Goal: Task Accomplishment & Management: Manage account settings

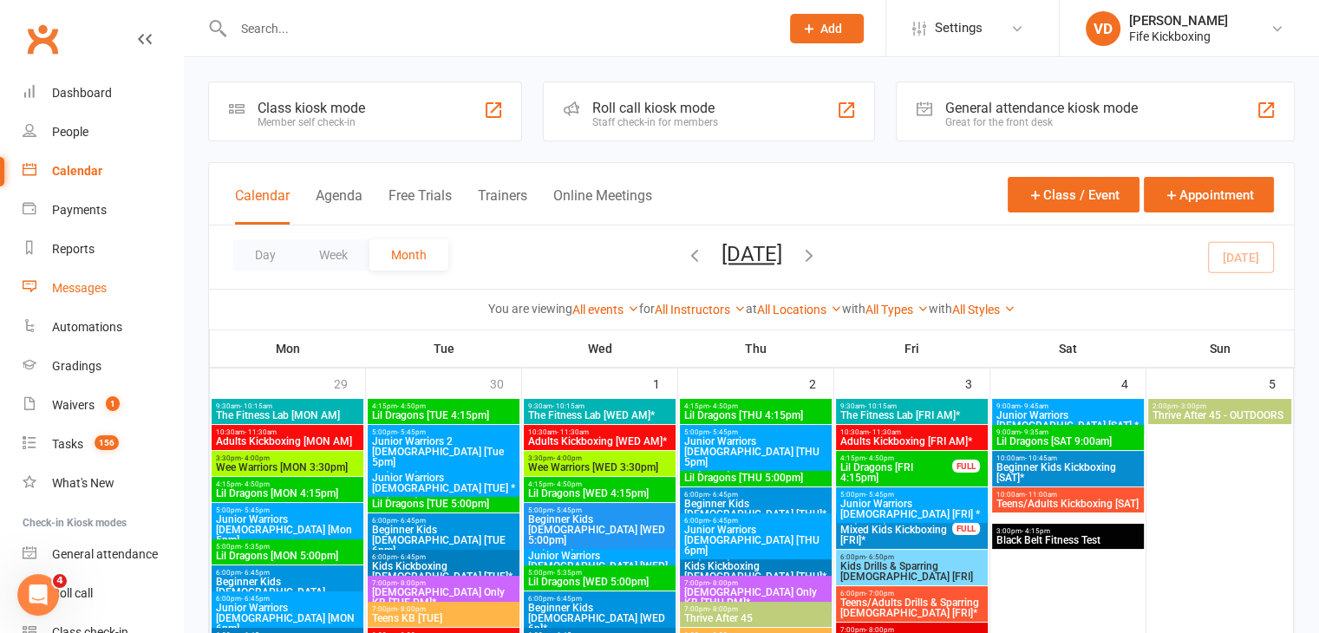
click at [75, 285] on div "Messages" at bounding box center [79, 288] width 55 height 14
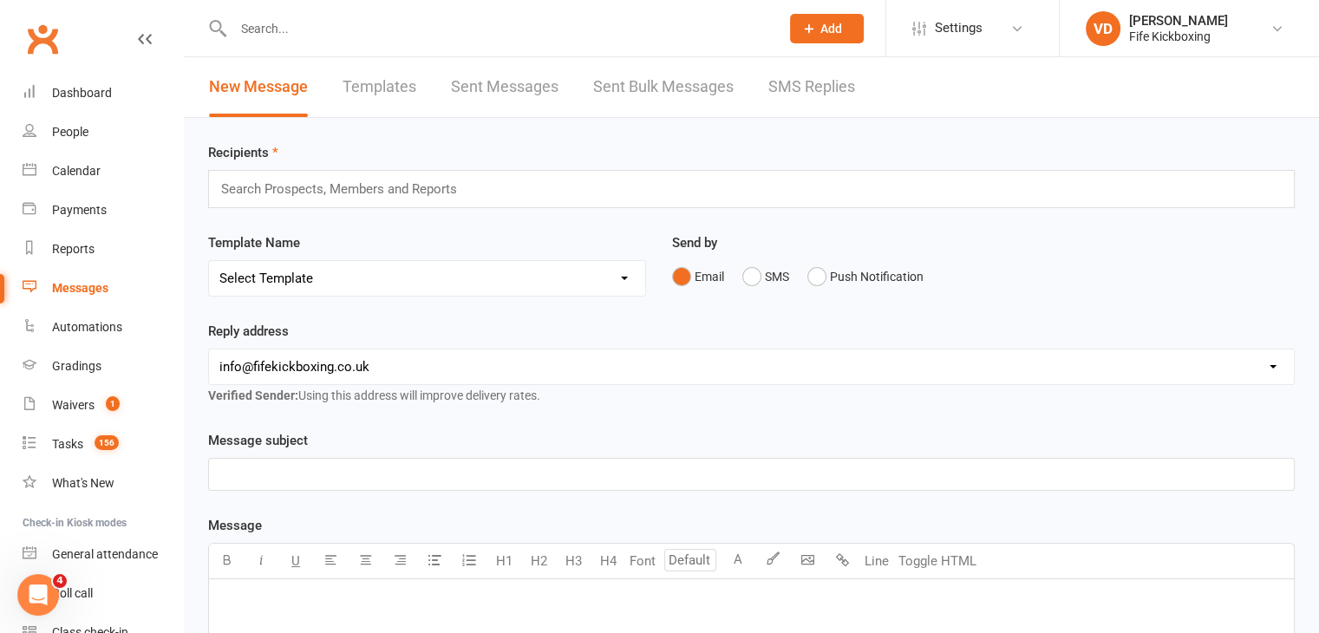
click at [333, 180] on input "text" at bounding box center [346, 189] width 254 height 23
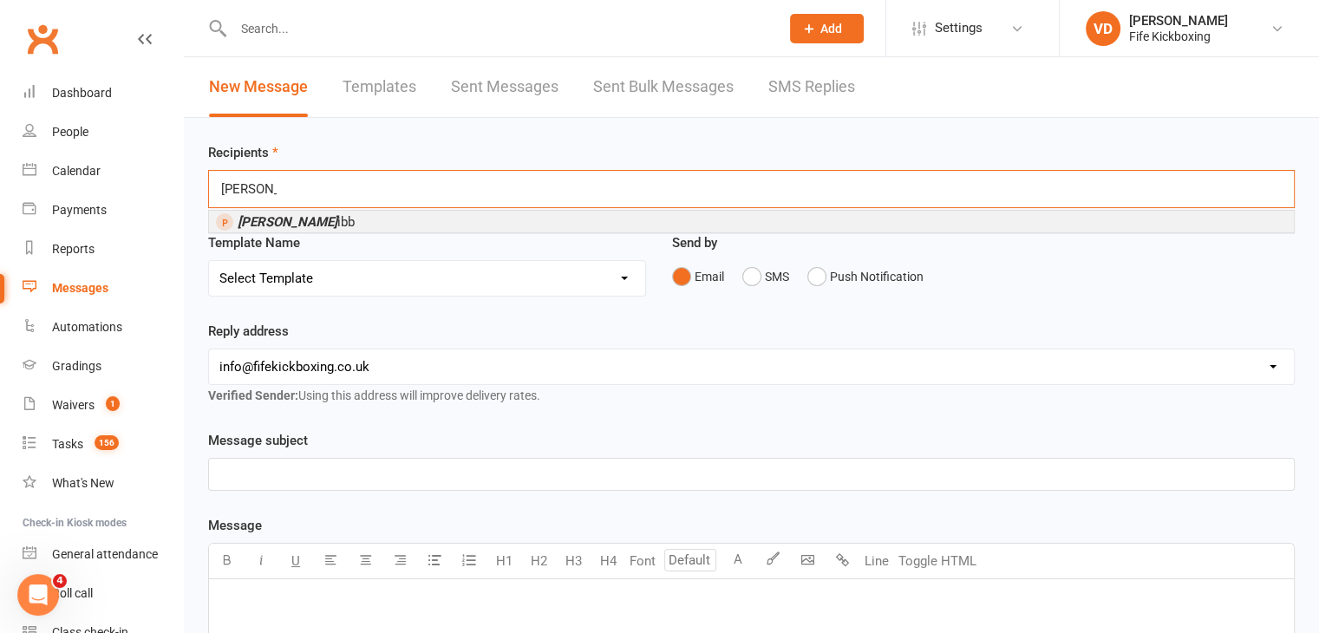
type input "[PERSON_NAME]"
click at [295, 219] on span "[PERSON_NAME] ibb" at bounding box center [296, 222] width 117 height 16
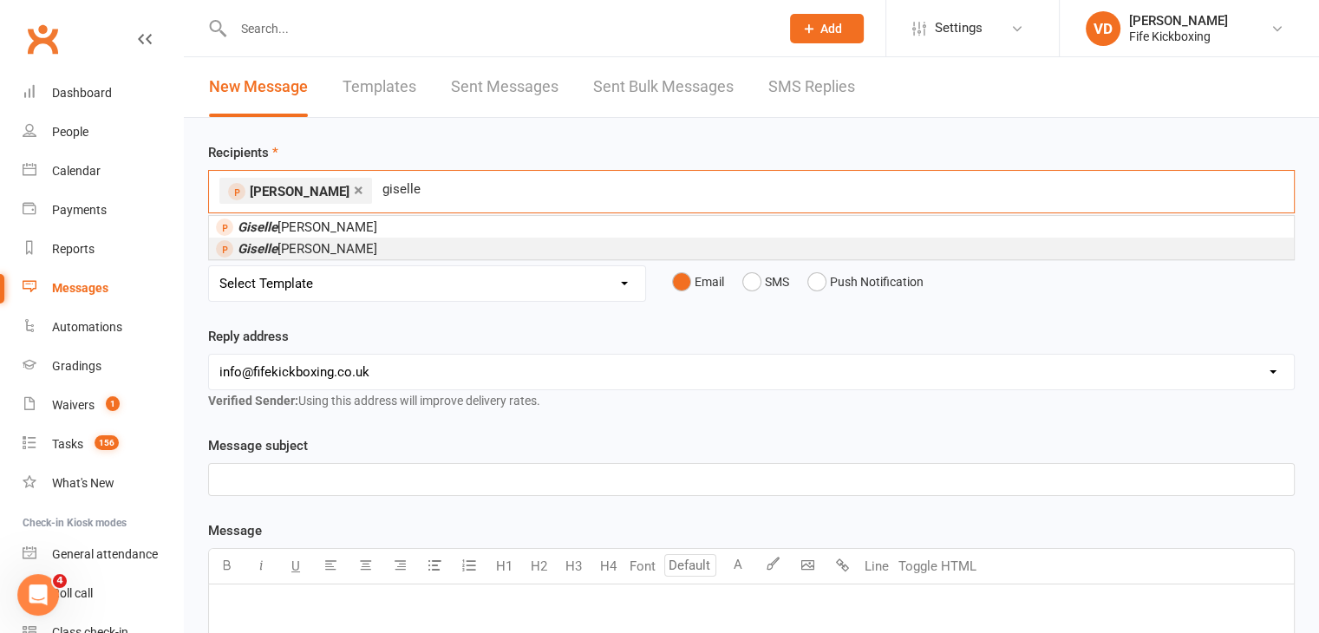
type input "giselle"
click at [299, 249] on span "[PERSON_NAME]" at bounding box center [308, 249] width 140 height 16
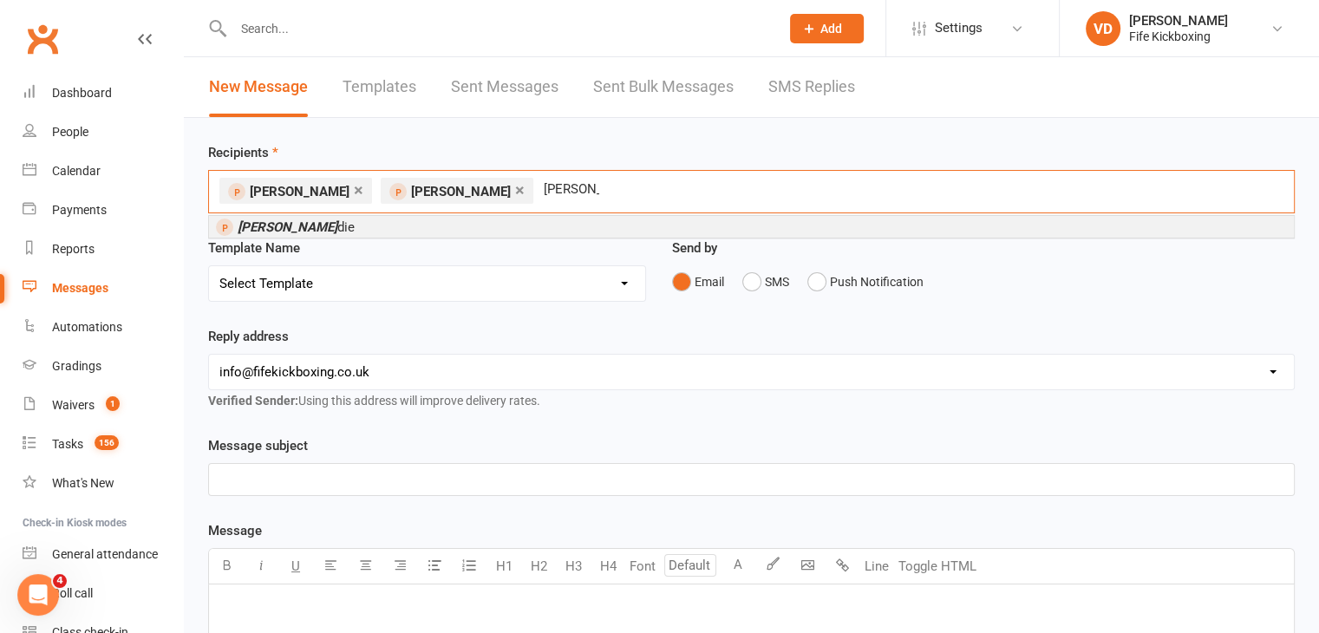
type input "[PERSON_NAME]"
click at [291, 224] on em "[PERSON_NAME]" at bounding box center [288, 227] width 100 height 16
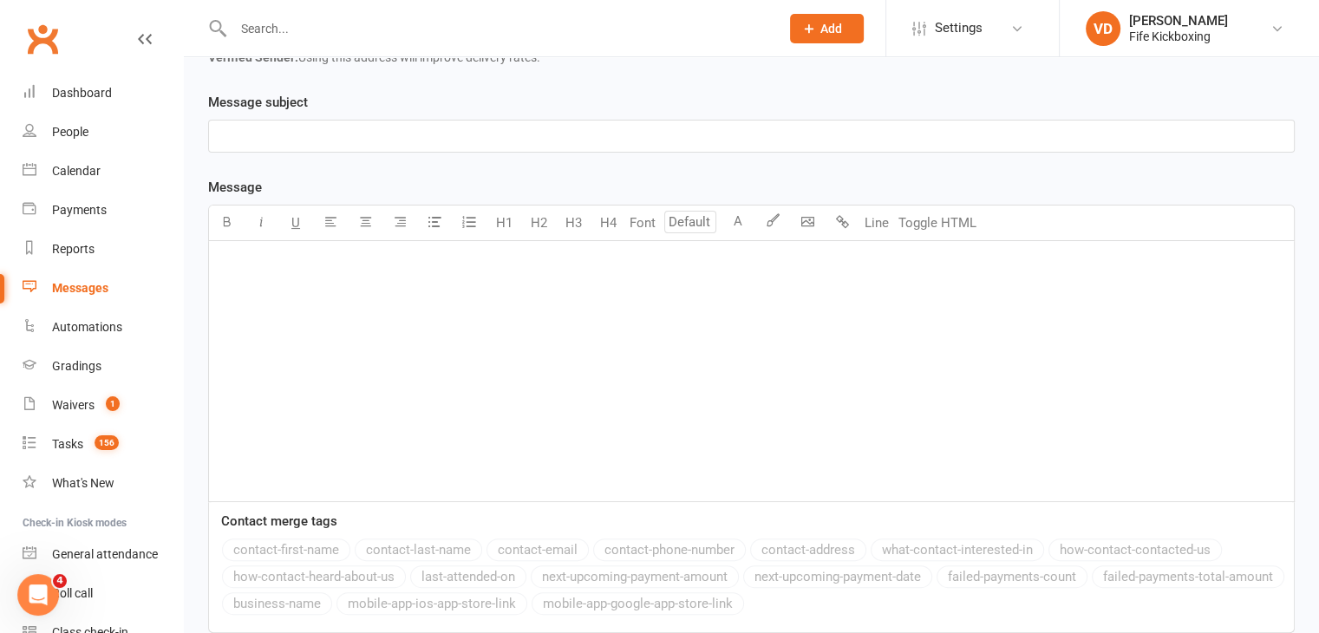
scroll to position [347, 0]
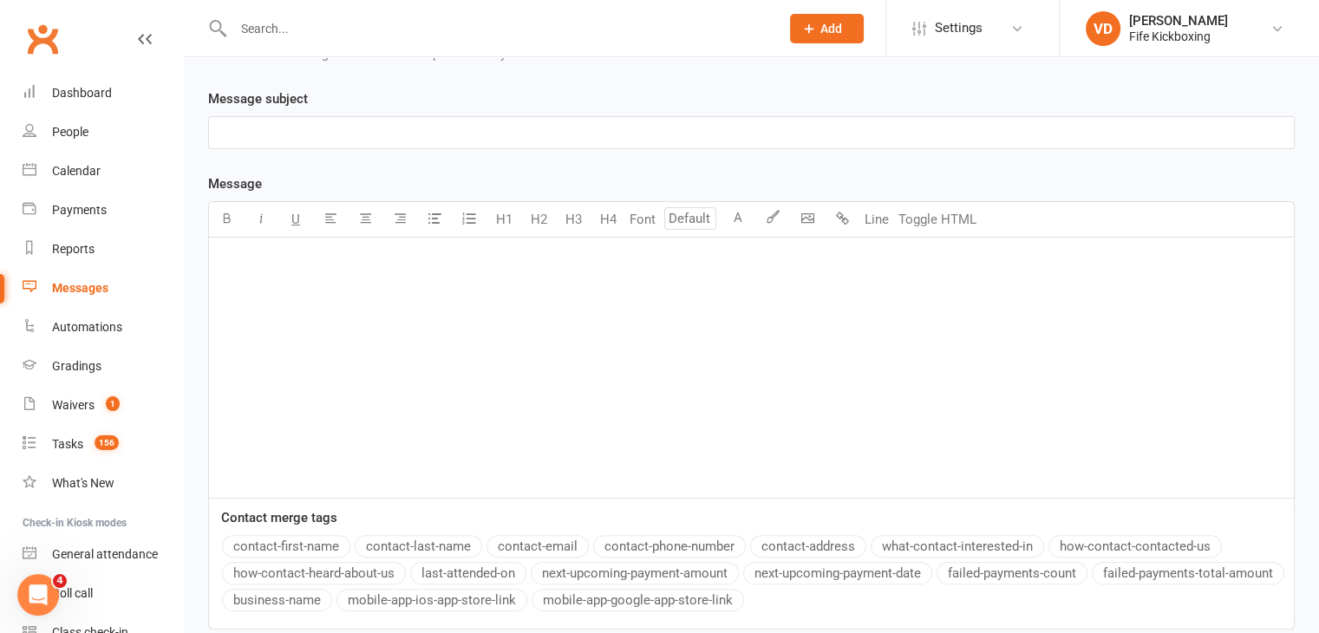
click at [226, 253] on p "﻿" at bounding box center [751, 260] width 1064 height 21
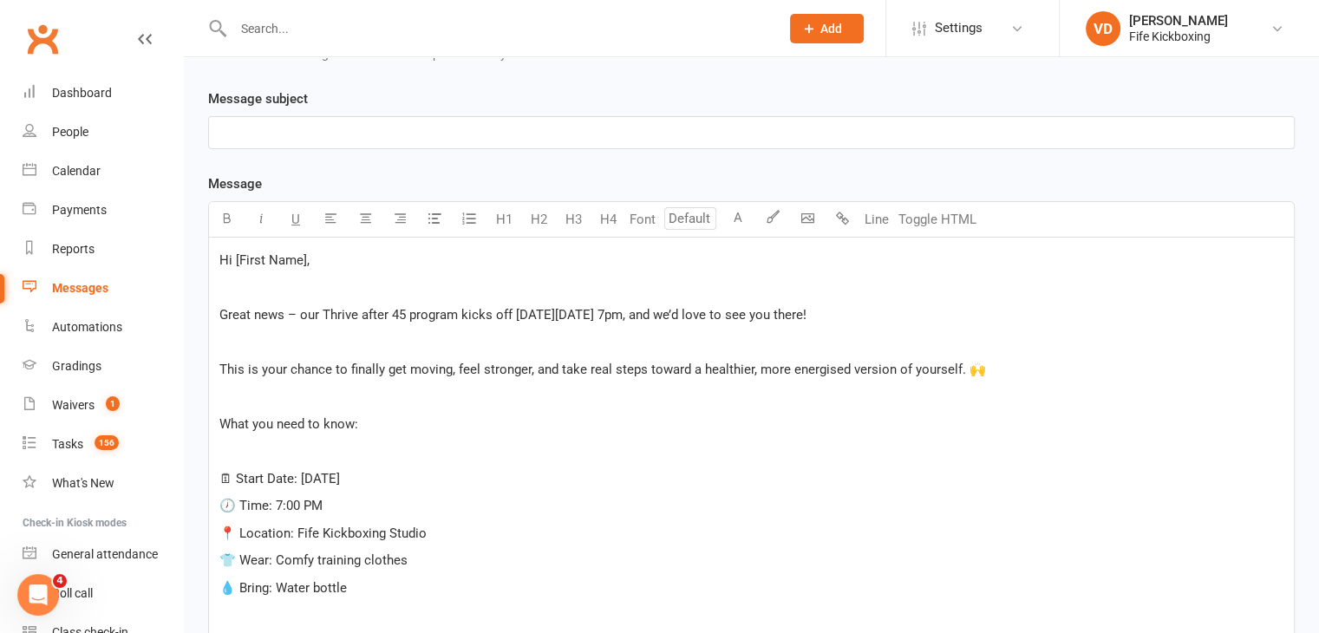
drag, startPoint x: 316, startPoint y: 263, endPoint x: 235, endPoint y: 265, distance: 80.7
click at [235, 265] on p "Hi [First Name]," at bounding box center [751, 260] width 1064 height 21
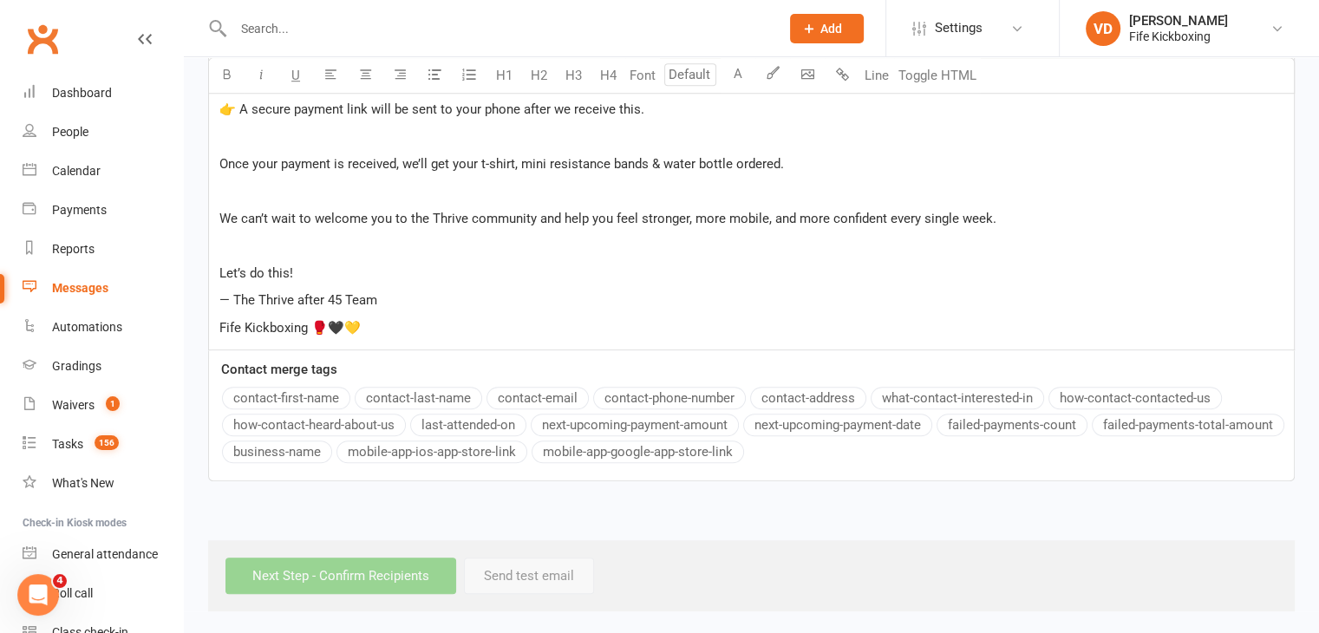
scroll to position [288, 0]
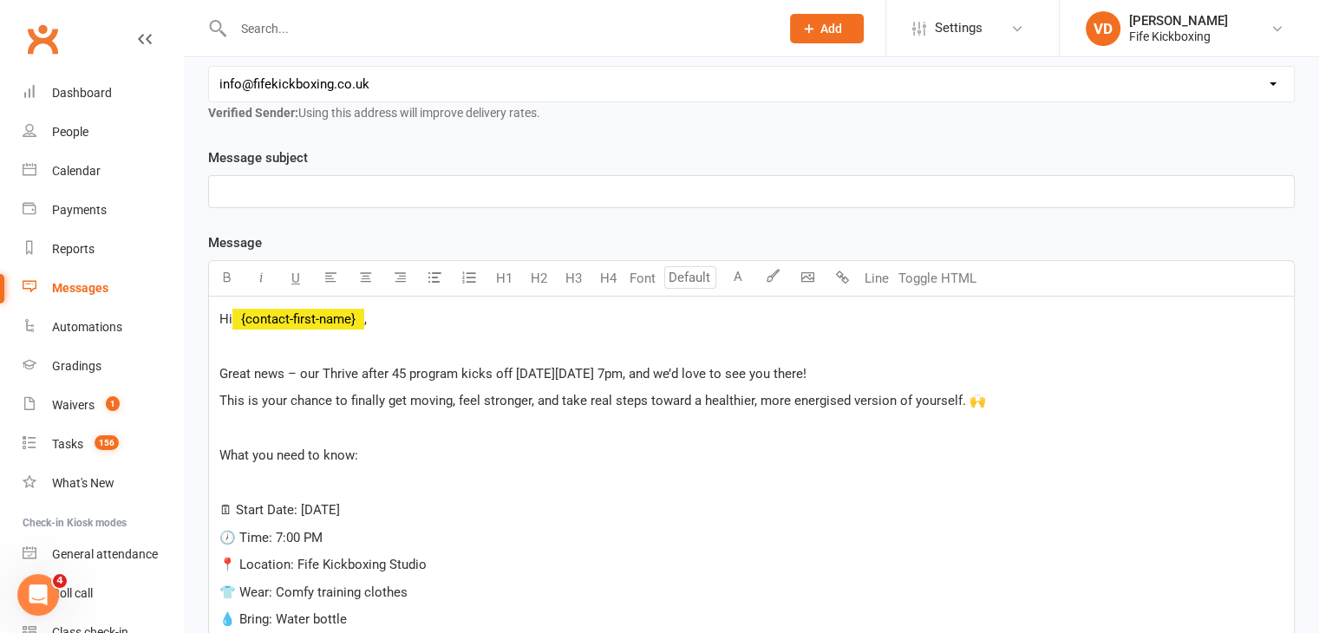
drag, startPoint x: 323, startPoint y: 366, endPoint x: 402, endPoint y: 368, distance: 79.8
click at [402, 368] on span "Great news – our Thrive after 45 program kicks off [DATE][DATE] 7pm, and we’d l…" at bounding box center [512, 374] width 587 height 16
click at [404, 368] on span "Great news – our Thrive after 45 program kicks off [DATE][DATE] 7pm, and we’d l…" at bounding box center [512, 374] width 587 height 16
click at [229, 271] on icon "button" at bounding box center [226, 277] width 13 height 13
click at [467, 402] on span "This is your chance to finally get moving, feel stronger, and take real steps t…" at bounding box center [602, 401] width 767 height 16
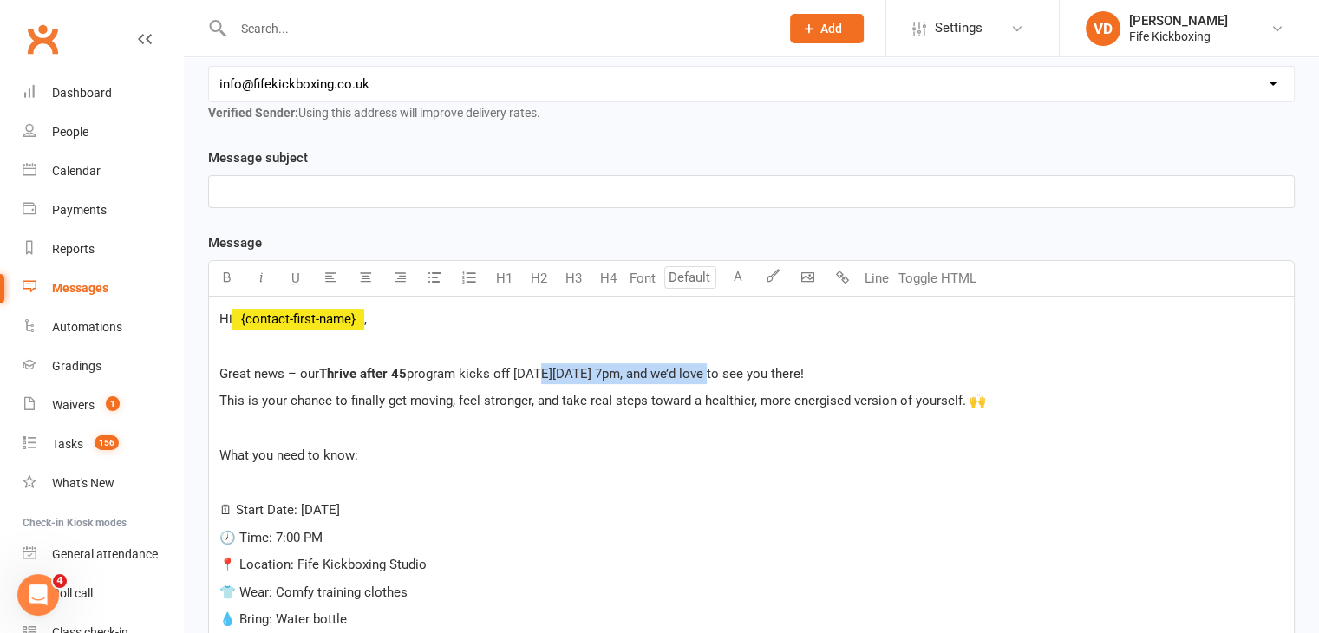
drag, startPoint x: 535, startPoint y: 369, endPoint x: 705, endPoint y: 365, distance: 170.0
click at [705, 366] on span "program kicks off [DATE][DATE] 7pm, and we’d love to see you there!" at bounding box center [605, 374] width 397 height 16
click at [226, 284] on button "button" at bounding box center [226, 278] width 35 height 35
click at [459, 459] on p "What you need to know:" at bounding box center [751, 455] width 1064 height 21
click at [229, 484] on p "﻿" at bounding box center [751, 483] width 1064 height 21
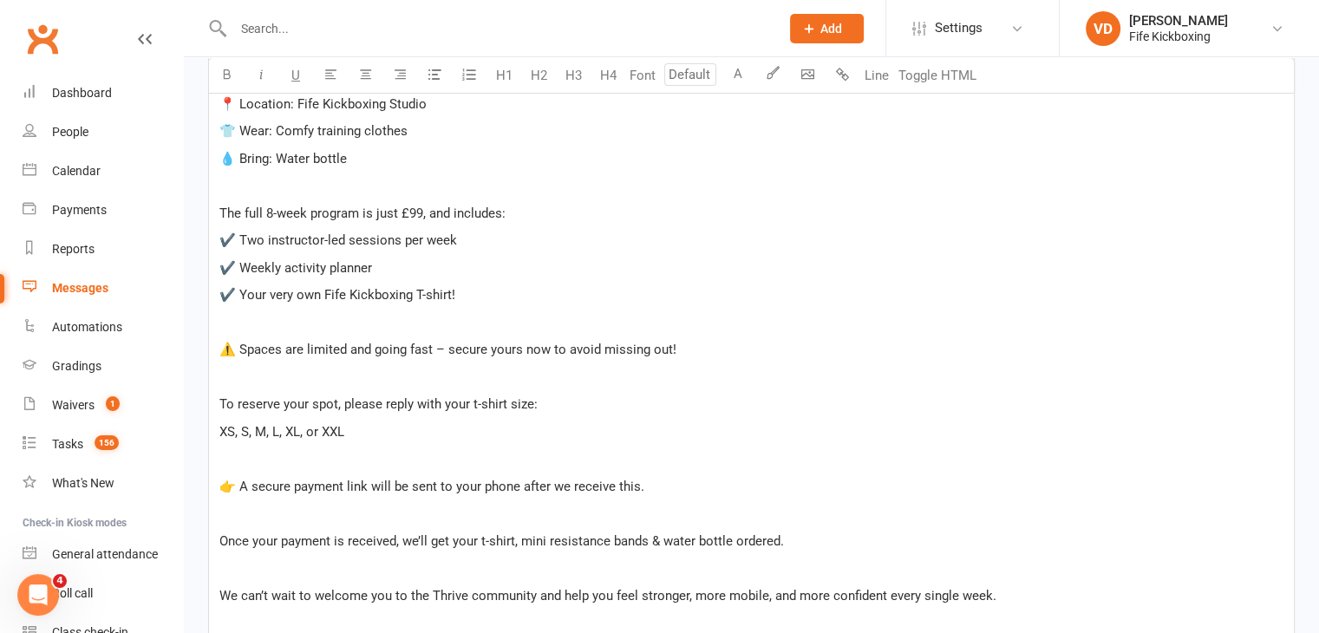
scroll to position [808, 0]
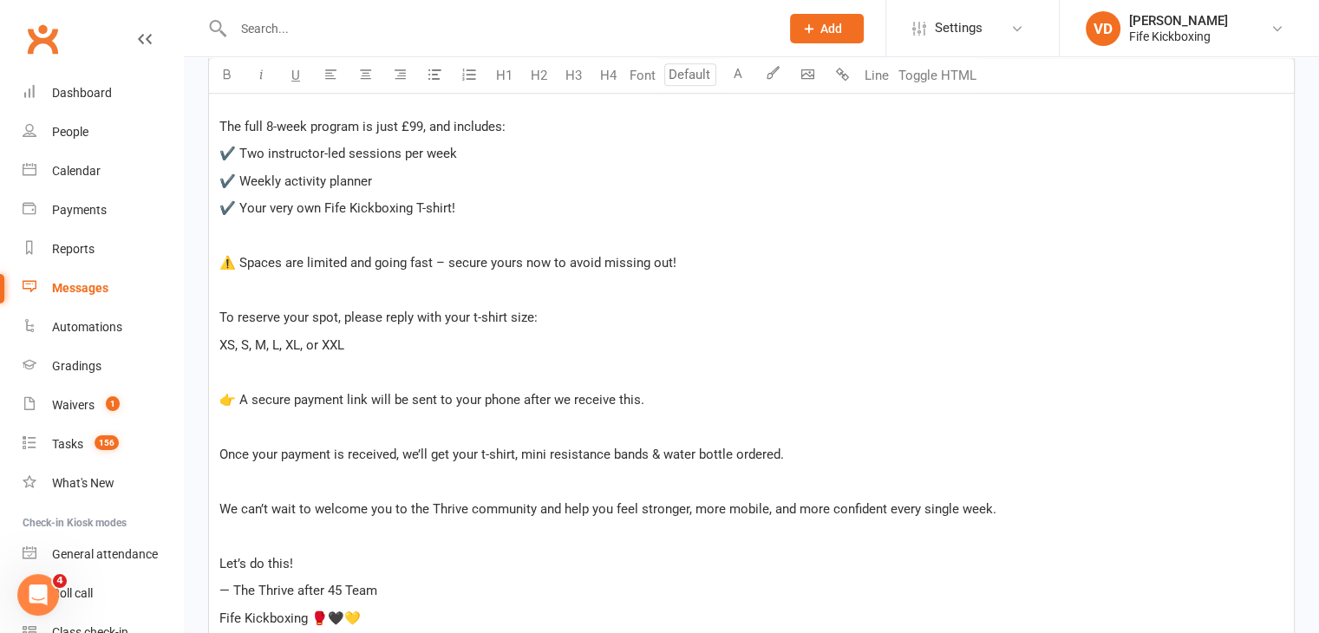
drag, startPoint x: 652, startPoint y: 401, endPoint x: 716, endPoint y: 388, distance: 64.6
click at [667, 397] on p "👉 A secure payment link will be sent to your phone after we receive this." at bounding box center [751, 399] width 1064 height 21
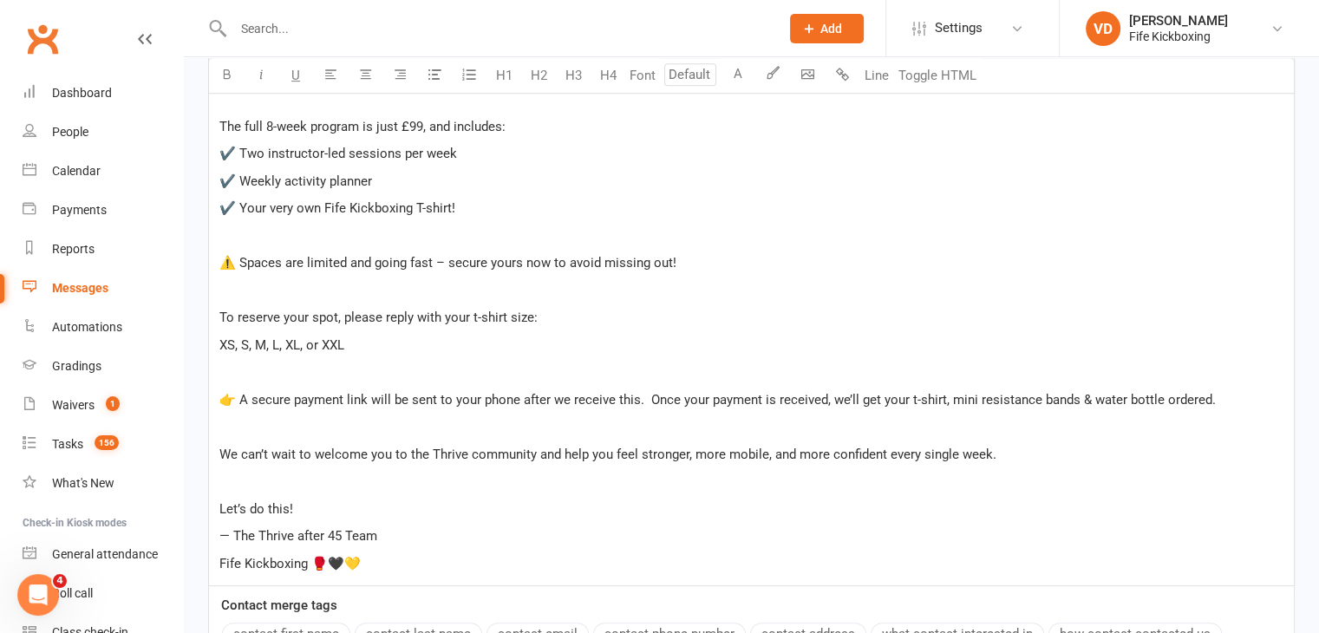
click at [237, 366] on p "﻿" at bounding box center [751, 372] width 1064 height 21
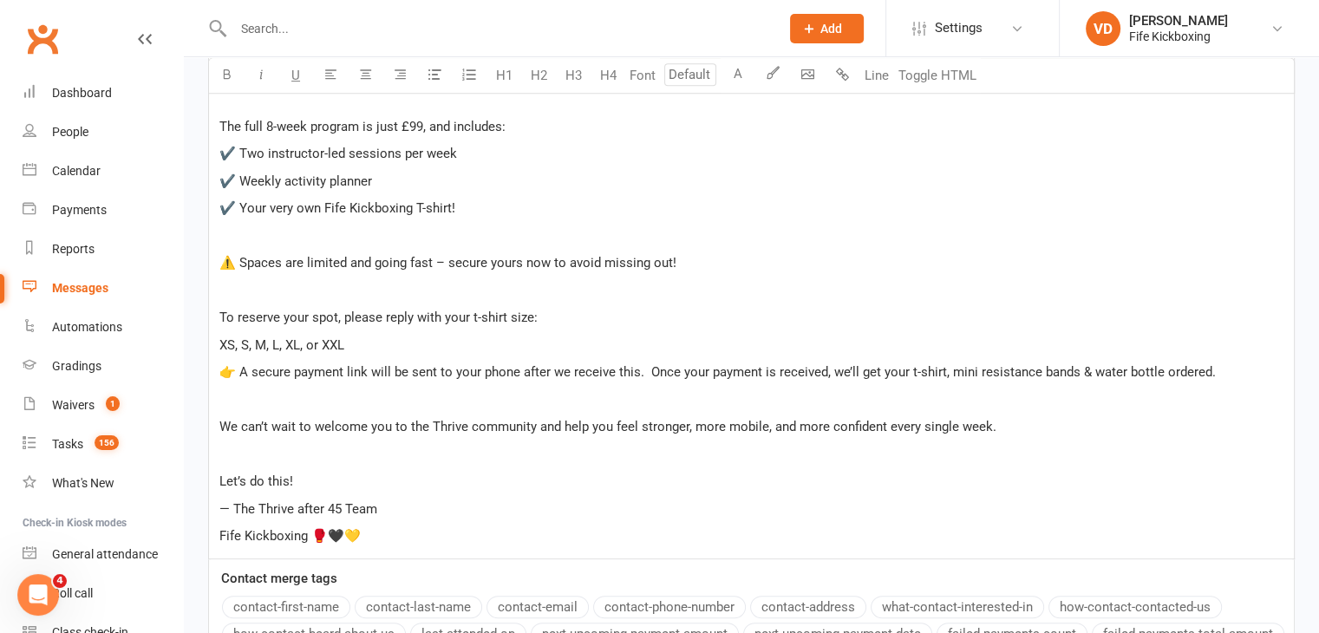
drag, startPoint x: 471, startPoint y: 424, endPoint x: 494, endPoint y: 429, distance: 23.1
click at [472, 424] on span "We can’t wait to welcome you to the Thrive community and help you feel stronger…" at bounding box center [607, 427] width 777 height 16
drag, startPoint x: 428, startPoint y: 425, endPoint x: 535, endPoint y: 421, distance: 107.6
click at [535, 421] on span "We can’t wait to welcome you to the Thrive Community and help you feel stronger…" at bounding box center [608, 427] width 779 height 16
click at [229, 75] on icon "button" at bounding box center [226, 74] width 13 height 13
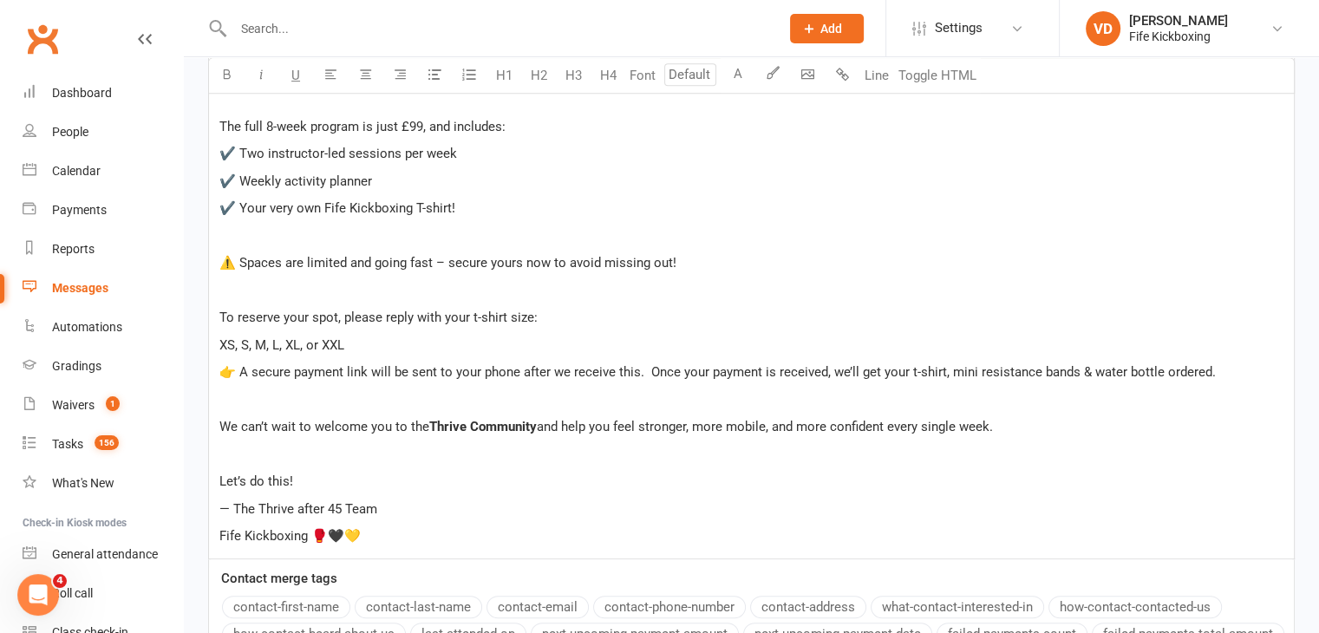
click at [576, 472] on p "Let’s do this!" at bounding box center [751, 481] width 1064 height 21
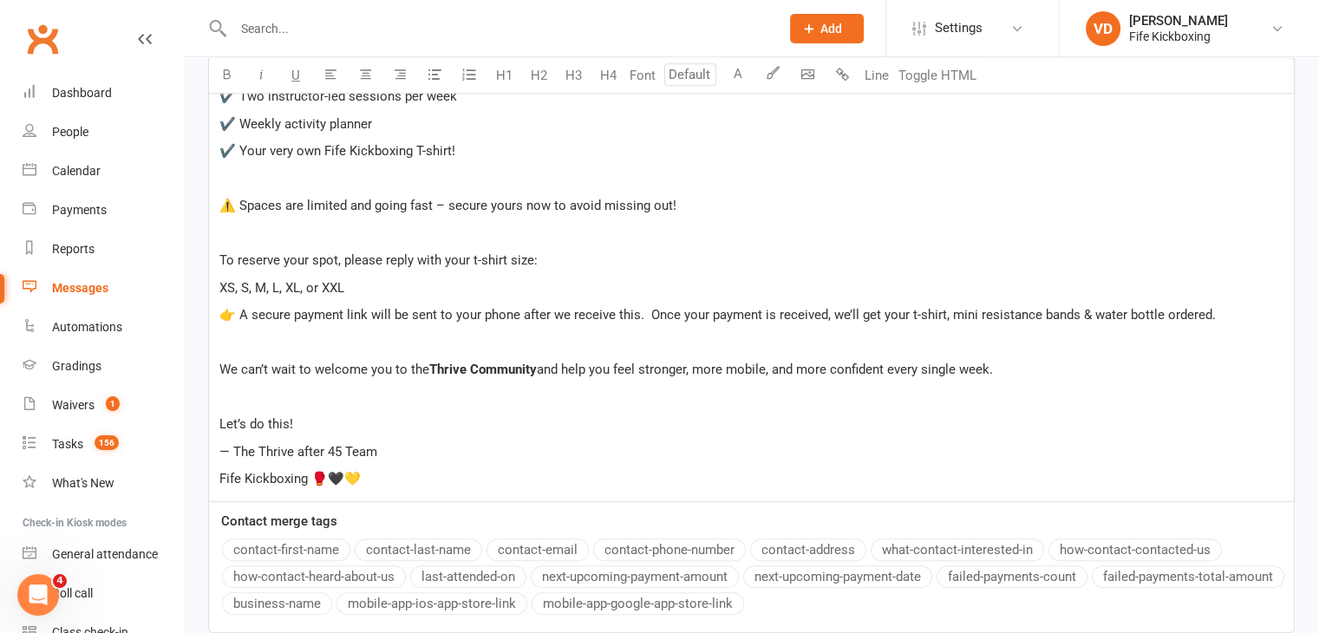
scroll to position [895, 0]
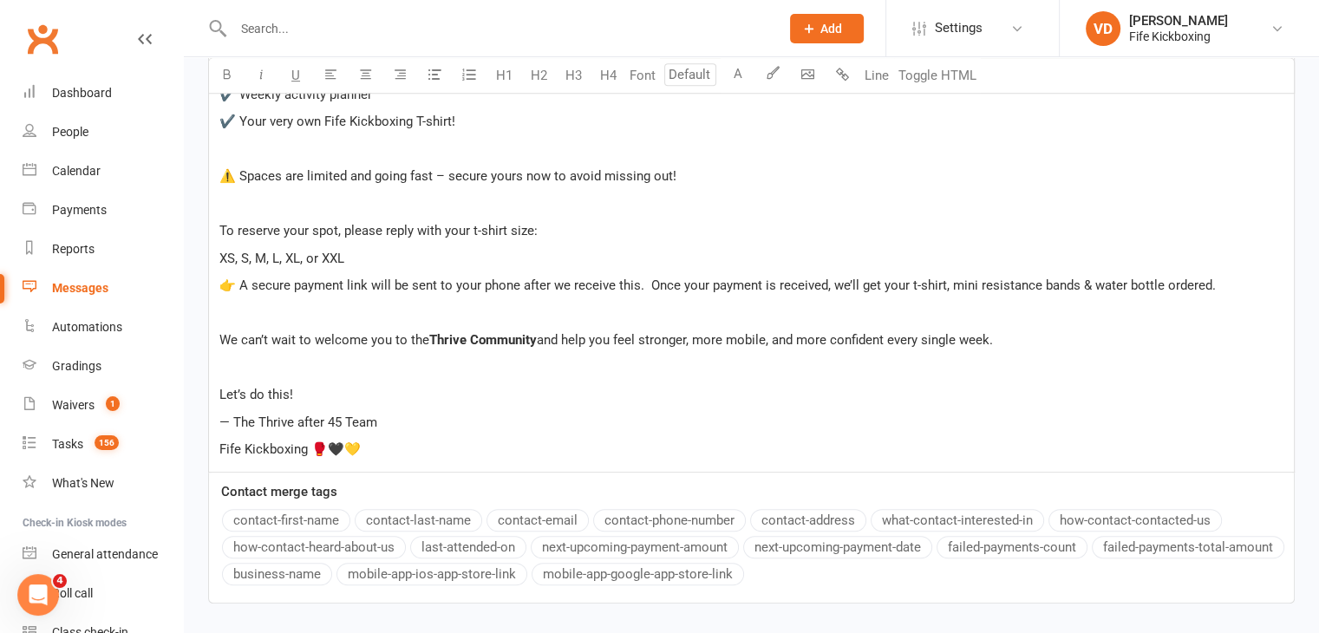
drag, startPoint x: 235, startPoint y: 414, endPoint x: 408, endPoint y: 406, distance: 172.8
click at [408, 406] on div "Hi ﻿ {contact-first-name} , ﻿ Great news – our Thrive after 45 program kicks of…" at bounding box center [751, 80] width 1085 height 782
click at [392, 428] on p "— The Thrive after 45 Team" at bounding box center [751, 422] width 1064 height 21
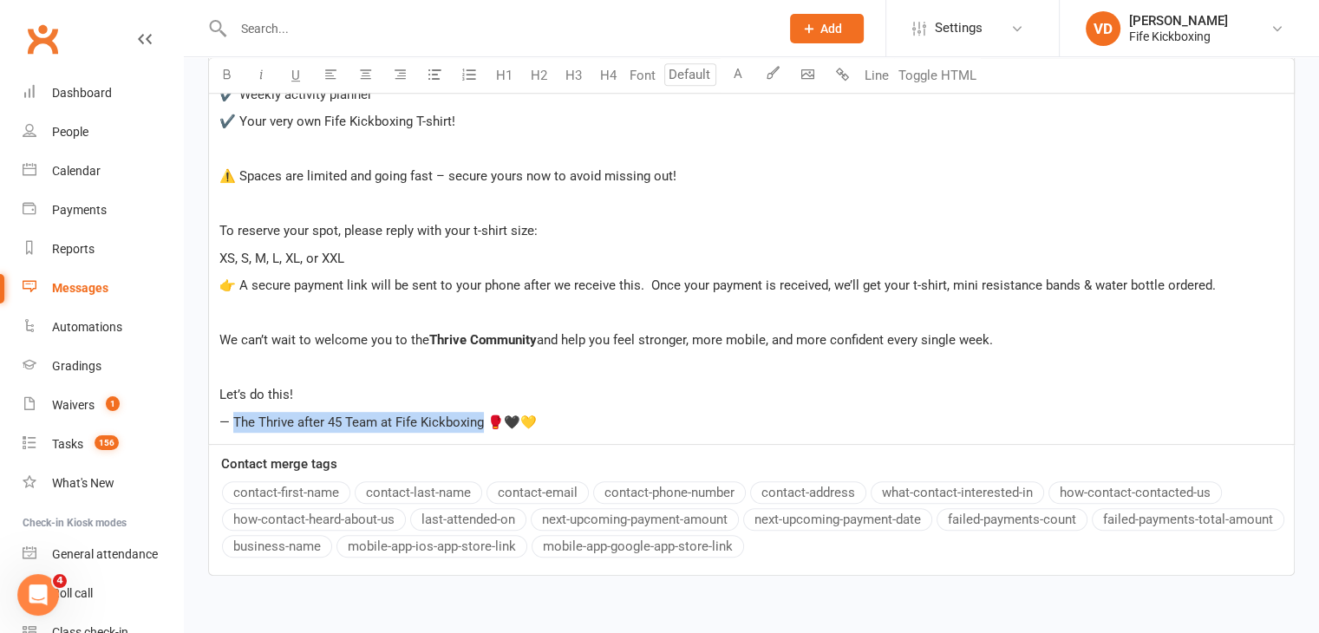
drag, startPoint x: 233, startPoint y: 416, endPoint x: 483, endPoint y: 418, distance: 249.8
click at [483, 418] on span "— The Thrive after 45 Team at Fife Kickboxing 🥊🖤💛" at bounding box center [377, 423] width 317 height 16
drag, startPoint x: 258, startPoint y: 80, endPoint x: 291, endPoint y: 119, distance: 51.6
click at [258, 81] on button "button" at bounding box center [261, 75] width 35 height 35
click at [629, 386] on p "Let’s do this!" at bounding box center [751, 394] width 1064 height 21
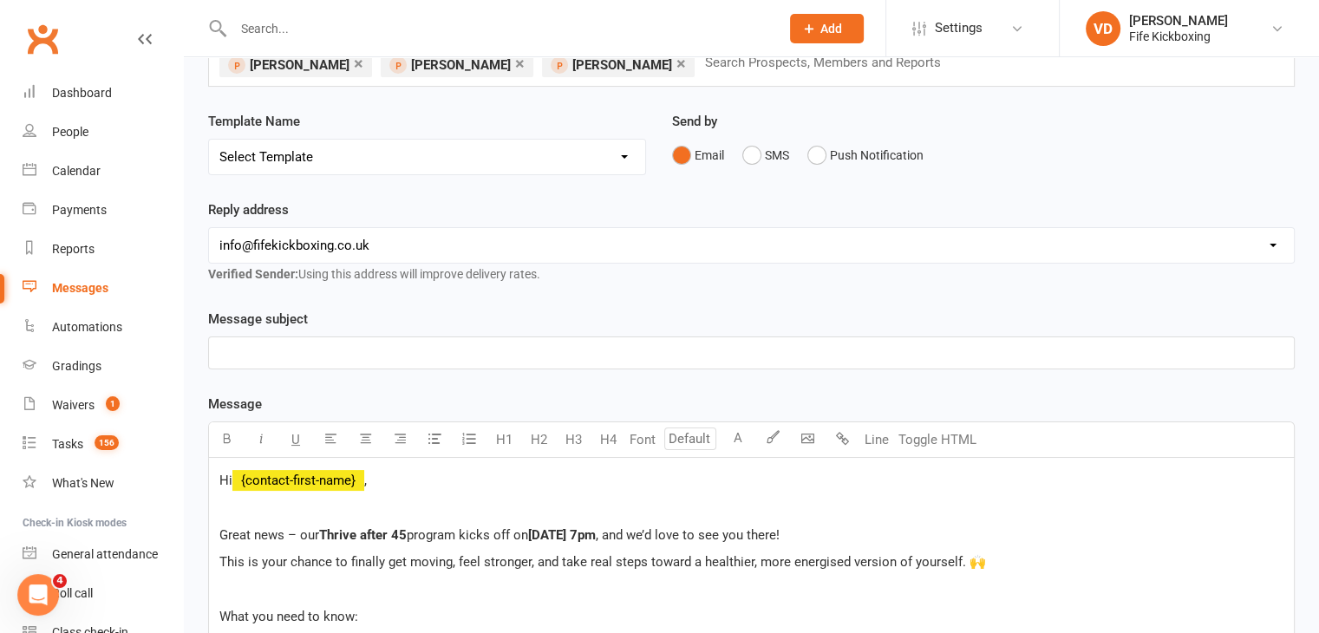
scroll to position [114, 0]
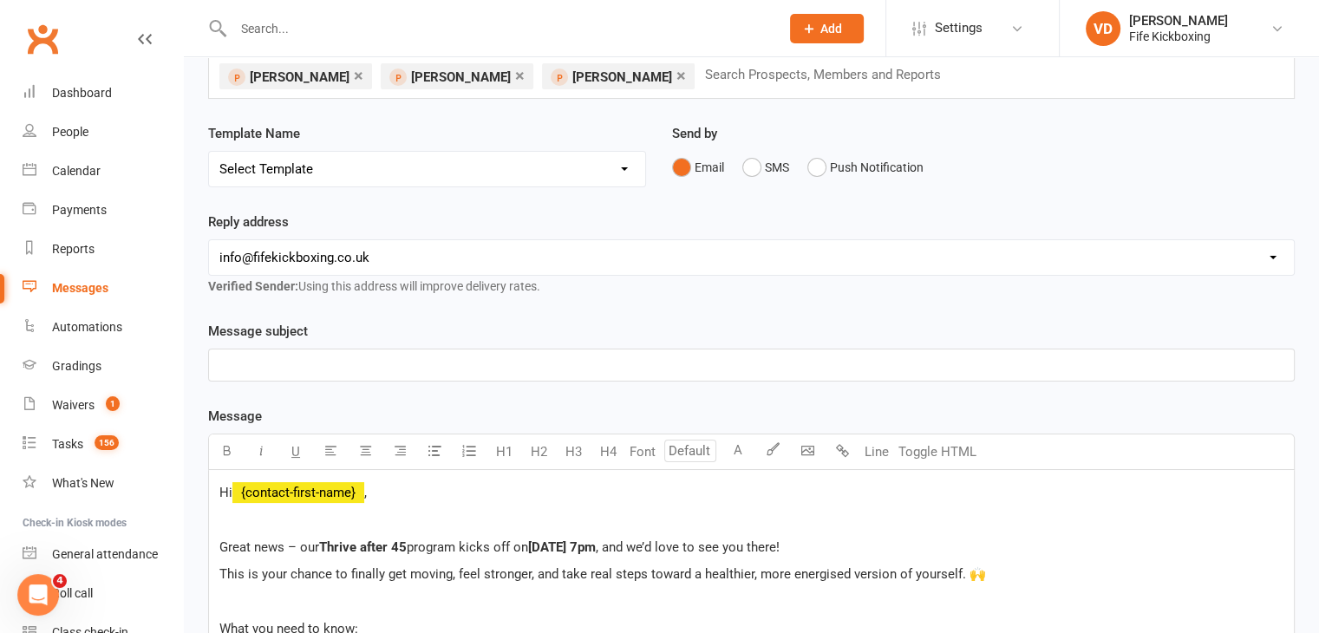
click at [262, 357] on p "﻿" at bounding box center [751, 365] width 1064 height 21
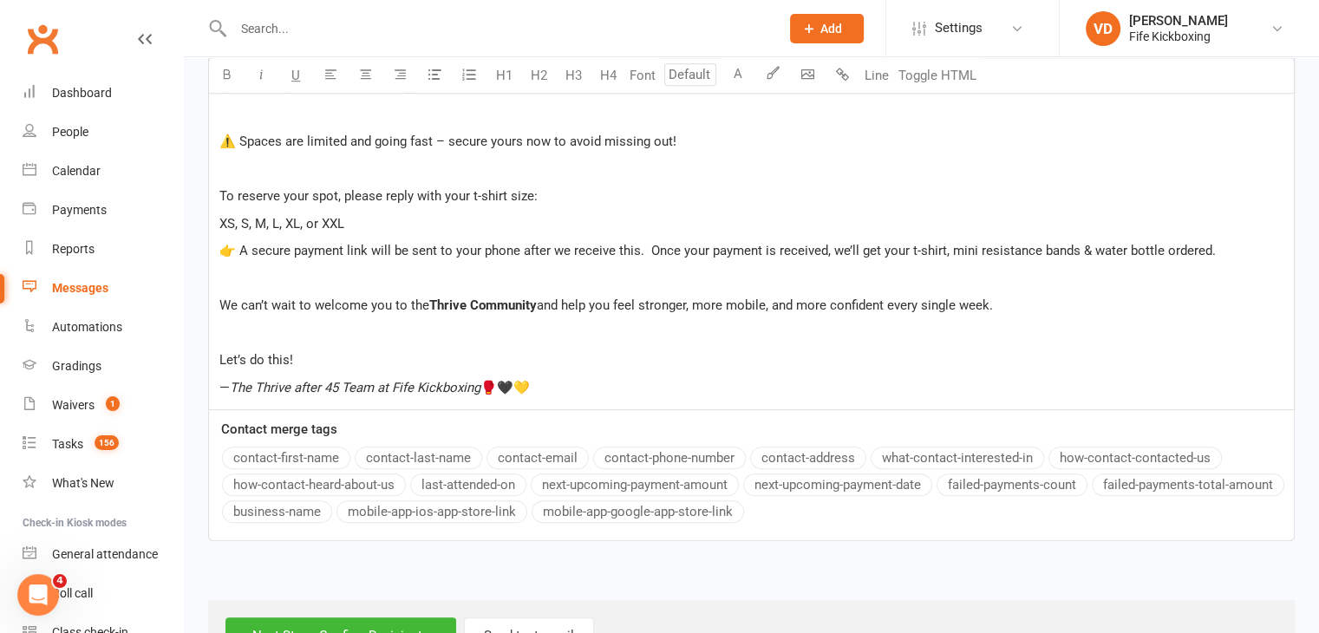
scroll to position [990, 0]
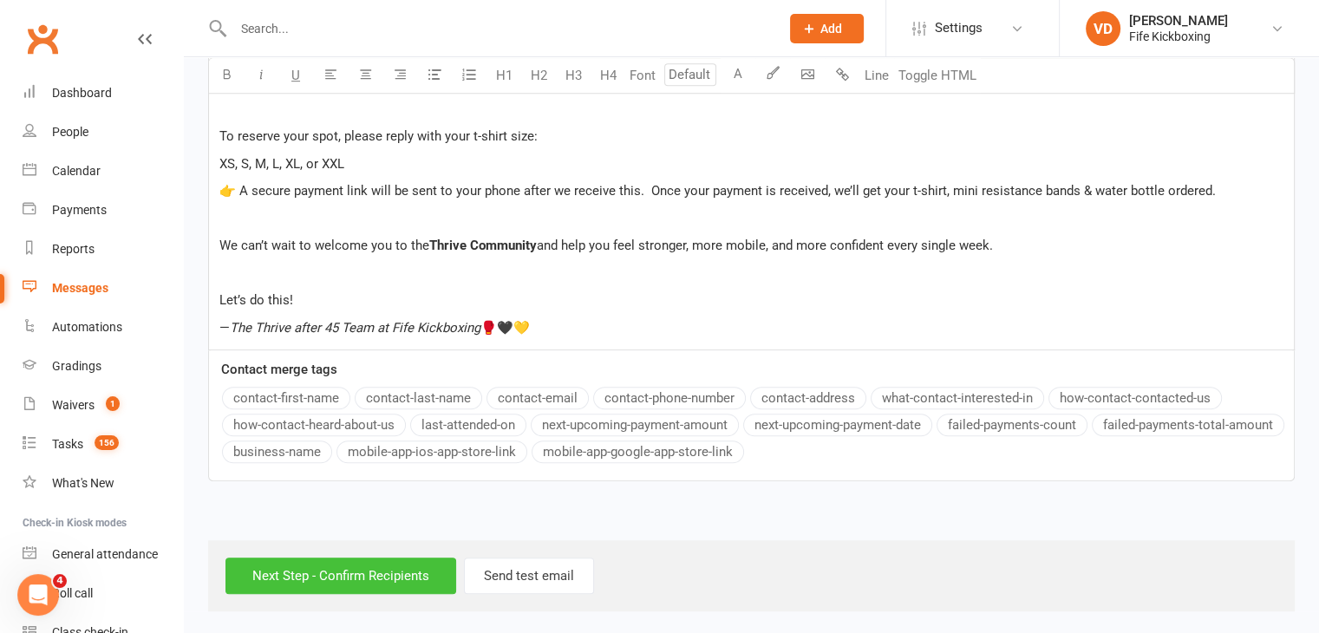
click at [369, 568] on input "Next Step - Confirm Recipients" at bounding box center [341, 576] width 231 height 36
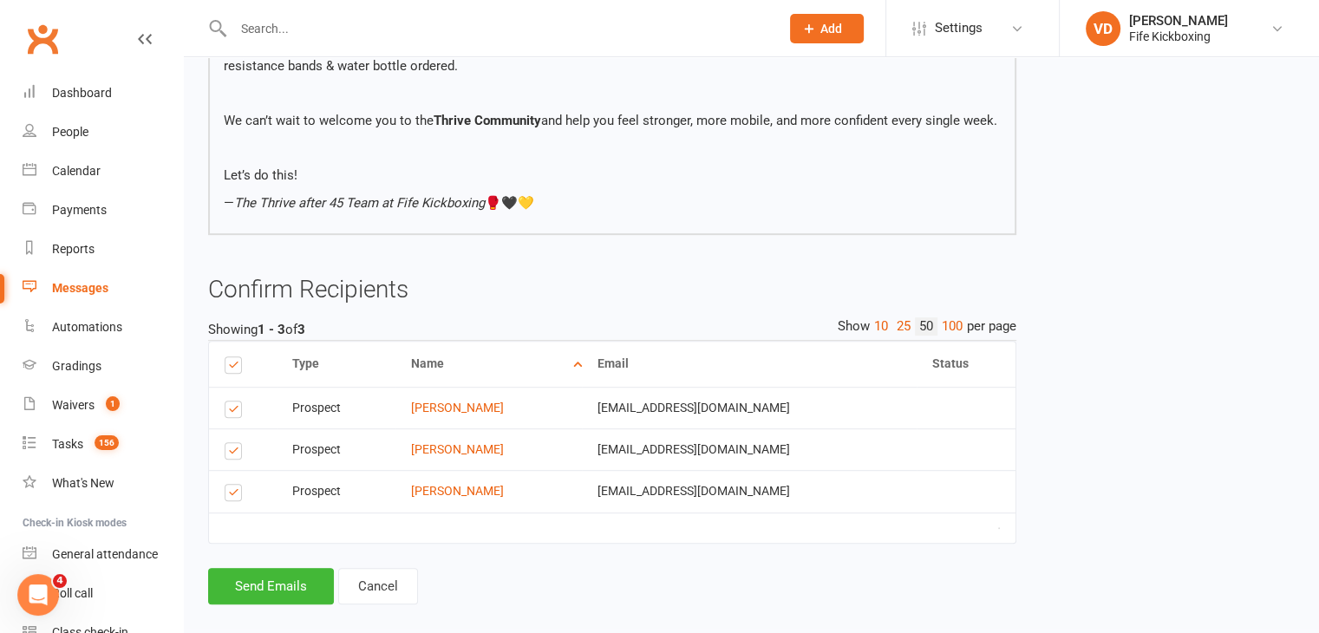
scroll to position [881, 0]
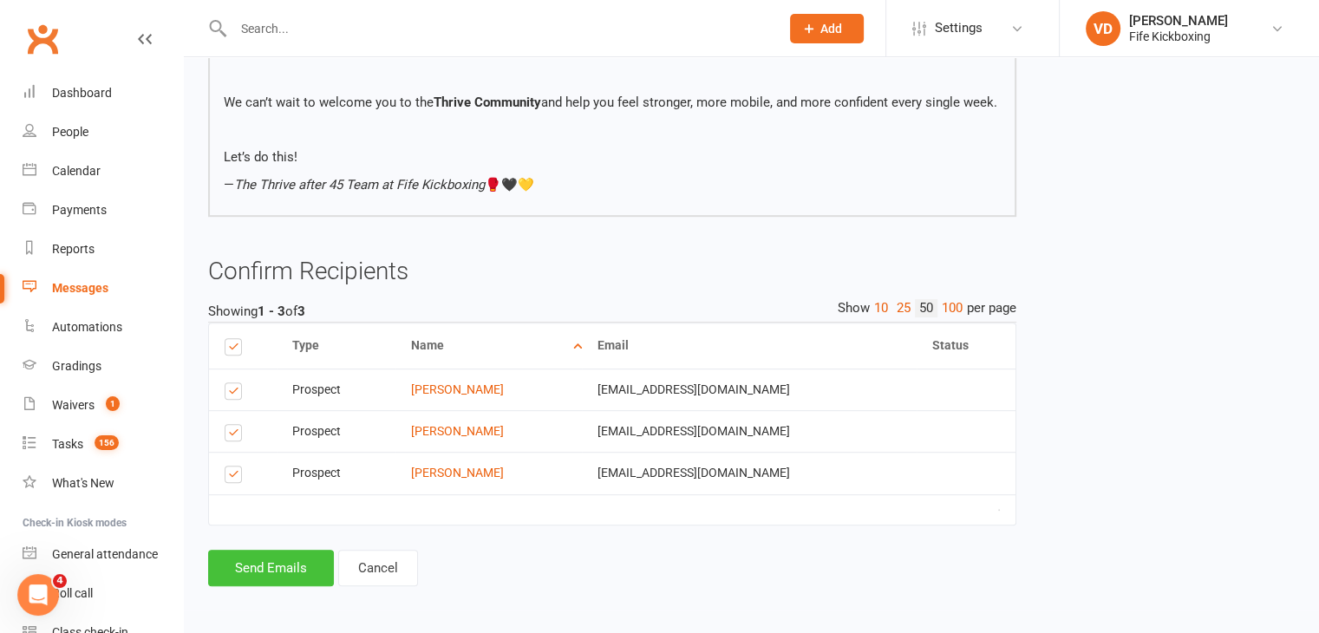
click at [260, 566] on button "Send Emails" at bounding box center [271, 568] width 126 height 36
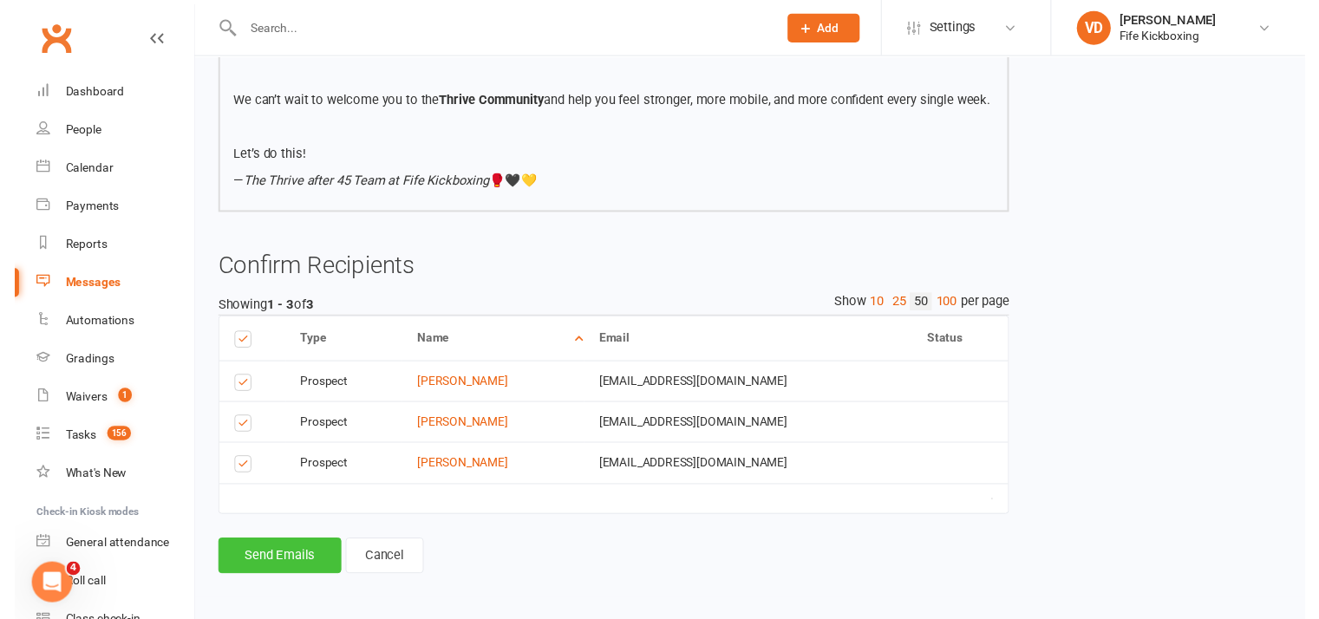
scroll to position [873, 0]
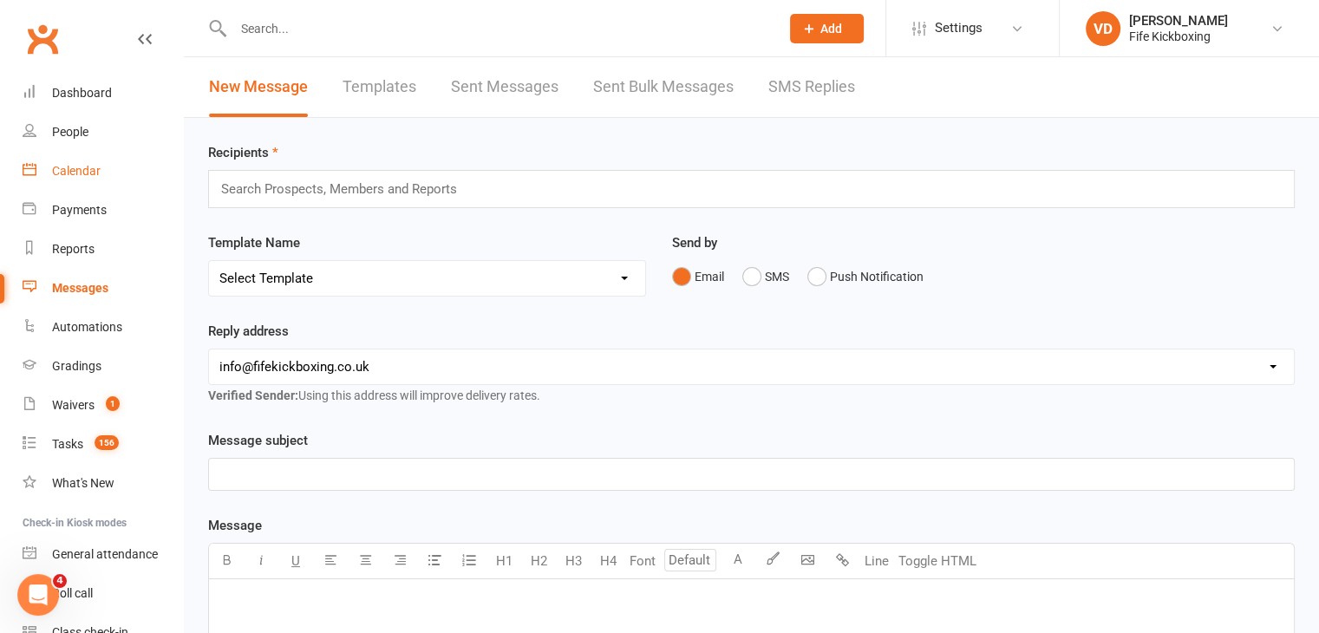
click at [86, 166] on div "Calendar" at bounding box center [76, 171] width 49 height 14
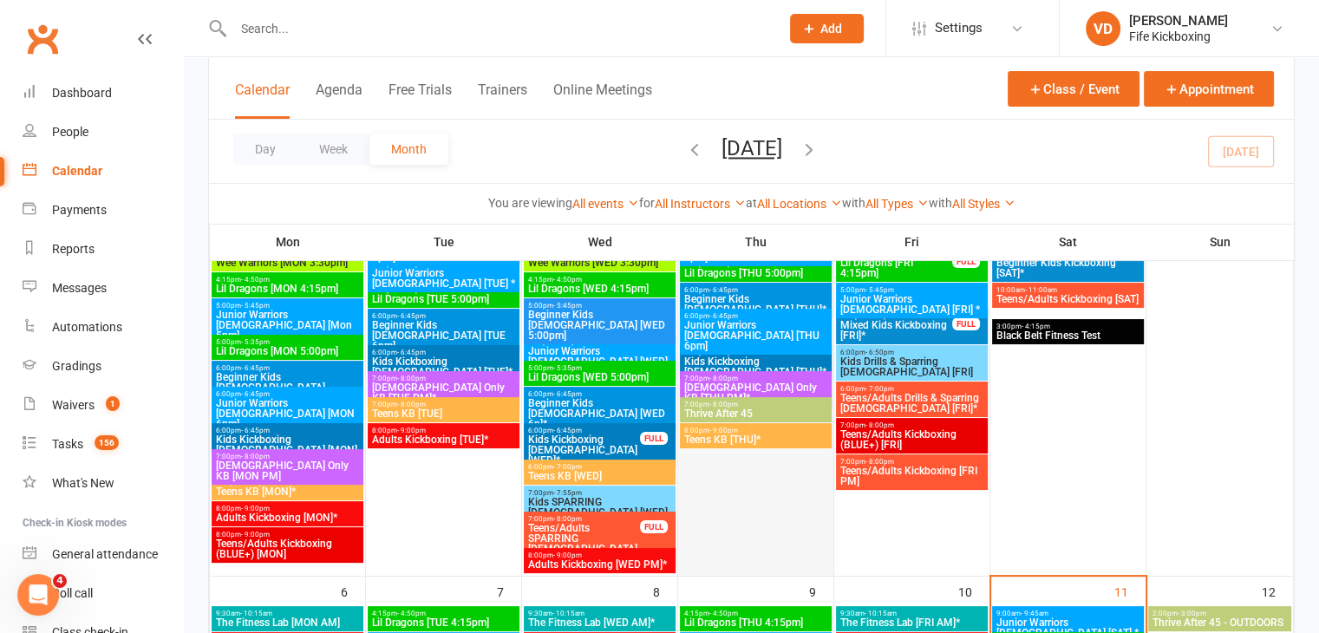
scroll to position [260, 0]
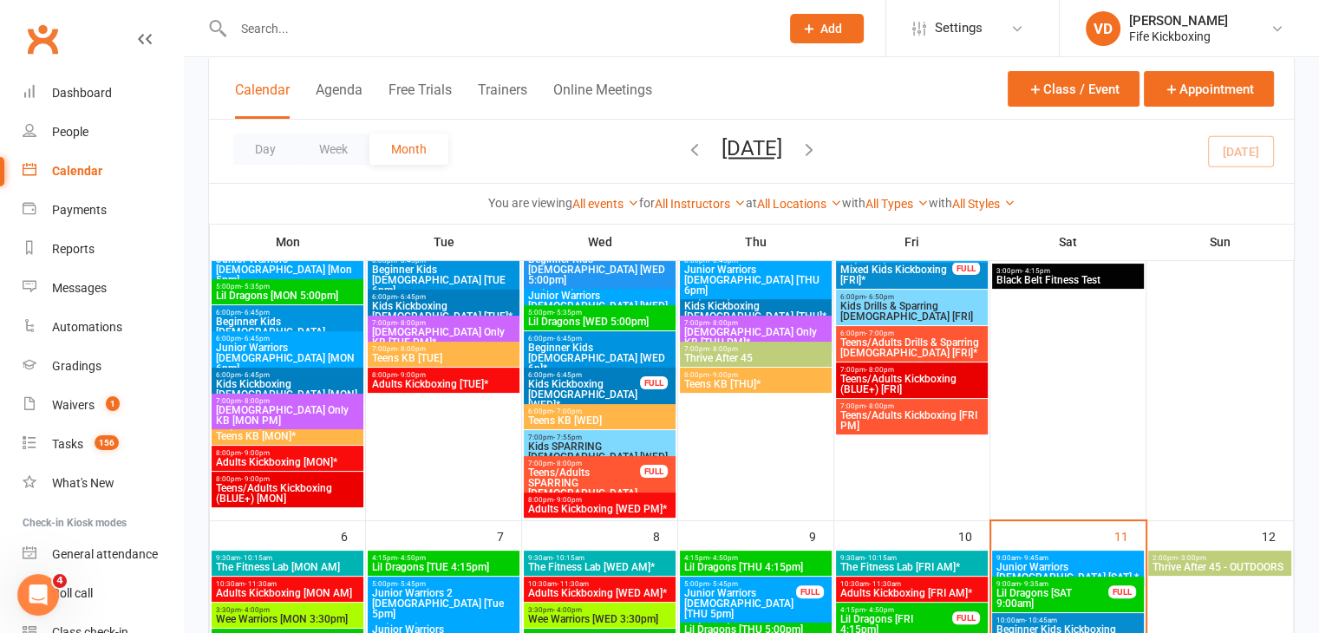
click at [297, 483] on span "Teens/Adults Kickboxing (BLUE+) [MON]" at bounding box center [287, 493] width 145 height 21
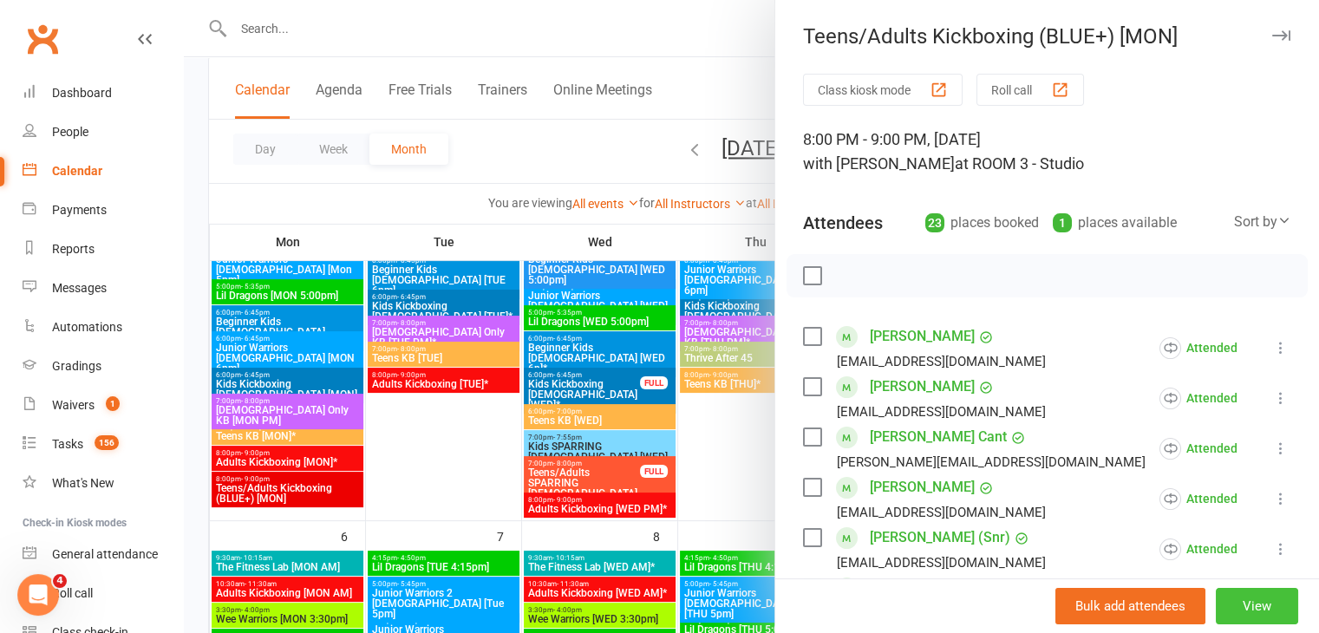
click at [1237, 608] on button "View" at bounding box center [1257, 606] width 82 height 36
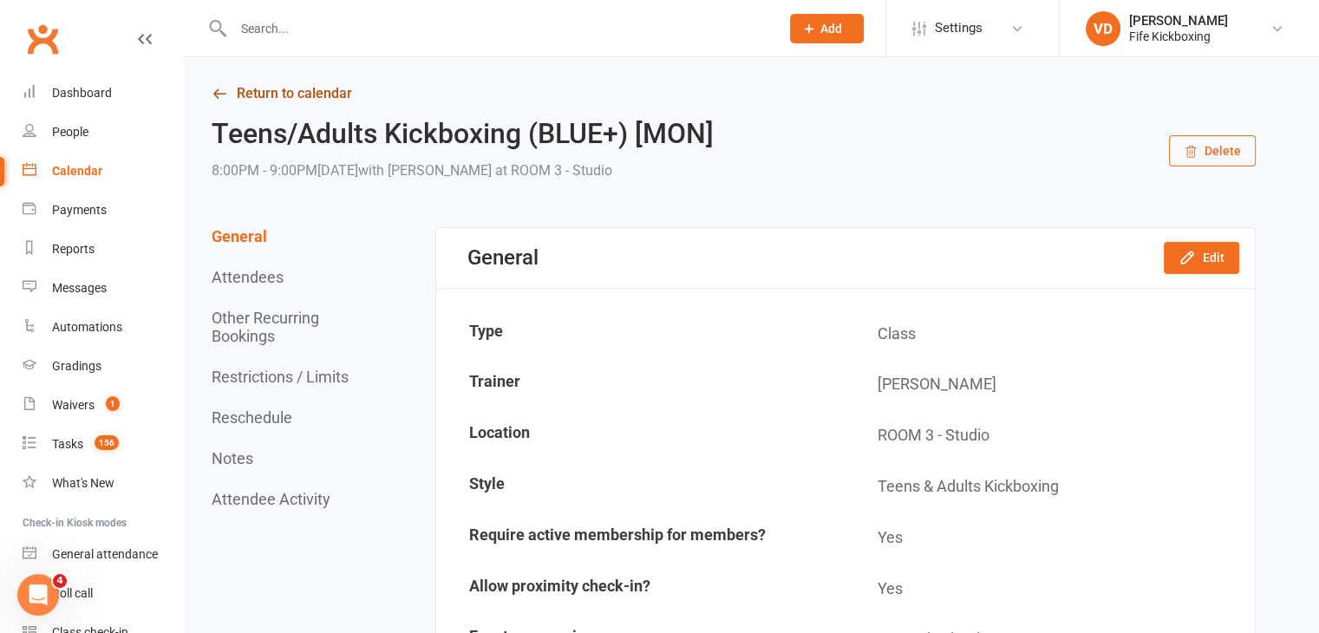
click at [291, 97] on link "Return to calendar" at bounding box center [734, 94] width 1044 height 24
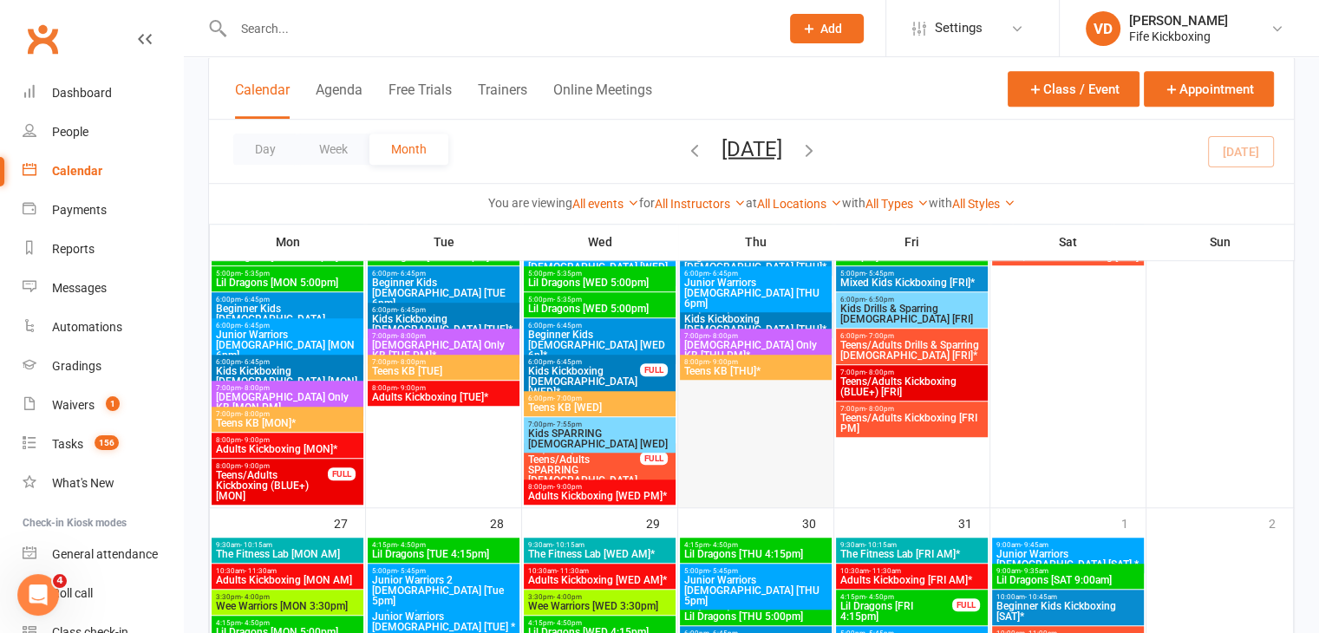
scroll to position [1214, 0]
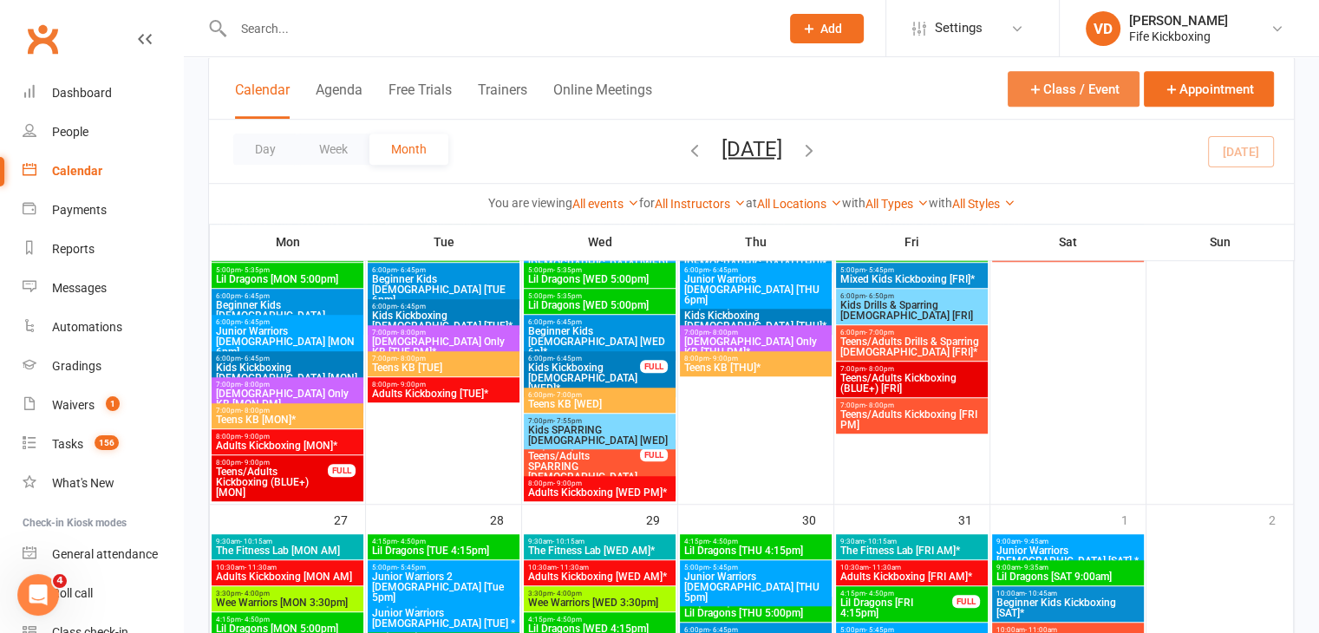
click at [1054, 88] on button "Class / Event" at bounding box center [1074, 89] width 132 height 36
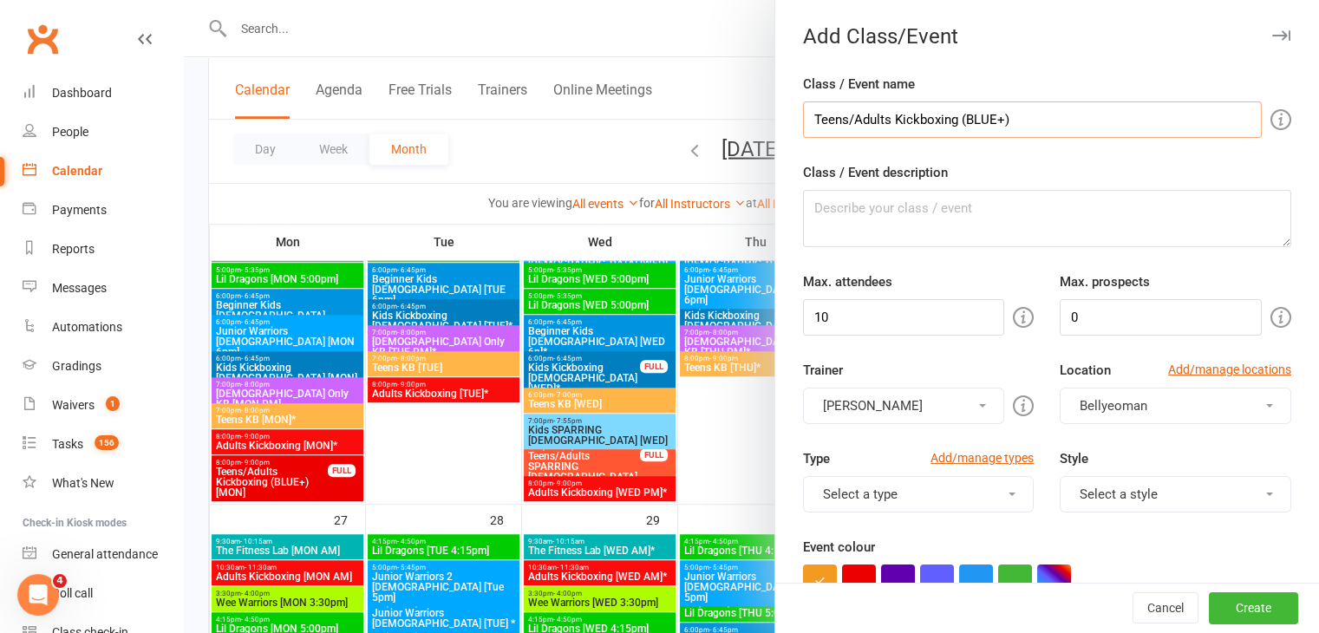
type input "Teens/Adults Kickboxing (BLUE+)"
click at [803, 388] on button "[PERSON_NAME]" at bounding box center [904, 406] width 202 height 36
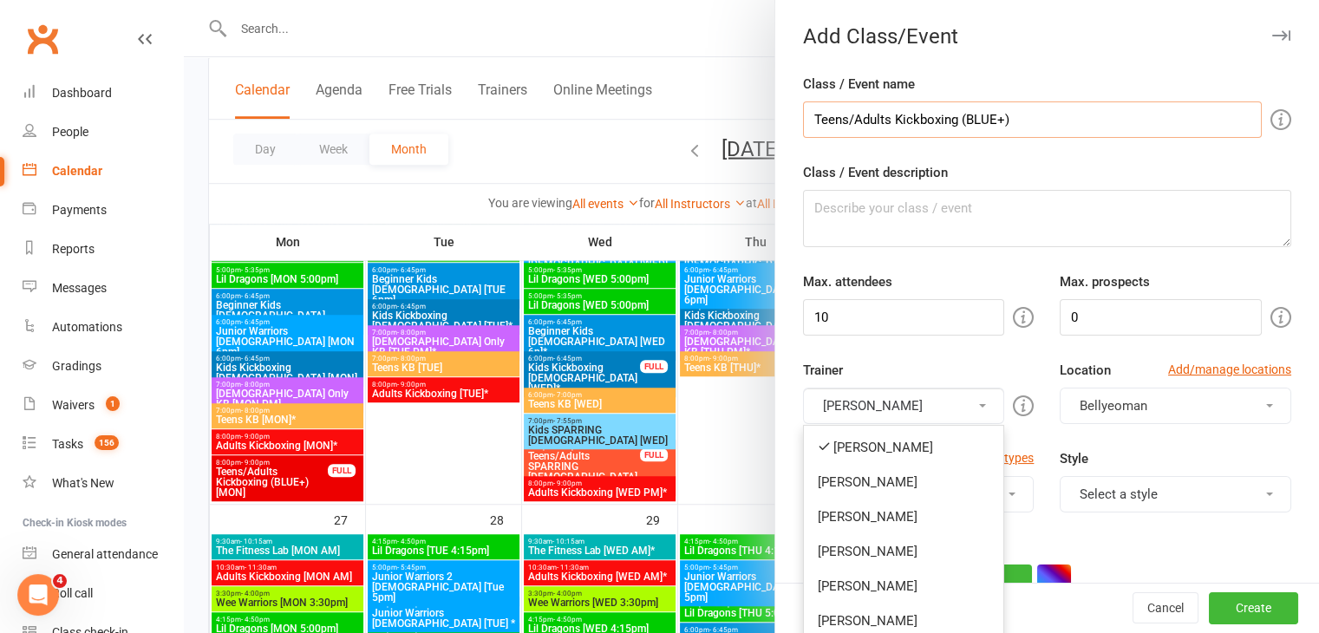
click at [1017, 124] on input "Teens/Adults Kickboxing (BLUE+)" at bounding box center [1032, 119] width 459 height 36
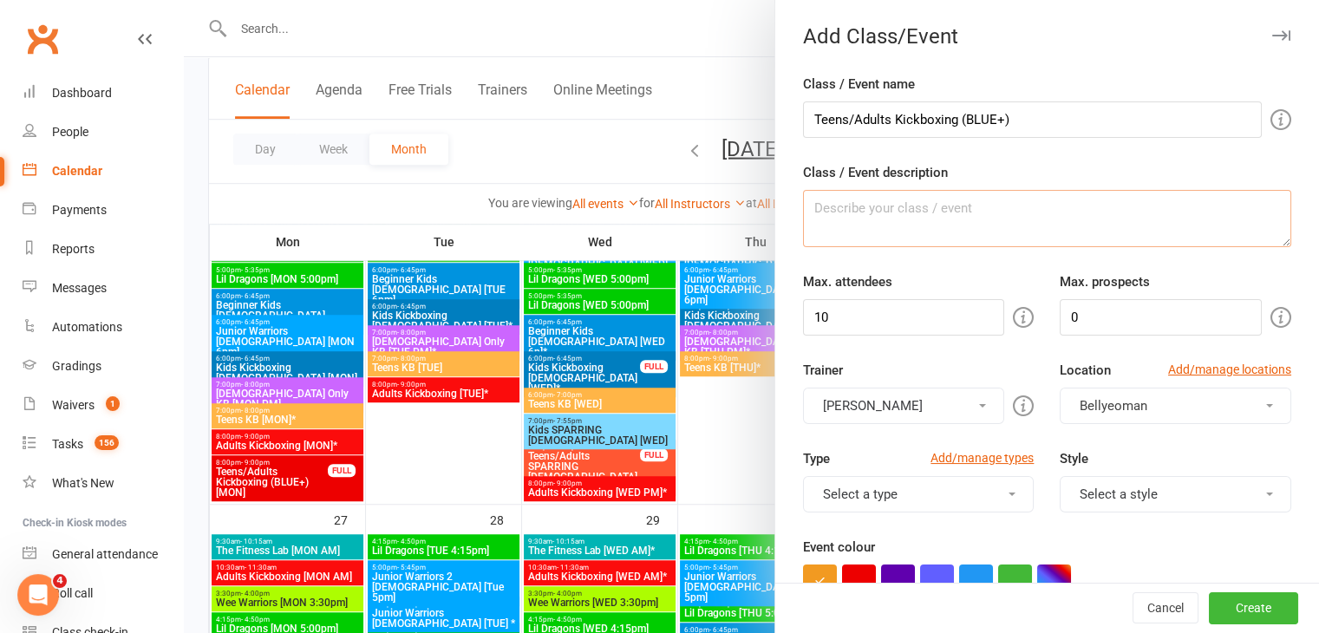
click at [834, 208] on textarea "Class / Event description" at bounding box center [1047, 218] width 488 height 57
type textarea "[WED]"
drag, startPoint x: 879, startPoint y: 317, endPoint x: 746, endPoint y: 333, distance: 134.5
click at [184, 0] on new-event-schedule "Add Class/Event Class / Event name Teens/Adults Kickboxing (BLUE+) Class / Even…" at bounding box center [184, 0] width 0 height 0
type input "24"
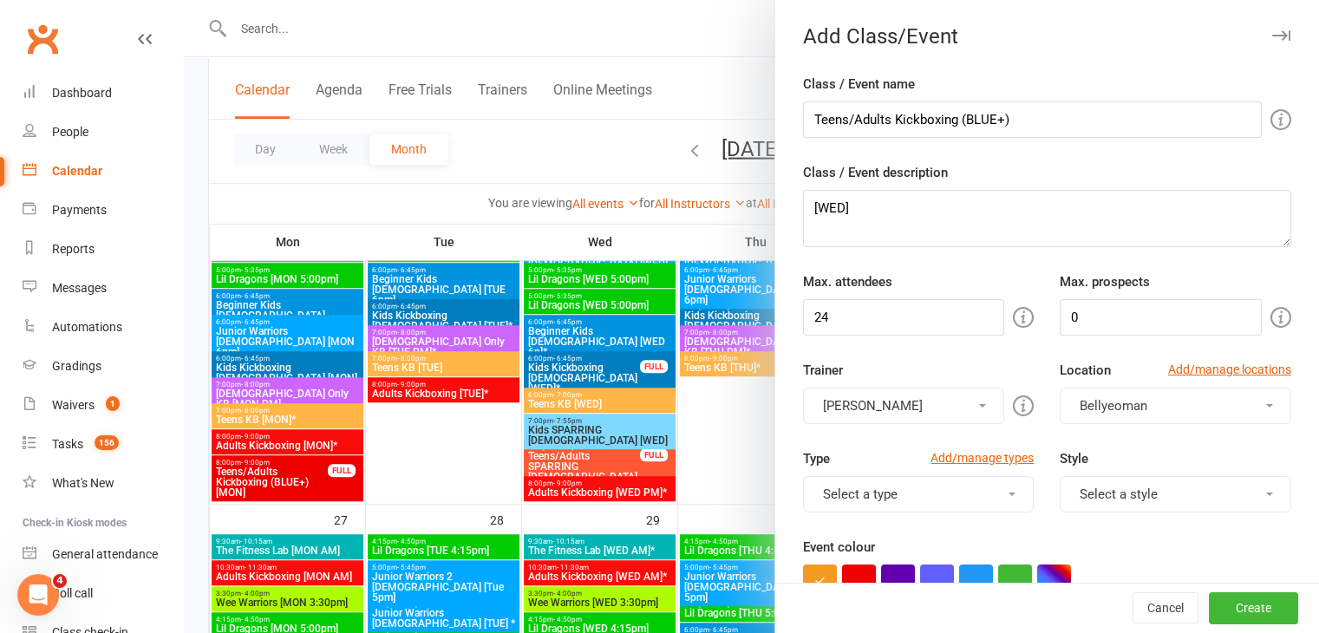
click at [979, 404] on span at bounding box center [982, 405] width 7 height 3
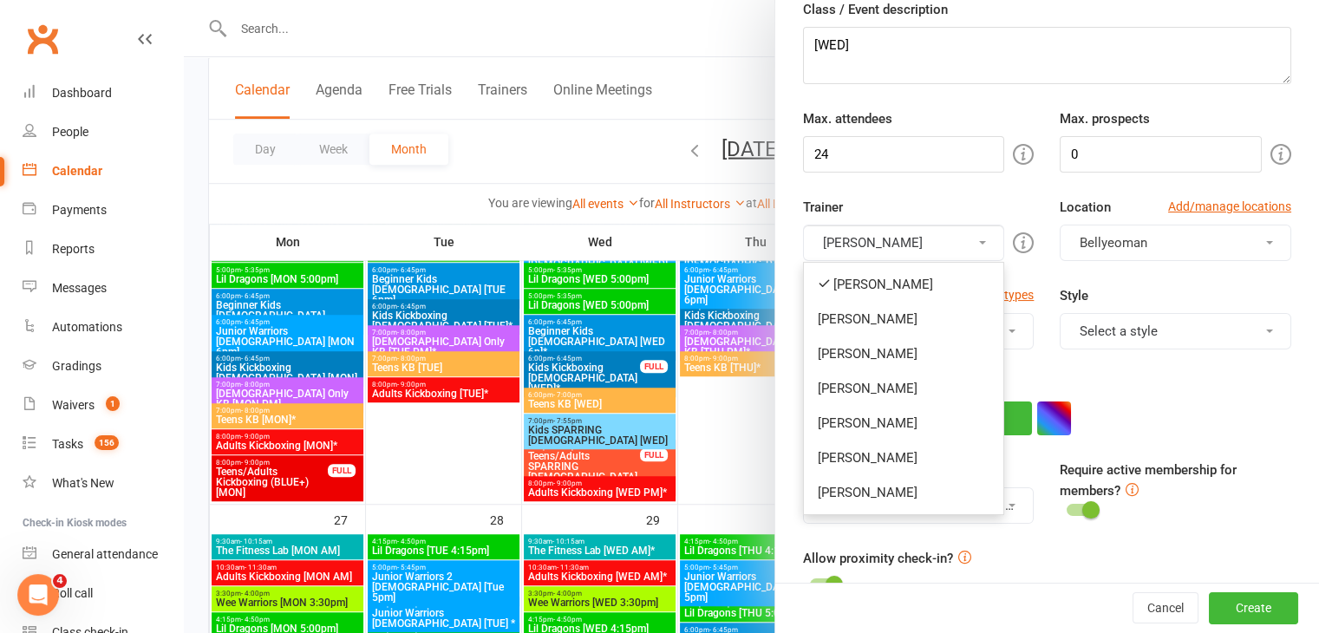
scroll to position [173, 0]
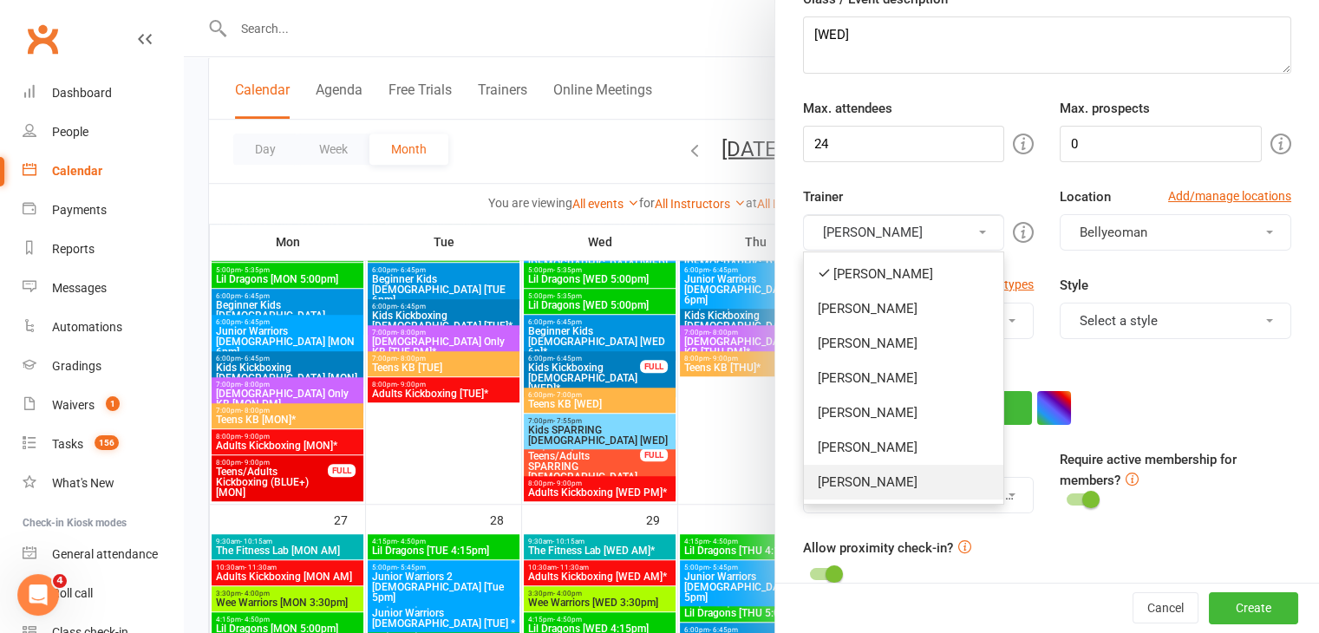
click at [861, 484] on link "[PERSON_NAME]" at bounding box center [904, 482] width 200 height 35
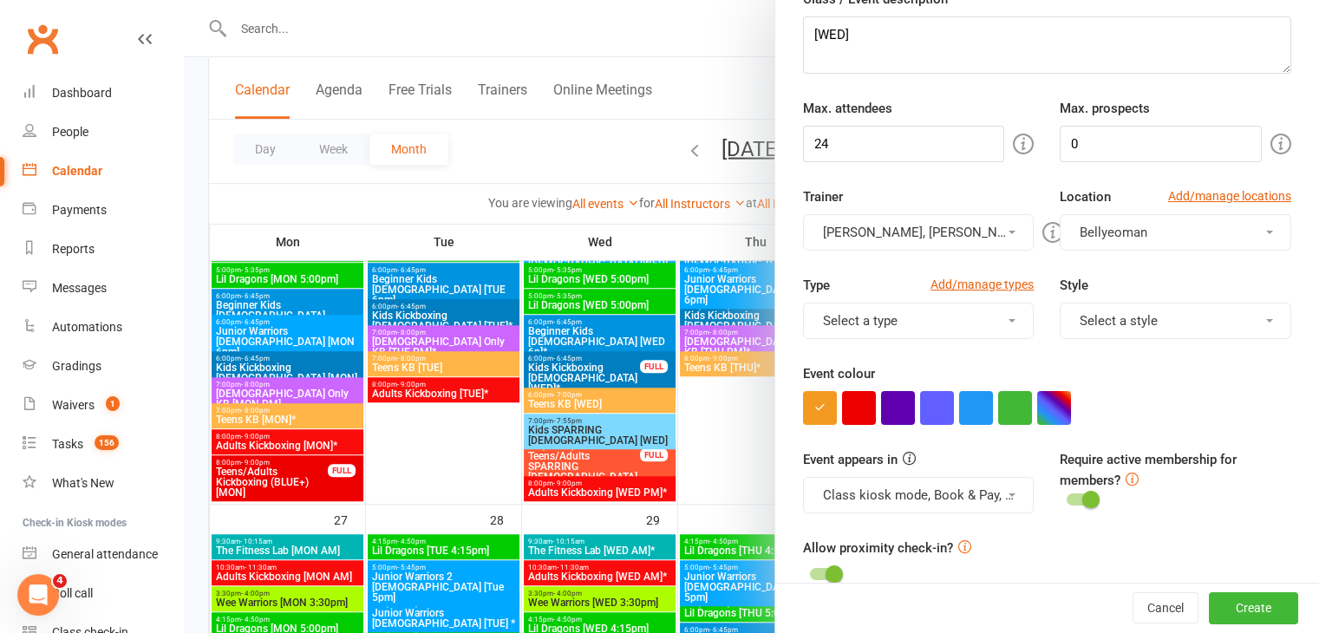
click at [967, 226] on button "[PERSON_NAME], [PERSON_NAME]" at bounding box center [919, 232] width 232 height 36
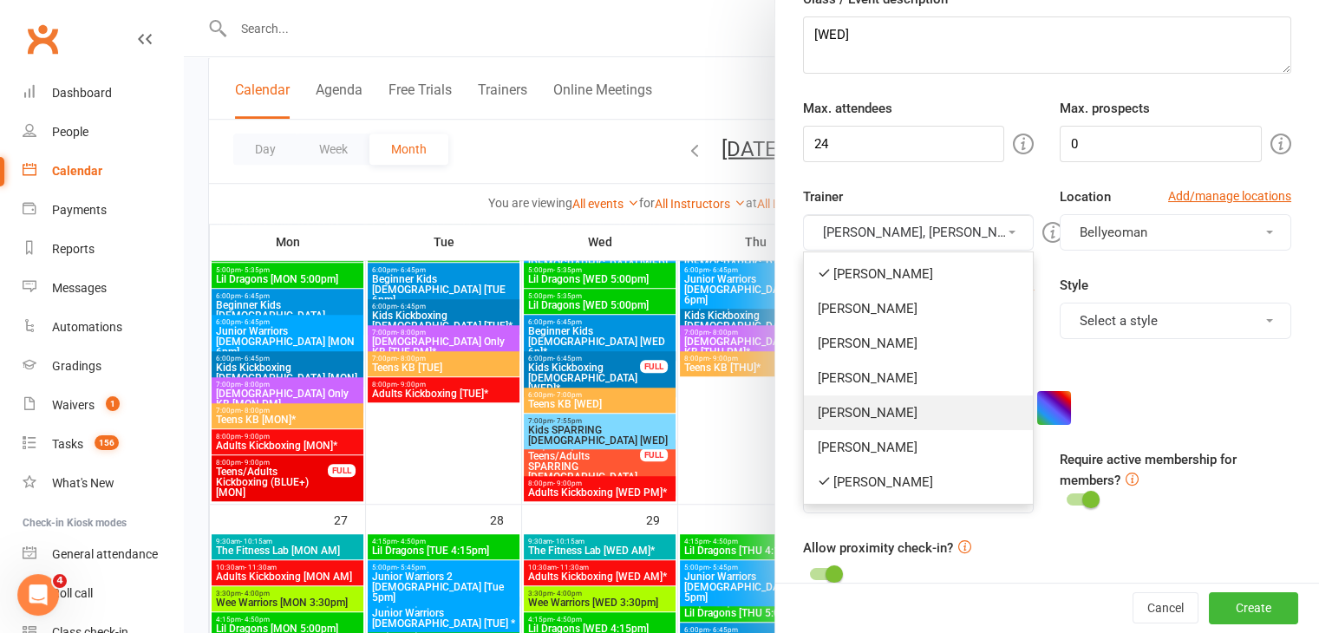
scroll to position [87, 0]
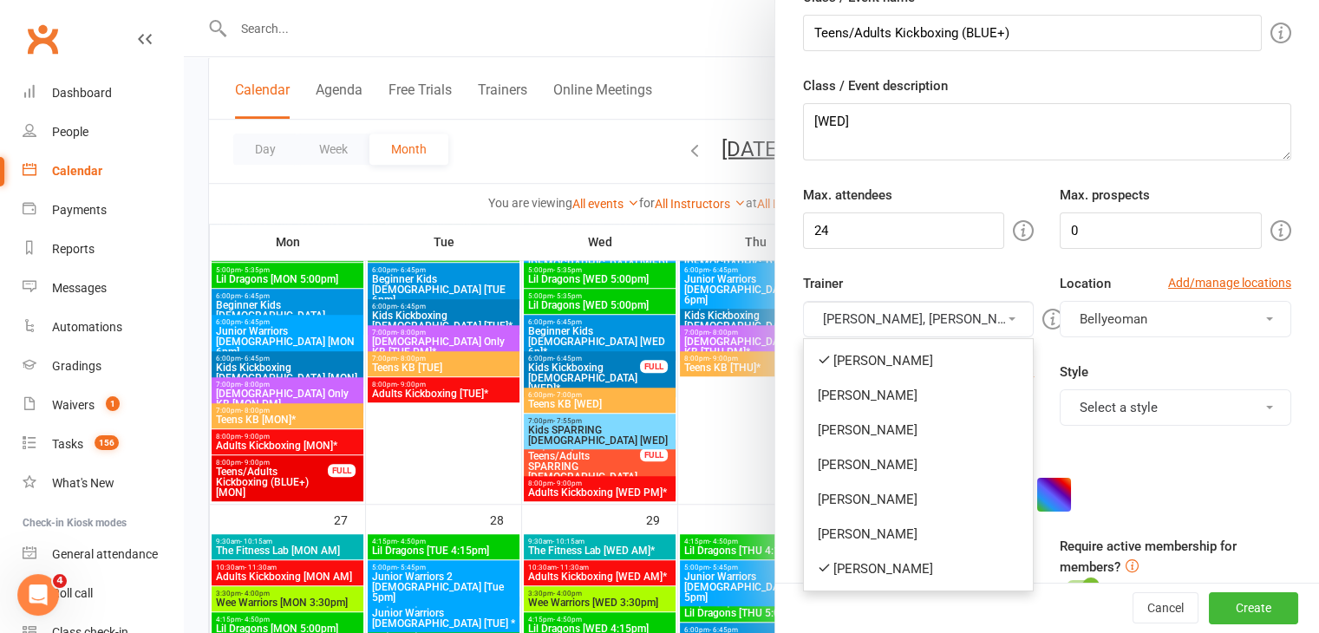
click at [858, 359] on link "[PERSON_NAME]" at bounding box center [919, 360] width 230 height 35
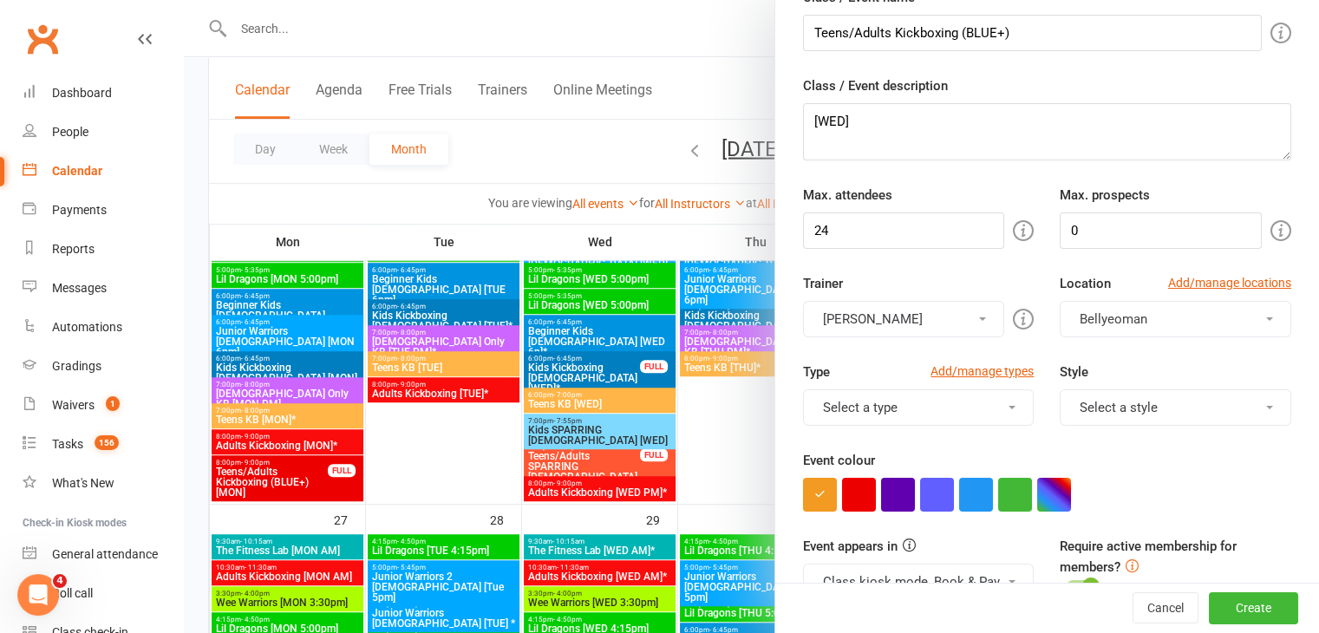
click at [979, 319] on span at bounding box center [982, 318] width 7 height 3
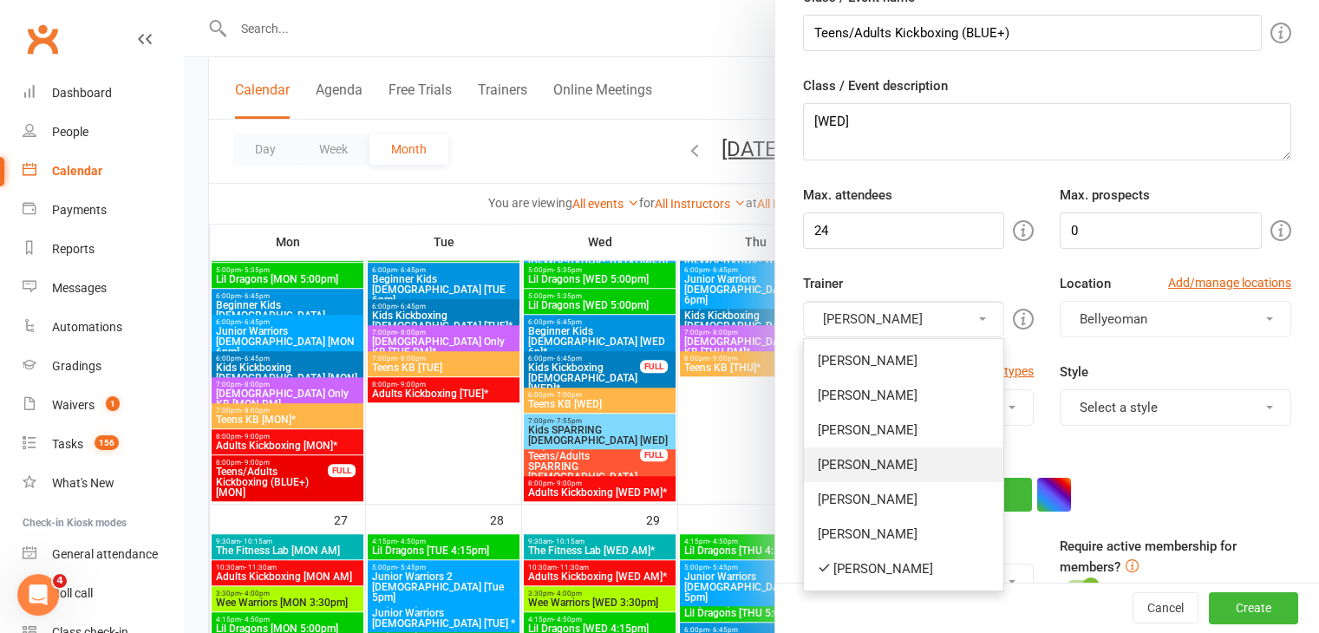
scroll to position [173, 0]
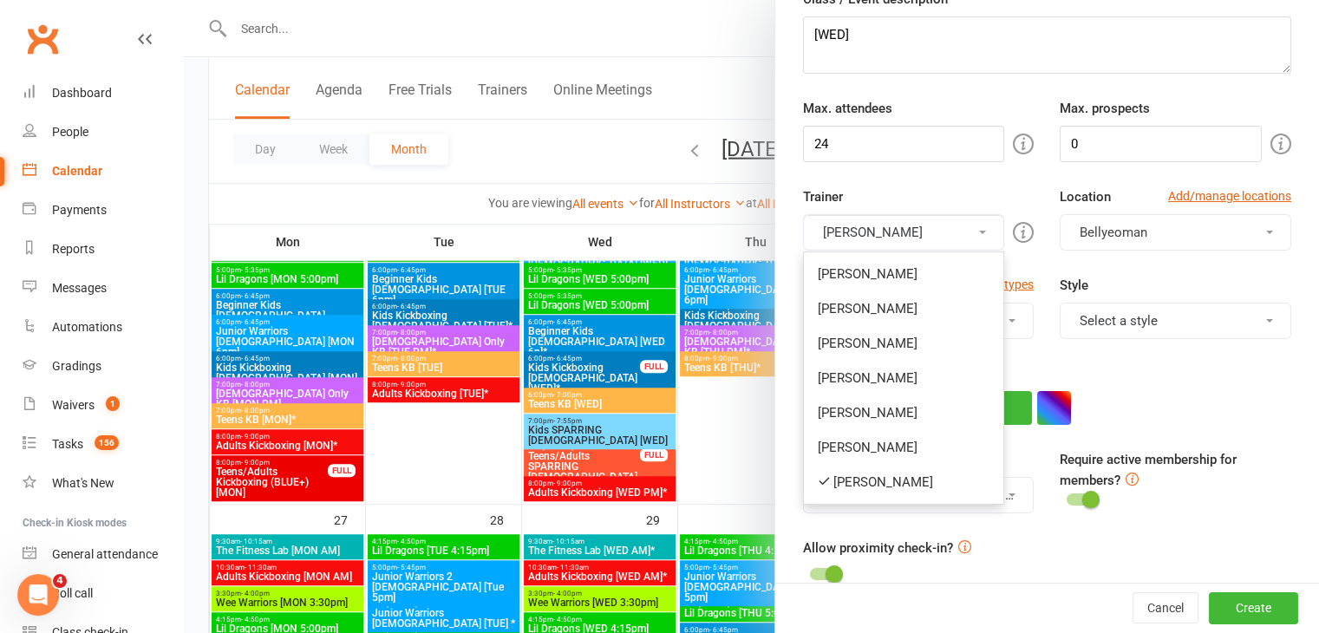
click at [732, 454] on div at bounding box center [751, 316] width 1135 height 633
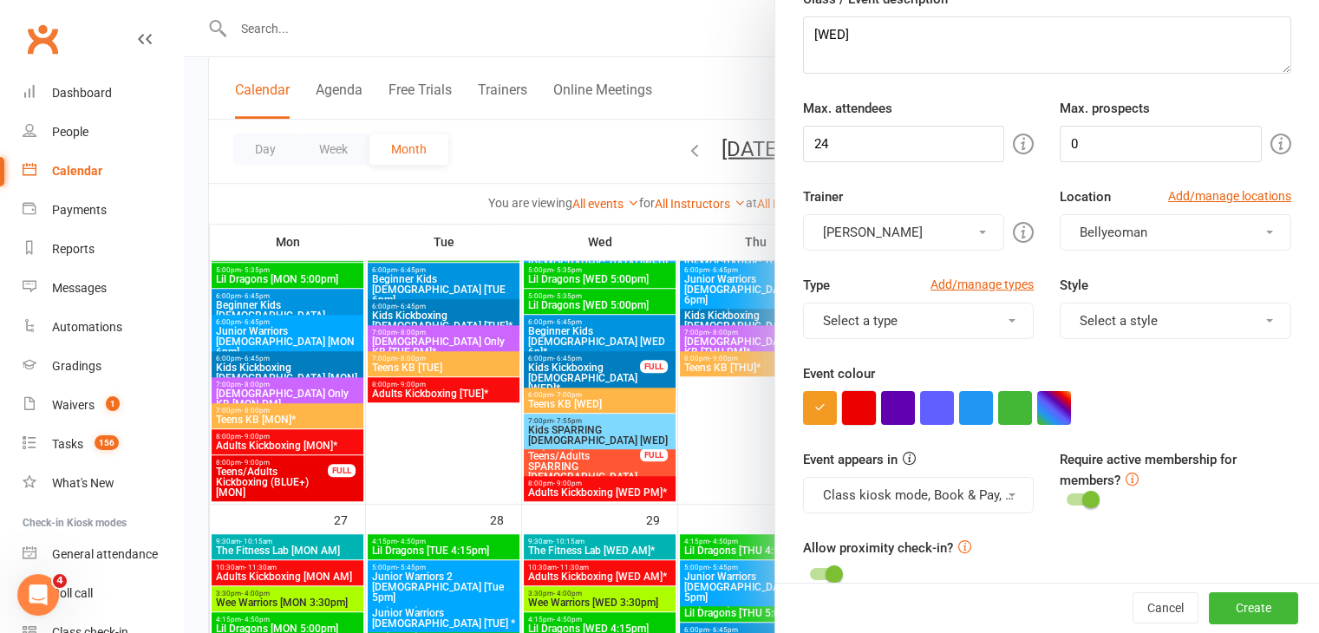
click at [846, 411] on button "button" at bounding box center [859, 408] width 34 height 34
click at [1207, 226] on button "Bellyeoman" at bounding box center [1176, 232] width 232 height 36
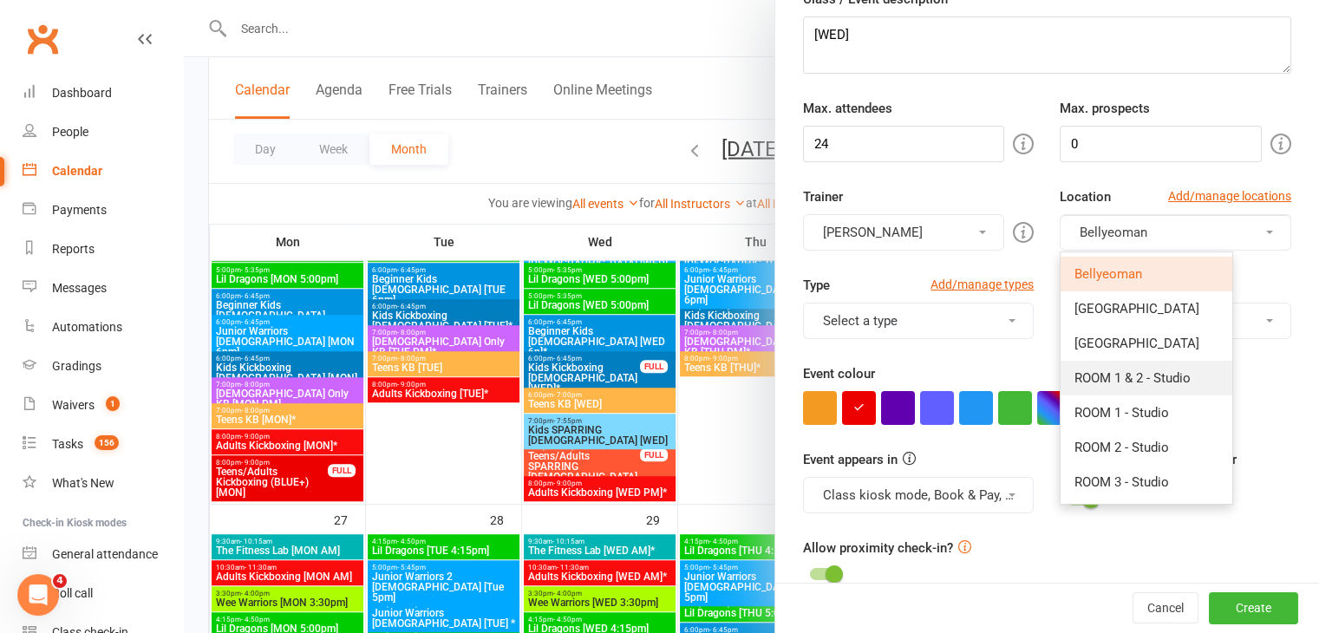
click at [1121, 372] on span "ROOM 1 & 2 - Studio" at bounding box center [1133, 378] width 116 height 16
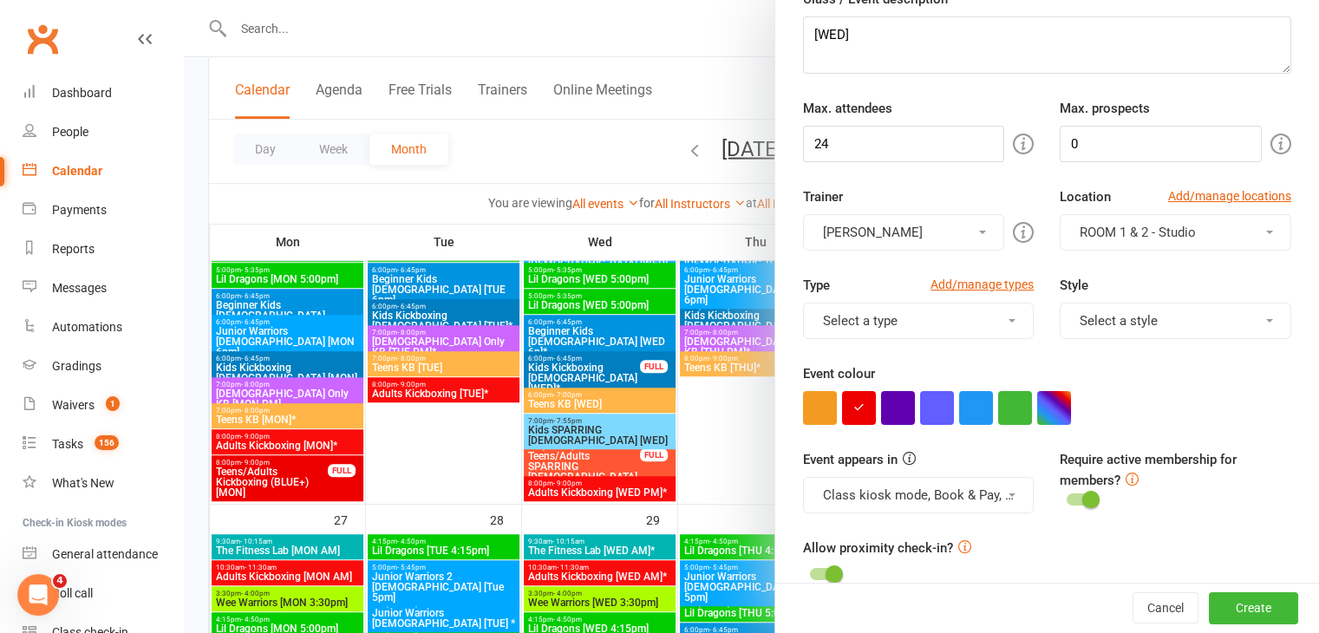
click at [1009, 319] on span at bounding box center [1012, 320] width 7 height 3
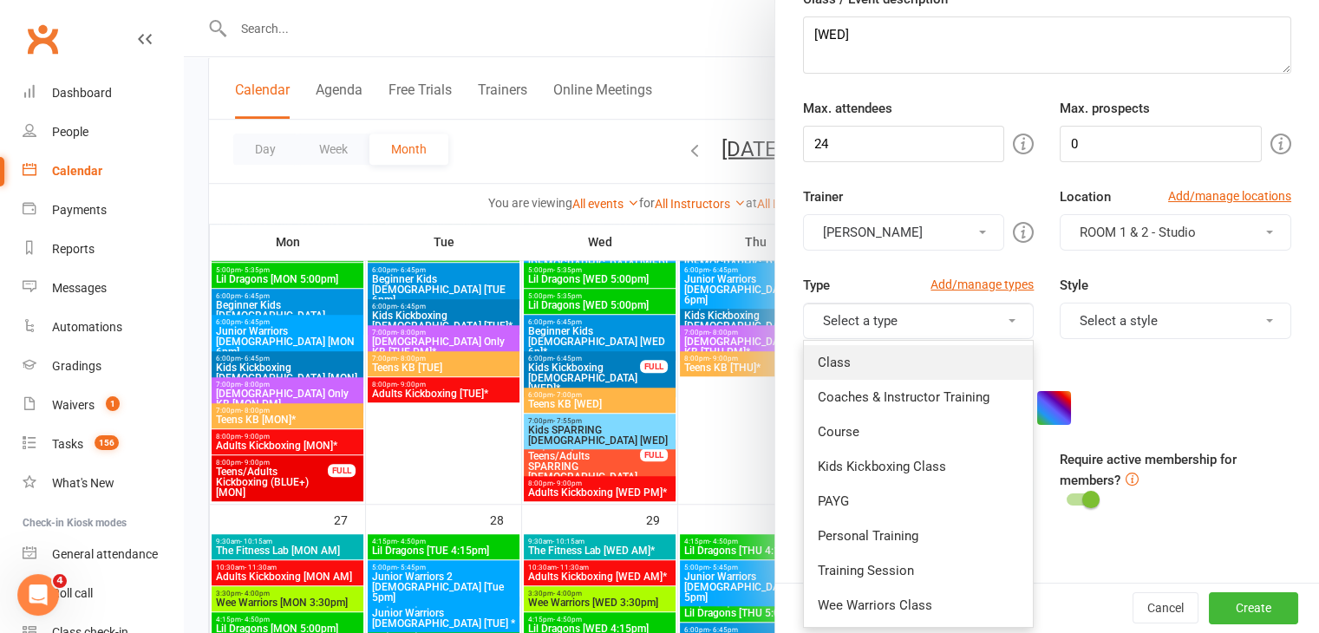
click at [926, 372] on link "Class" at bounding box center [919, 362] width 230 height 35
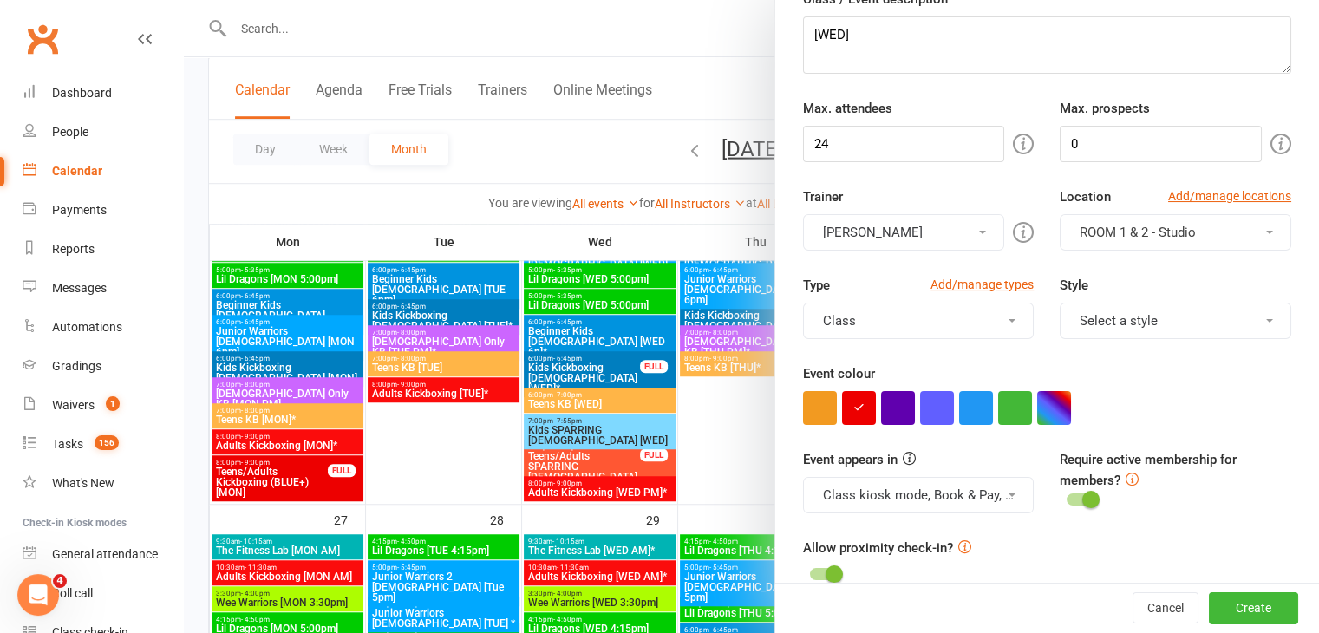
click at [1163, 319] on button "Select a style" at bounding box center [1176, 321] width 232 height 36
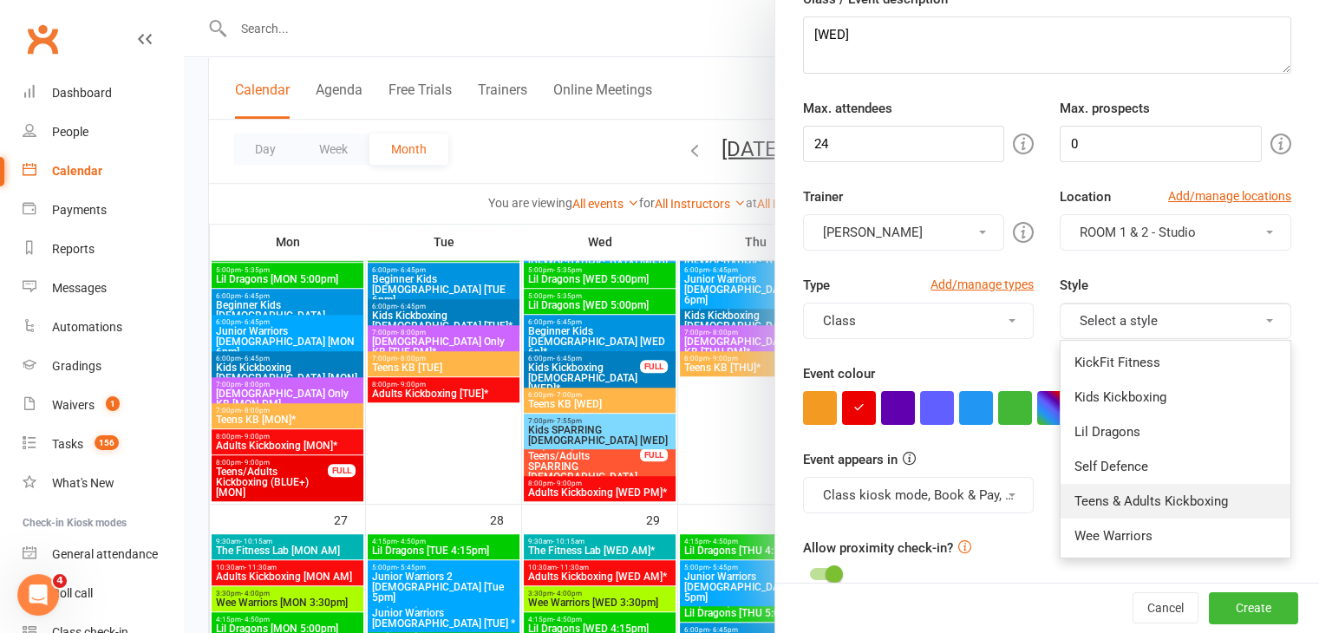
click at [1138, 497] on link "Teens & Adults Kickboxing" at bounding box center [1176, 501] width 230 height 35
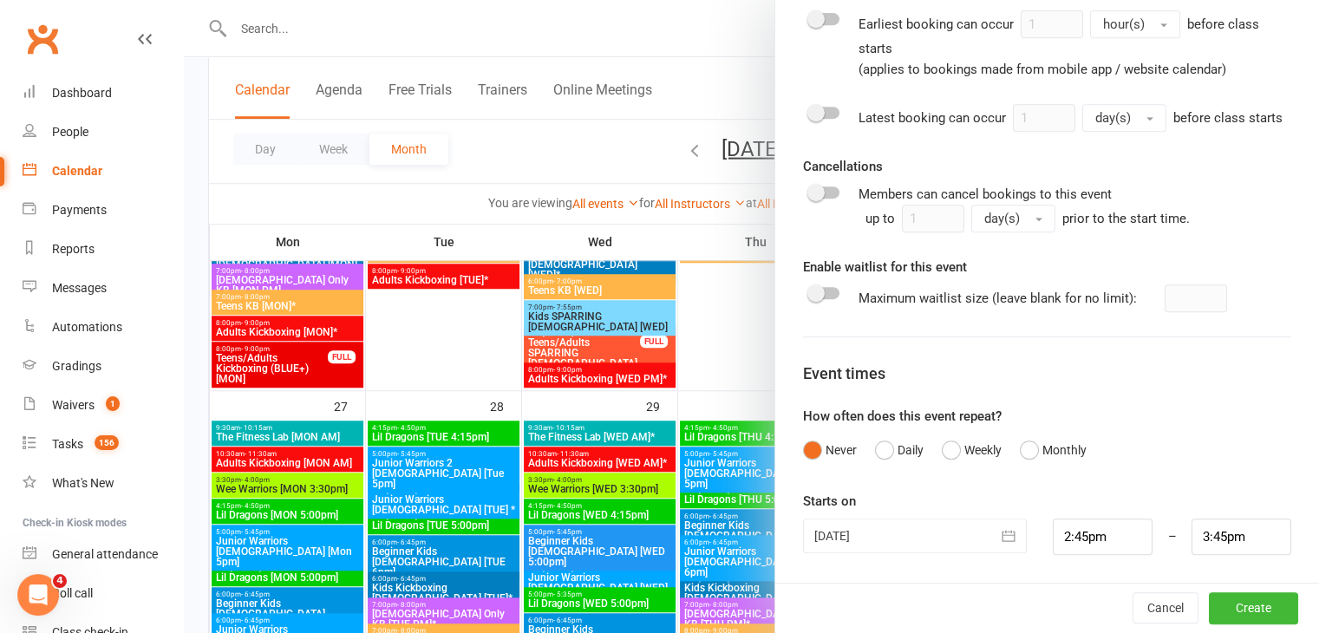
scroll to position [1301, 0]
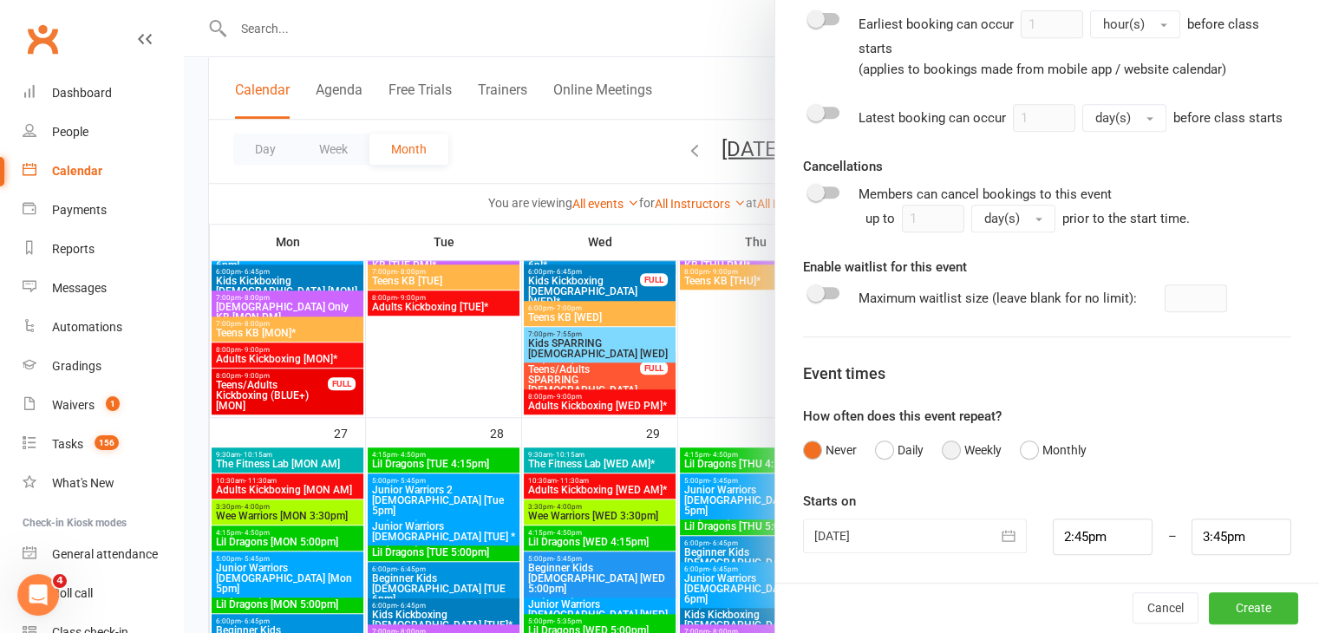
click at [942, 453] on button "Weekly" at bounding box center [972, 450] width 60 height 33
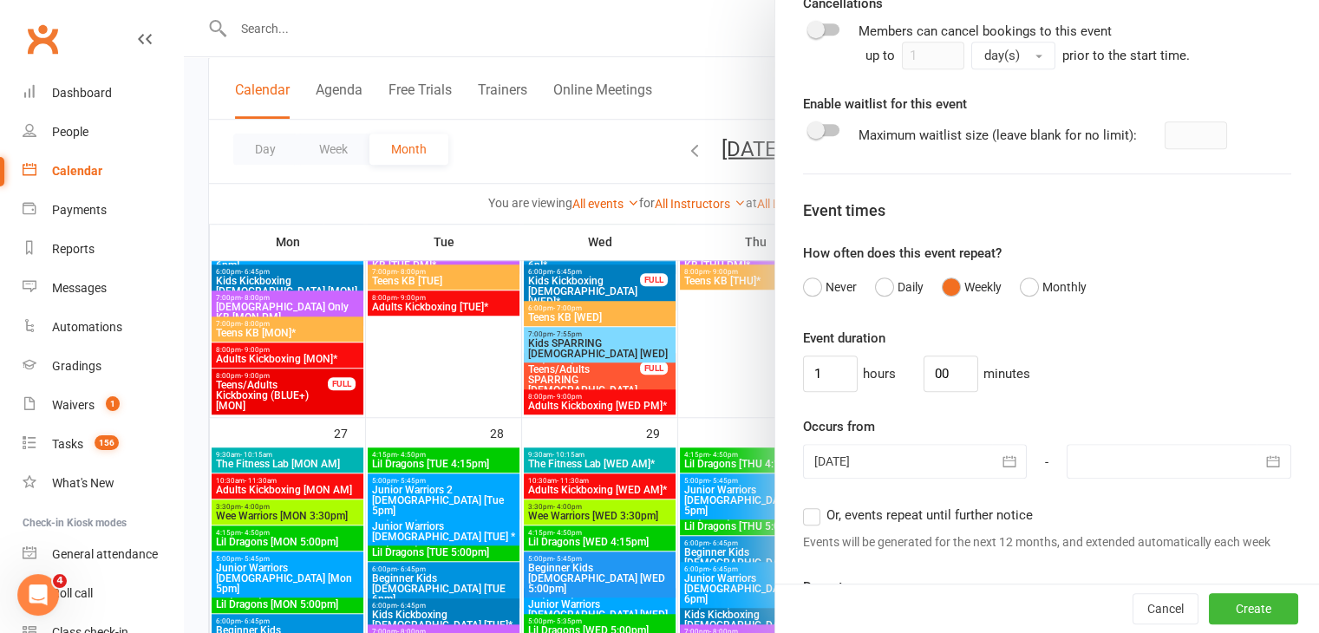
scroll to position [992, 0]
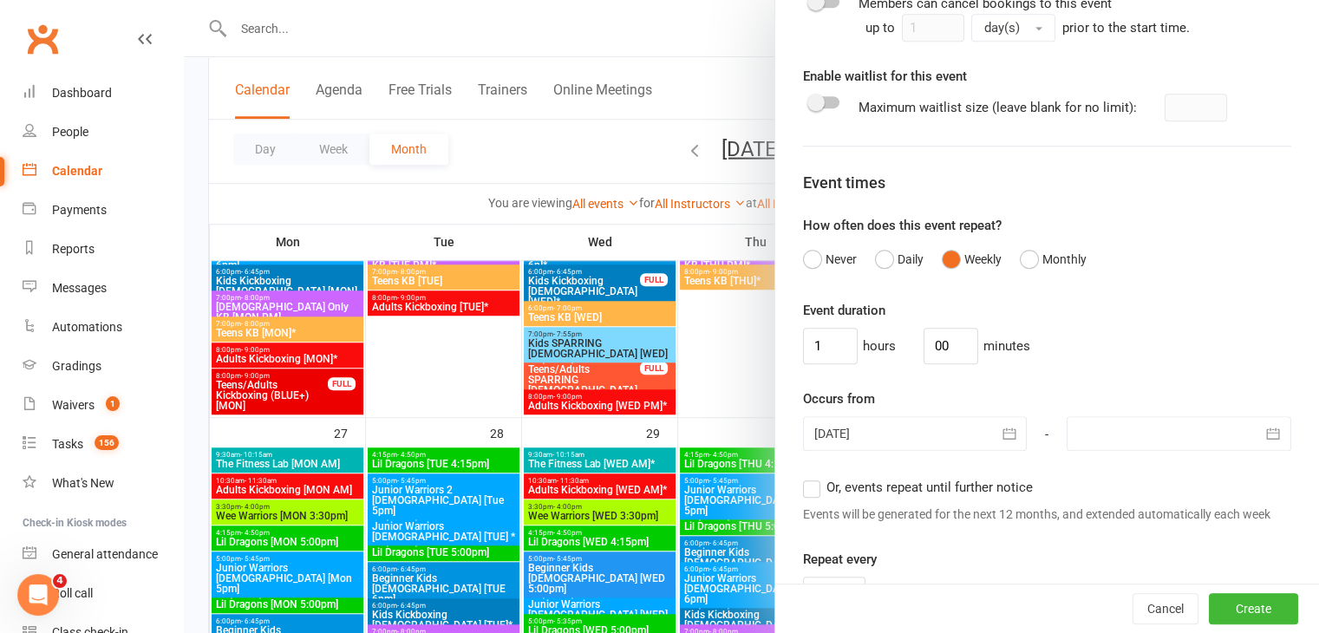
click at [1001, 442] on icon "button" at bounding box center [1009, 433] width 17 height 17
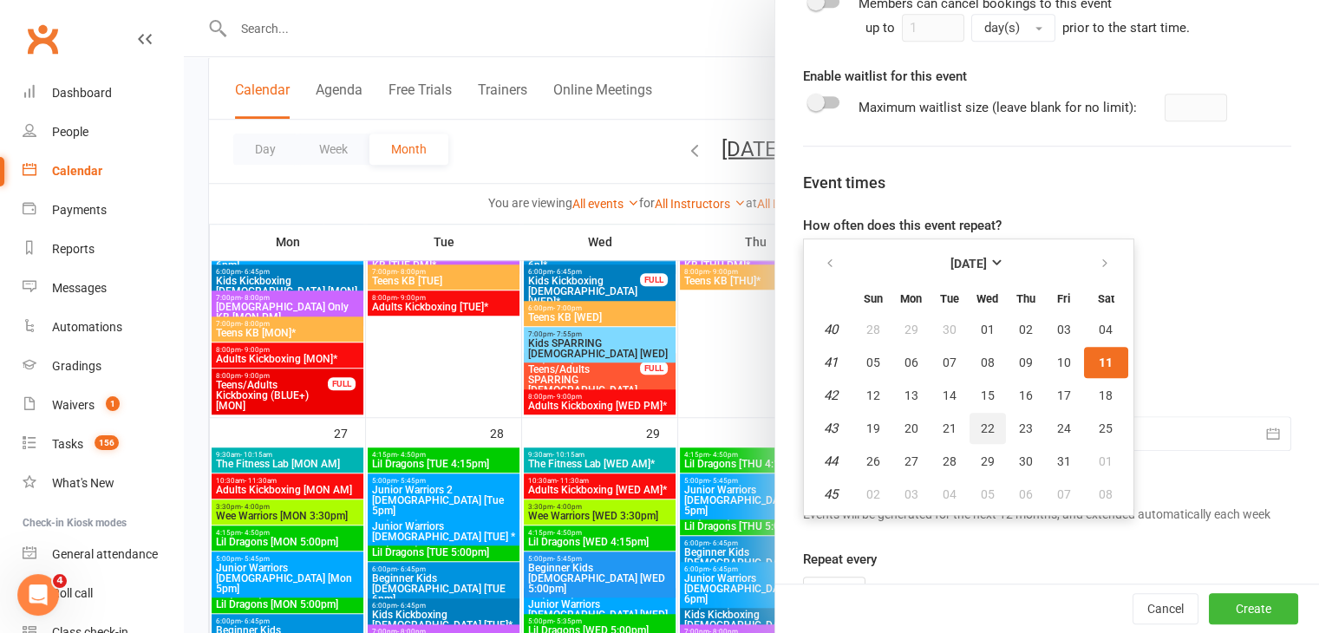
click at [981, 435] on span "22" at bounding box center [988, 429] width 14 height 14
type input "[DATE]"
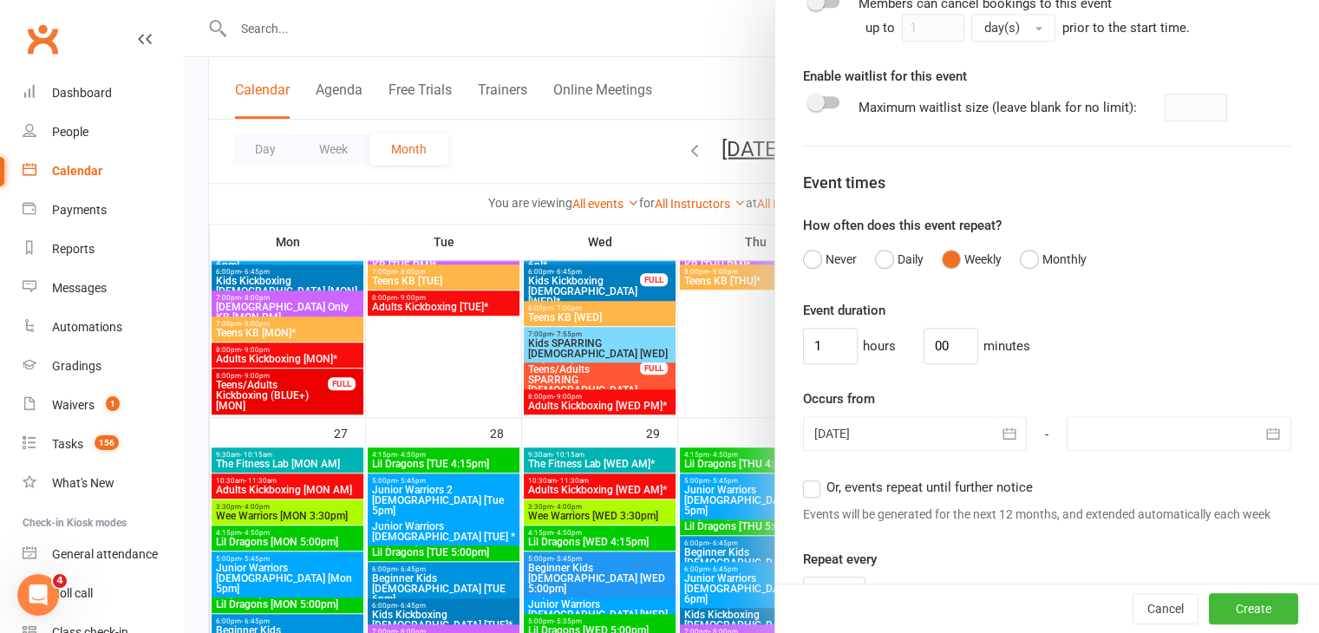
click at [805, 498] on label "Or, events repeat until further notice" at bounding box center [918, 487] width 230 height 21
click at [805, 477] on input "Or, events repeat until further notice" at bounding box center [808, 477] width 11 height 0
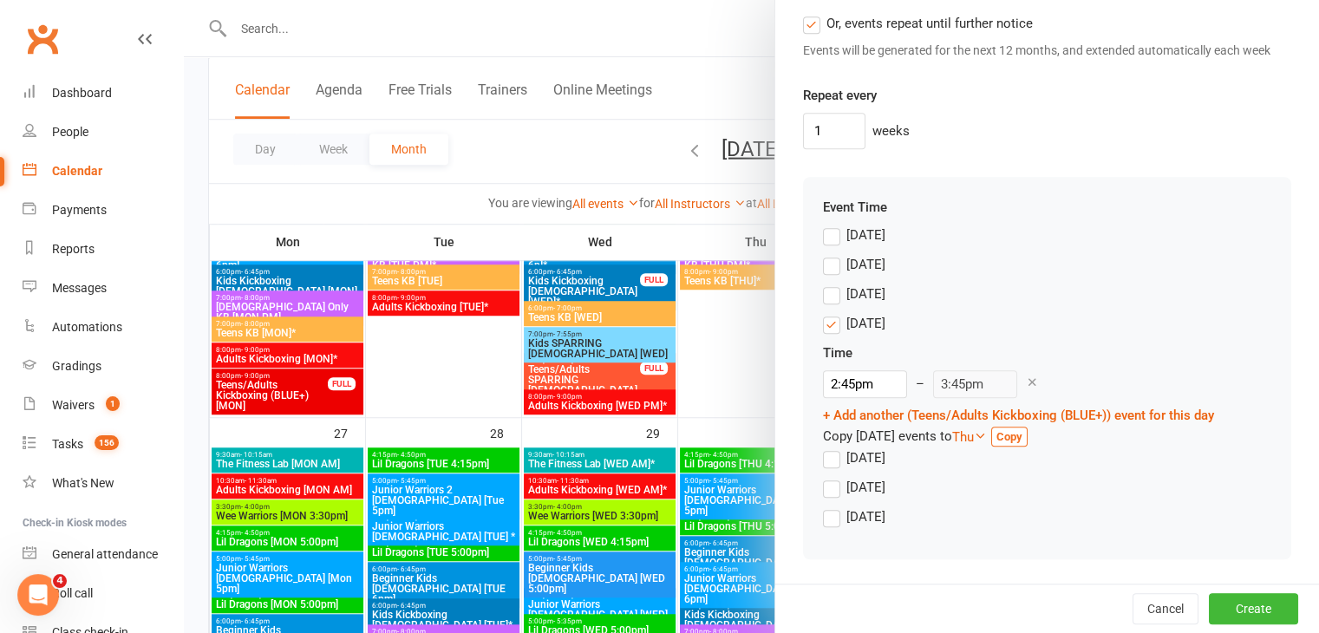
scroll to position [1493, 0]
click at [876, 386] on input "2:45pm" at bounding box center [865, 384] width 84 height 28
type input "8:00pm"
type input "9:00pm"
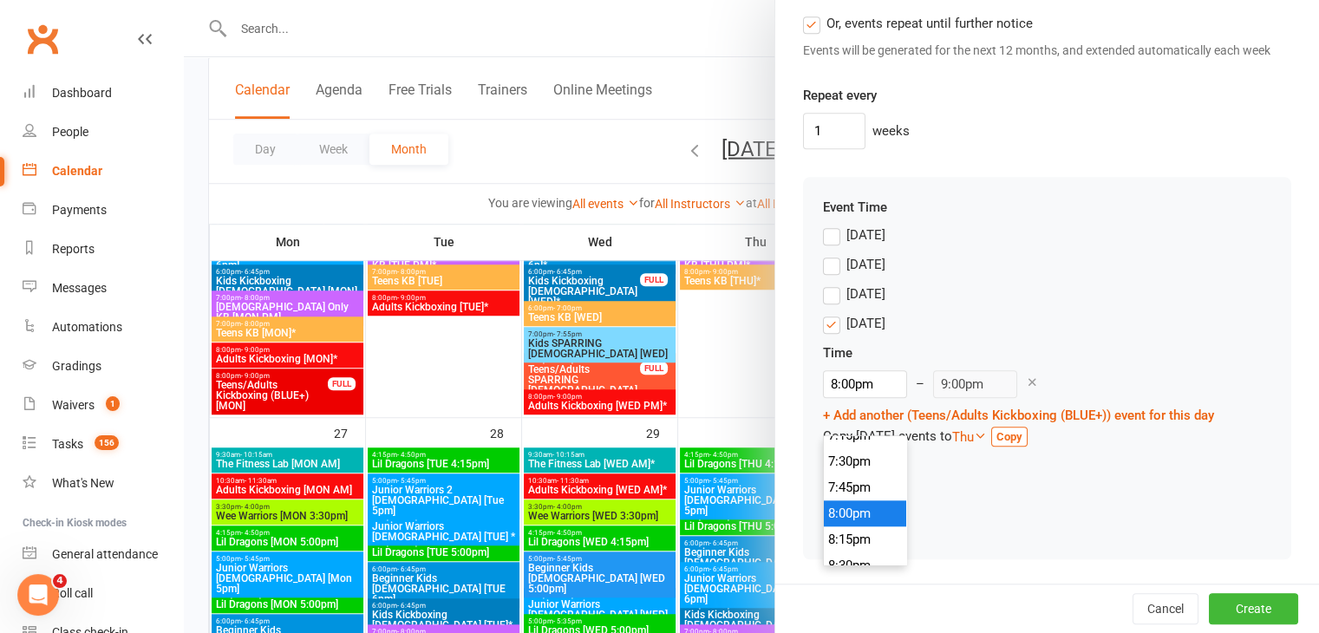
click at [854, 500] on li "8:00pm" at bounding box center [865, 513] width 83 height 26
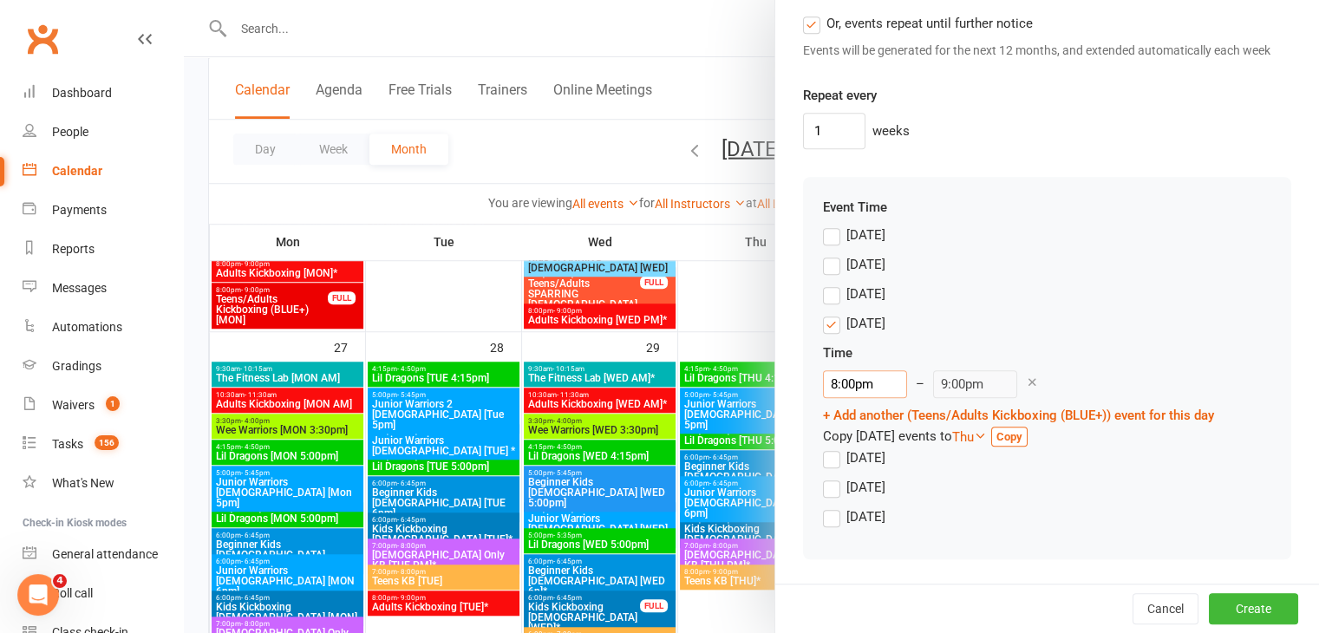
scroll to position [1388, 0]
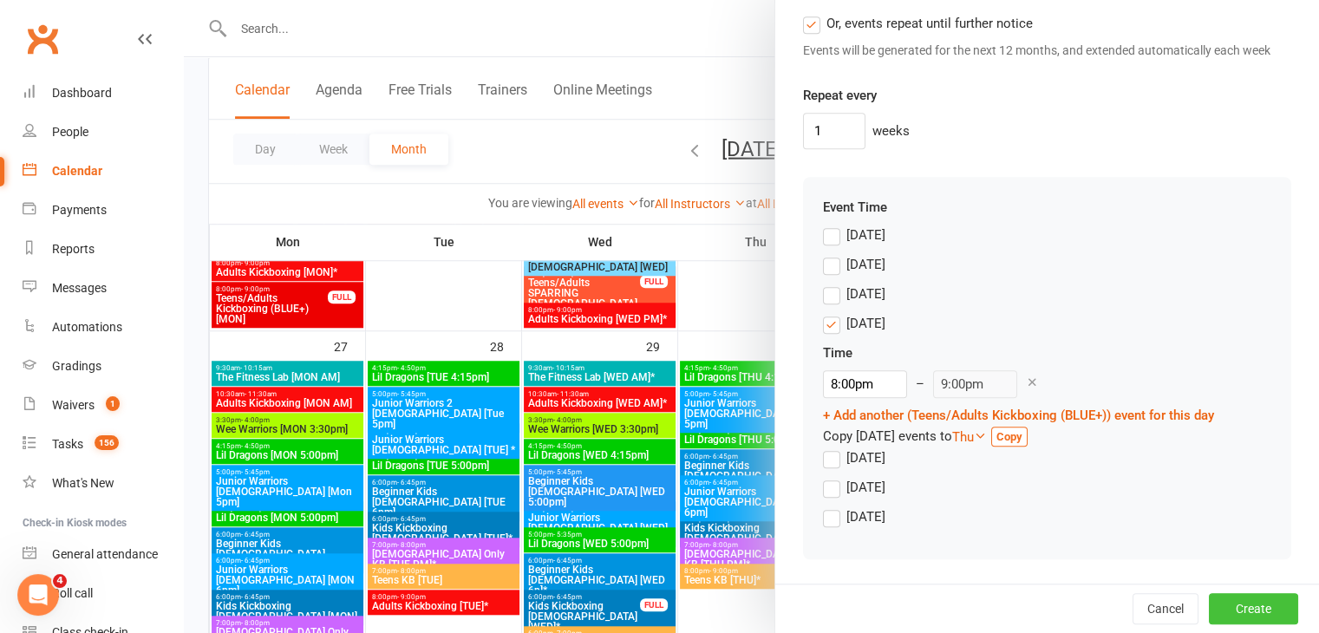
click at [1241, 611] on button "Create" at bounding box center [1253, 608] width 89 height 31
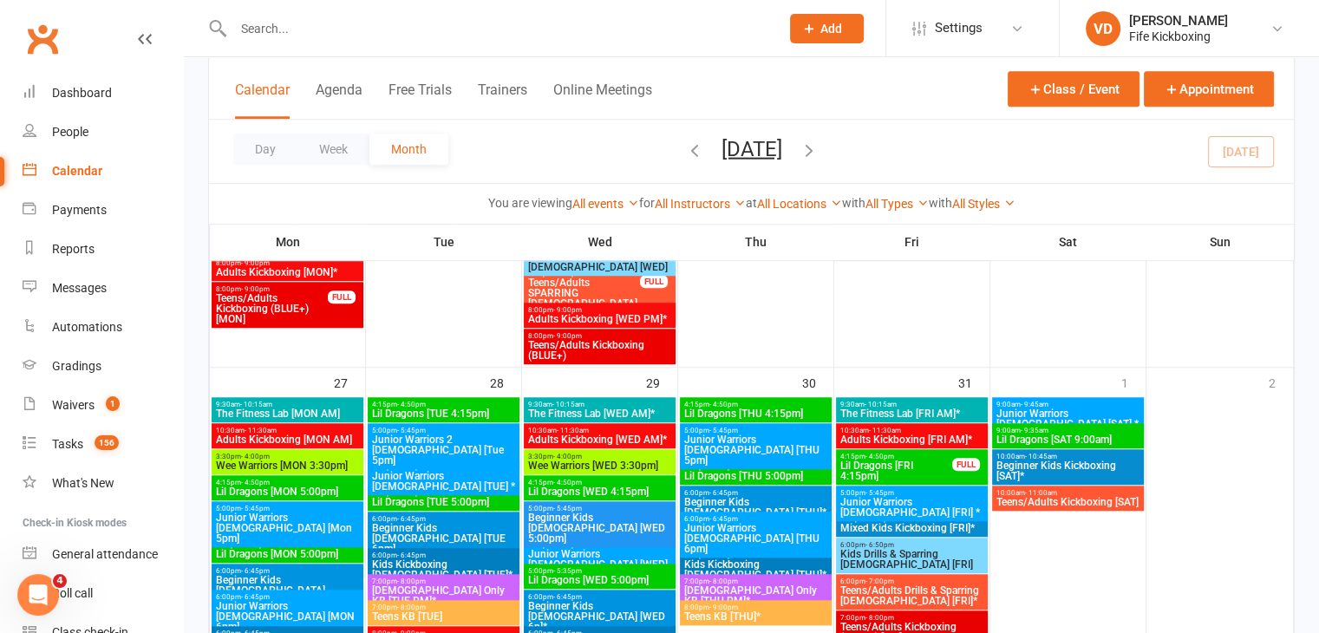
click at [636, 349] on span "Teens/Adults Kickboxing (BLUE+)" at bounding box center [599, 350] width 145 height 21
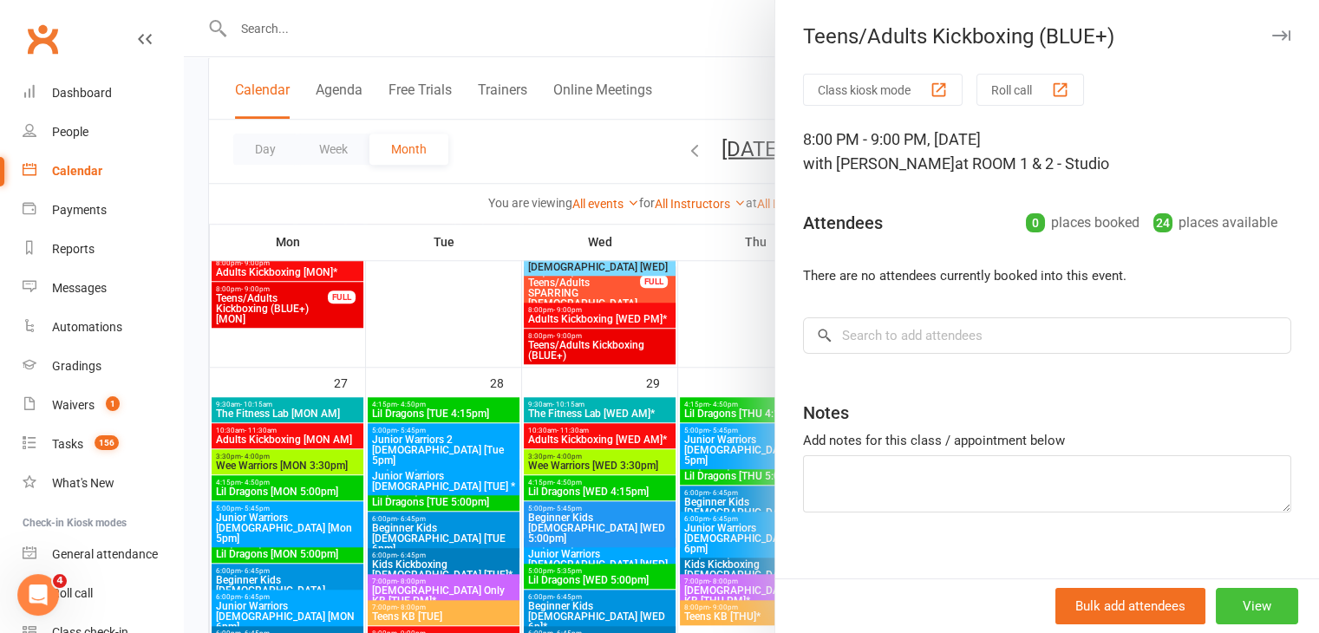
click at [1232, 607] on button "View" at bounding box center [1257, 606] width 82 height 36
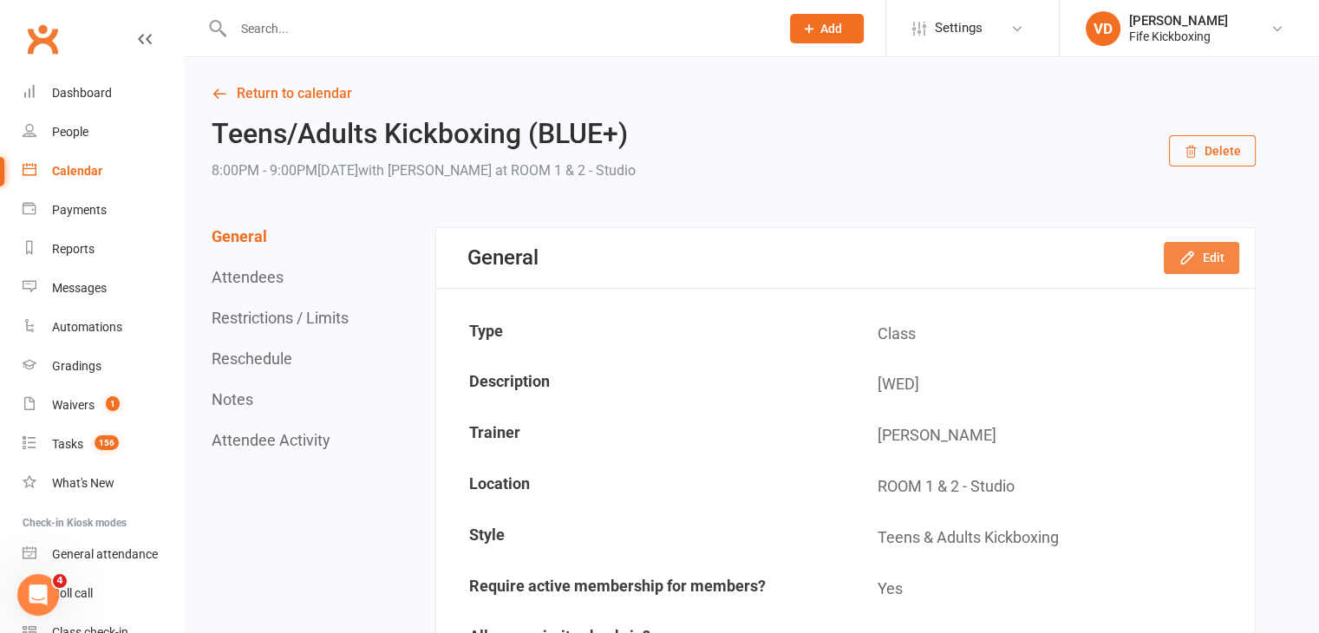
click at [1187, 262] on icon "button" at bounding box center [1187, 257] width 17 height 17
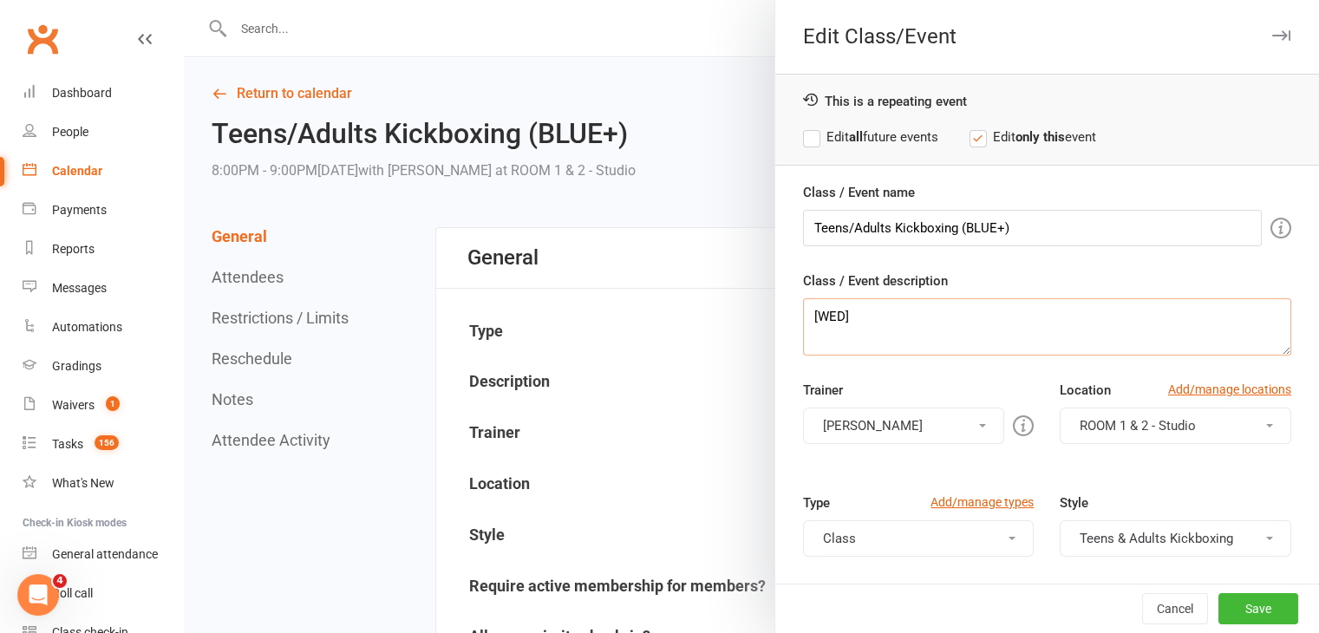
drag, startPoint x: 895, startPoint y: 327, endPoint x: 788, endPoint y: 323, distance: 106.8
click at [788, 323] on div "Class / Event name Teens/Adults Kickboxing (BLUE+) Class / Event description [W…" at bounding box center [1047, 517] width 544 height 670
click at [1041, 226] on input "Teens/Adults Kickboxing (BLUE+)" at bounding box center [1032, 228] width 459 height 36
type input "Teens/Adults Kickboxing (BLUE+) [WED]"
click at [1232, 608] on button "Save" at bounding box center [1259, 608] width 80 height 31
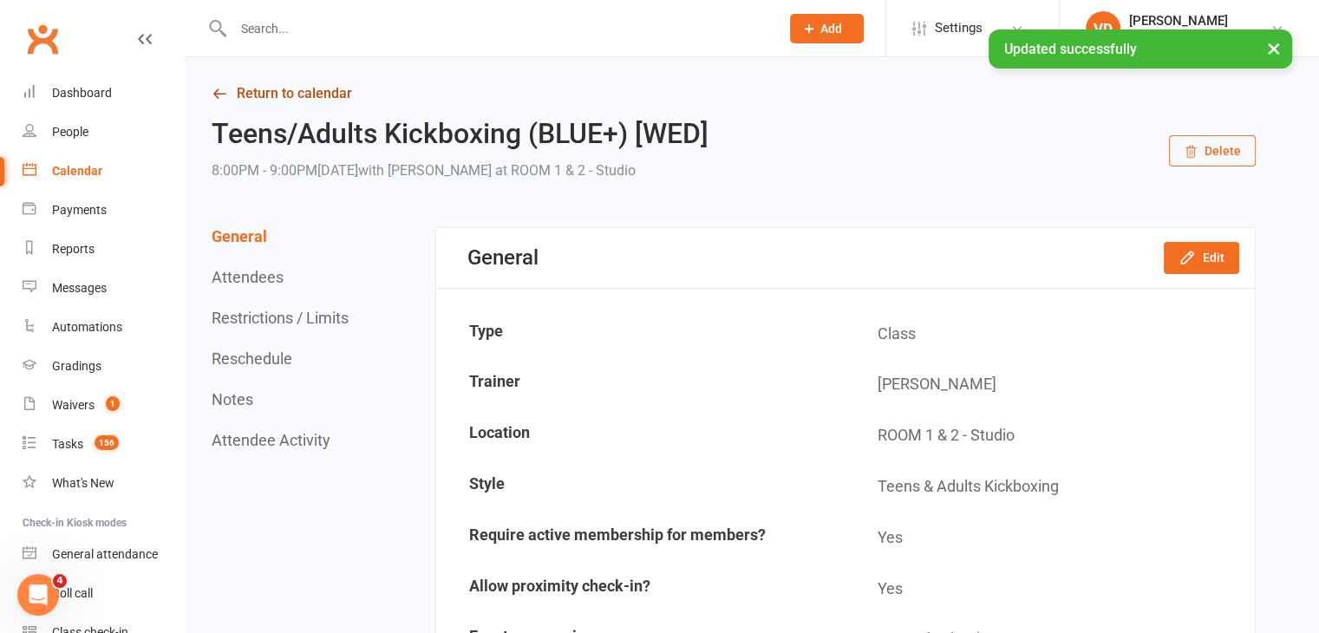
click at [272, 98] on link "Return to calendar" at bounding box center [734, 94] width 1044 height 24
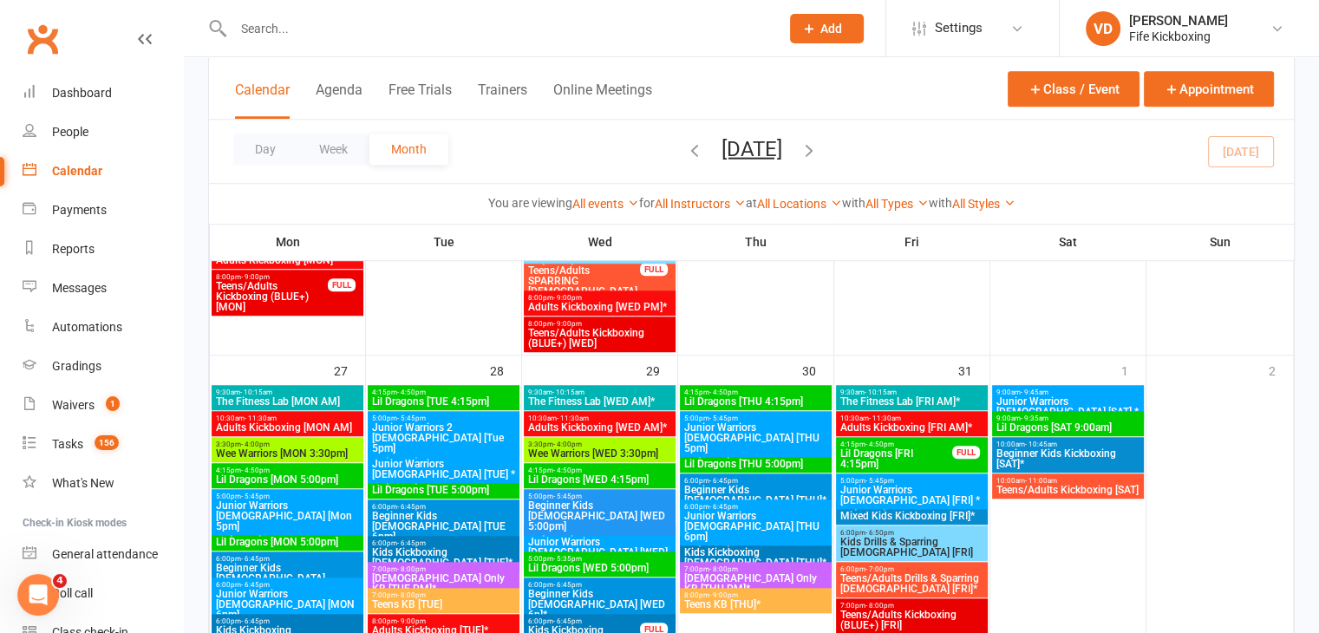
scroll to position [1388, 0]
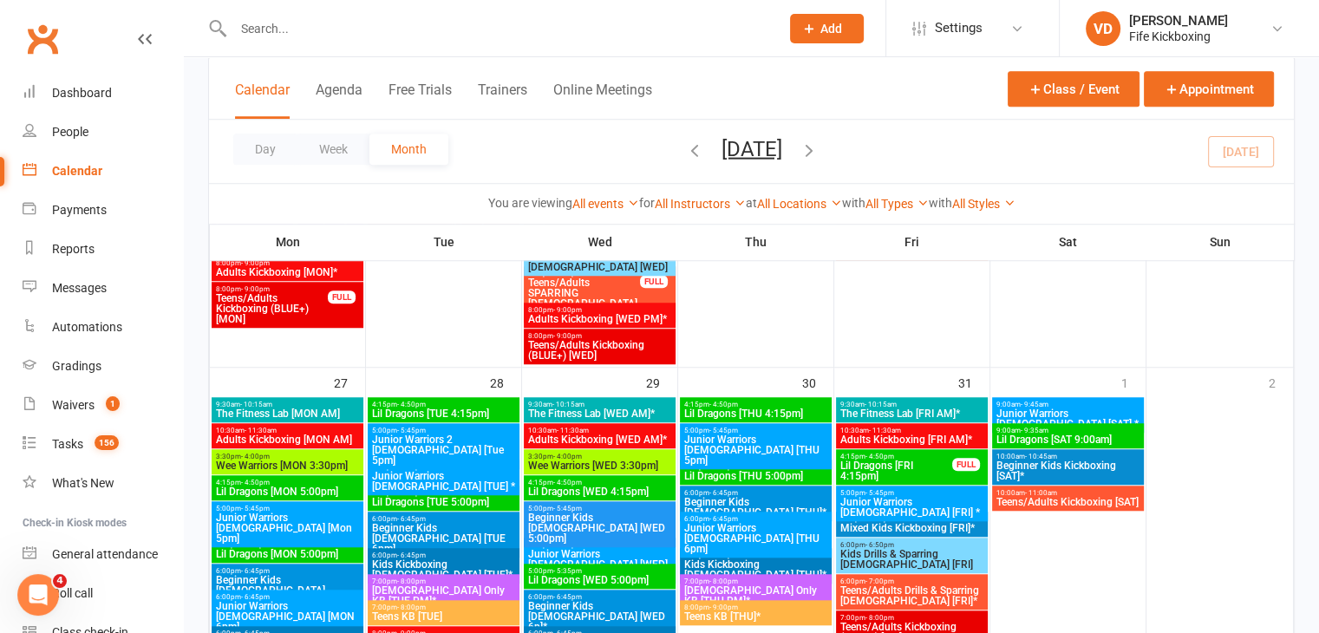
click at [613, 351] on span "Teens/Adults Kickboxing (BLUE+) [WED]" at bounding box center [599, 350] width 145 height 21
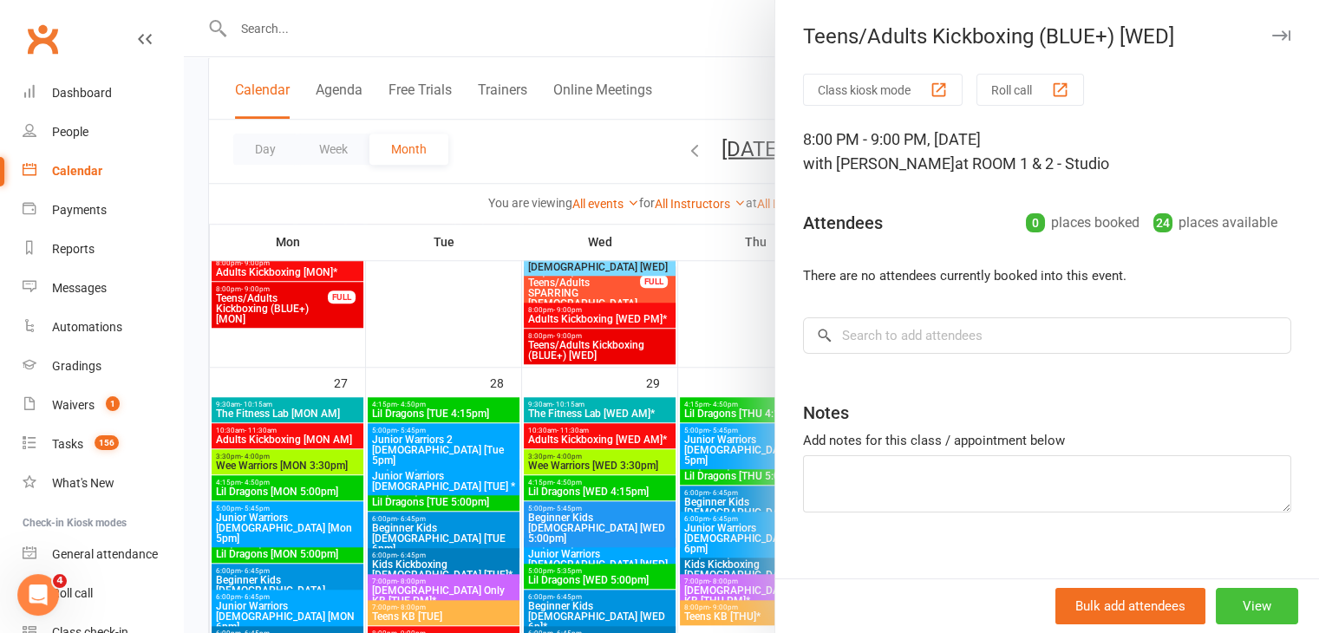
click at [1247, 600] on button "View" at bounding box center [1257, 606] width 82 height 36
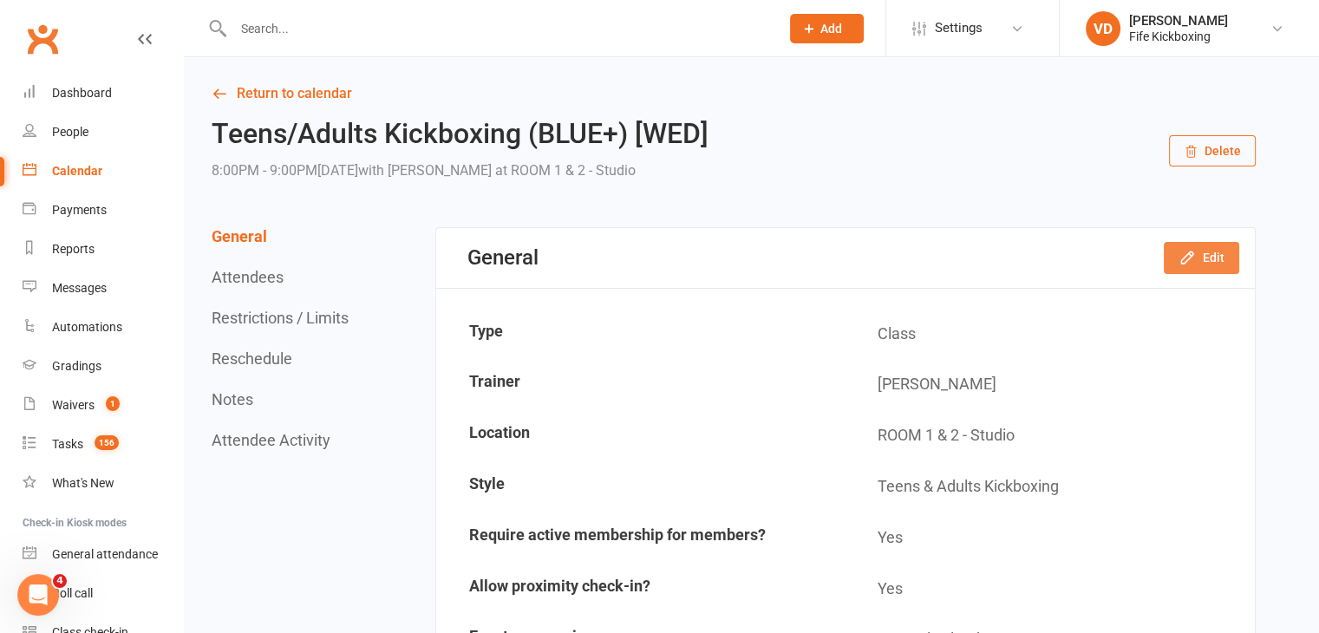
click at [1181, 252] on icon "button" at bounding box center [1187, 257] width 17 height 17
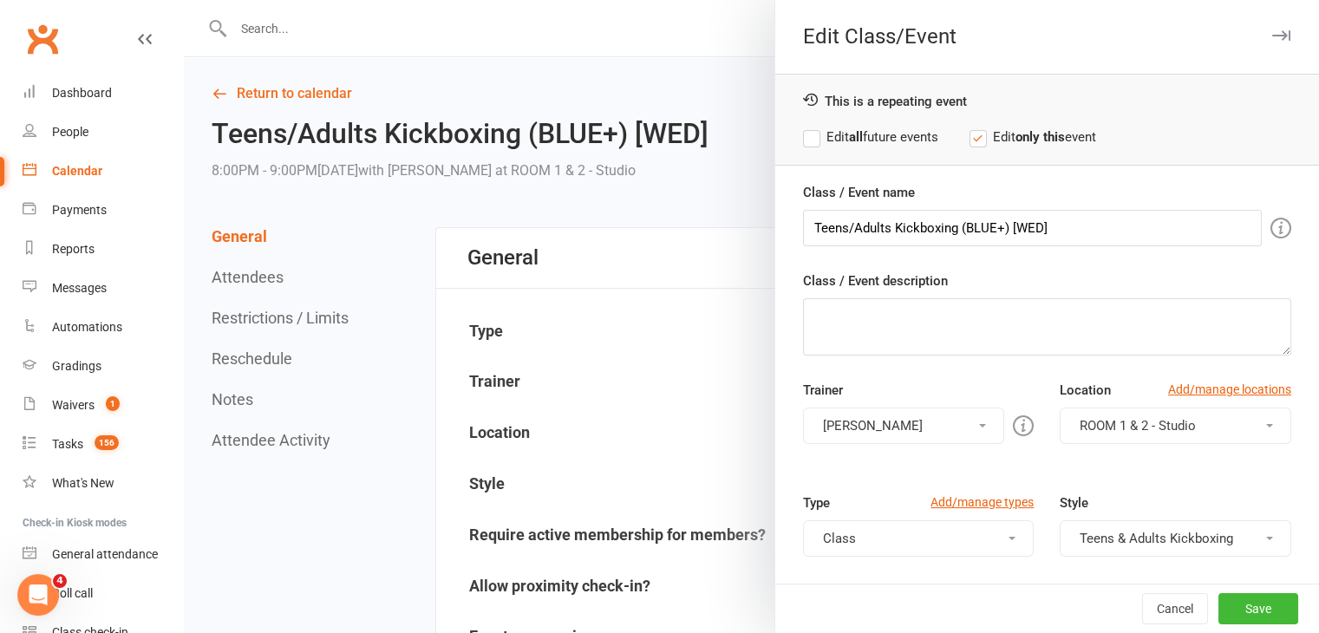
click at [805, 141] on label "Edit all future events" at bounding box center [870, 137] width 135 height 21
drag, startPoint x: 1068, startPoint y: 226, endPoint x: 1000, endPoint y: 233, distance: 68.1
click at [1000, 233] on input "Teens/Adults Kickboxing (BLUE+) [WED]" at bounding box center [1032, 228] width 459 height 36
click at [1070, 230] on input "Teens/Adults Kickboxing (BLUE+) [WED]" at bounding box center [1032, 228] width 459 height 36
click at [1224, 603] on button "Save" at bounding box center [1259, 608] width 80 height 31
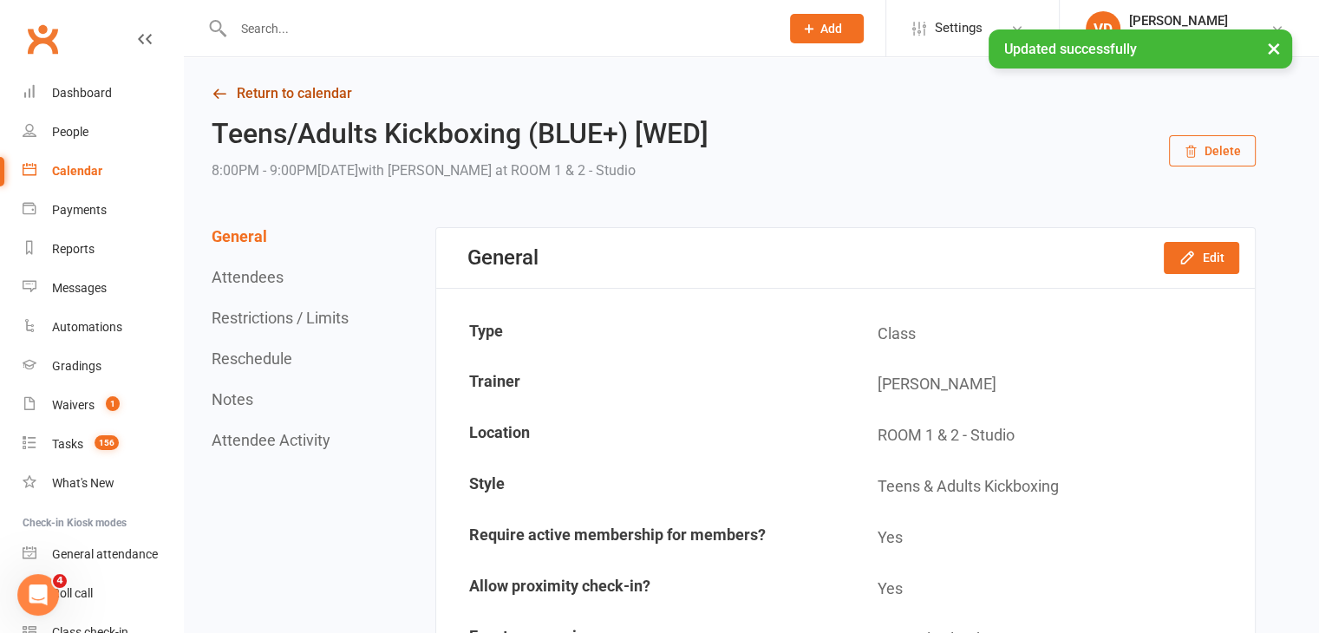
click at [330, 91] on link "Return to calendar" at bounding box center [734, 94] width 1044 height 24
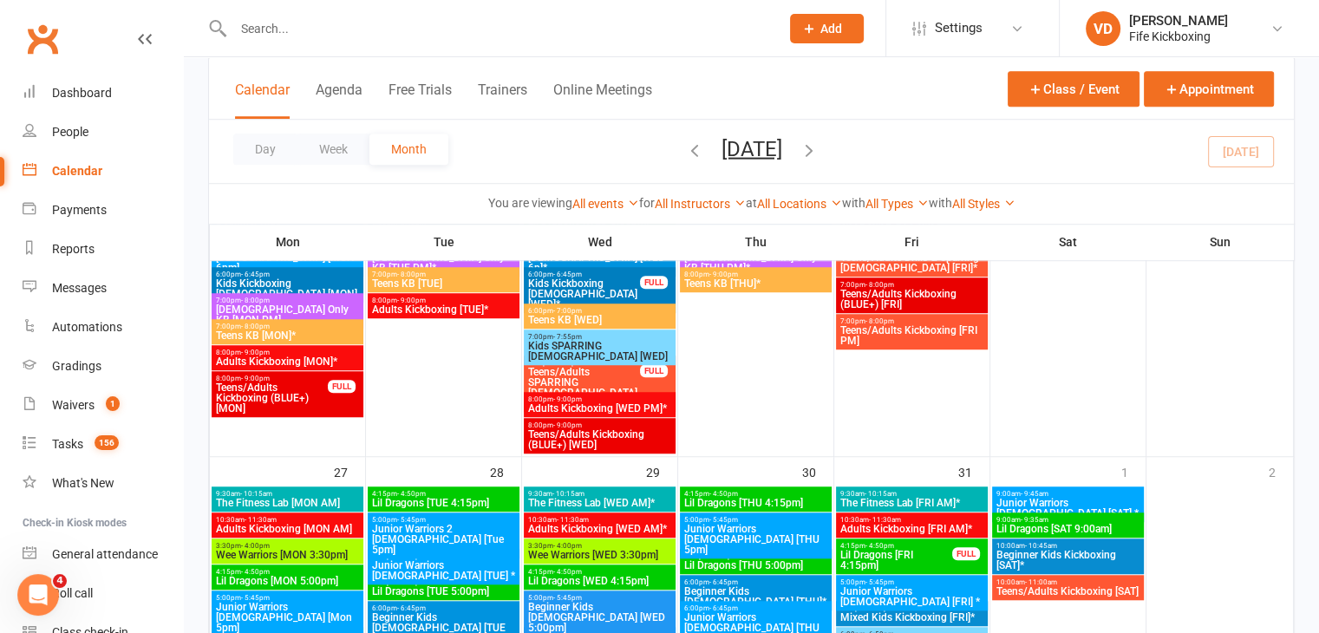
scroll to position [1301, 0]
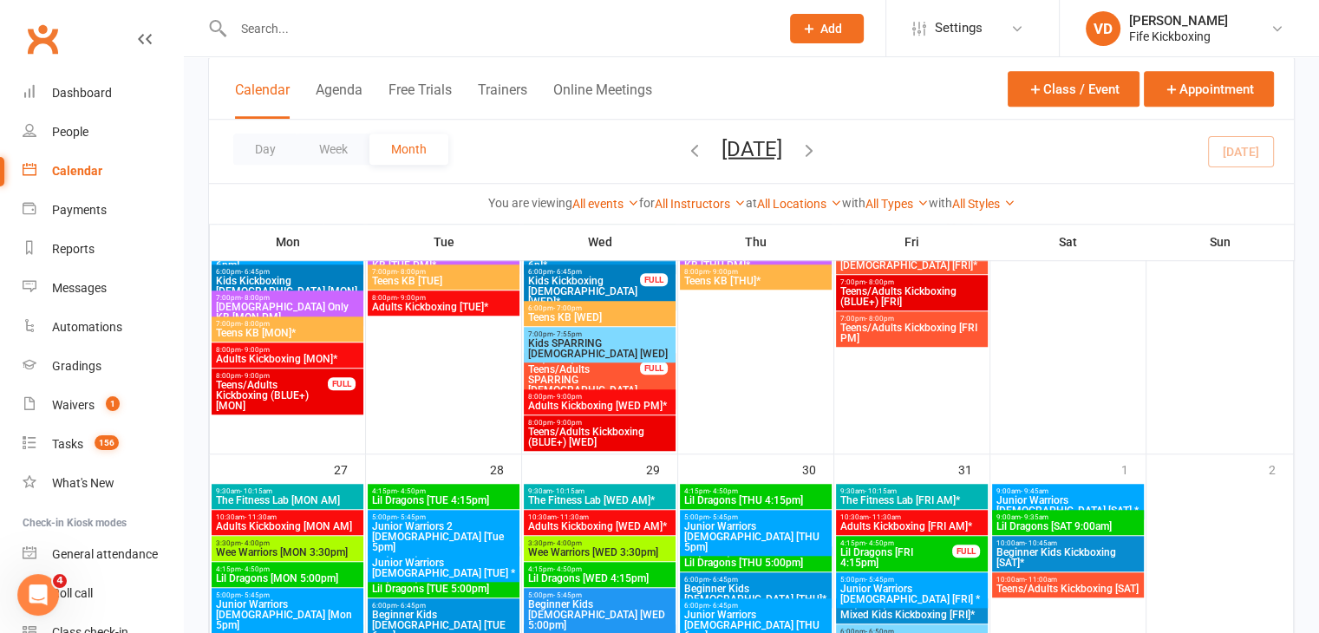
click at [618, 408] on span "Adults Kickboxing [WED PM]*" at bounding box center [599, 406] width 145 height 10
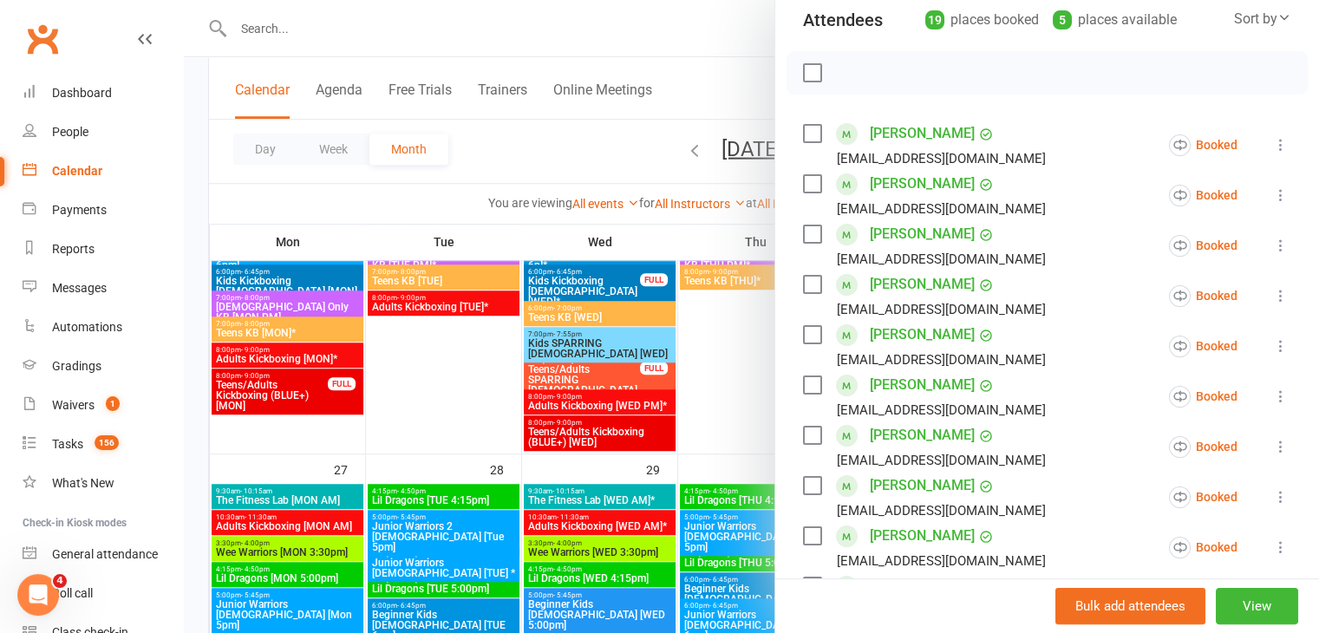
scroll to position [173, 0]
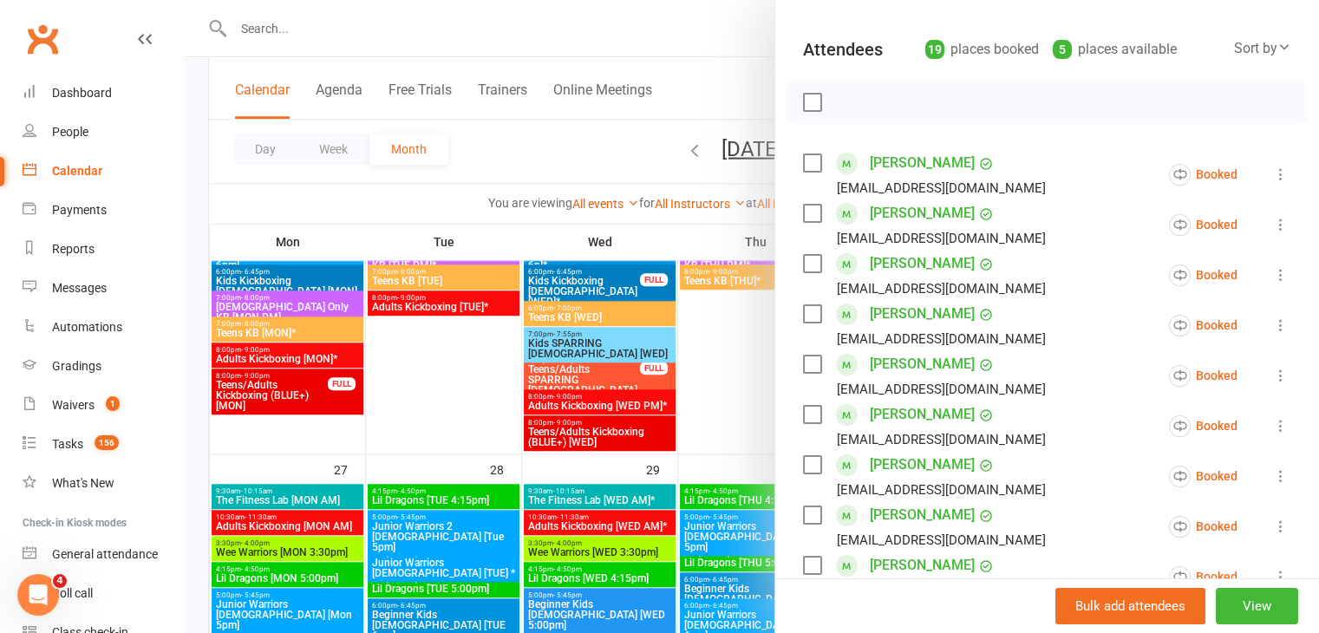
click at [1272, 173] on icon at bounding box center [1280, 174] width 17 height 17
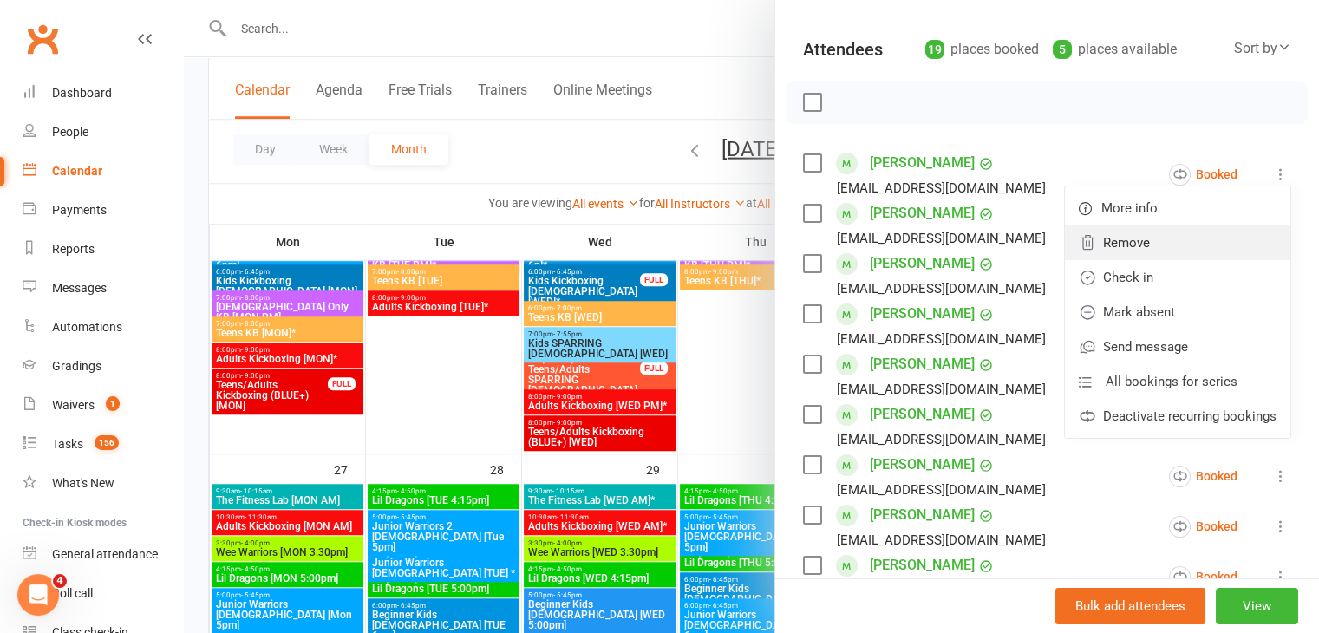
click at [1116, 245] on link "Remove" at bounding box center [1178, 243] width 226 height 35
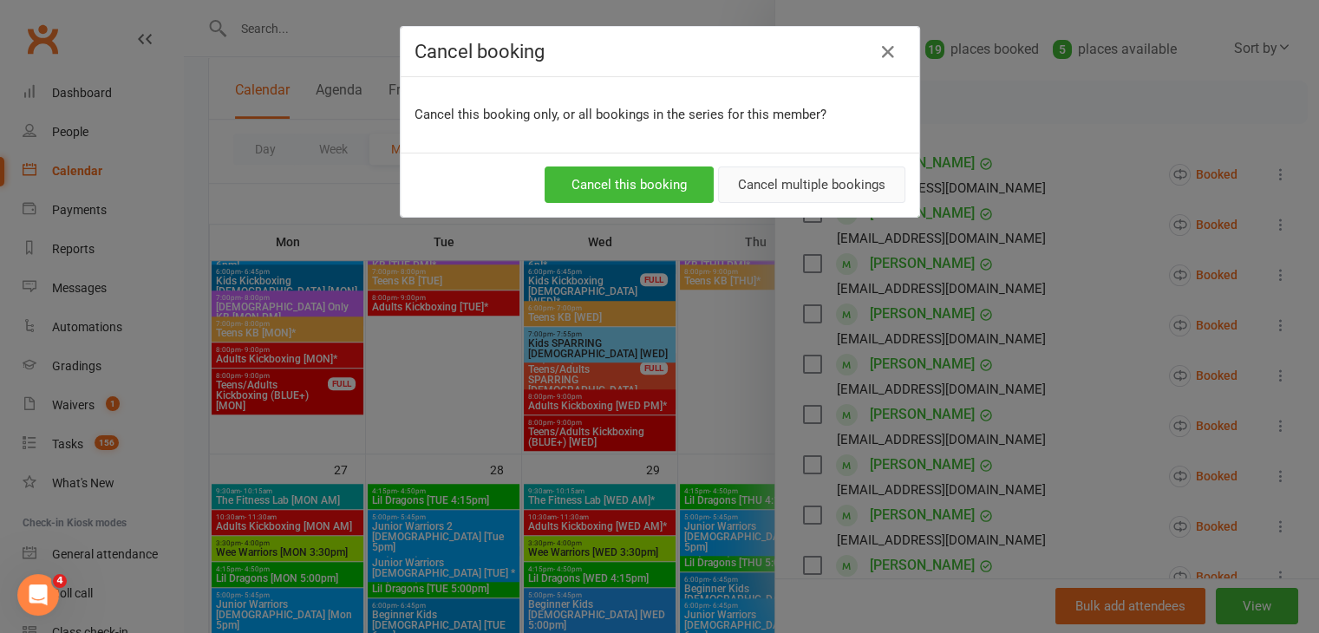
click at [805, 182] on button "Cancel multiple bookings" at bounding box center [811, 185] width 187 height 36
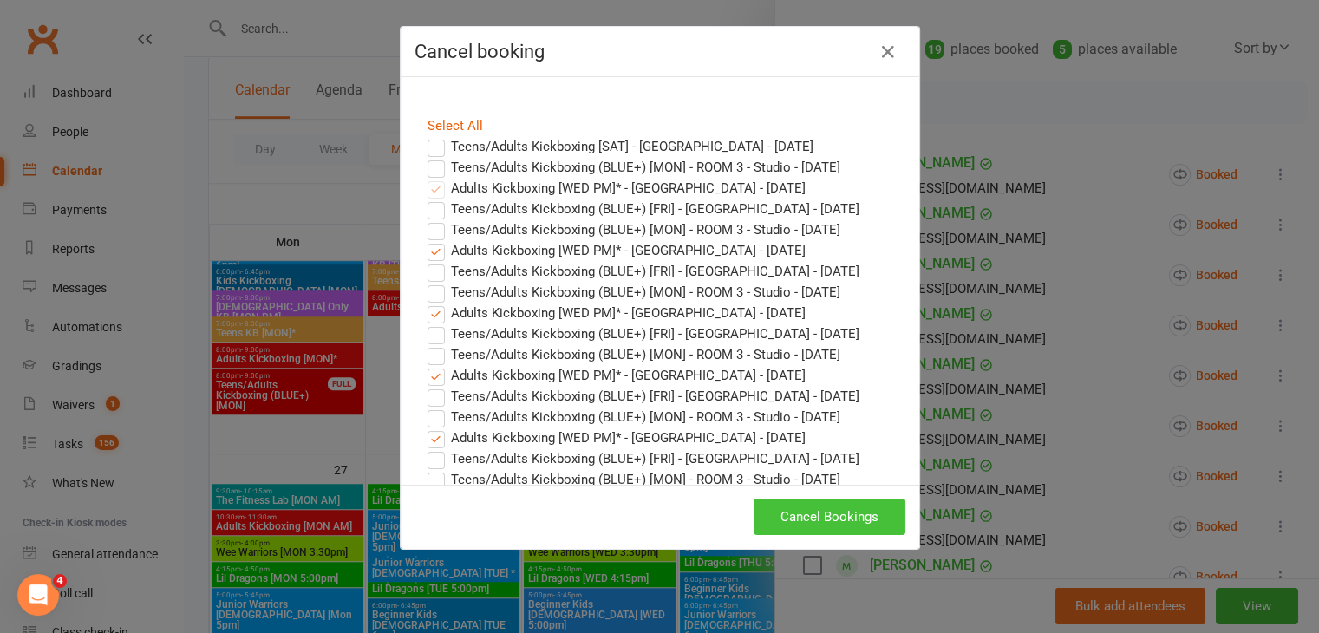
click at [806, 520] on button "Cancel Bookings" at bounding box center [830, 517] width 152 height 36
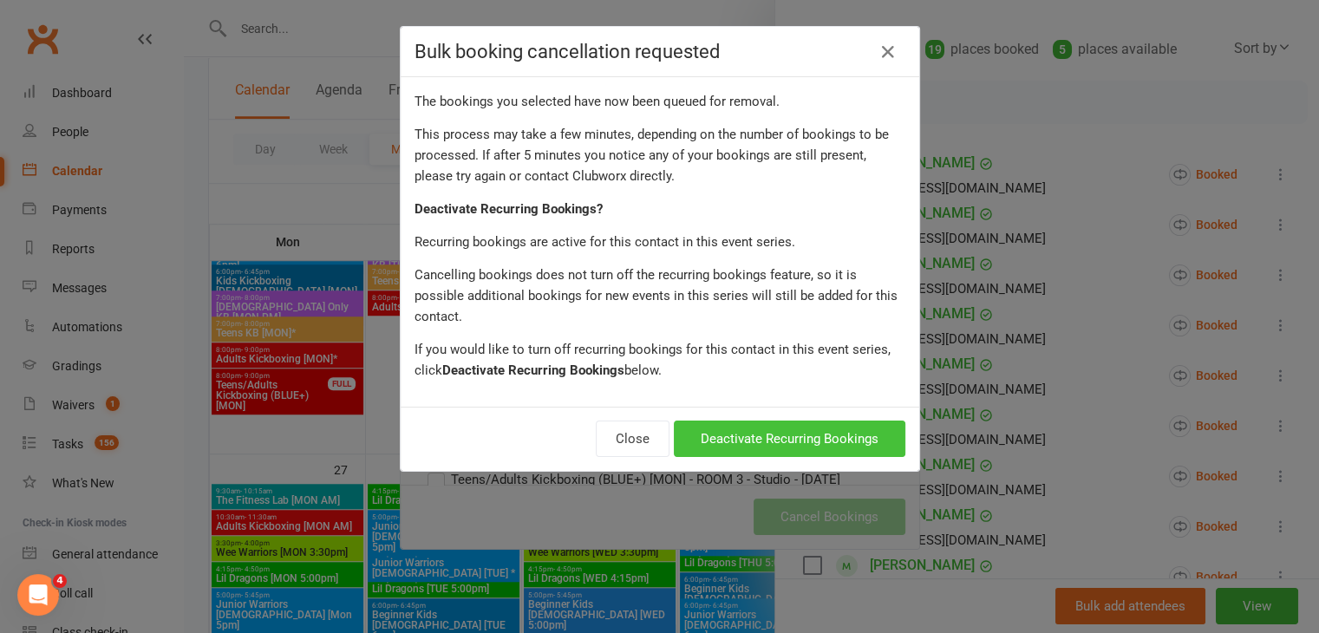
click at [794, 424] on button "Deactivate Recurring Bookings" at bounding box center [790, 439] width 232 height 36
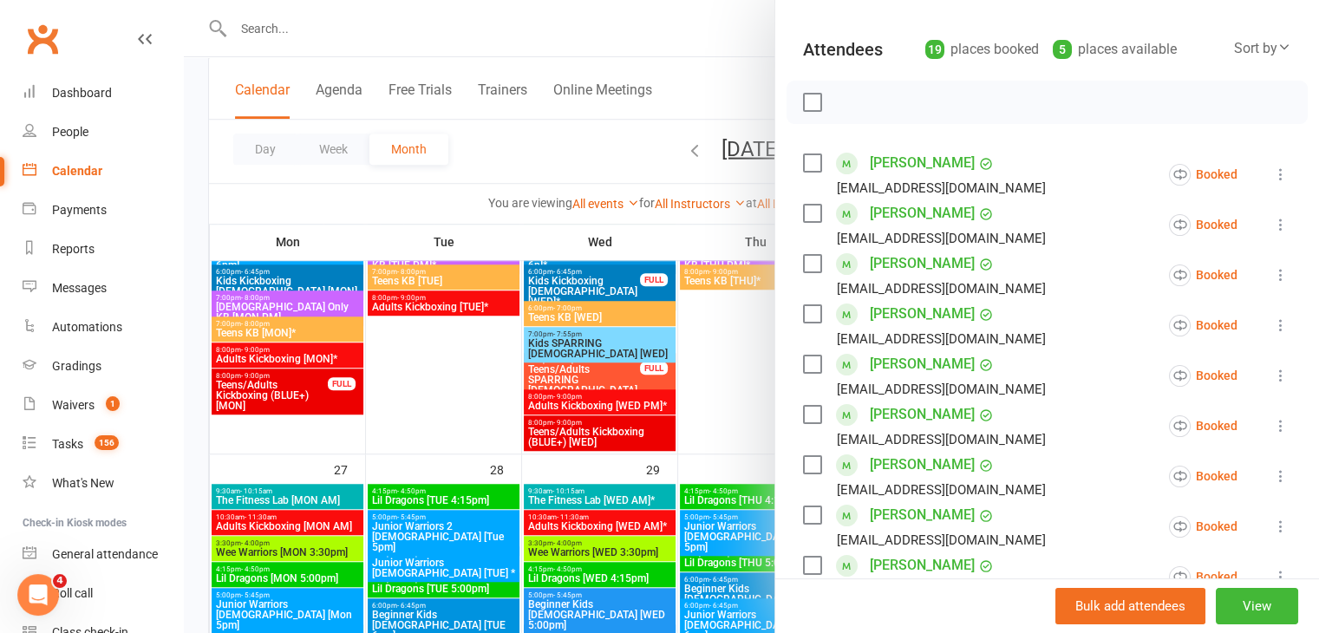
click at [599, 438] on div at bounding box center [751, 316] width 1135 height 633
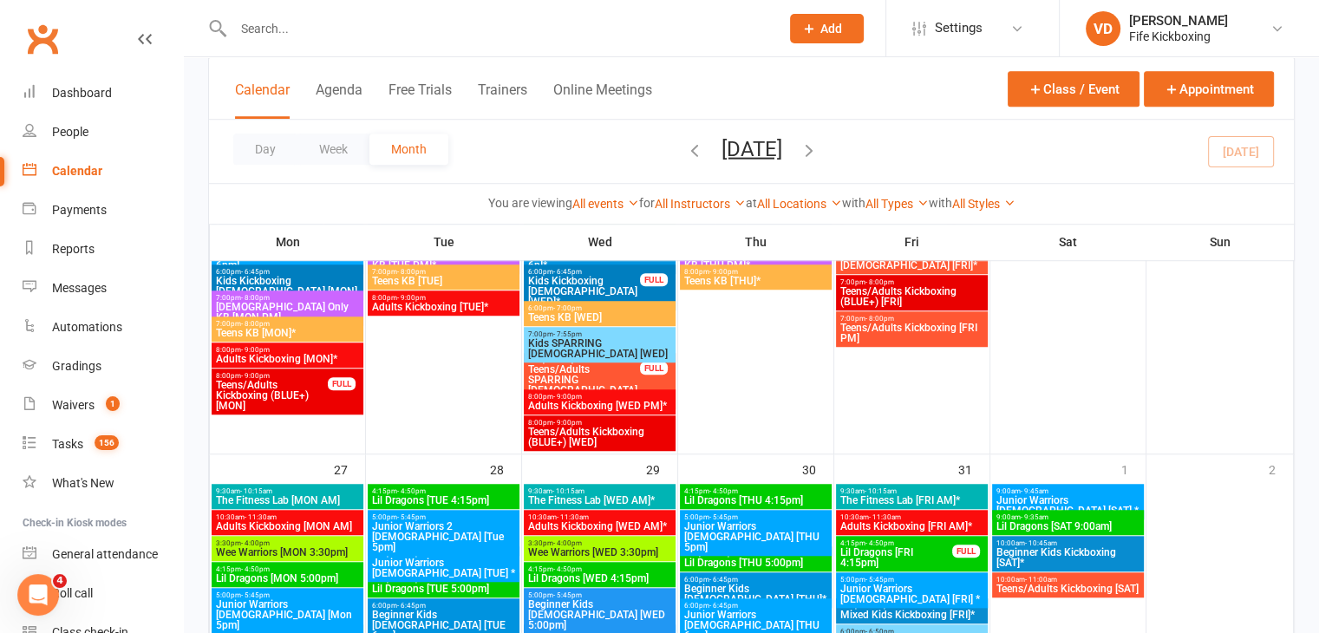
click at [601, 437] on span "Teens/Adults Kickboxing (BLUE+) [WED]" at bounding box center [599, 437] width 145 height 21
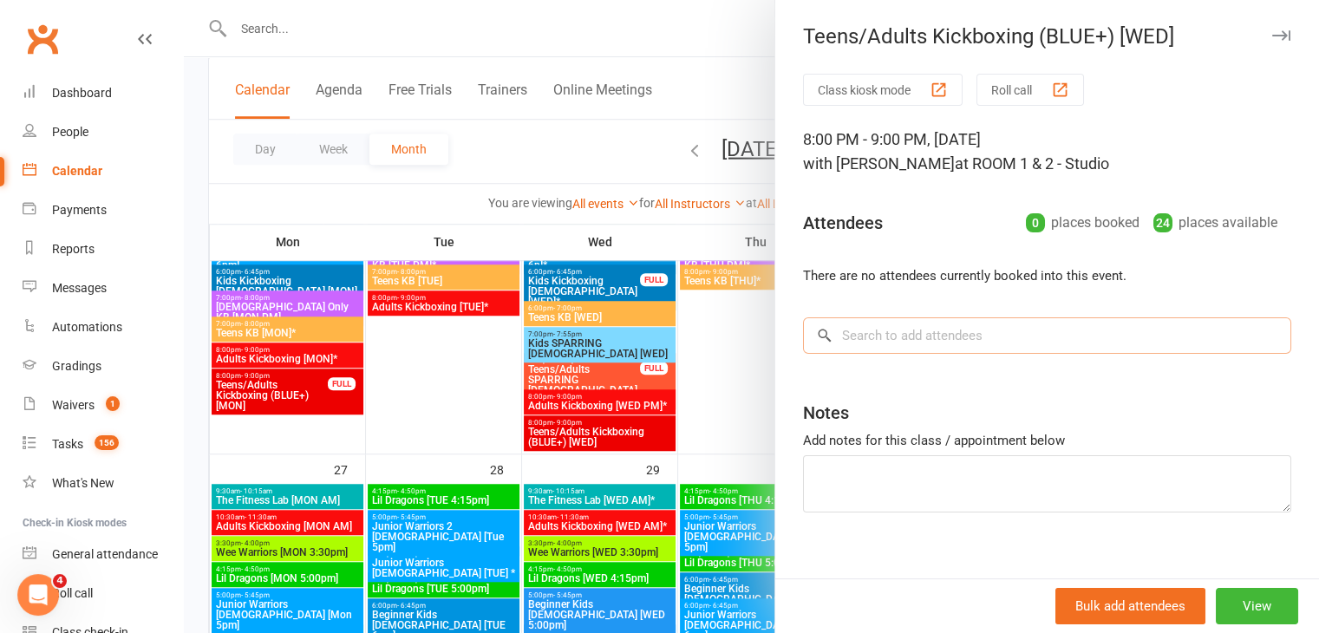
click at [865, 332] on input "search" at bounding box center [1047, 335] width 488 height 36
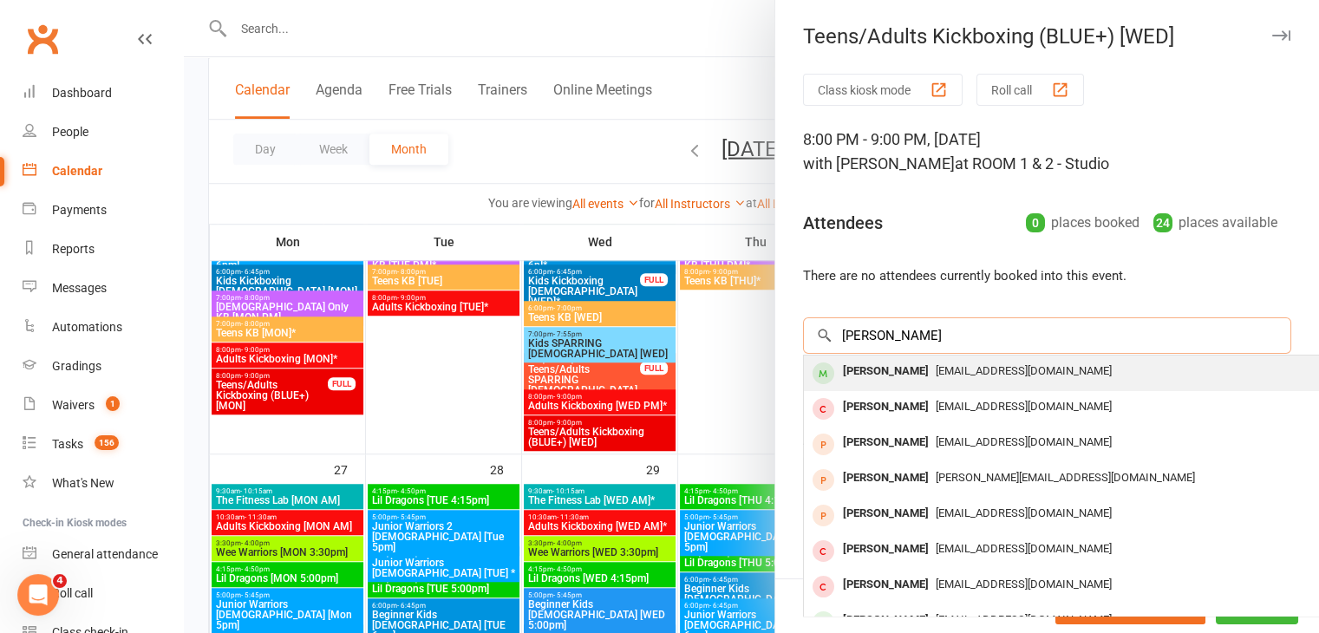
type input "[PERSON_NAME]"
click at [888, 365] on div "[PERSON_NAME]" at bounding box center [886, 371] width 100 height 25
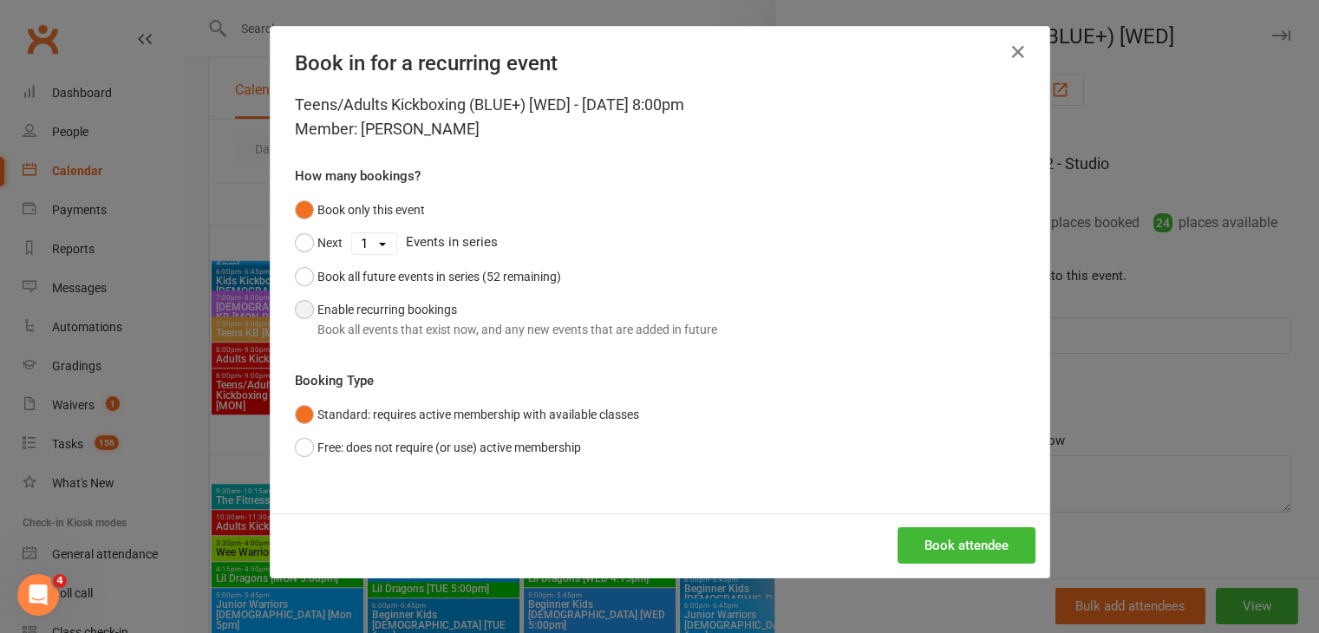
click at [305, 315] on button "Enable recurring bookings Book all events that exist now, and any new events th…" at bounding box center [506, 319] width 422 height 53
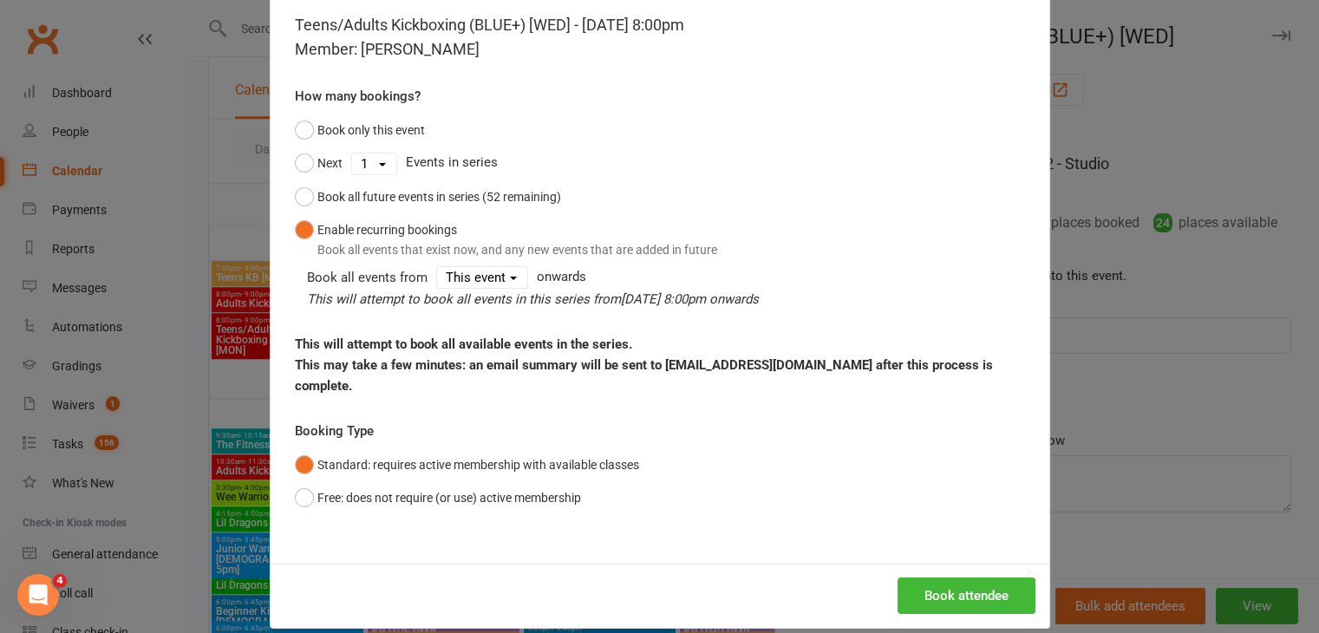
scroll to position [1388, 0]
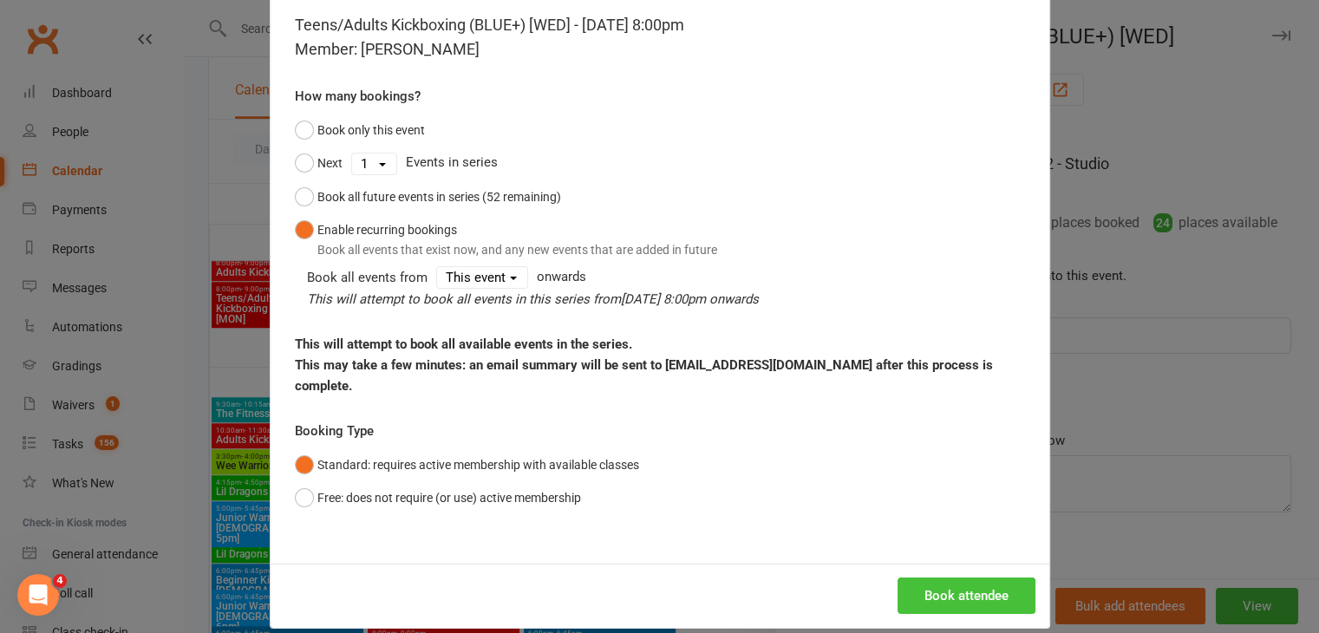
click at [961, 578] on button "Book attendee" at bounding box center [967, 596] width 138 height 36
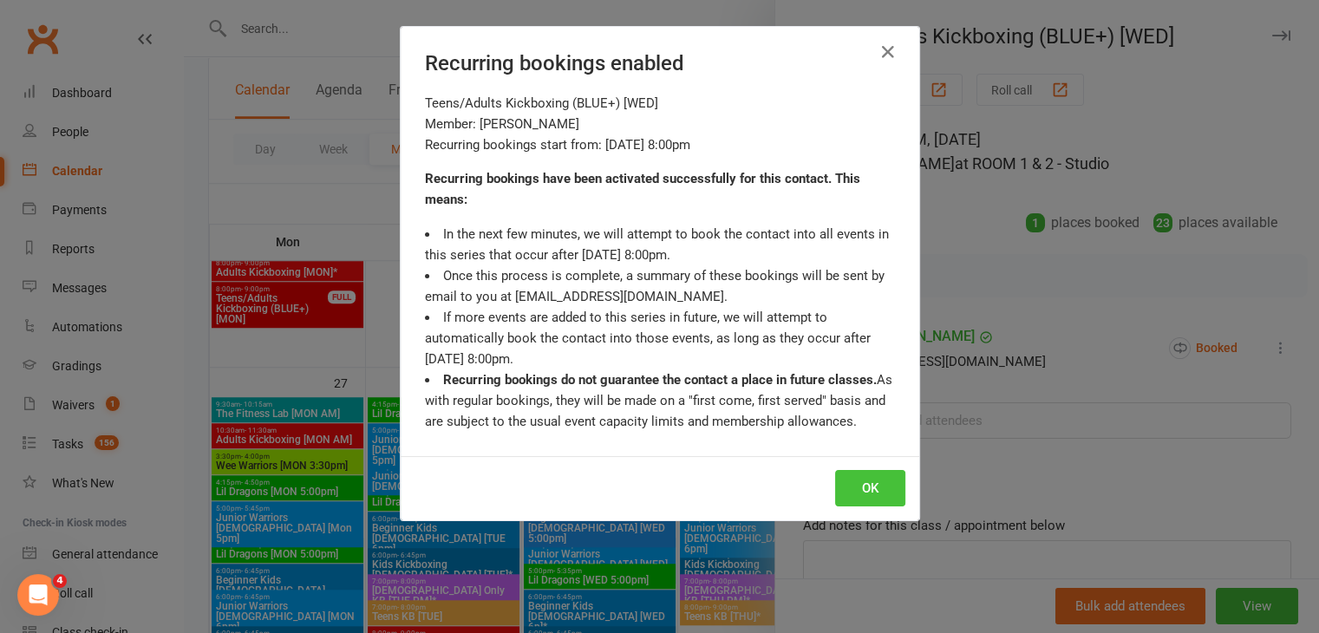
click at [880, 490] on button "OK" at bounding box center [870, 488] width 70 height 36
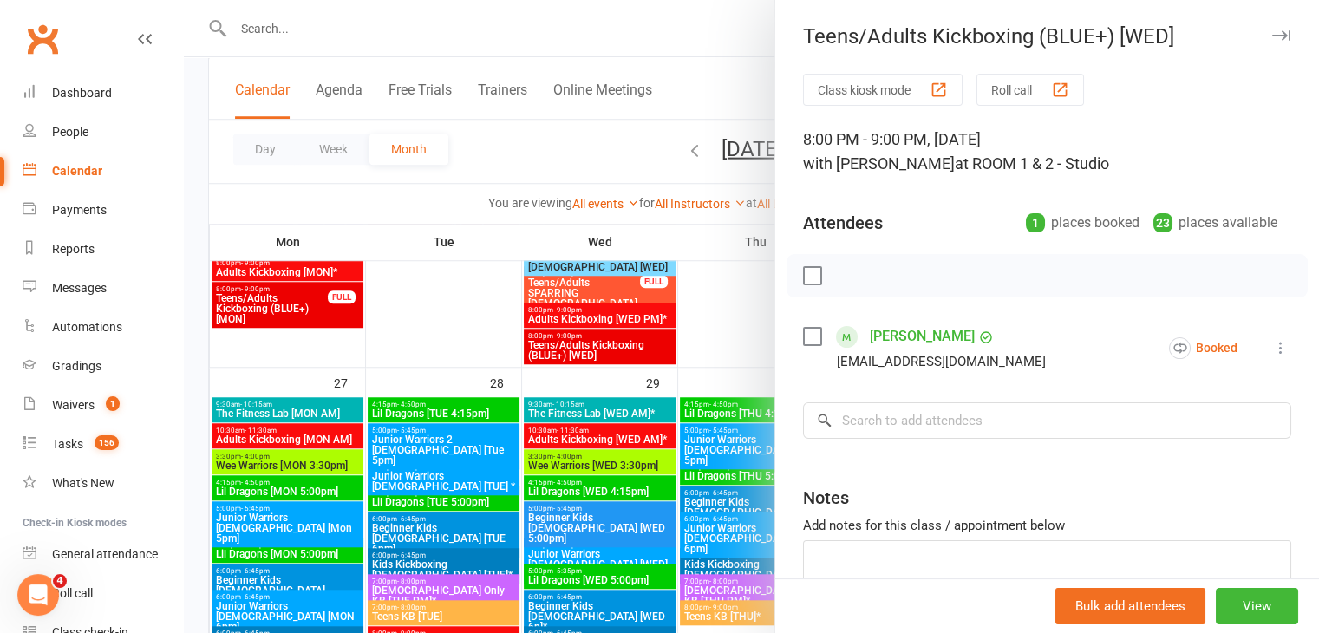
click at [588, 313] on div at bounding box center [751, 316] width 1135 height 633
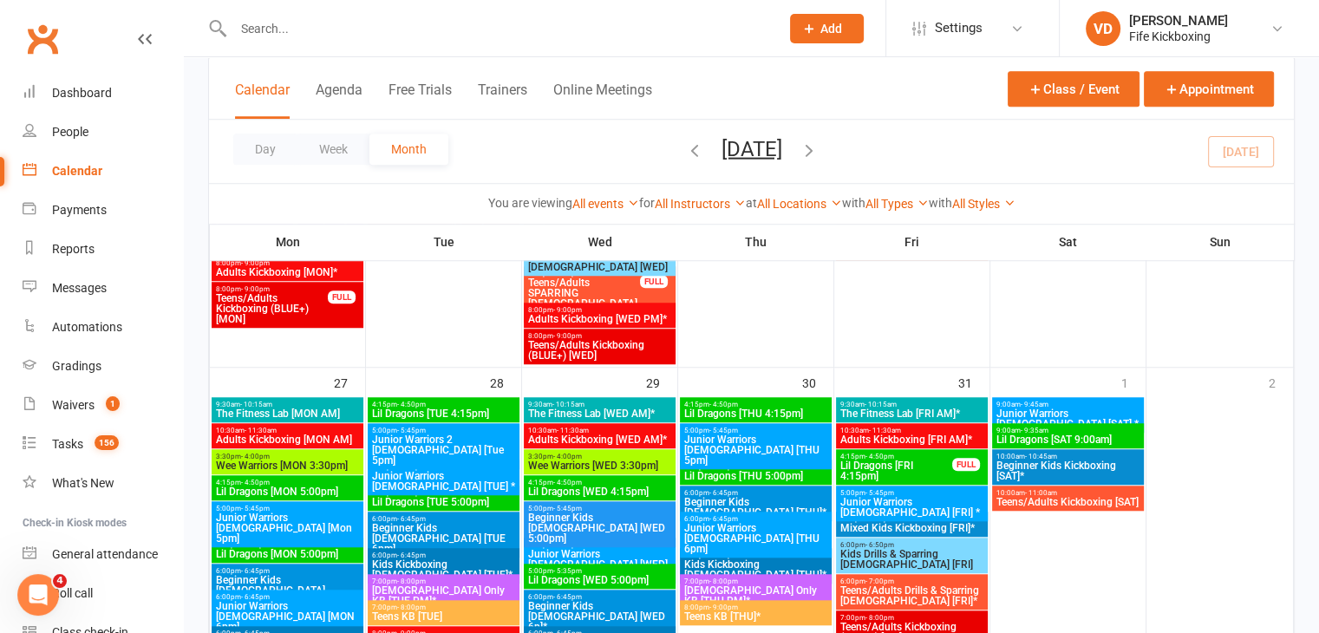
click at [618, 316] on span "Adults Kickboxing [WED PM]*" at bounding box center [599, 319] width 145 height 10
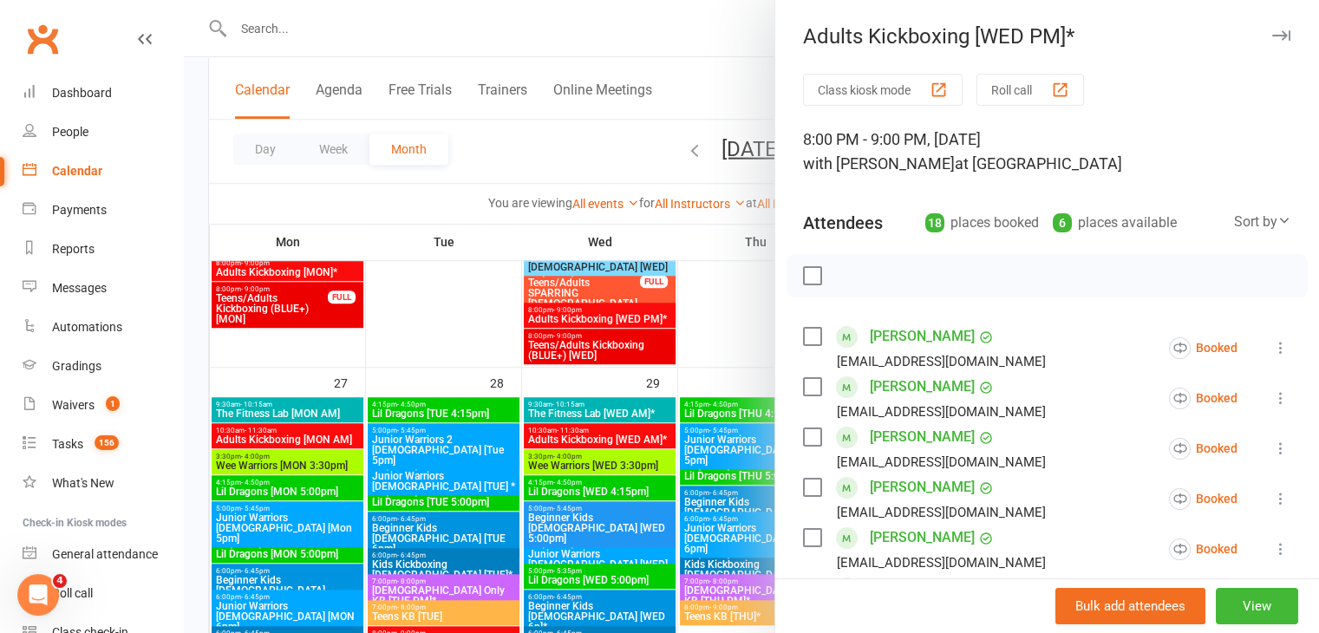
click at [1272, 341] on icon at bounding box center [1280, 347] width 17 height 17
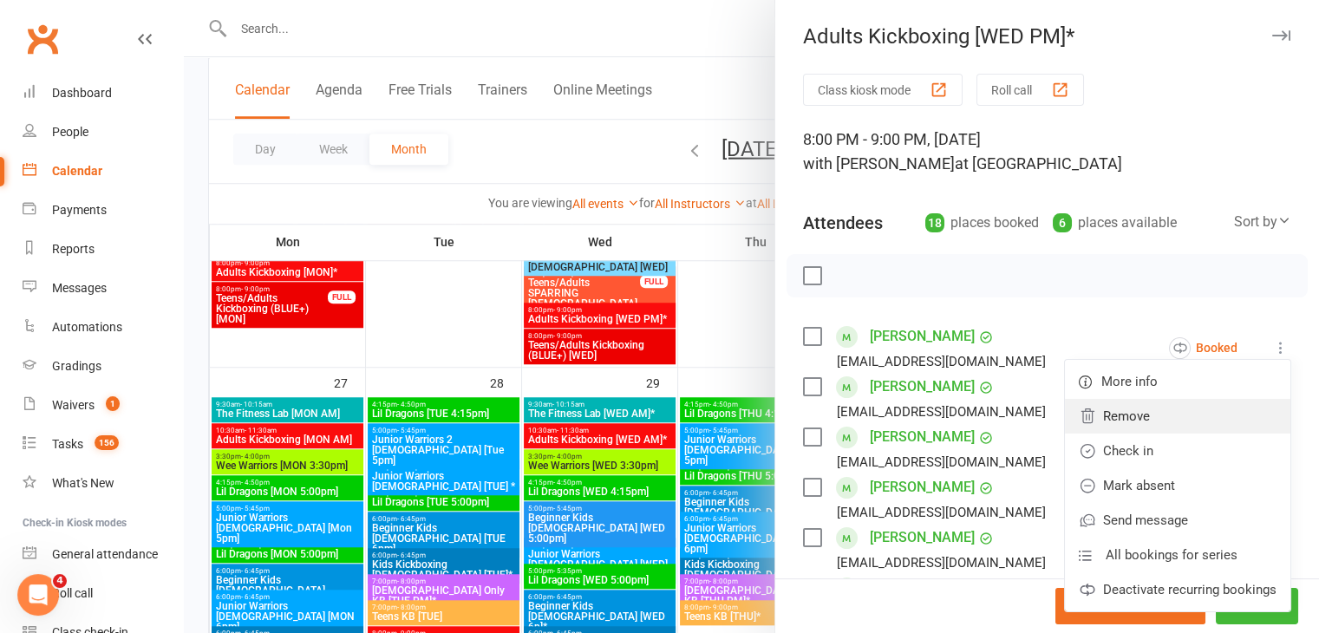
click at [1113, 414] on link "Remove" at bounding box center [1178, 416] width 226 height 35
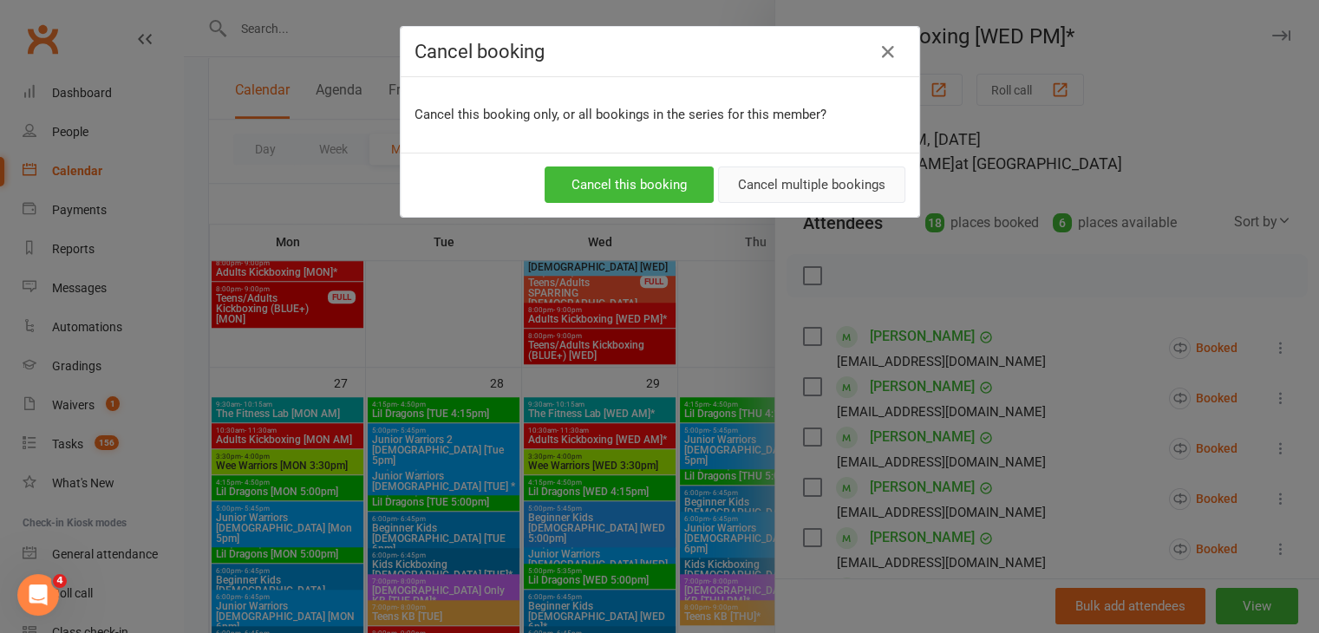
click at [762, 188] on button "Cancel multiple bookings" at bounding box center [811, 185] width 187 height 36
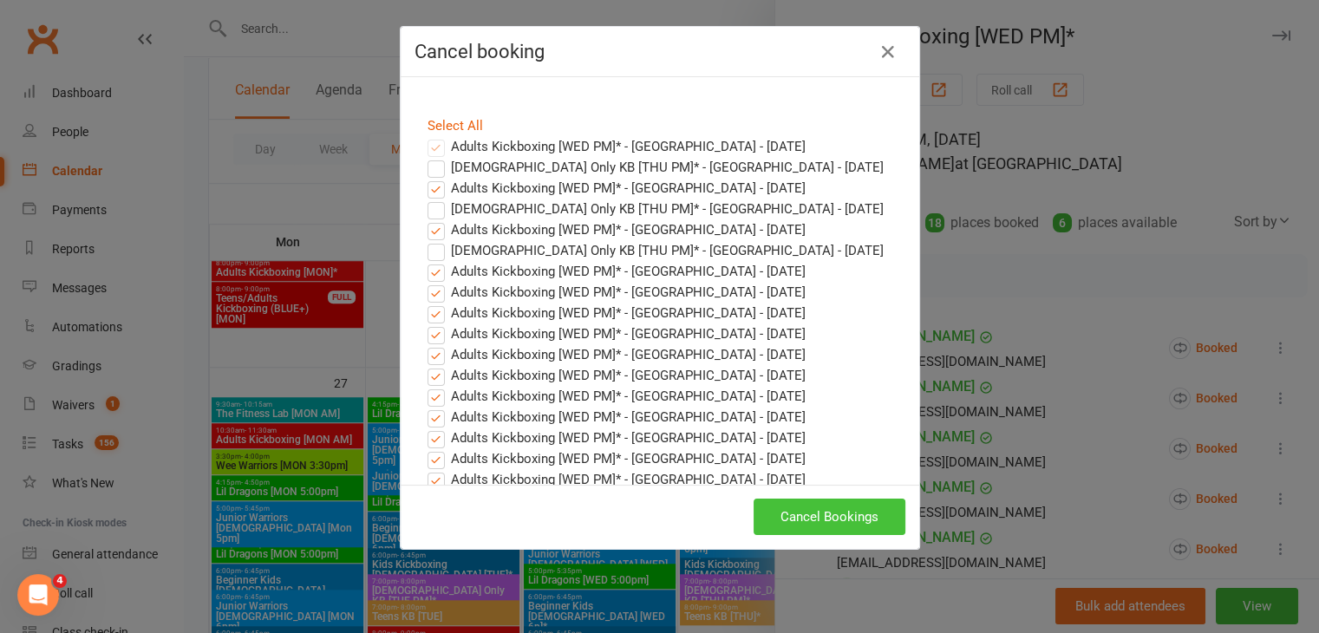
click at [813, 518] on button "Cancel Bookings" at bounding box center [830, 517] width 152 height 36
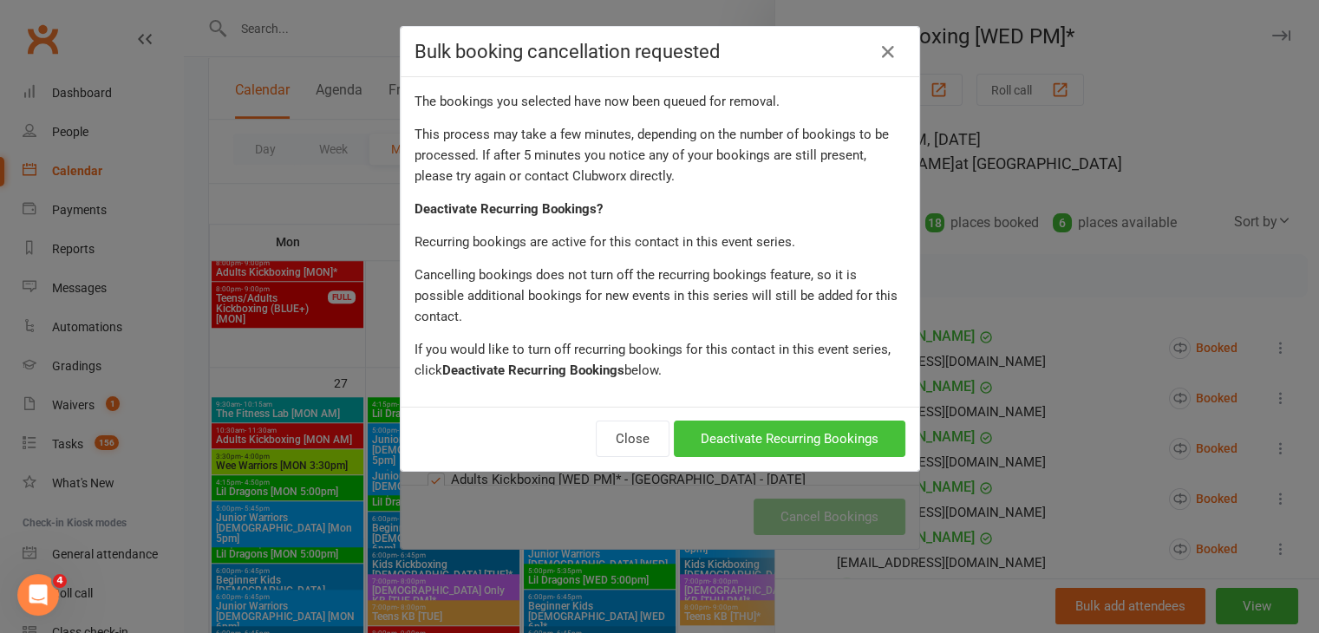
click at [828, 421] on button "Deactivate Recurring Bookings" at bounding box center [790, 439] width 232 height 36
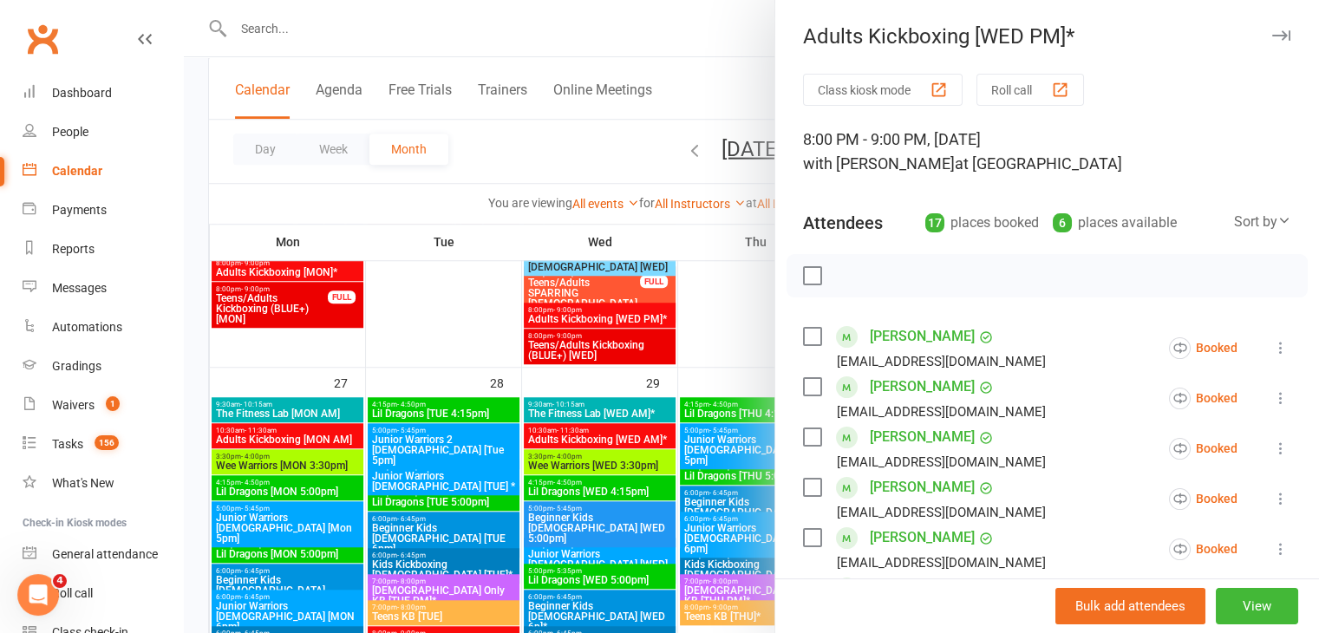
click at [1272, 345] on icon at bounding box center [1280, 347] width 17 height 17
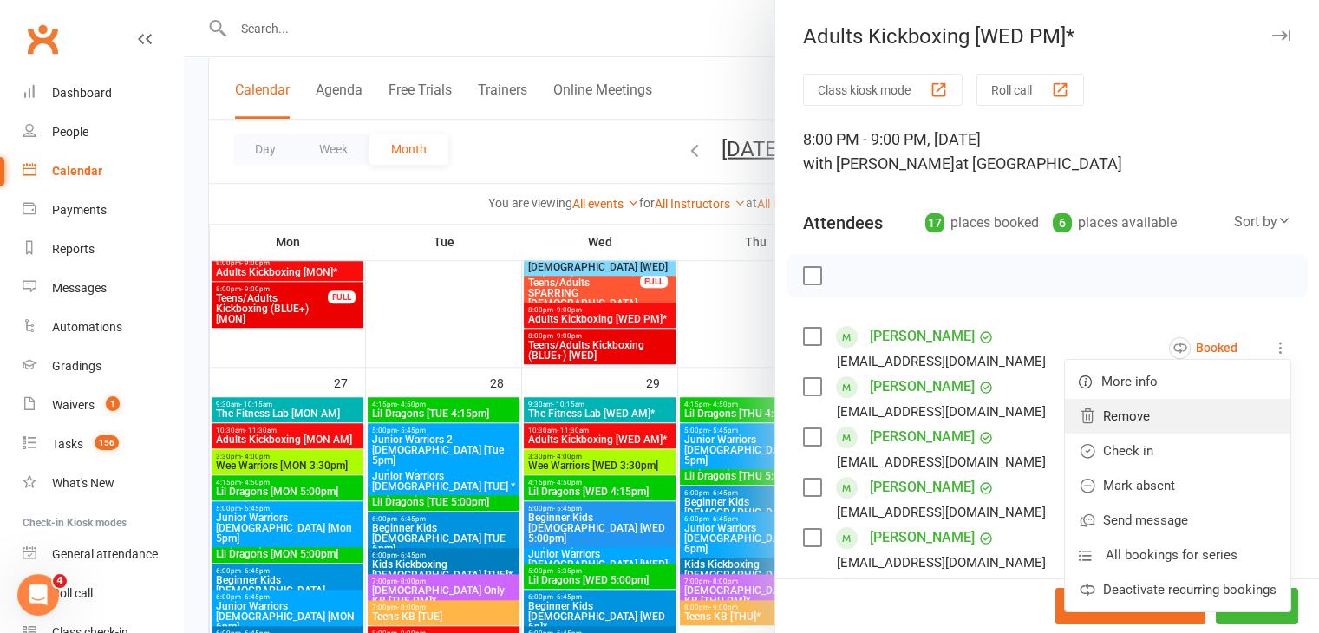
click at [1089, 417] on link "Remove" at bounding box center [1178, 416] width 226 height 35
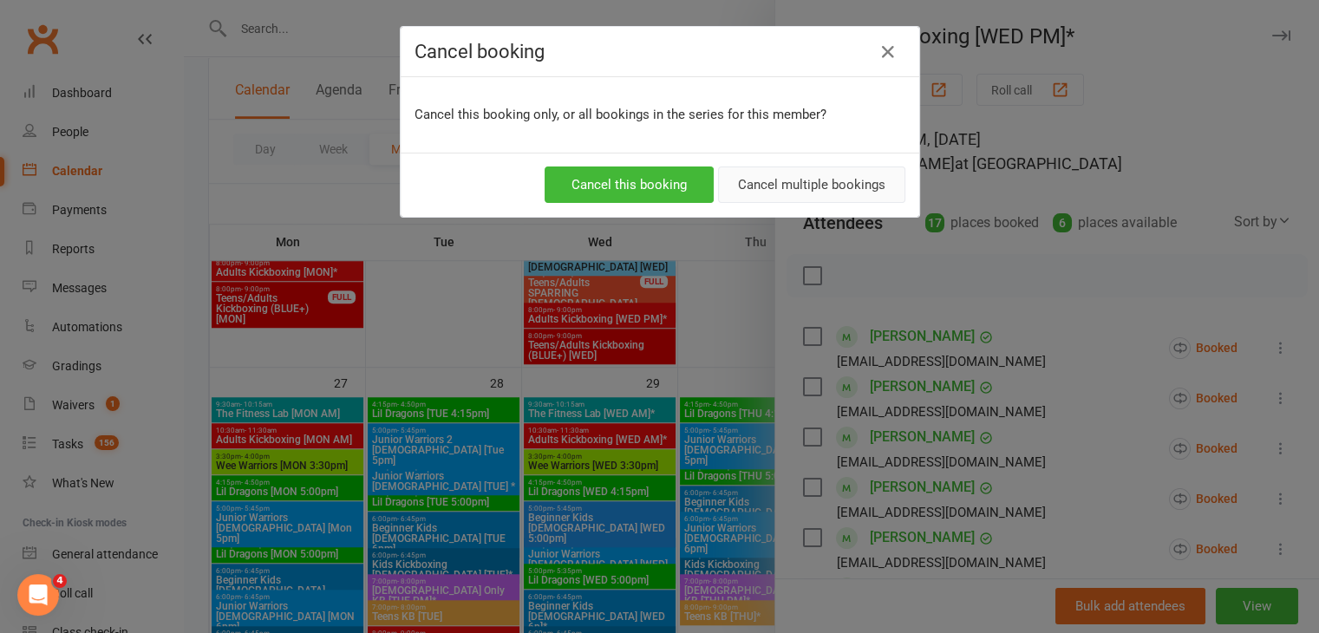
click at [787, 185] on button "Cancel multiple bookings" at bounding box center [811, 185] width 187 height 36
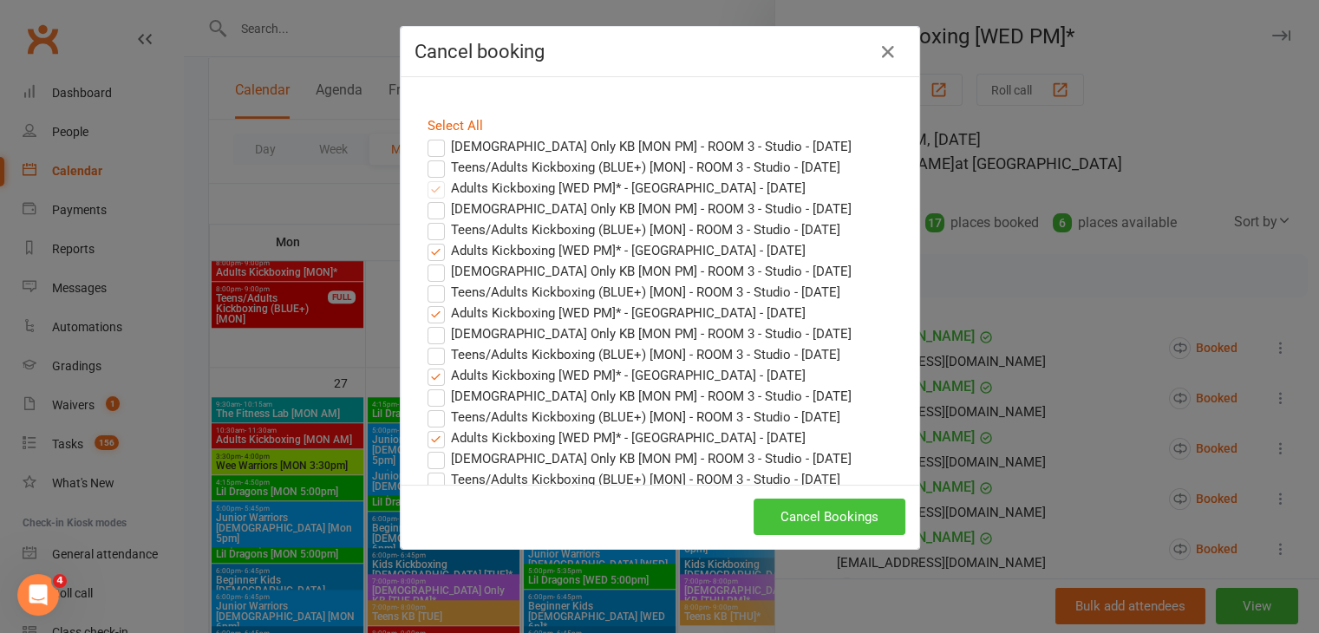
click at [803, 517] on button "Cancel Bookings" at bounding box center [830, 517] width 152 height 36
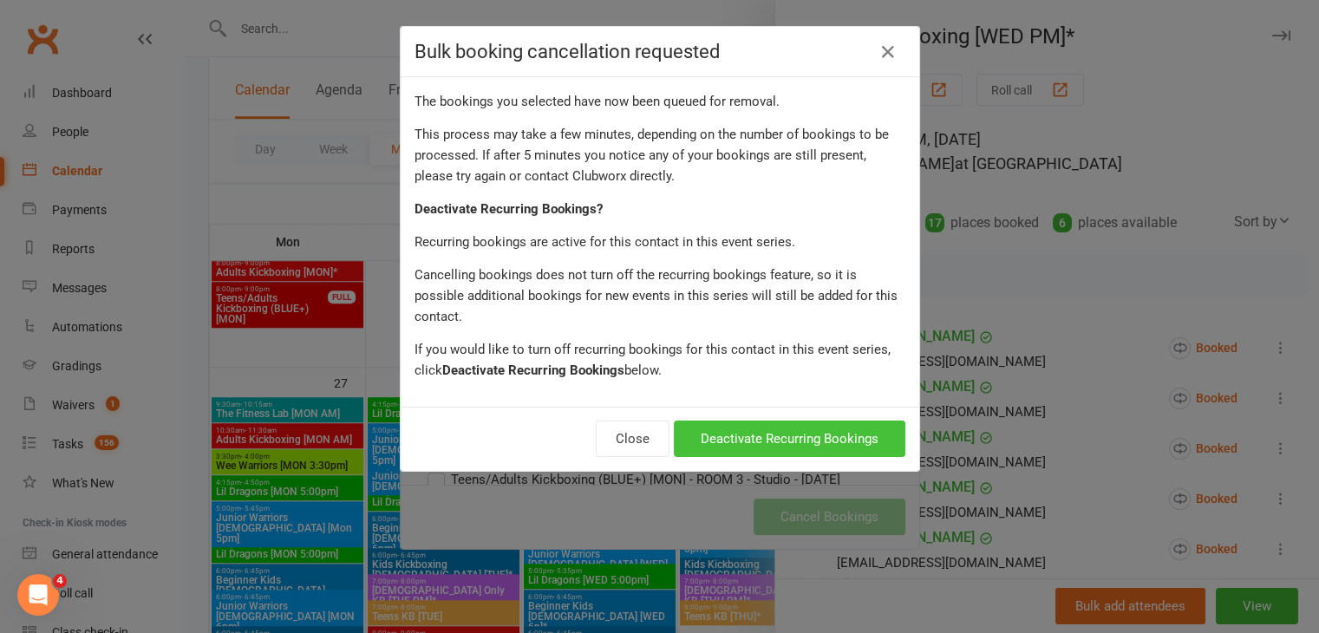
click at [825, 424] on button "Deactivate Recurring Bookings" at bounding box center [790, 439] width 232 height 36
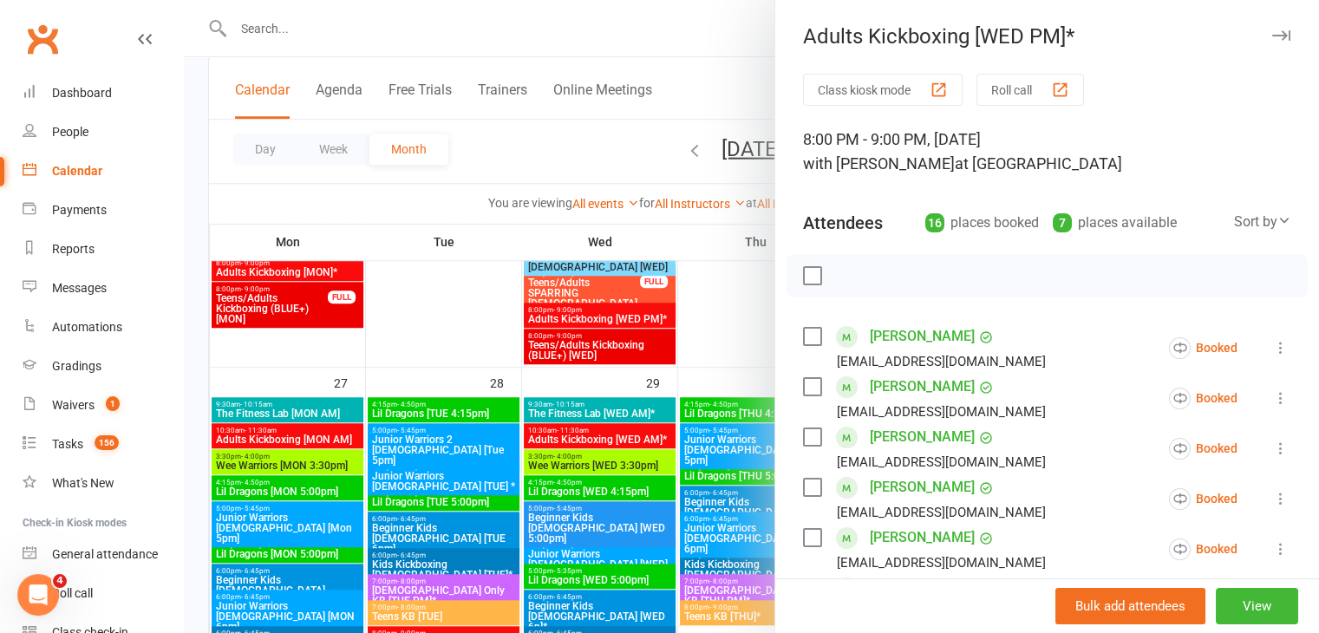
click at [1272, 352] on icon at bounding box center [1280, 347] width 17 height 17
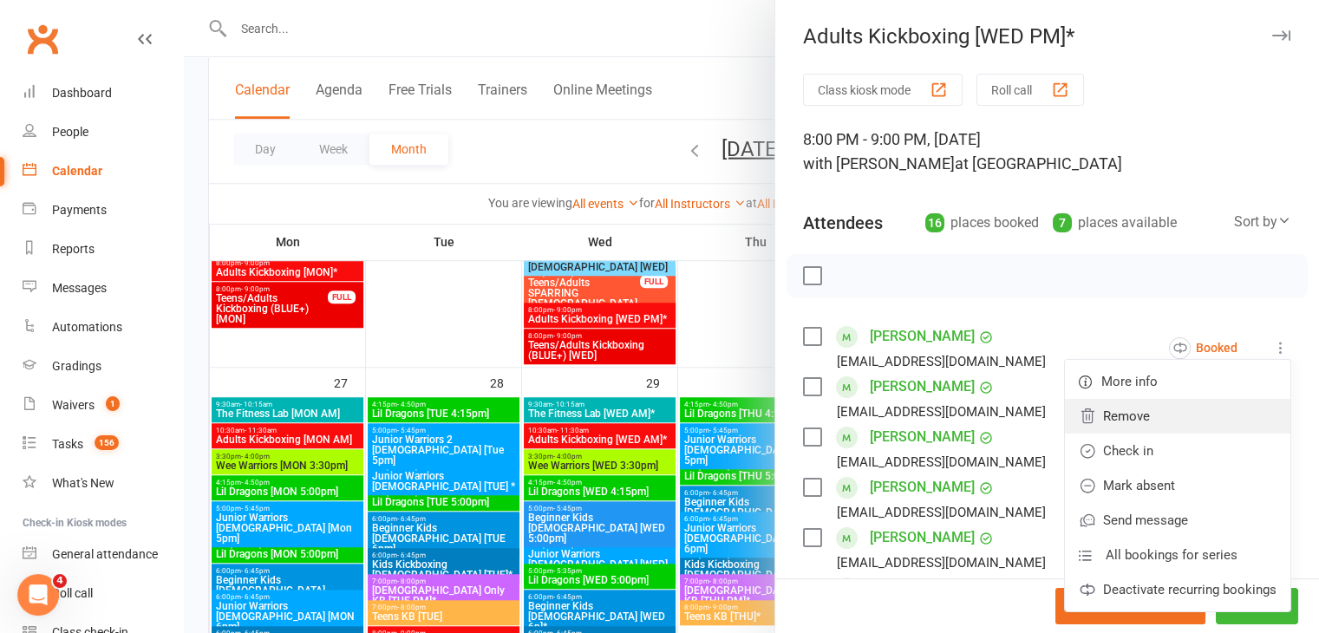
click at [1100, 413] on link "Remove" at bounding box center [1178, 416] width 226 height 35
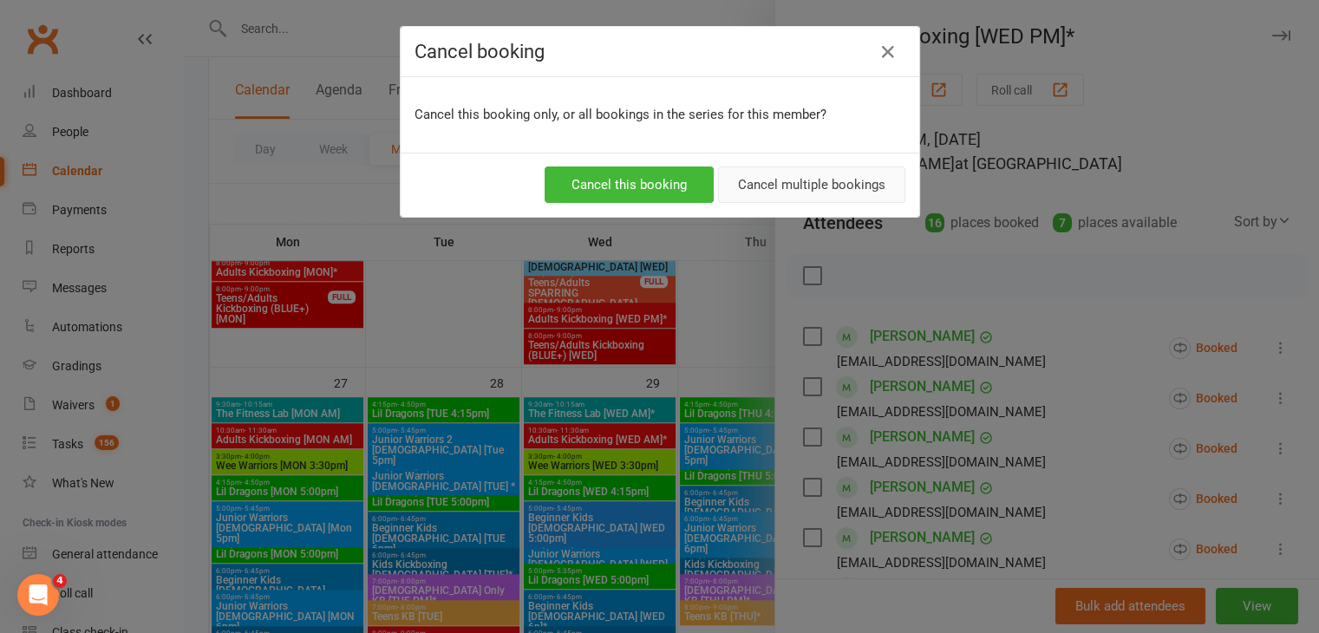
click at [831, 179] on button "Cancel multiple bookings" at bounding box center [811, 185] width 187 height 36
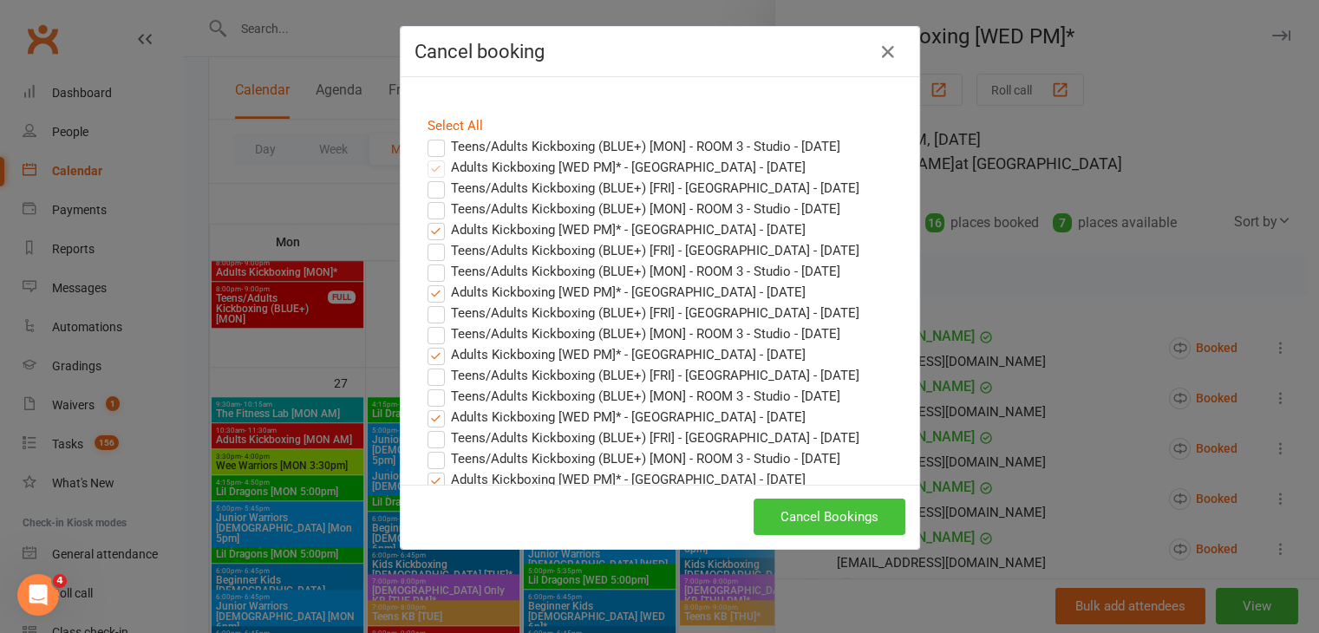
click at [809, 512] on button "Cancel Bookings" at bounding box center [830, 517] width 152 height 36
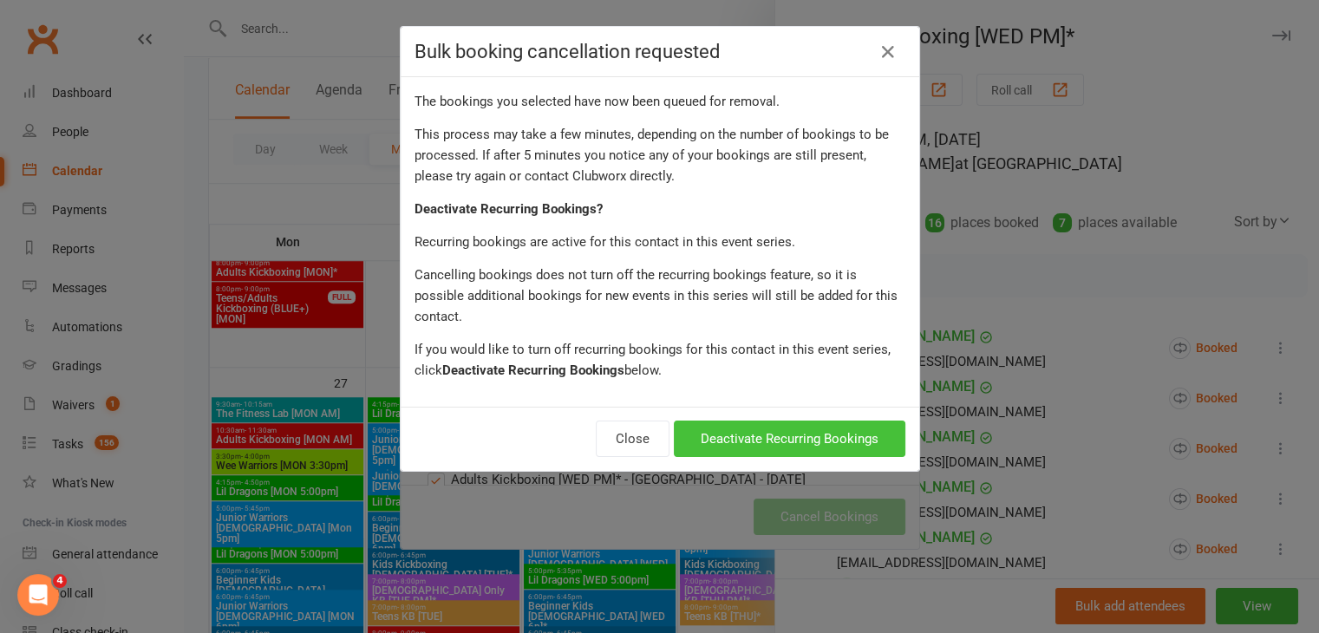
click at [854, 427] on button "Deactivate Recurring Bookings" at bounding box center [790, 439] width 232 height 36
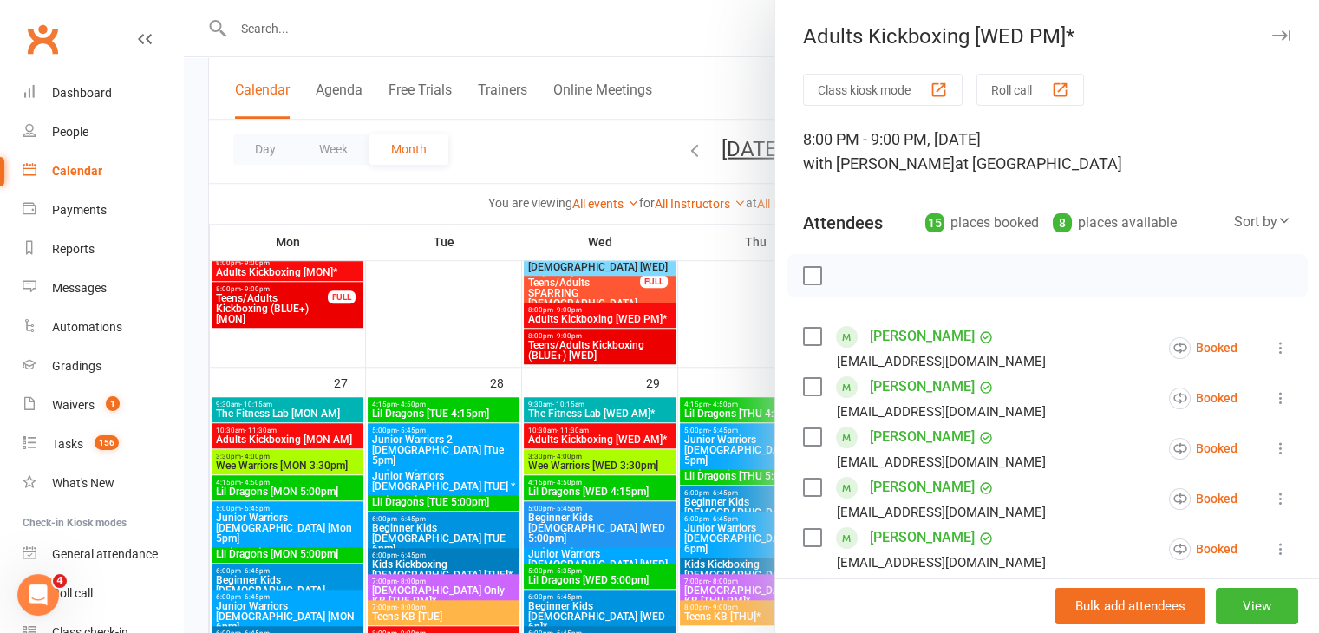
click at [1272, 341] on icon at bounding box center [1280, 347] width 17 height 17
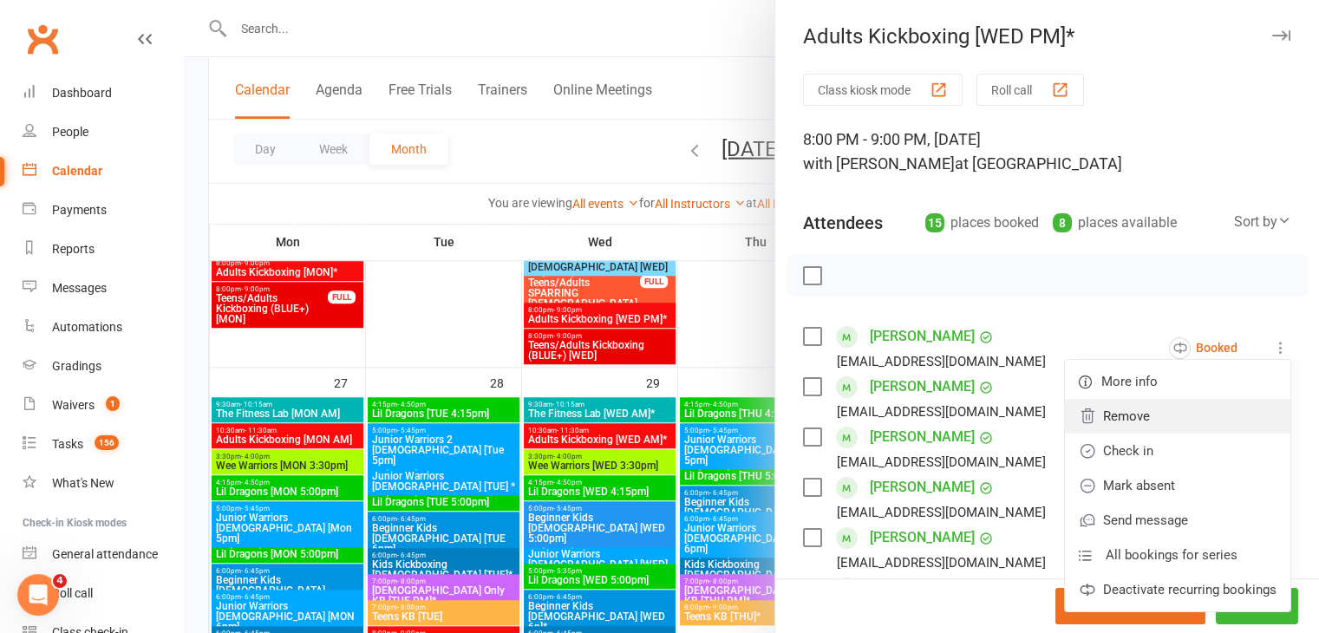
click at [1100, 416] on link "Remove" at bounding box center [1178, 416] width 226 height 35
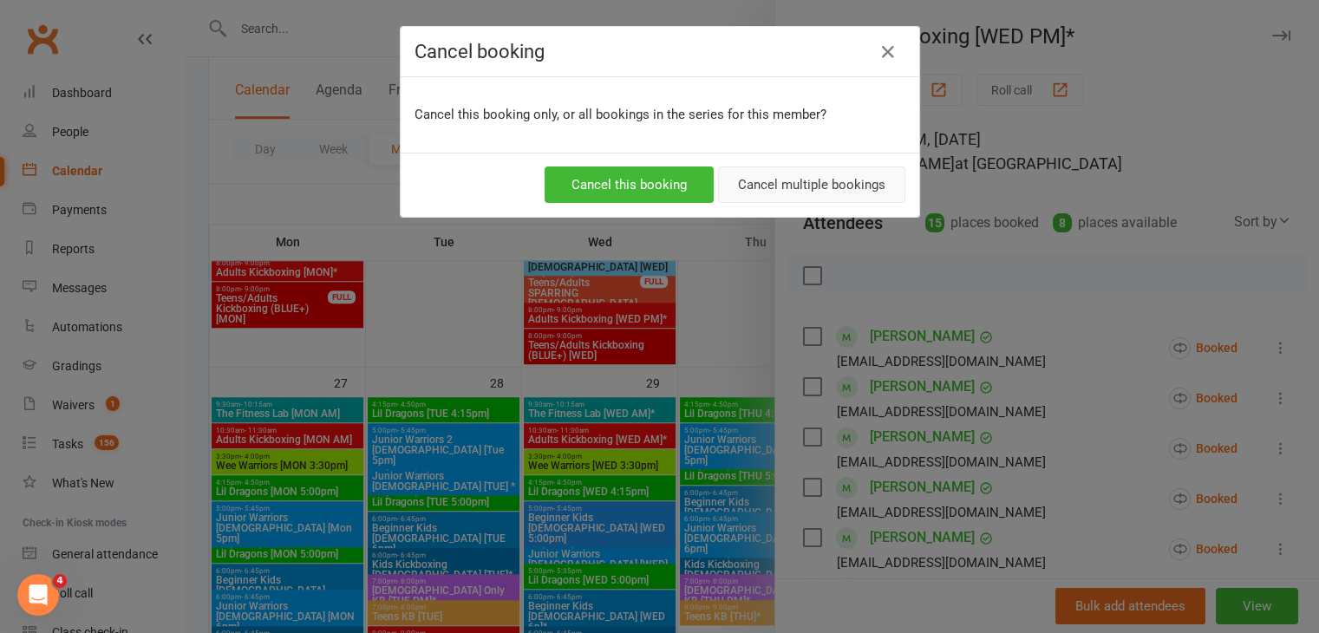
click at [808, 190] on button "Cancel multiple bookings" at bounding box center [811, 185] width 187 height 36
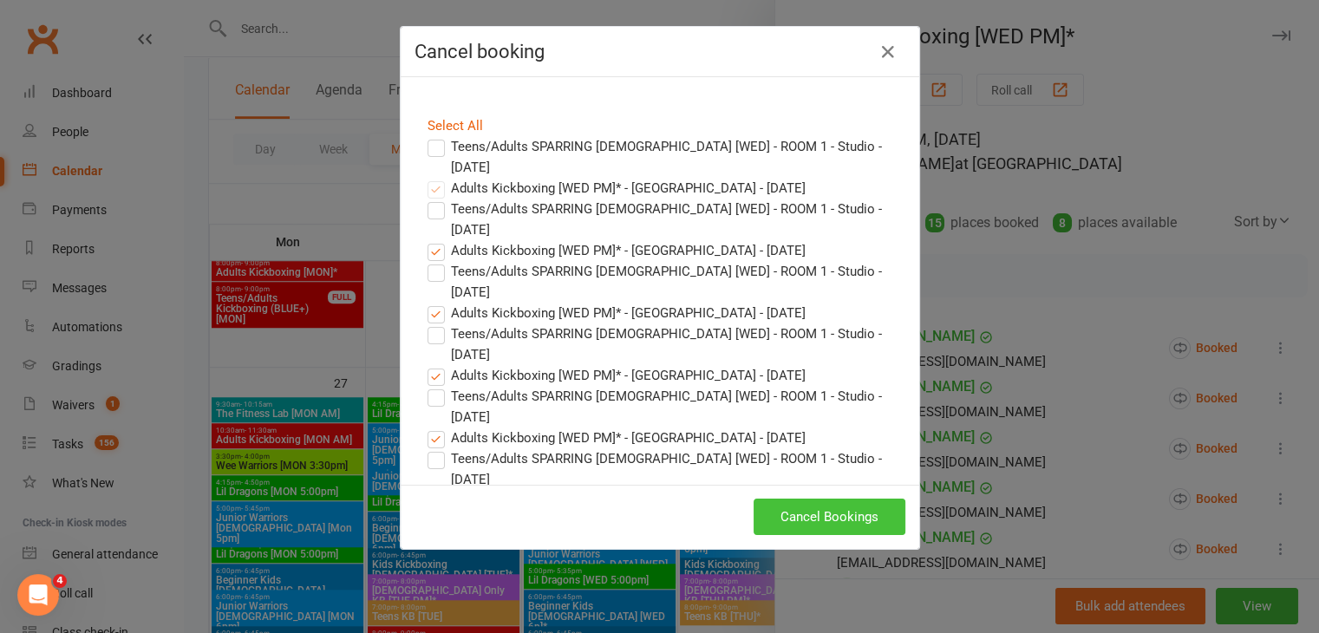
click at [794, 515] on button "Cancel Bookings" at bounding box center [830, 517] width 152 height 36
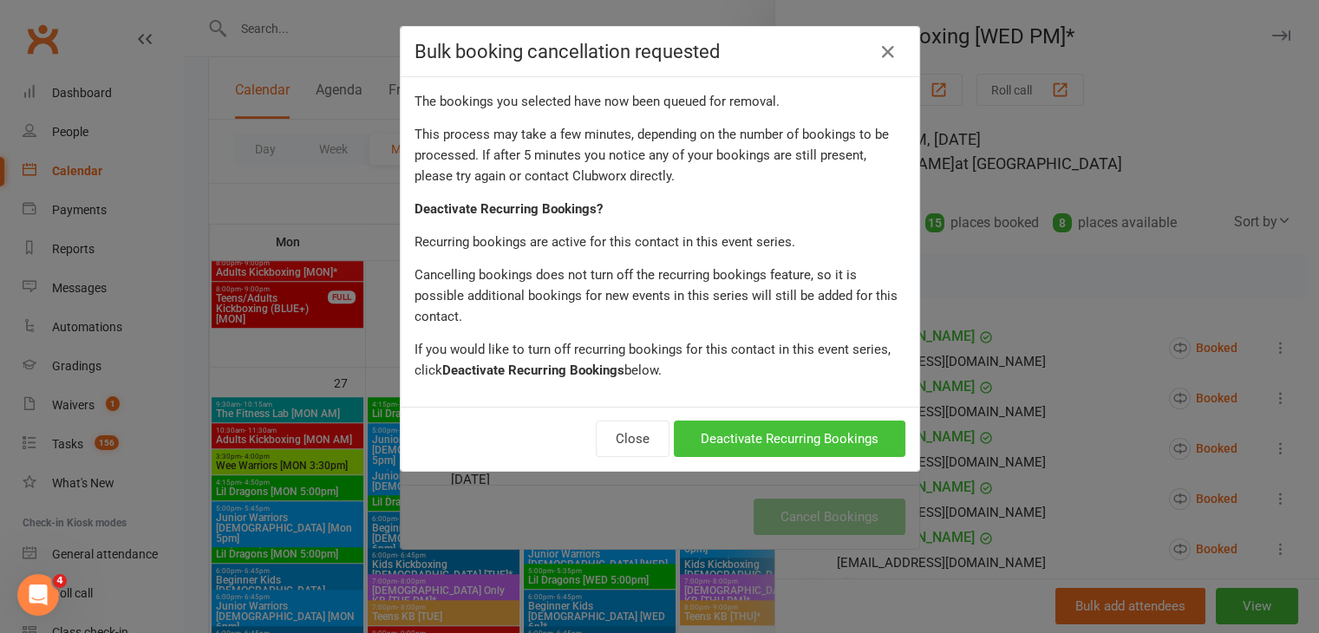
drag, startPoint x: 847, startPoint y: 425, endPoint x: 837, endPoint y: 421, distance: 10.5
click at [837, 421] on button "Deactivate Recurring Bookings" at bounding box center [790, 439] width 232 height 36
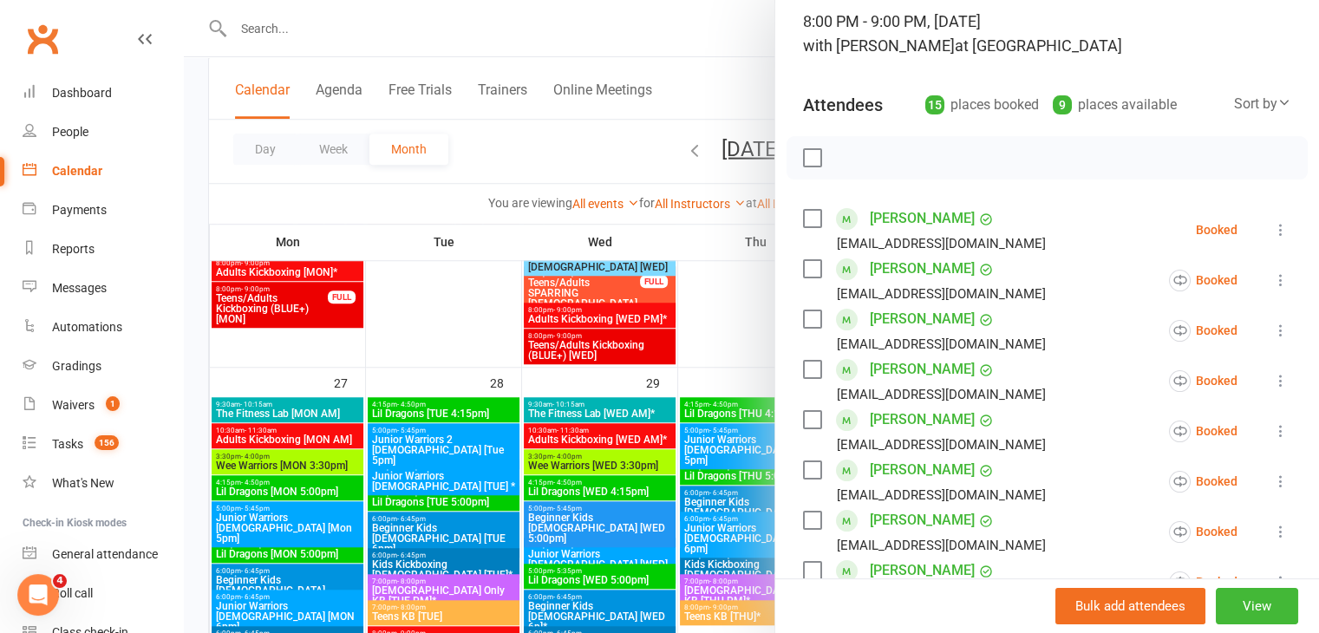
scroll to position [173, 0]
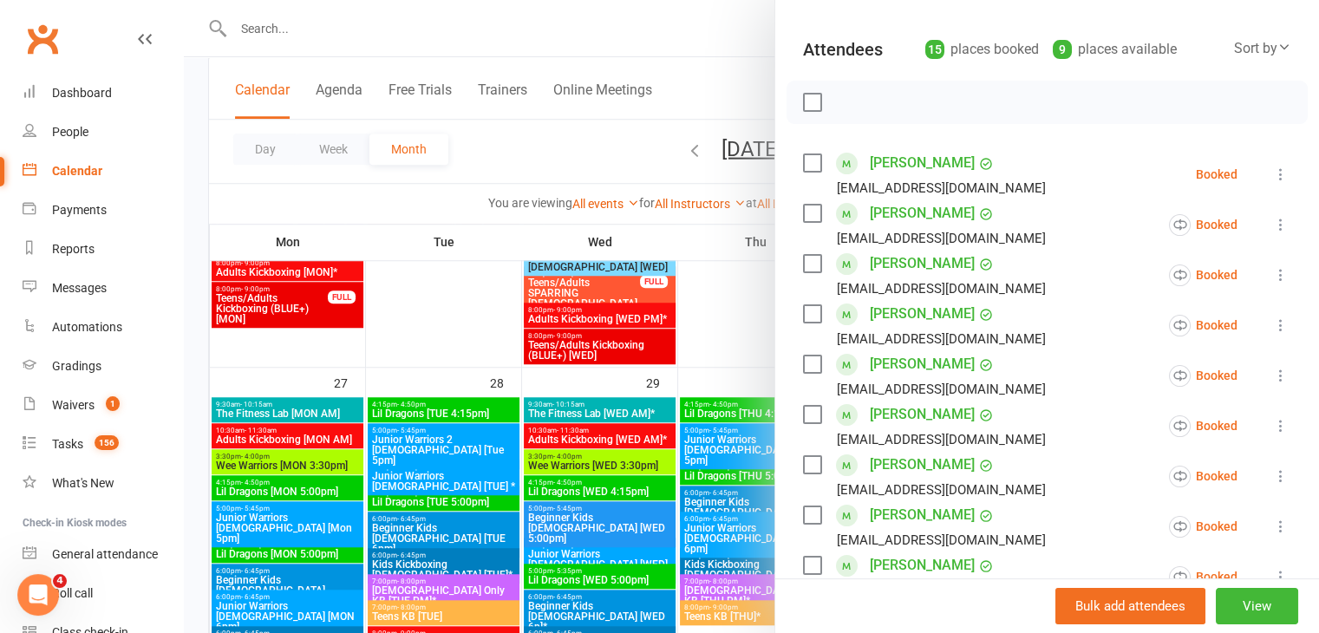
click at [1272, 371] on icon at bounding box center [1280, 375] width 17 height 17
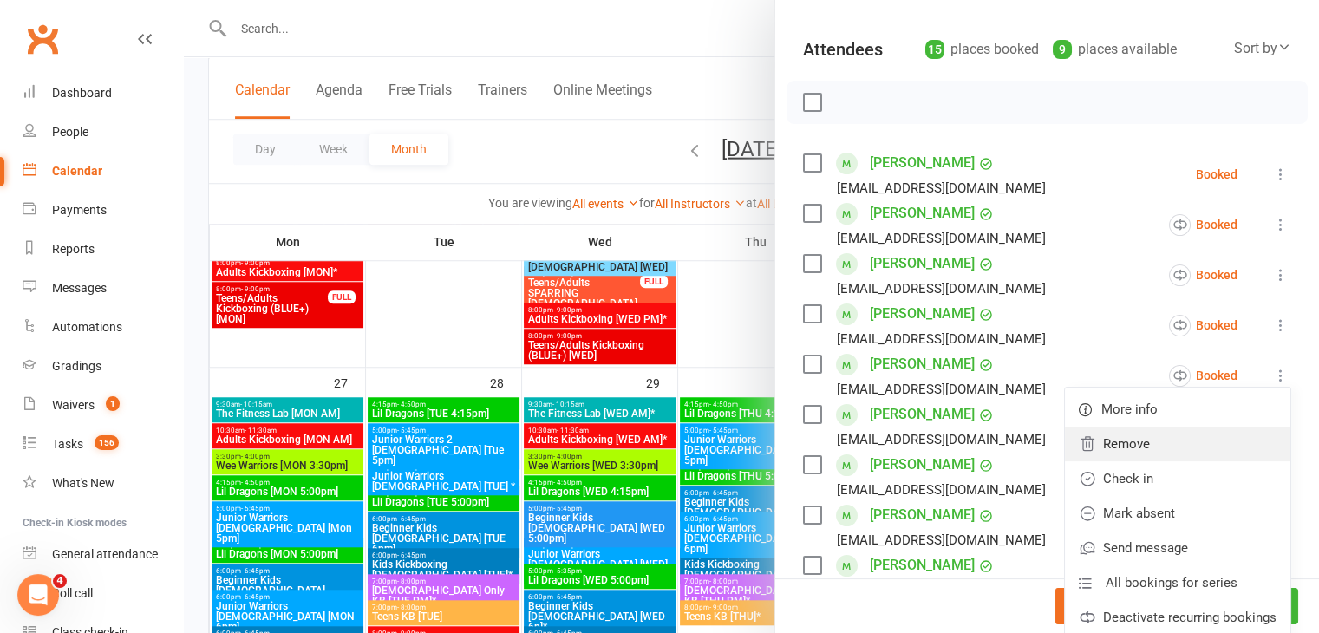
click at [1134, 440] on link "Remove" at bounding box center [1178, 444] width 226 height 35
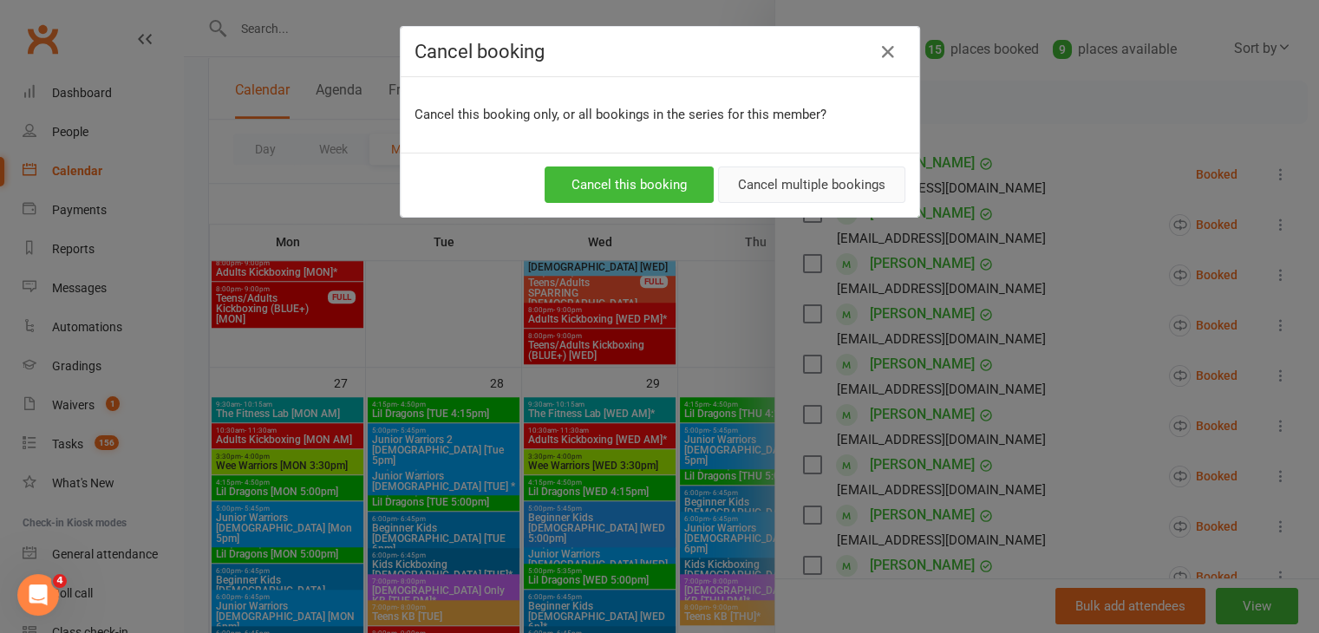
click at [764, 180] on button "Cancel multiple bookings" at bounding box center [811, 185] width 187 height 36
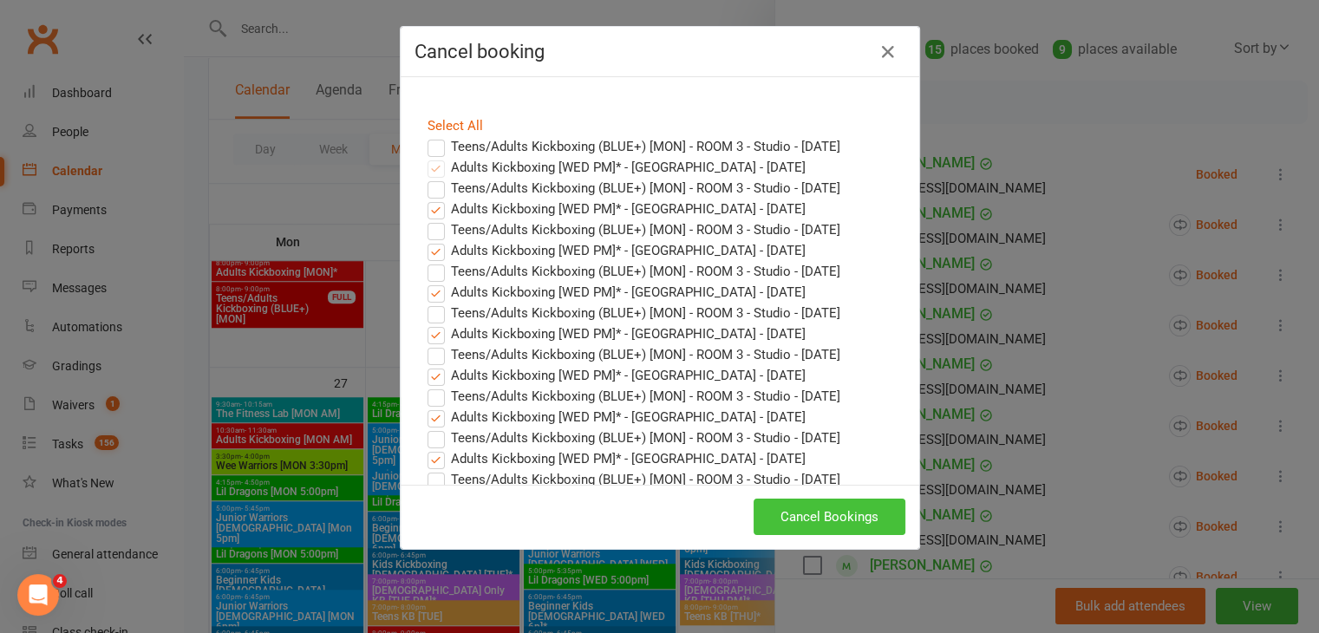
click at [822, 518] on button "Cancel Bookings" at bounding box center [830, 517] width 152 height 36
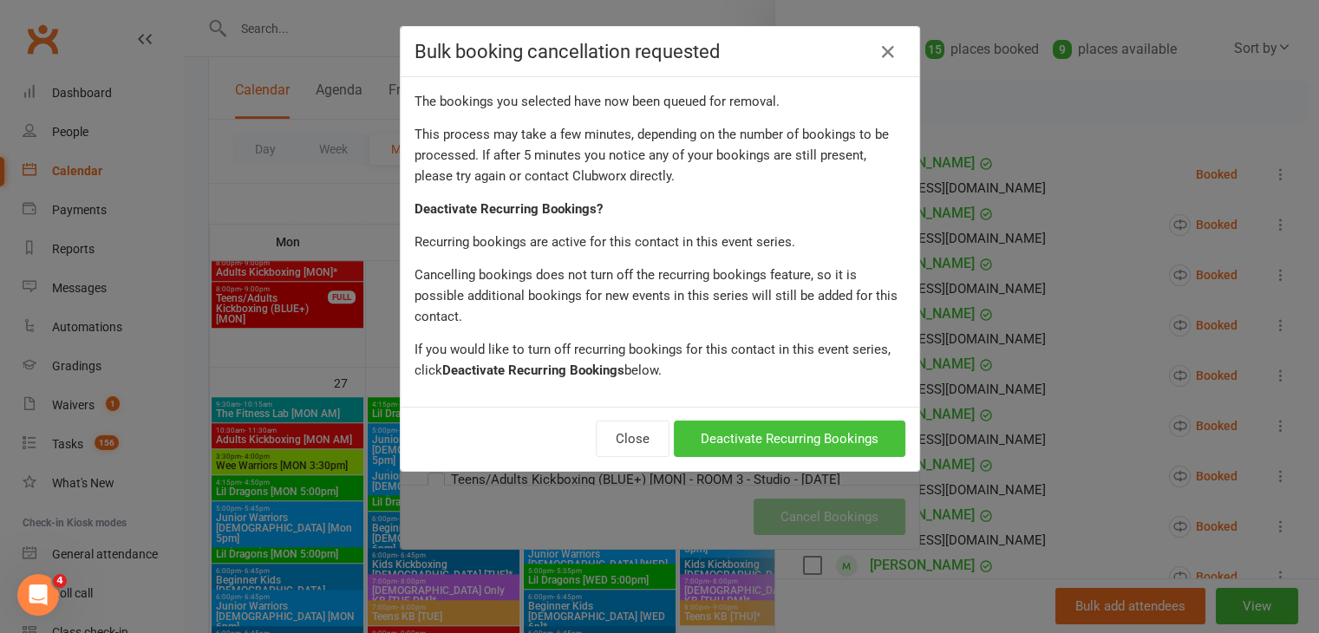
click at [822, 421] on button "Deactivate Recurring Bookings" at bounding box center [790, 439] width 232 height 36
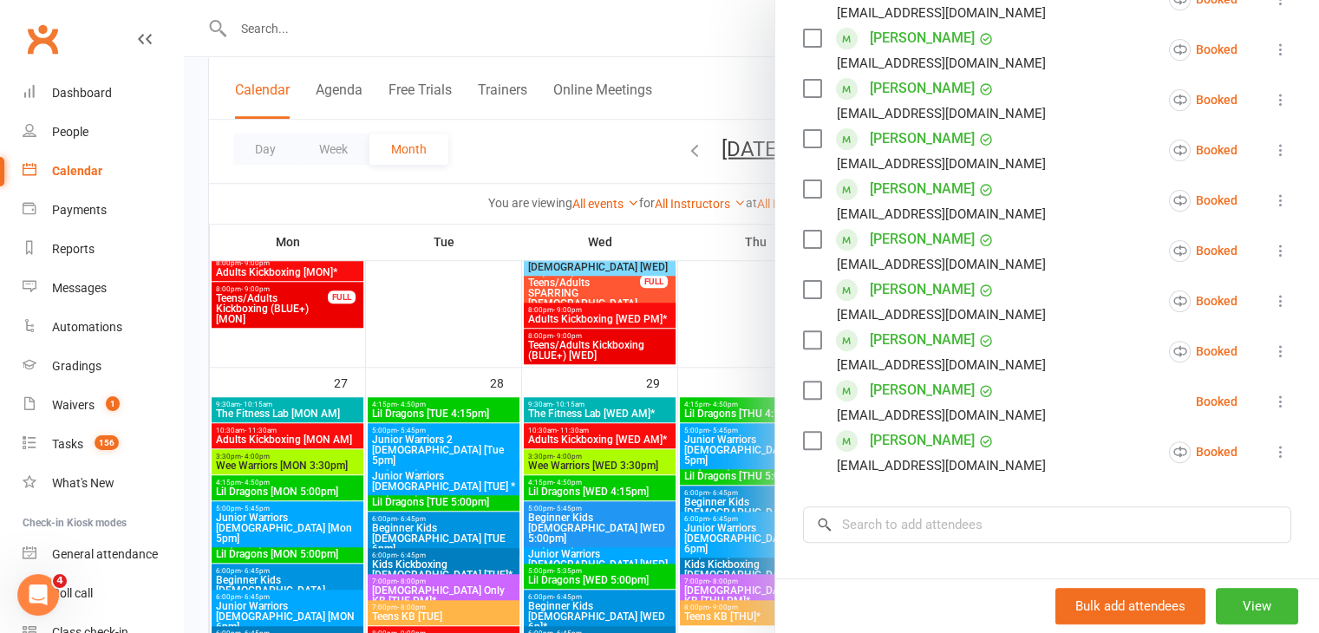
scroll to position [520, 0]
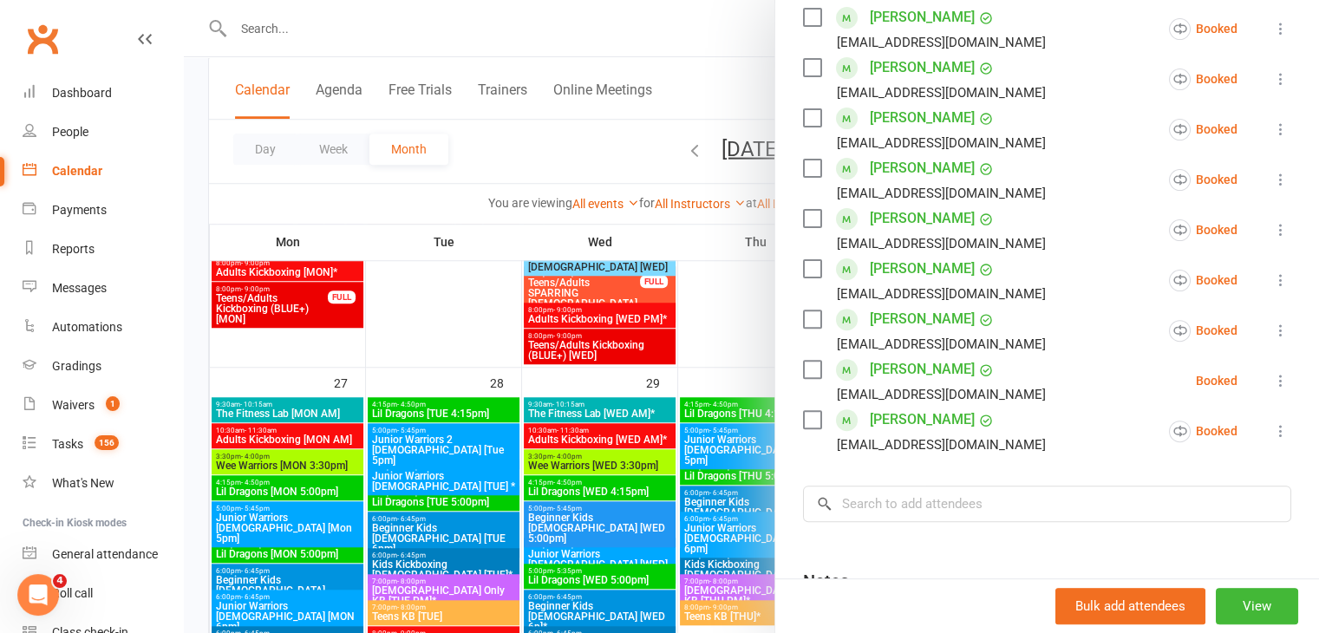
click at [1272, 278] on icon at bounding box center [1280, 279] width 17 height 17
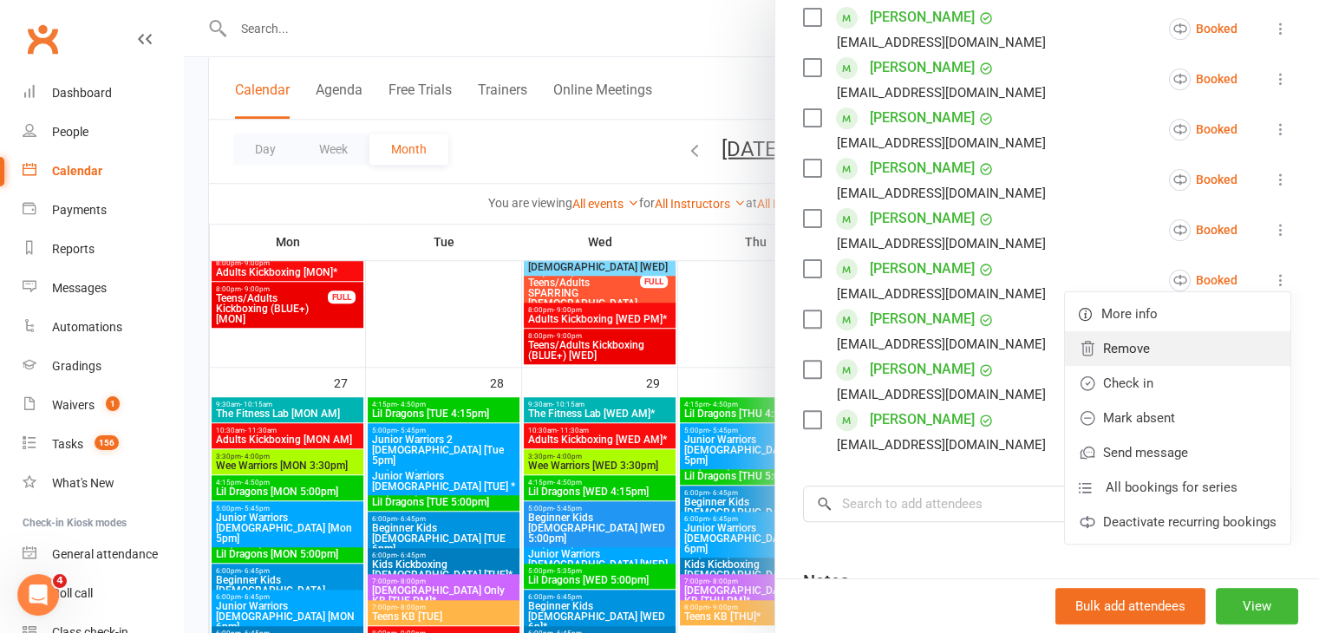
click at [1119, 347] on link "Remove" at bounding box center [1178, 348] width 226 height 35
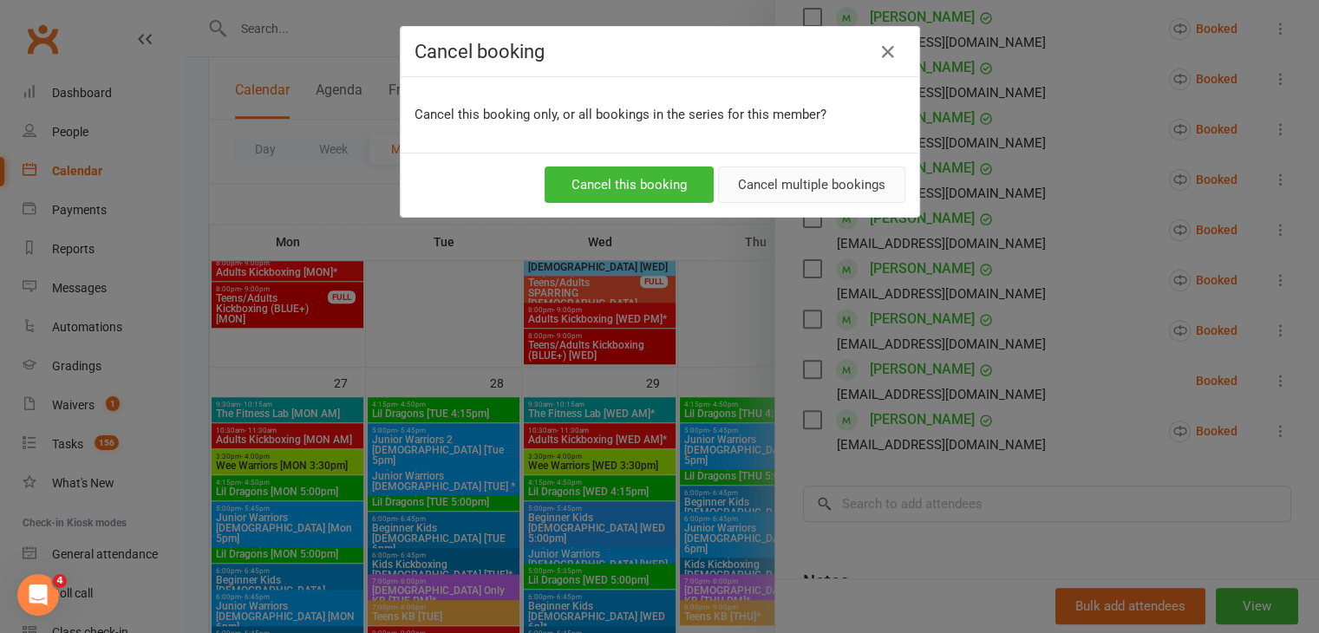
click at [826, 181] on button "Cancel multiple bookings" at bounding box center [811, 185] width 187 height 36
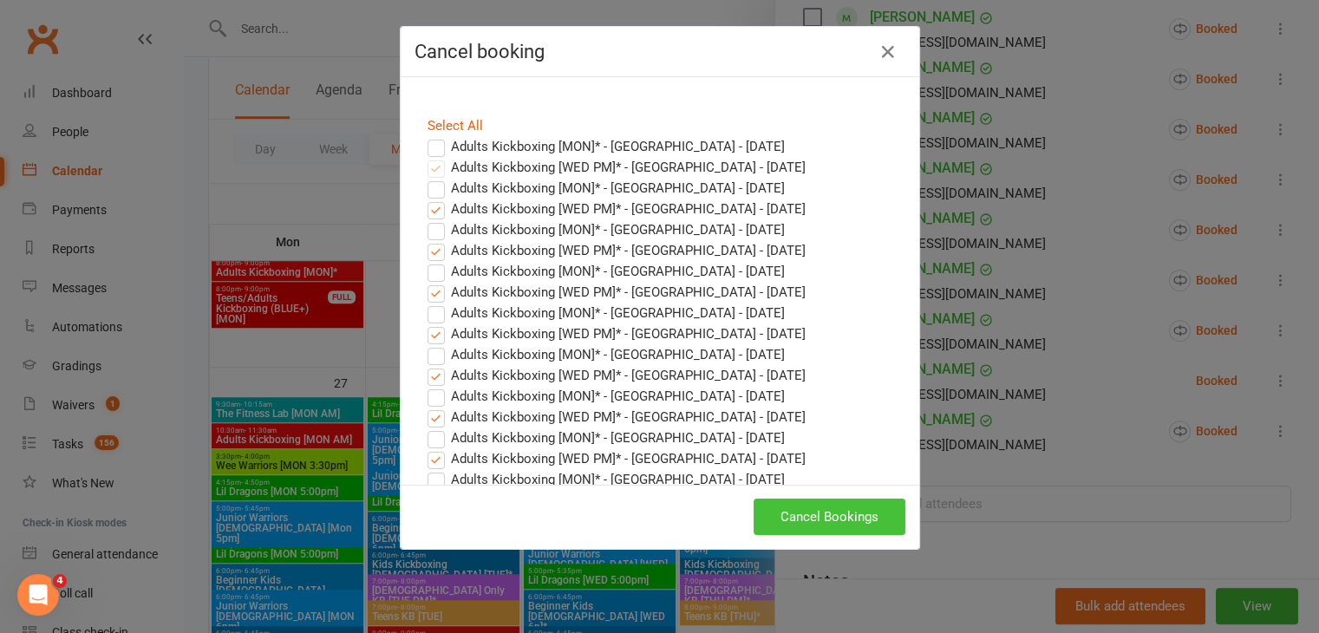
click at [804, 510] on button "Cancel Bookings" at bounding box center [830, 517] width 152 height 36
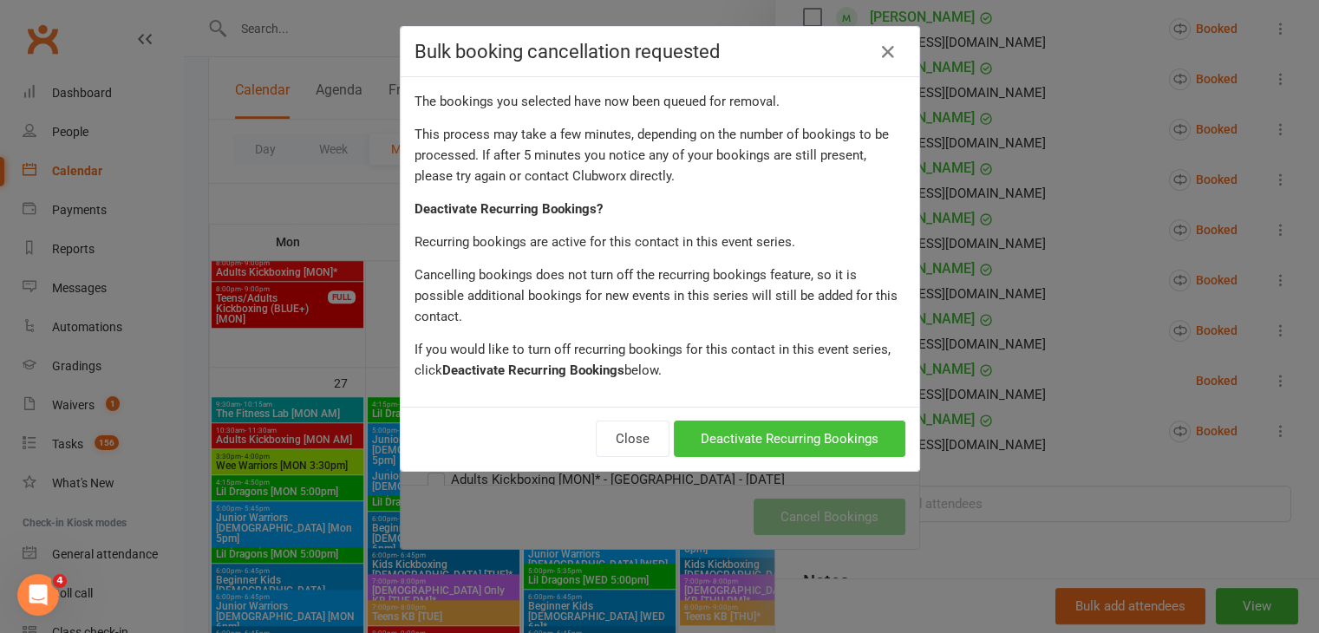
click at [821, 421] on button "Deactivate Recurring Bookings" at bounding box center [790, 439] width 232 height 36
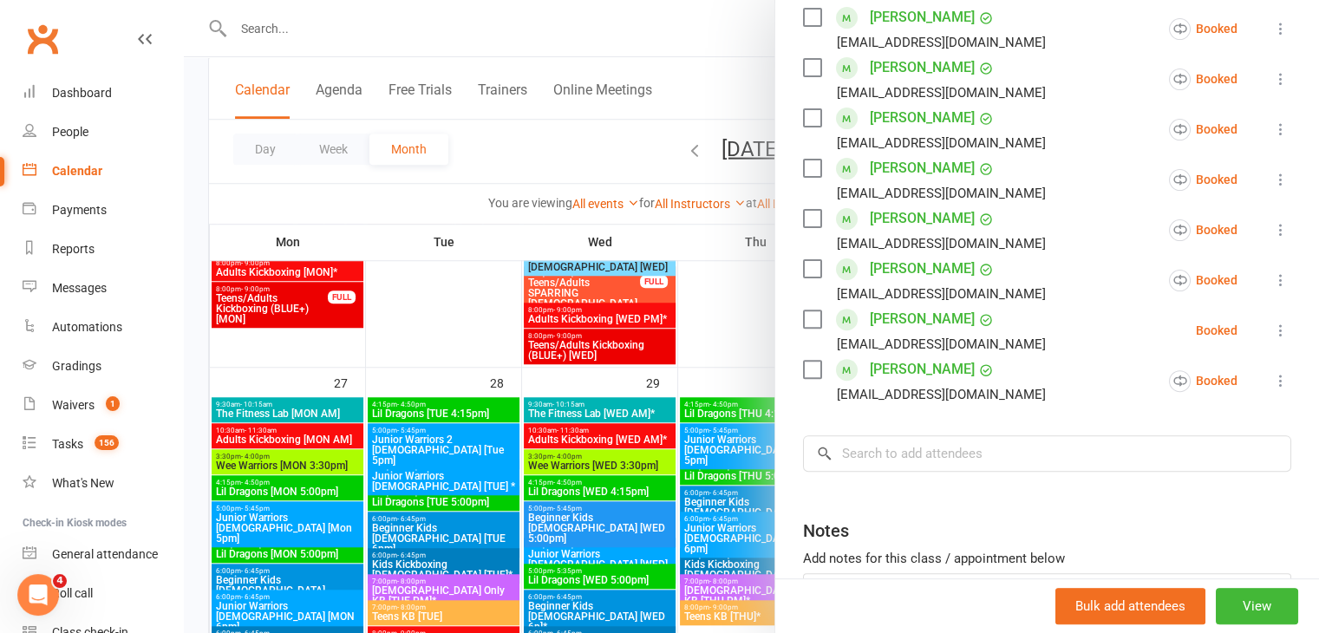
click at [1272, 279] on icon at bounding box center [1280, 279] width 17 height 17
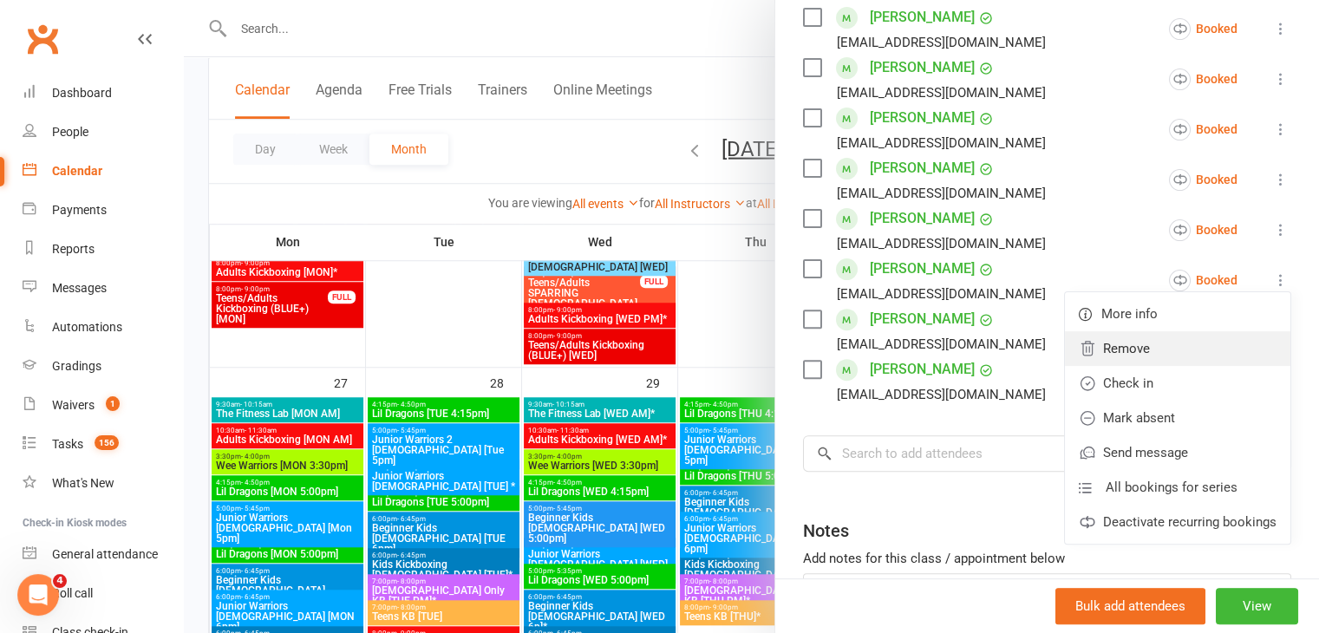
click at [1107, 349] on link "Remove" at bounding box center [1178, 348] width 226 height 35
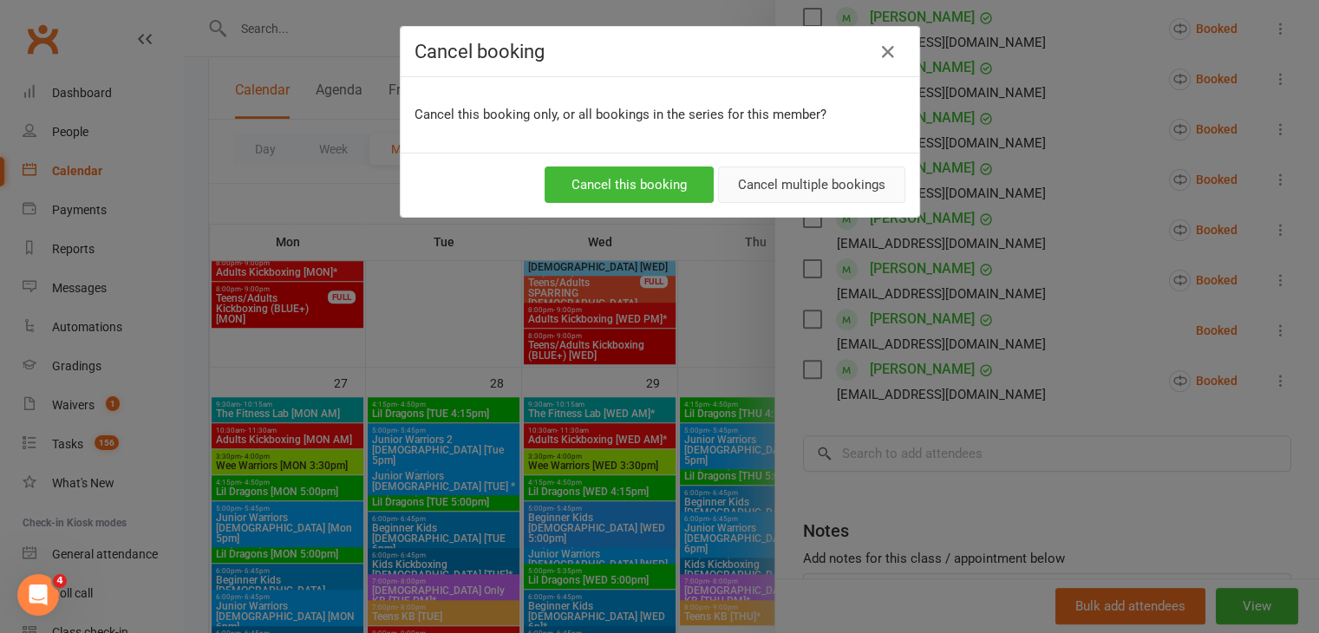
click at [814, 178] on button "Cancel multiple bookings" at bounding box center [811, 185] width 187 height 36
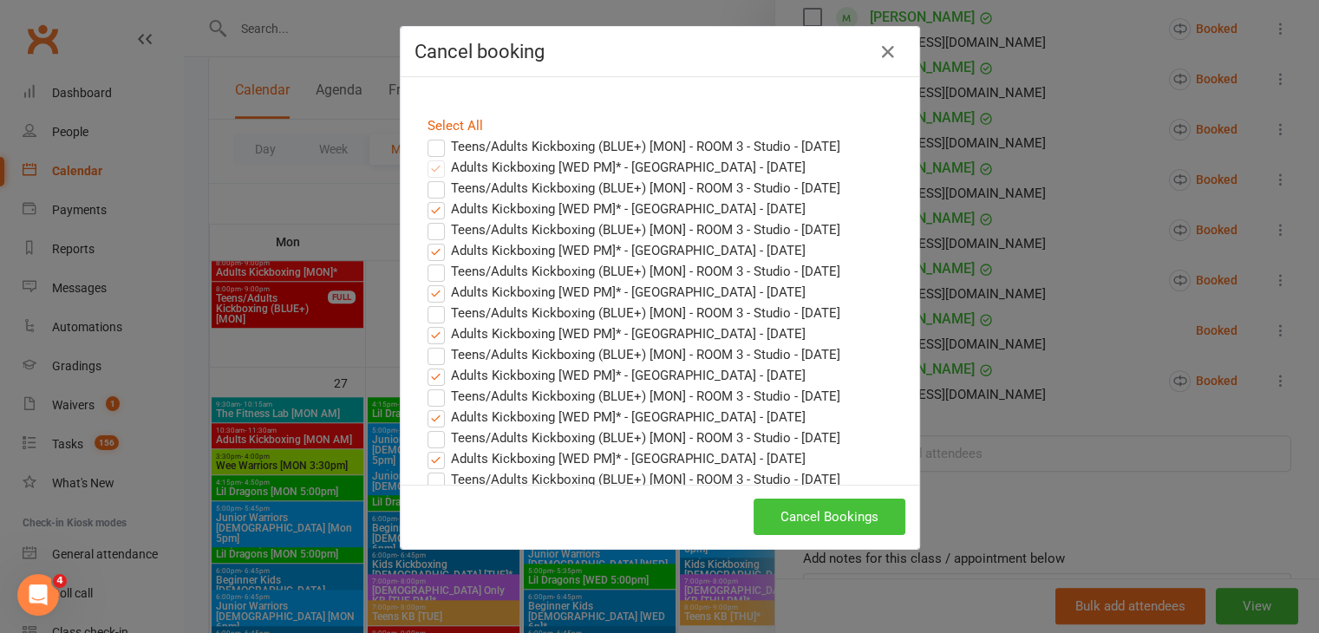
click at [822, 521] on button "Cancel Bookings" at bounding box center [830, 517] width 152 height 36
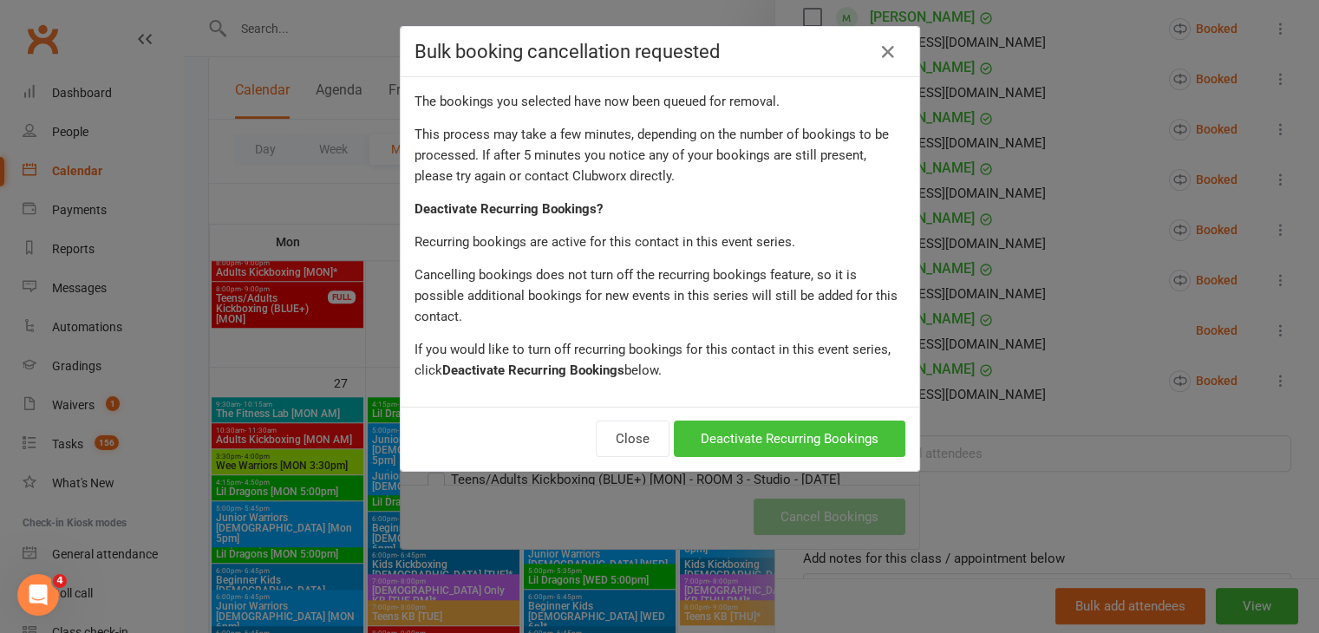
click at [867, 424] on button "Deactivate Recurring Bookings" at bounding box center [790, 439] width 232 height 36
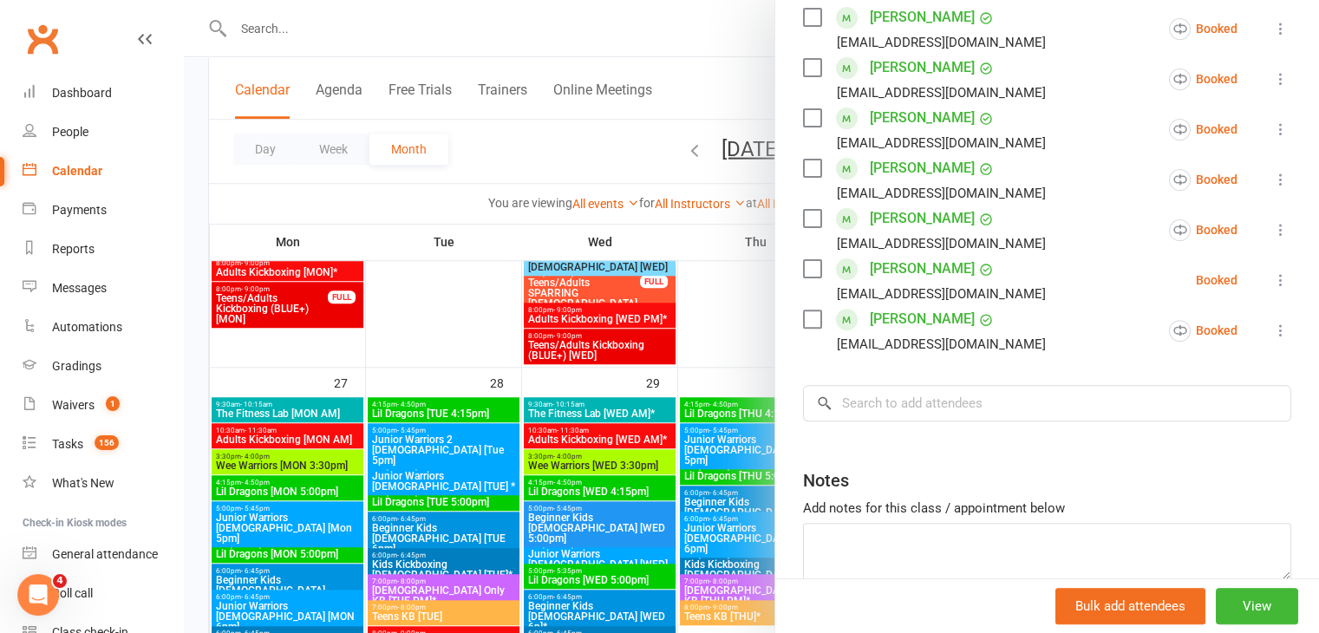
click at [1272, 279] on icon at bounding box center [1280, 279] width 17 height 17
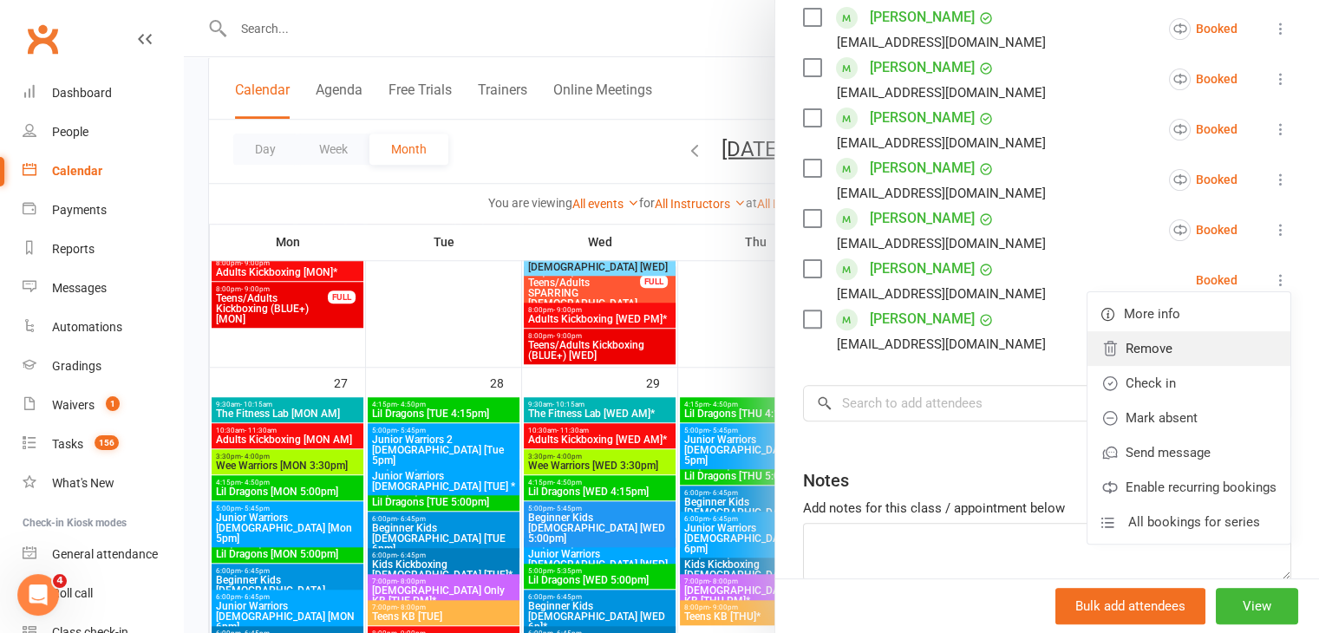
click at [1148, 351] on link "Remove" at bounding box center [1189, 348] width 203 height 35
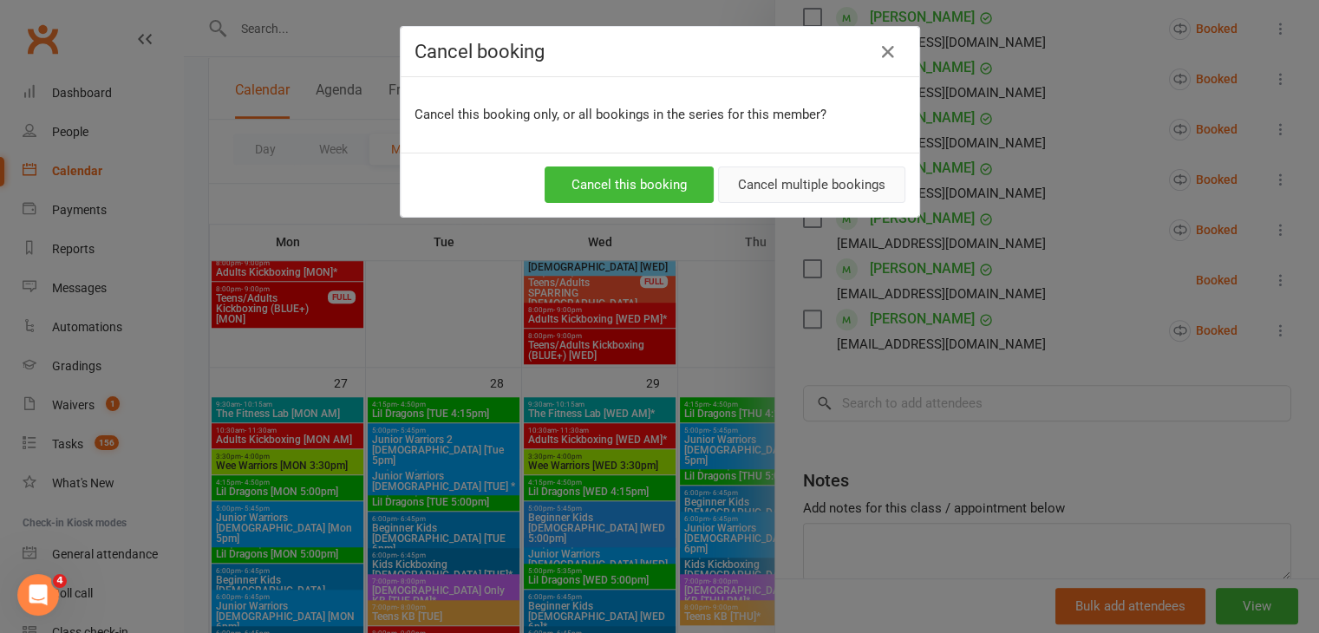
click at [834, 183] on button "Cancel multiple bookings" at bounding box center [811, 185] width 187 height 36
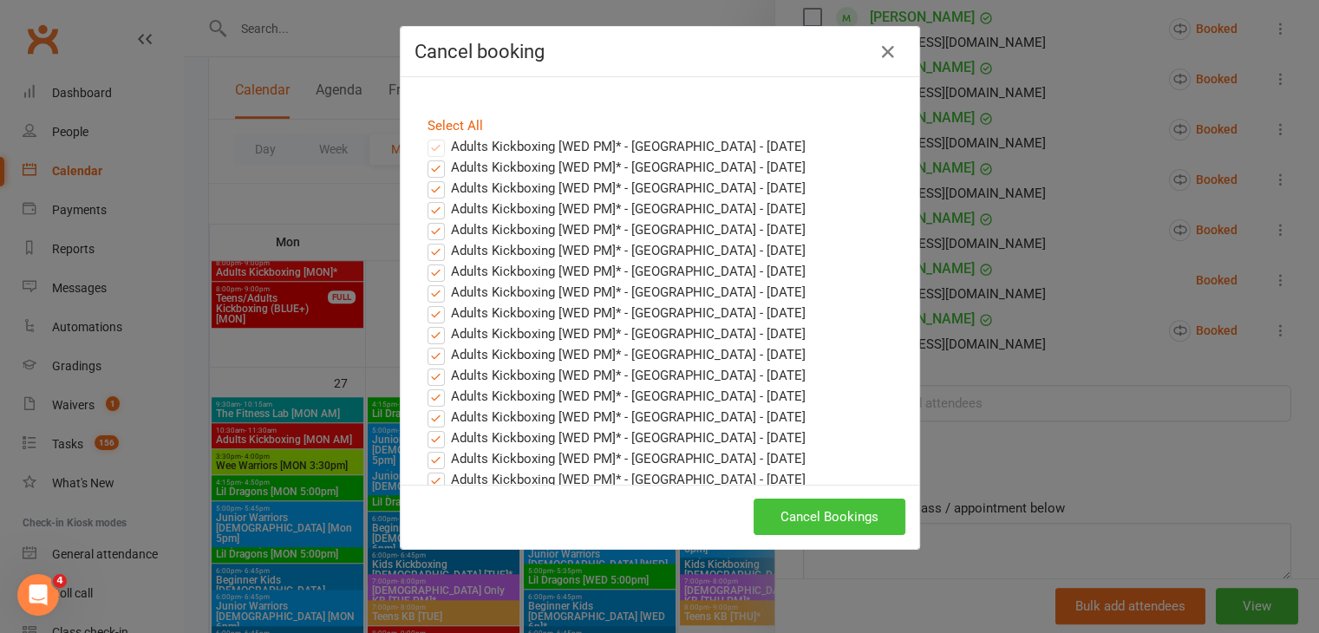
click at [808, 512] on button "Cancel Bookings" at bounding box center [830, 517] width 152 height 36
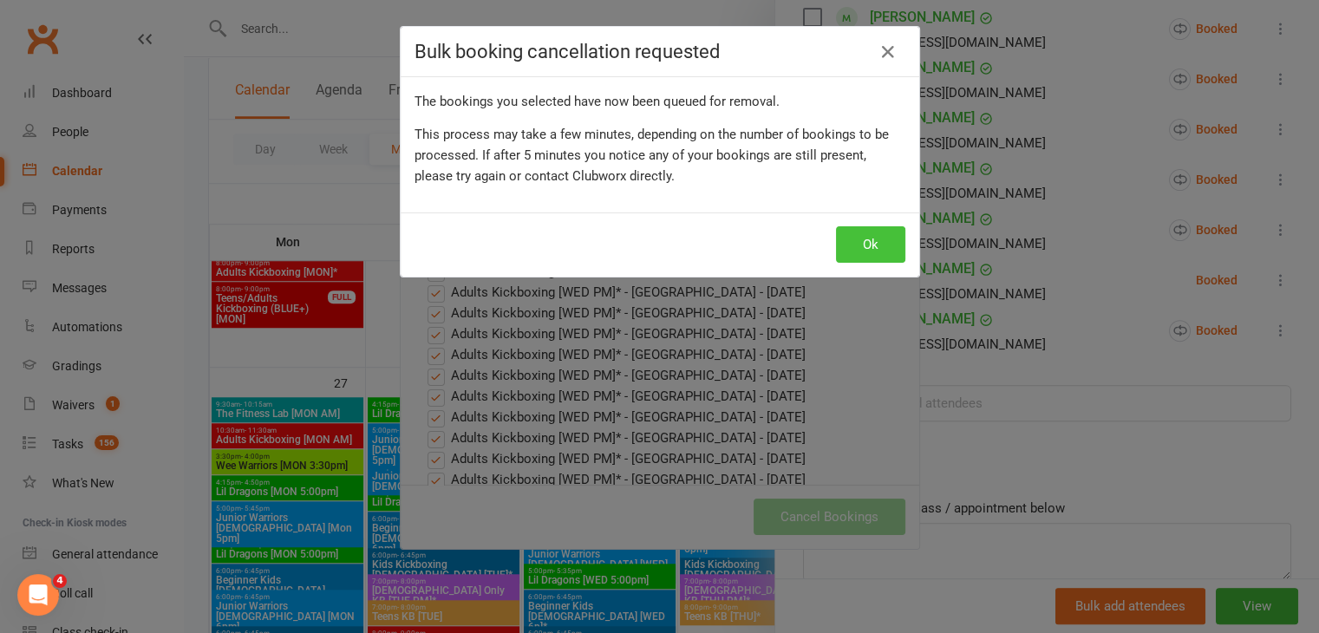
click at [882, 246] on button "Ok" at bounding box center [870, 244] width 69 height 36
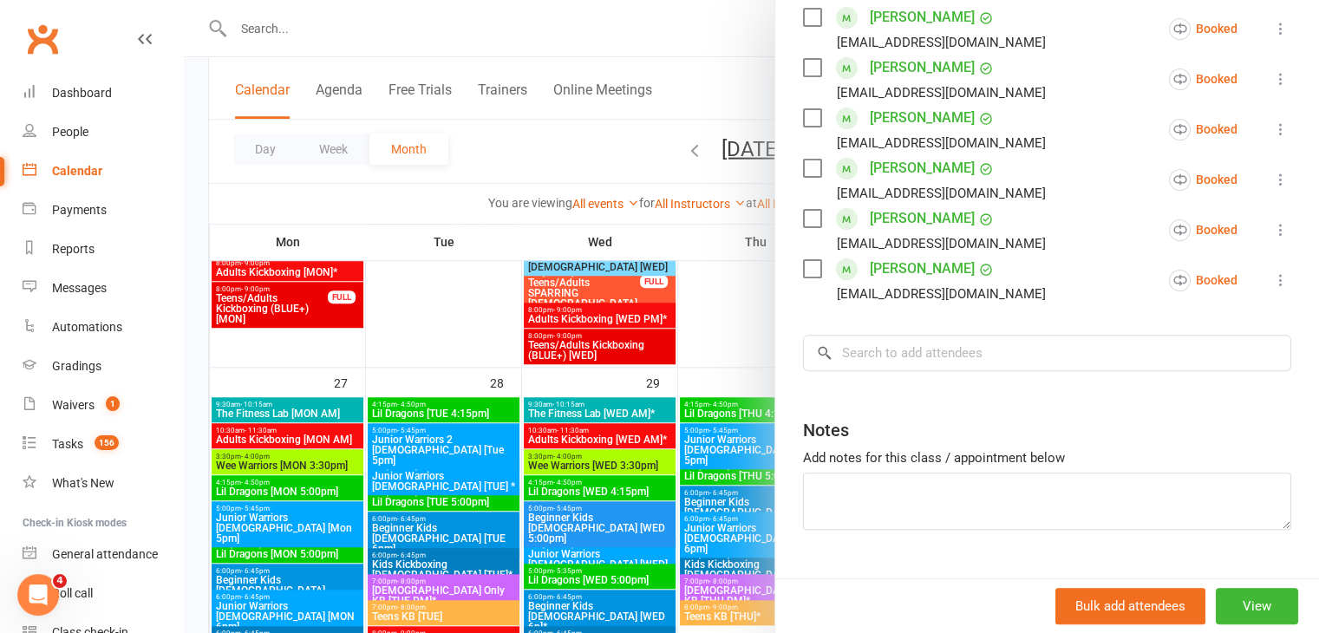
click at [1272, 278] on icon at bounding box center [1280, 279] width 17 height 17
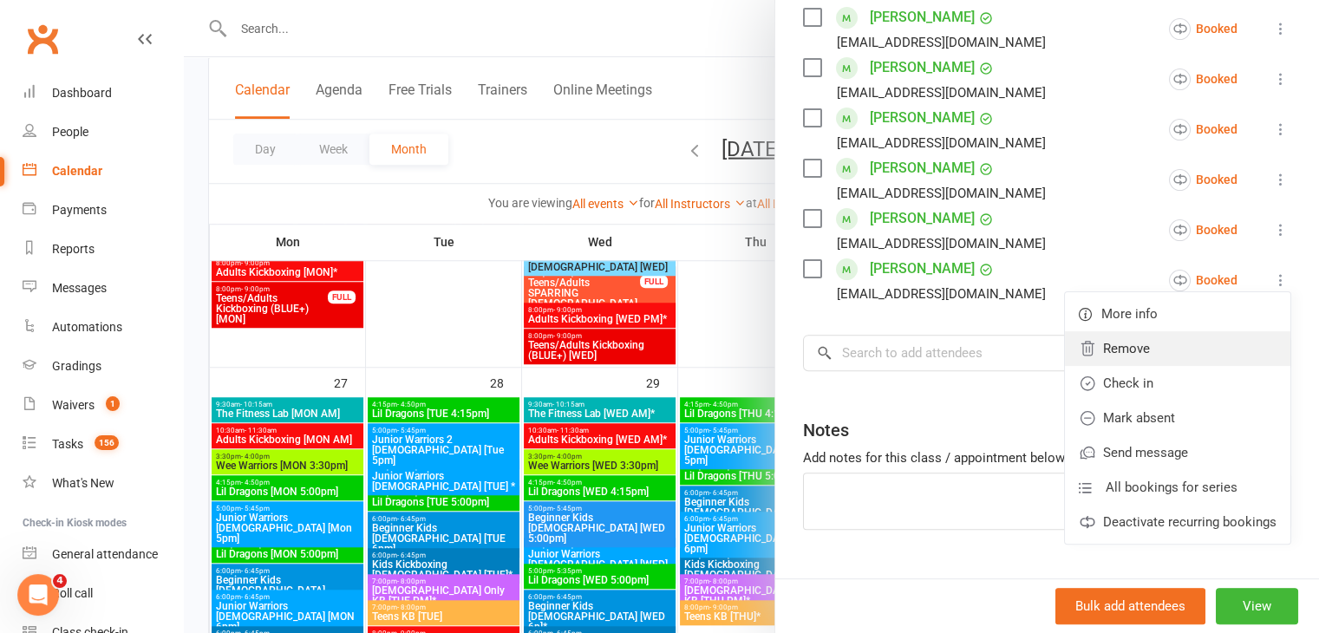
click at [1115, 349] on link "Remove" at bounding box center [1178, 348] width 226 height 35
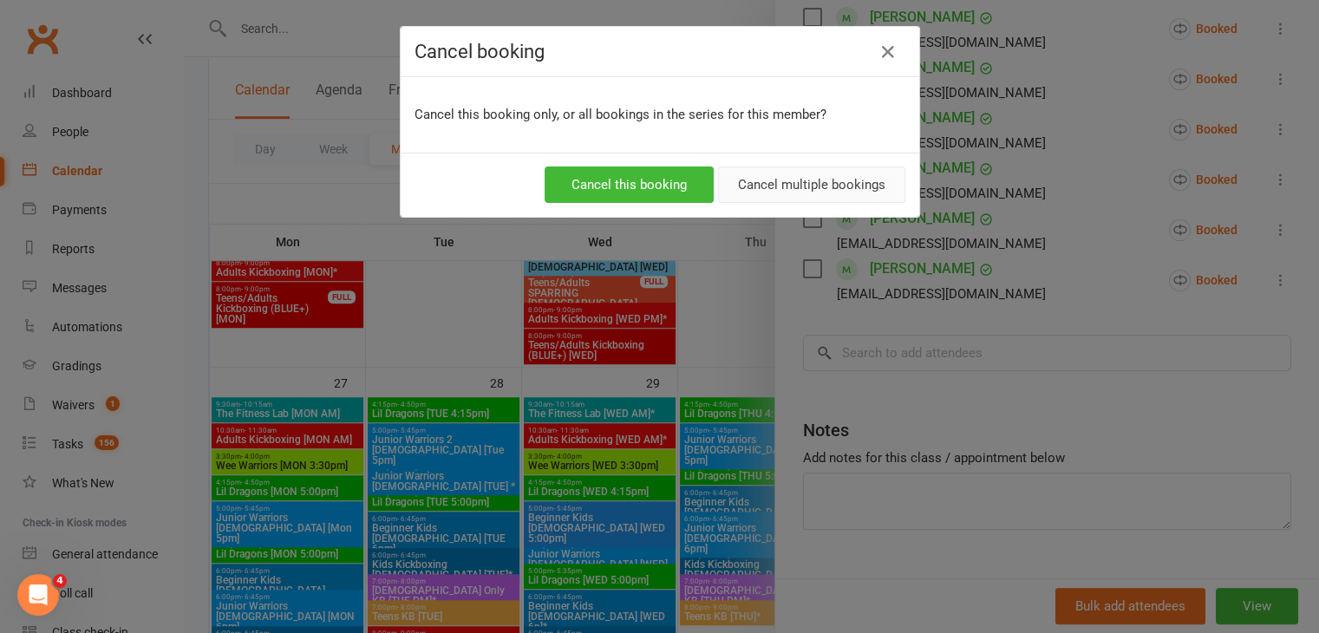
click at [815, 188] on button "Cancel multiple bookings" at bounding box center [811, 185] width 187 height 36
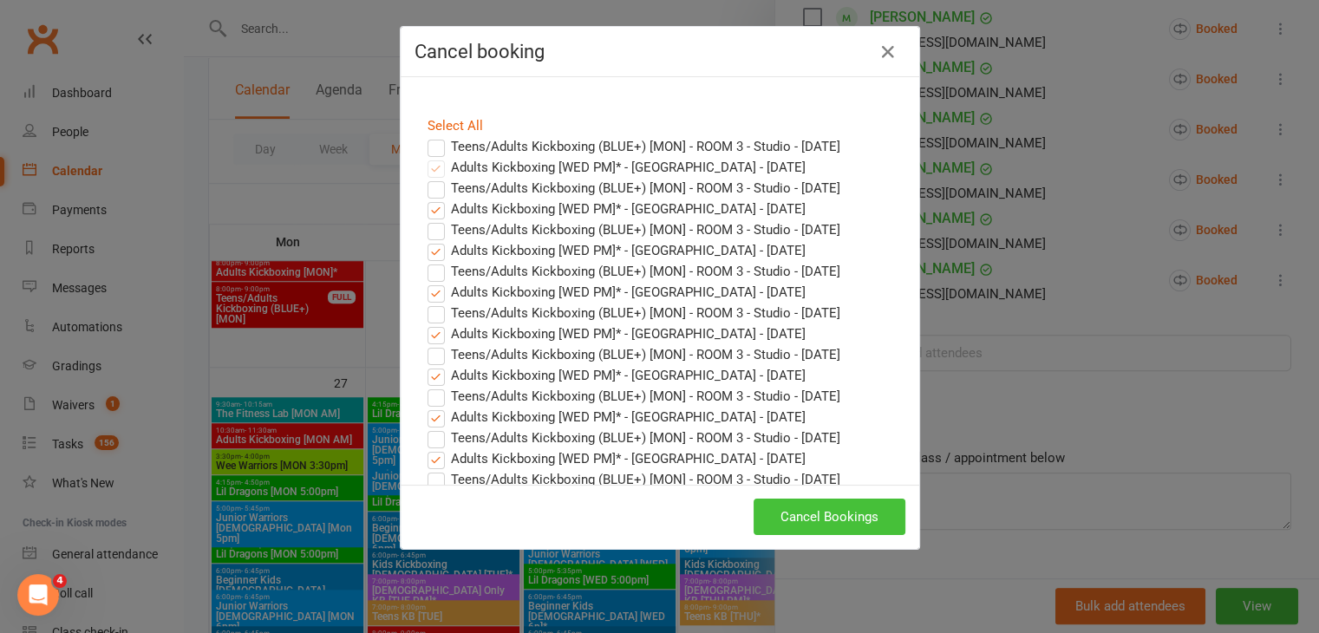
click at [828, 527] on button "Cancel Bookings" at bounding box center [830, 517] width 152 height 36
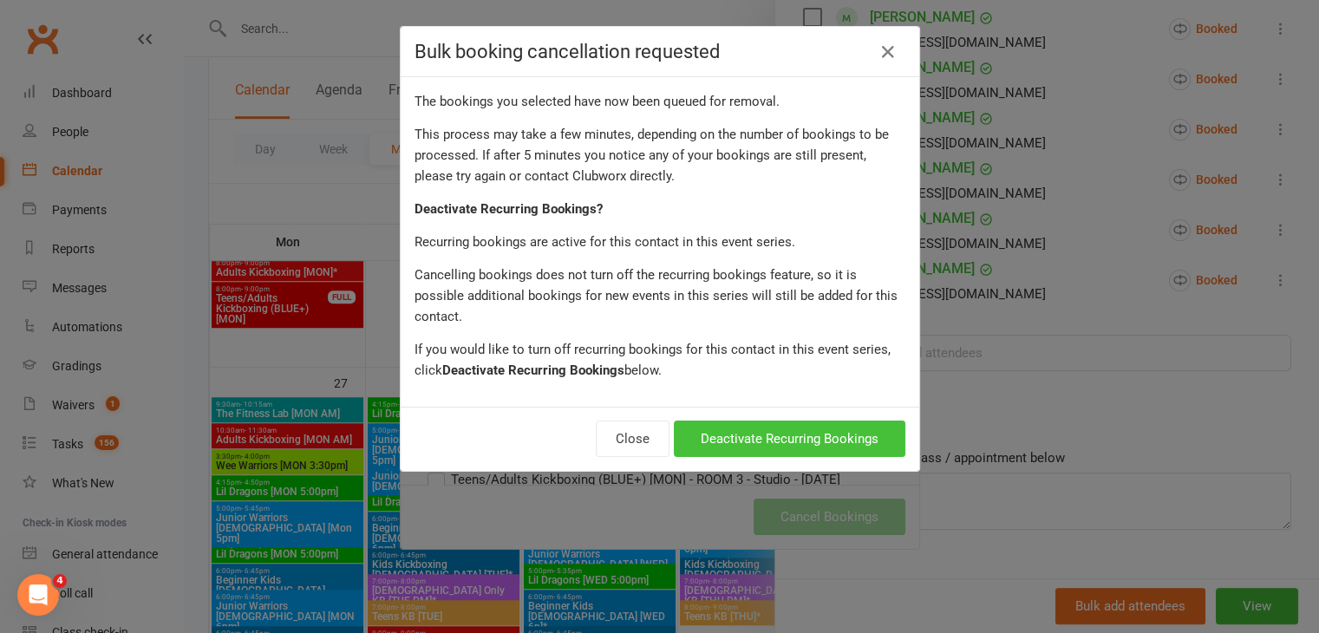
click at [870, 421] on button "Deactivate Recurring Bookings" at bounding box center [790, 439] width 232 height 36
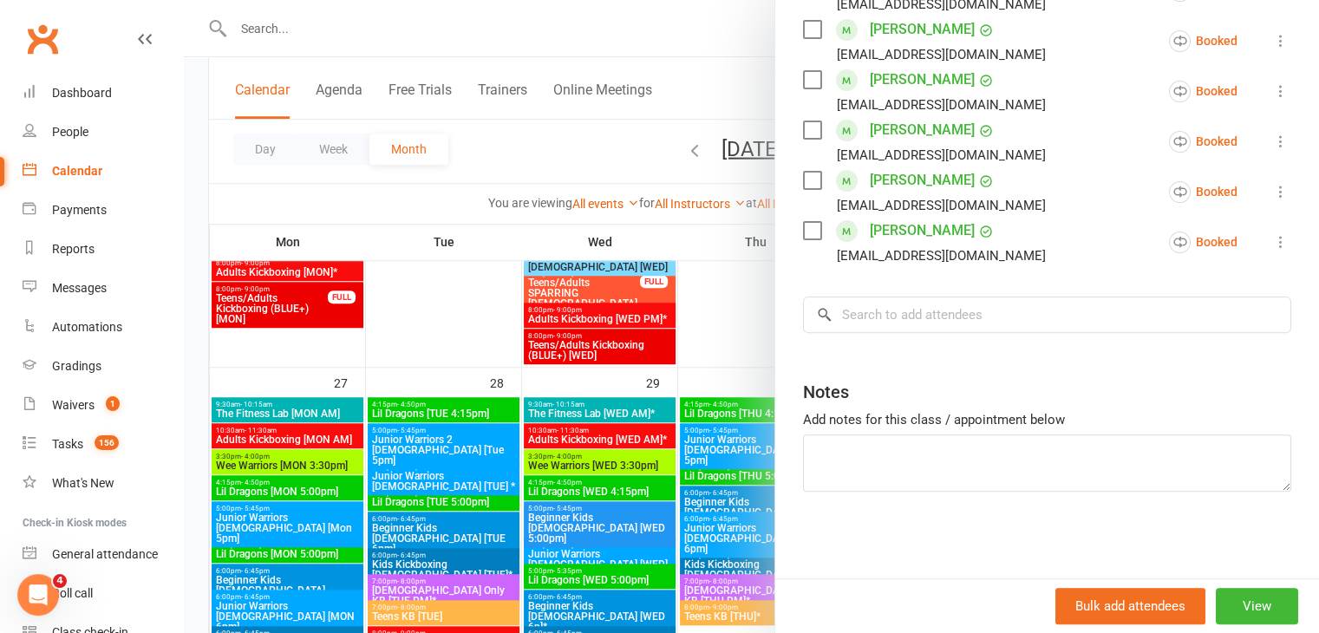
scroll to position [507, 0]
click at [612, 350] on div at bounding box center [751, 316] width 1135 height 633
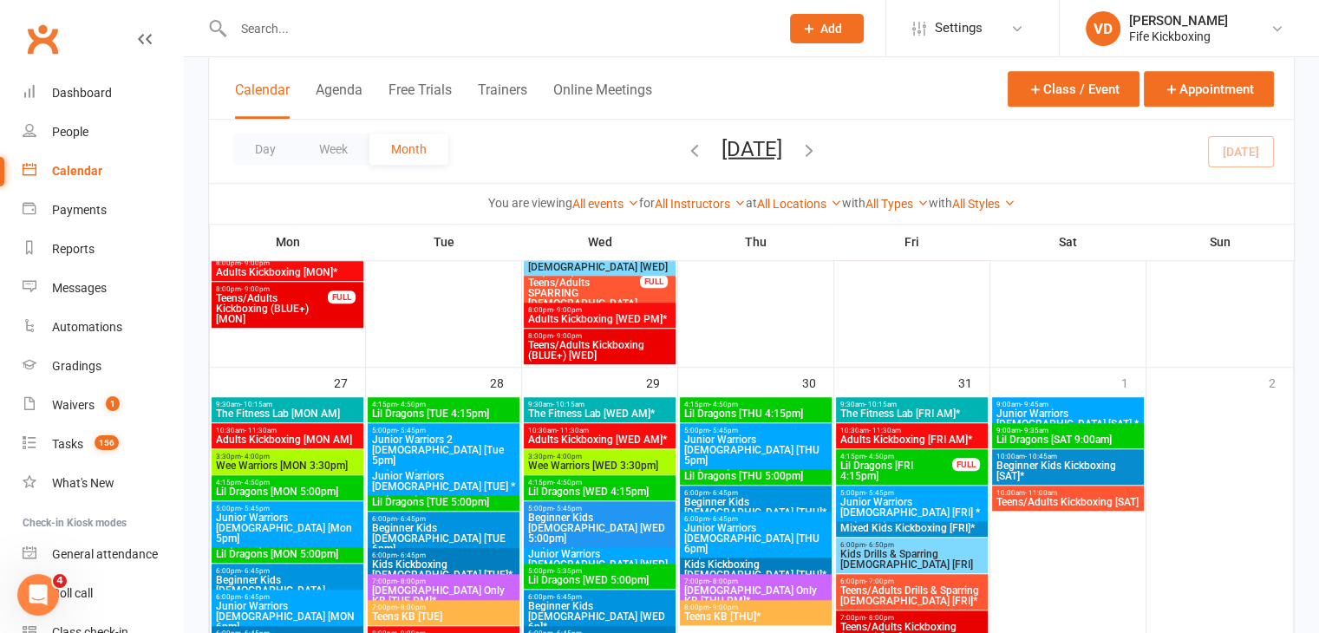
scroll to position [520, 0]
click at [615, 340] on span "Teens/Adults Kickboxing (BLUE+) [WED]" at bounding box center [599, 350] width 145 height 21
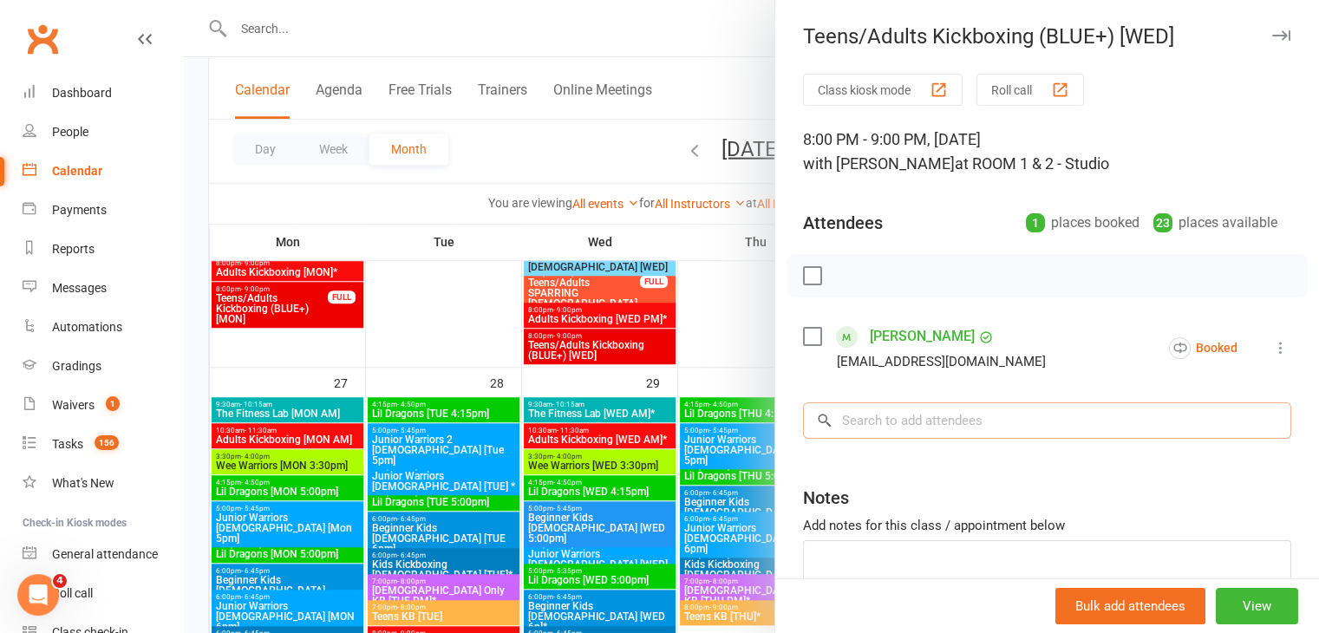
click at [895, 418] on input "search" at bounding box center [1047, 420] width 488 height 36
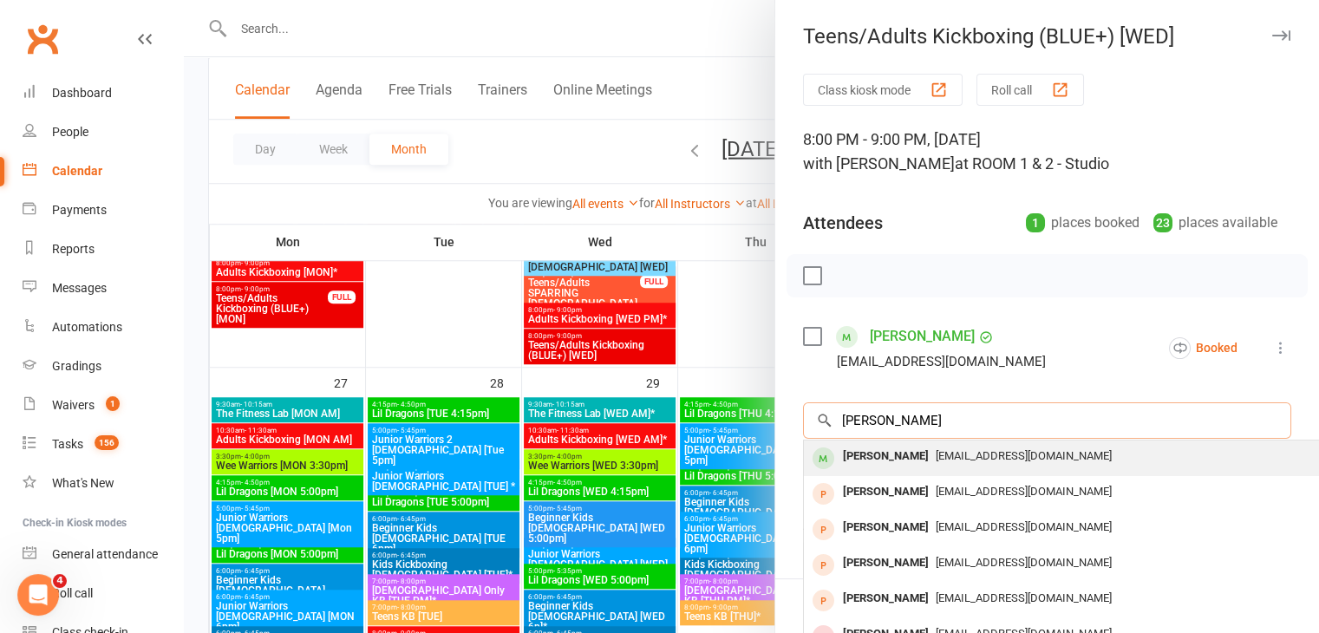
type input "[PERSON_NAME]"
click at [878, 454] on div "[PERSON_NAME]" at bounding box center [886, 456] width 100 height 25
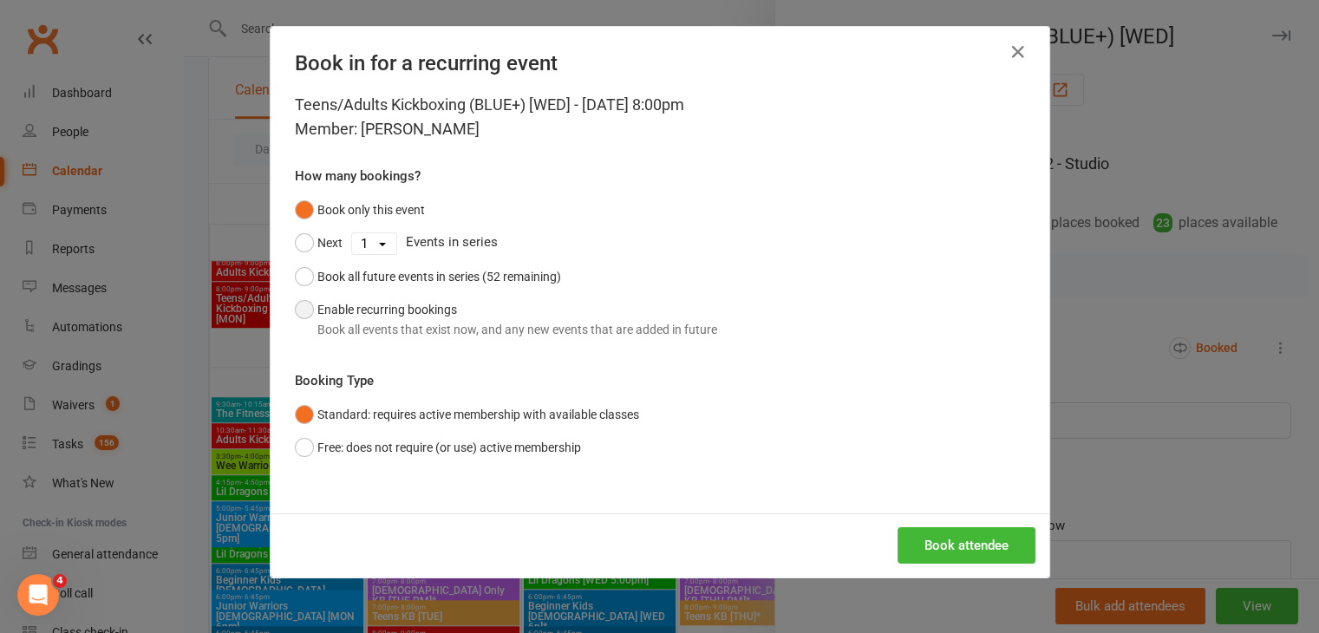
click at [324, 322] on div "Book all events that exist now, and any new events that are added in future" at bounding box center [517, 329] width 400 height 19
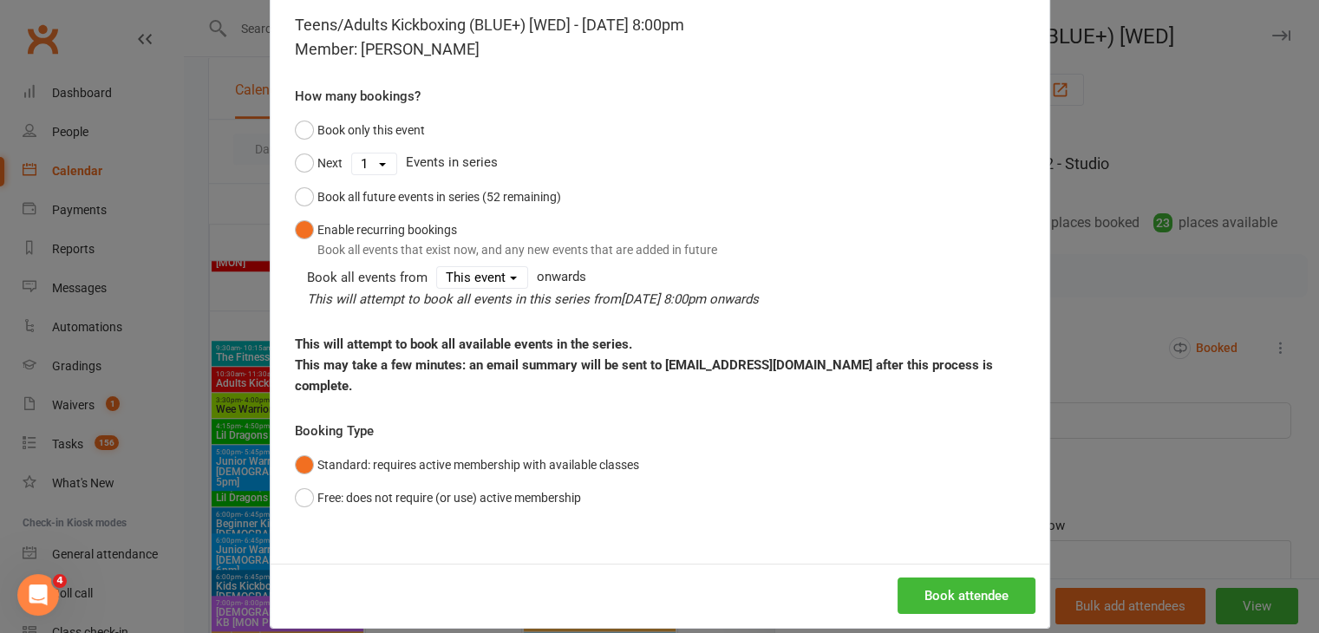
scroll to position [1474, 0]
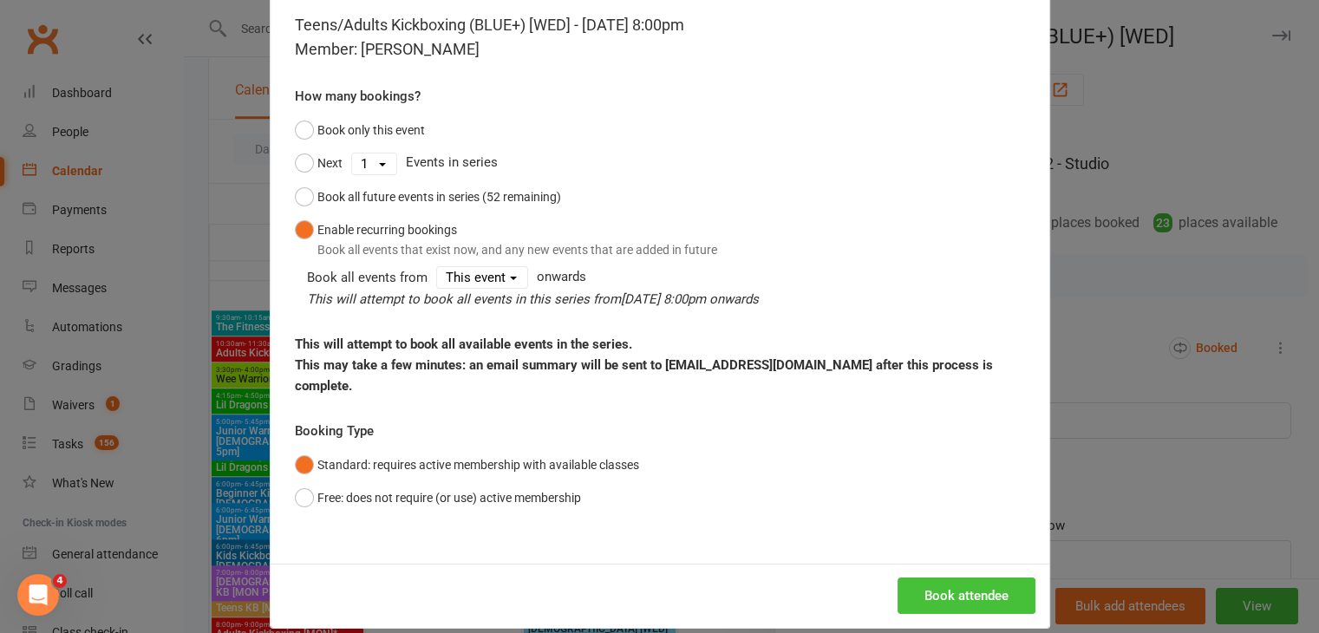
click at [956, 578] on button "Book attendee" at bounding box center [967, 596] width 138 height 36
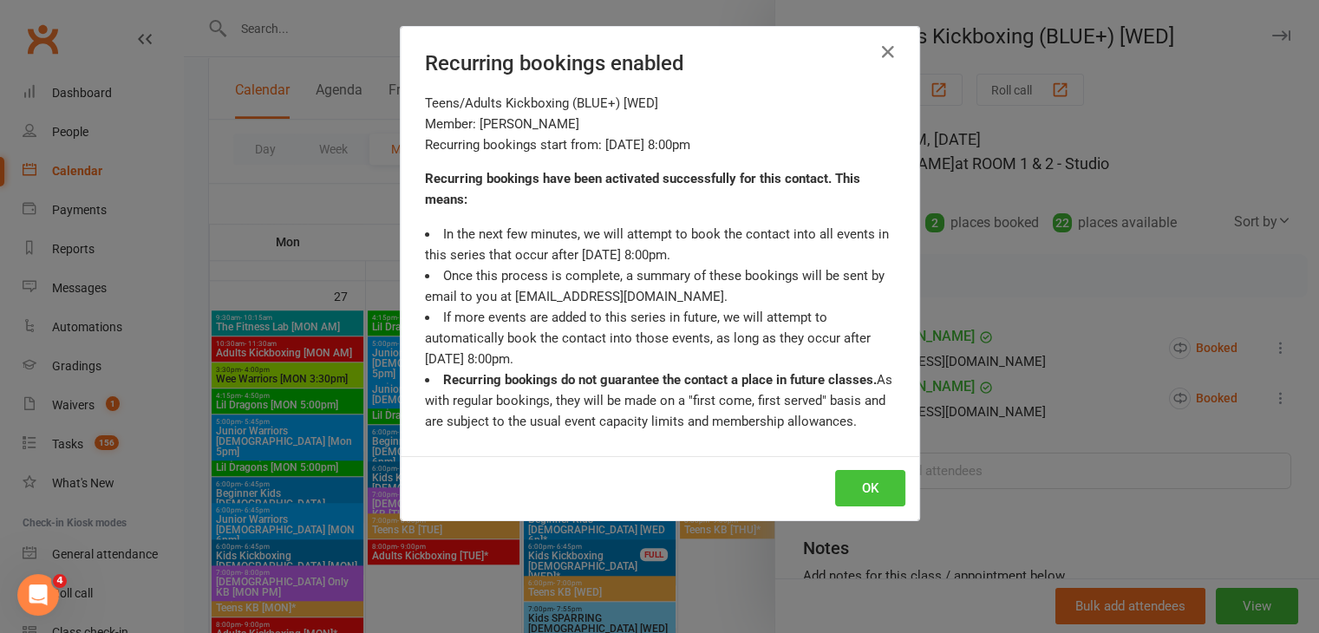
click at [853, 477] on button "OK" at bounding box center [870, 488] width 70 height 36
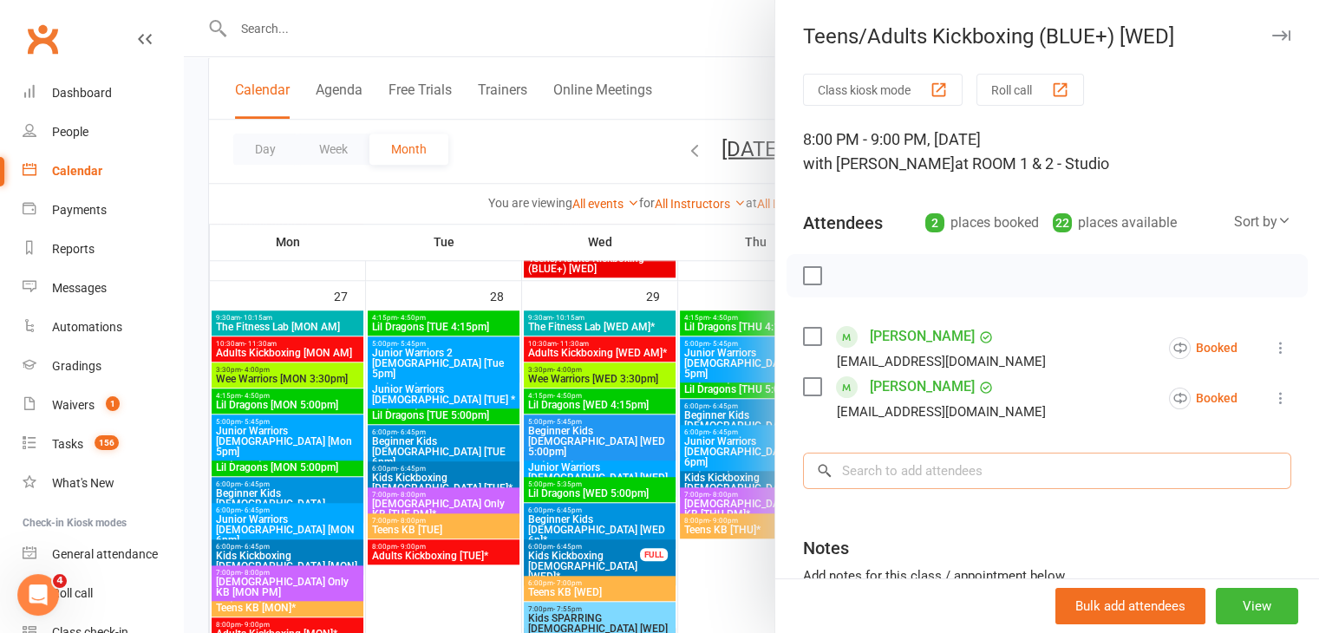
click at [888, 469] on input "search" at bounding box center [1047, 471] width 488 height 36
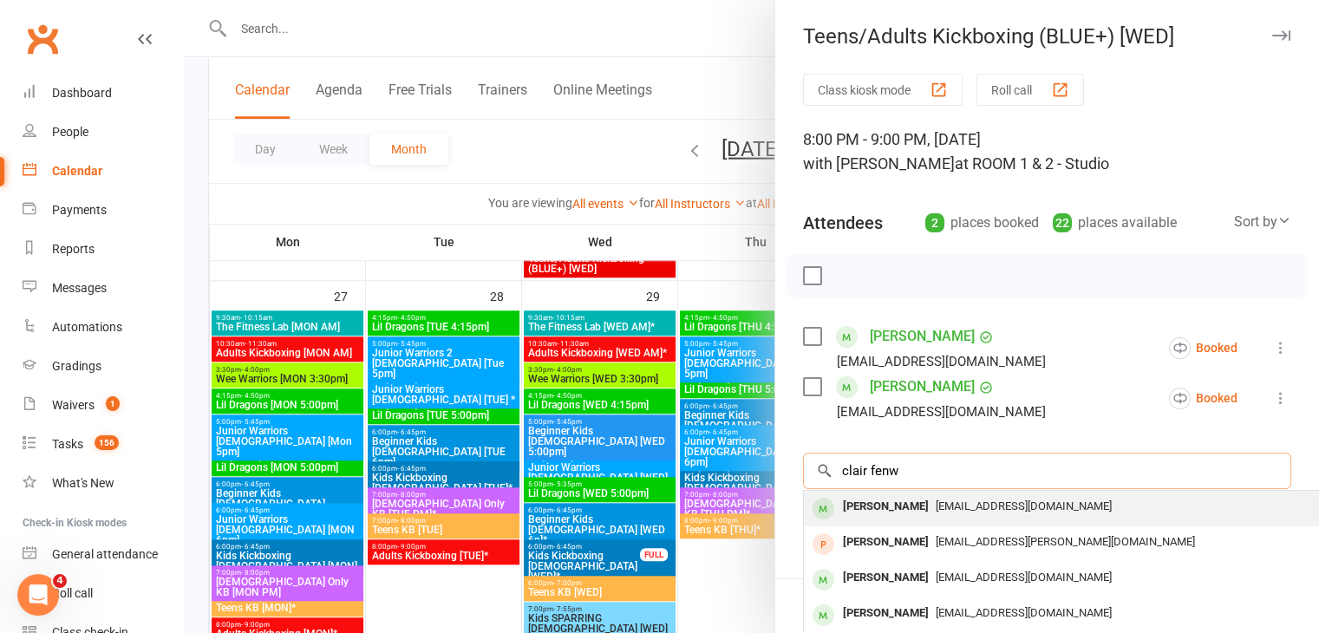
type input "clair fenw"
click at [876, 510] on div "[PERSON_NAME]" at bounding box center [886, 506] width 100 height 25
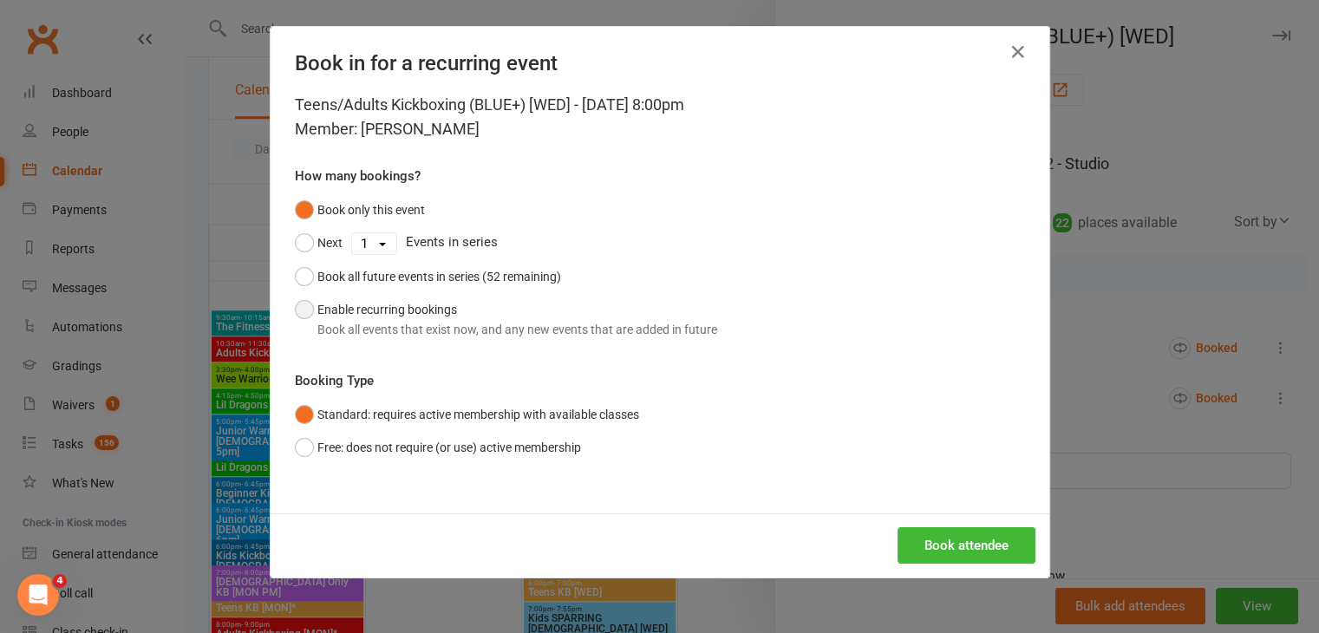
click at [439, 334] on div "Book all events that exist now, and any new events that are added in future" at bounding box center [517, 329] width 400 height 19
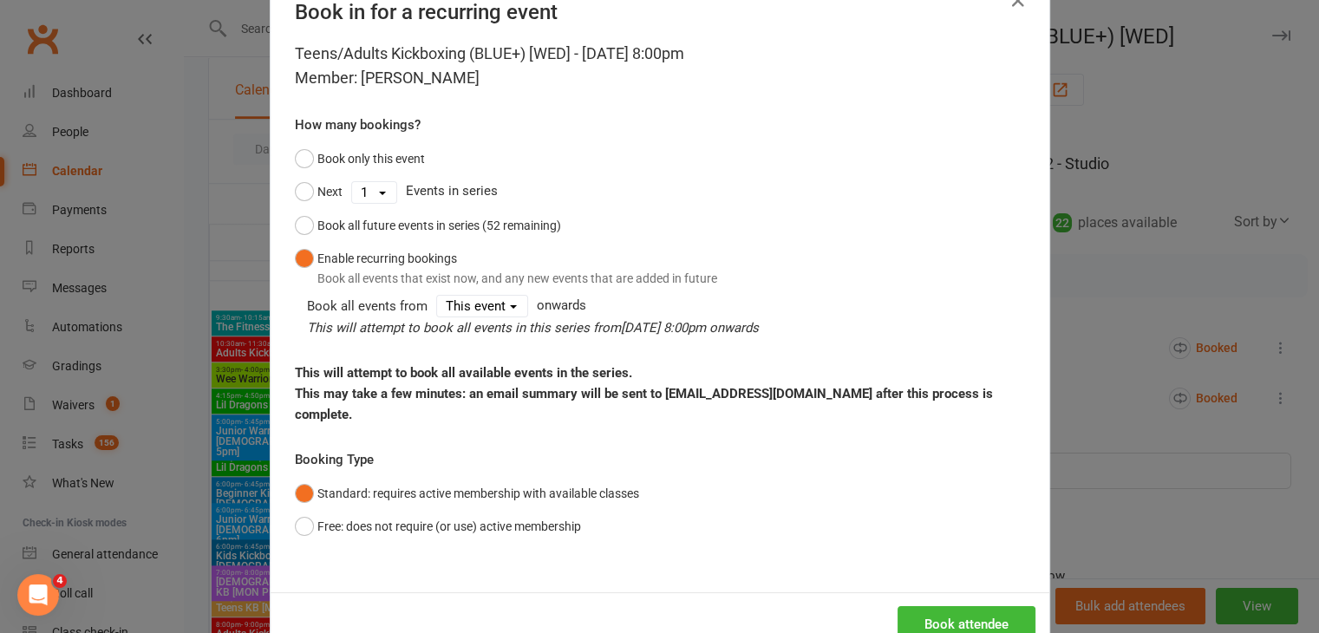
scroll to position [80, 0]
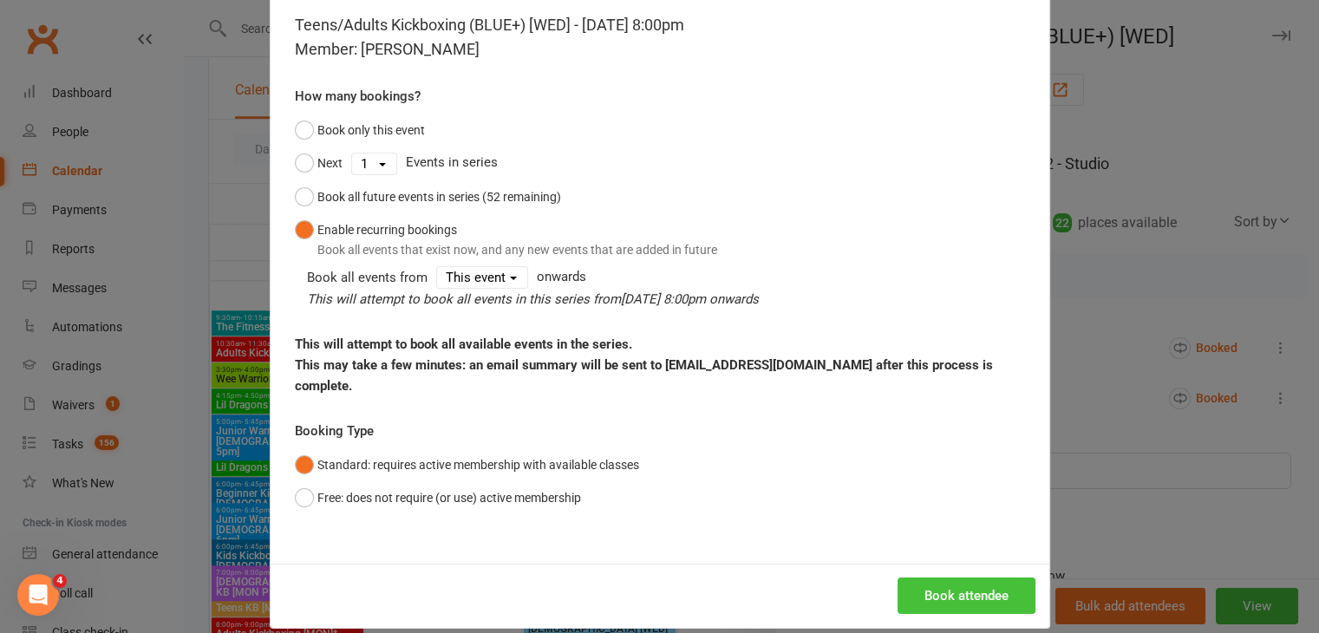
click at [964, 578] on button "Book attendee" at bounding box center [967, 596] width 138 height 36
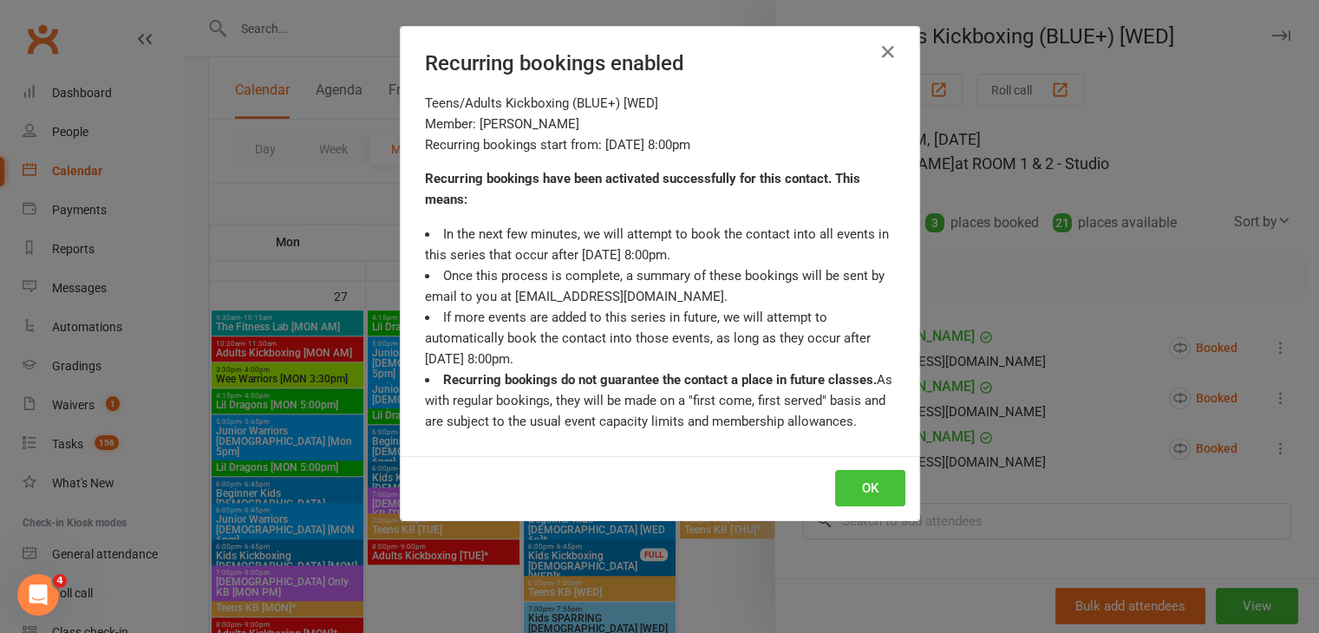
click at [867, 487] on button "OK" at bounding box center [870, 488] width 70 height 36
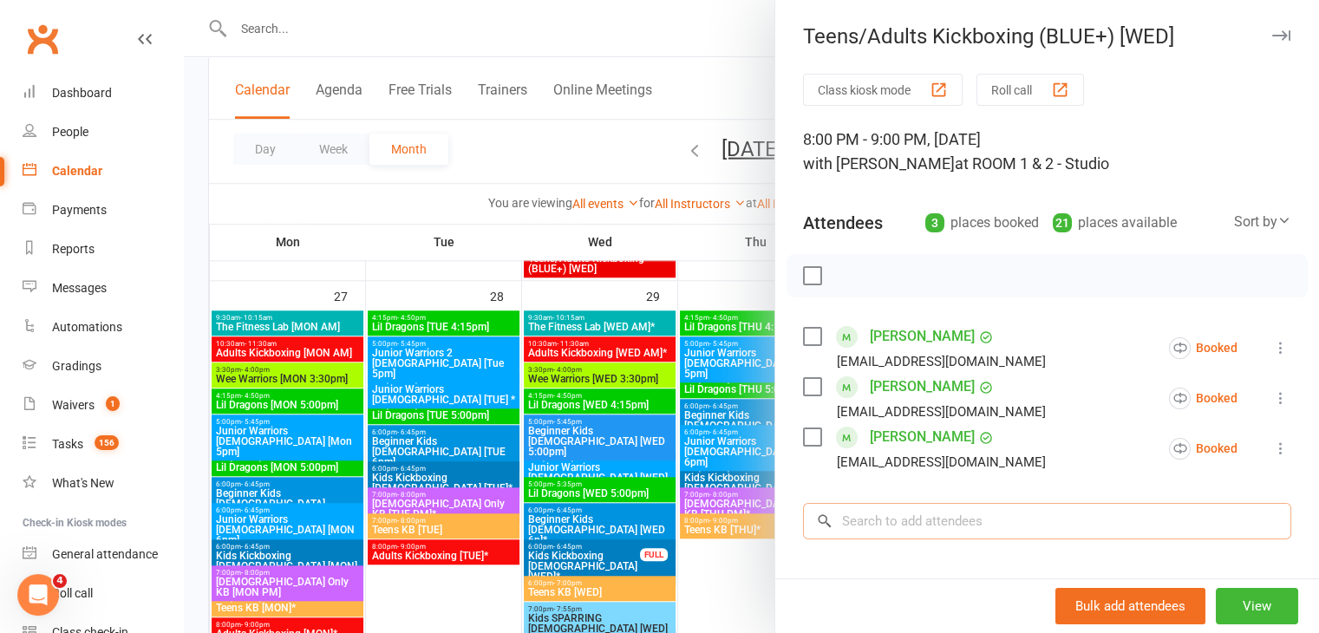
click at [904, 520] on input "search" at bounding box center [1047, 521] width 488 height 36
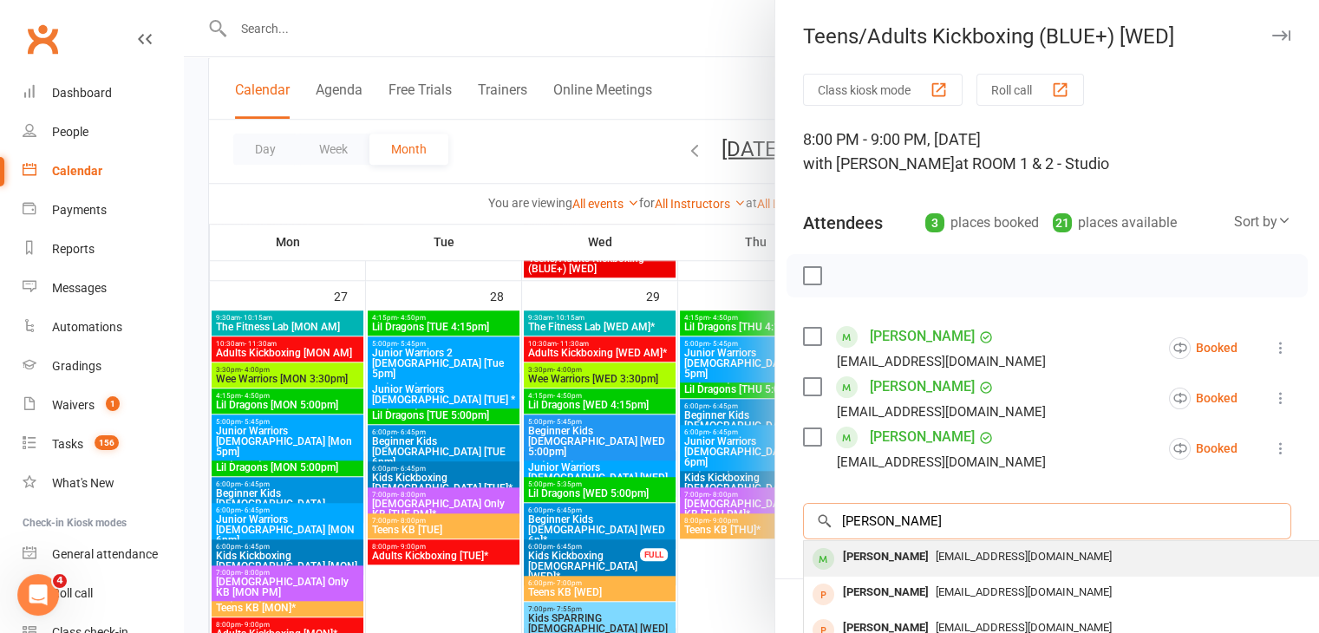
type input "[PERSON_NAME]"
click at [879, 556] on div "[PERSON_NAME]" at bounding box center [886, 557] width 100 height 25
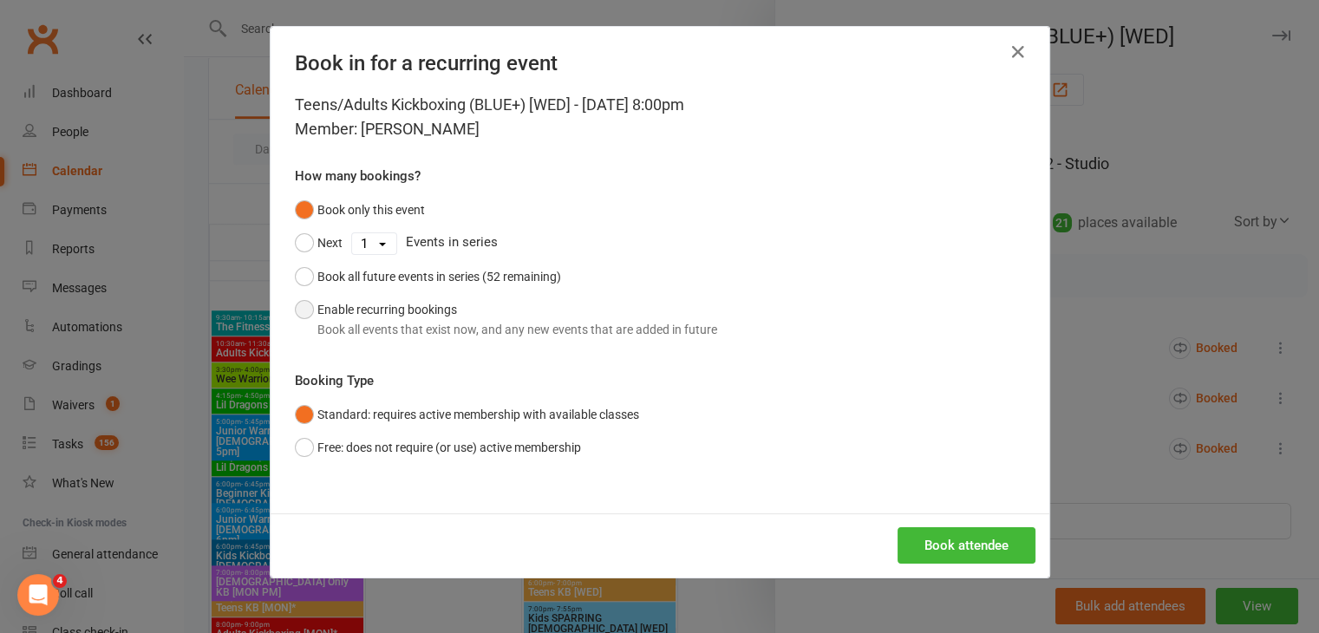
click at [378, 329] on div "Book all events that exist now, and any new events that are added in future" at bounding box center [517, 329] width 400 height 19
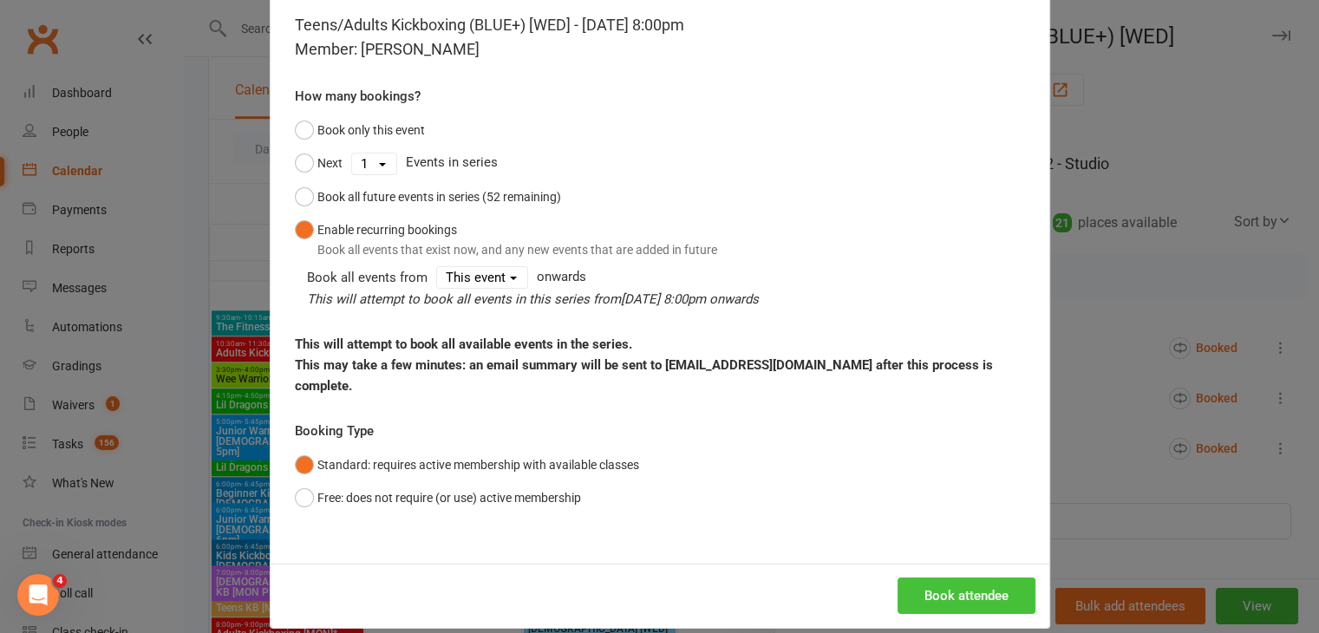
click at [940, 578] on button "Book attendee" at bounding box center [967, 596] width 138 height 36
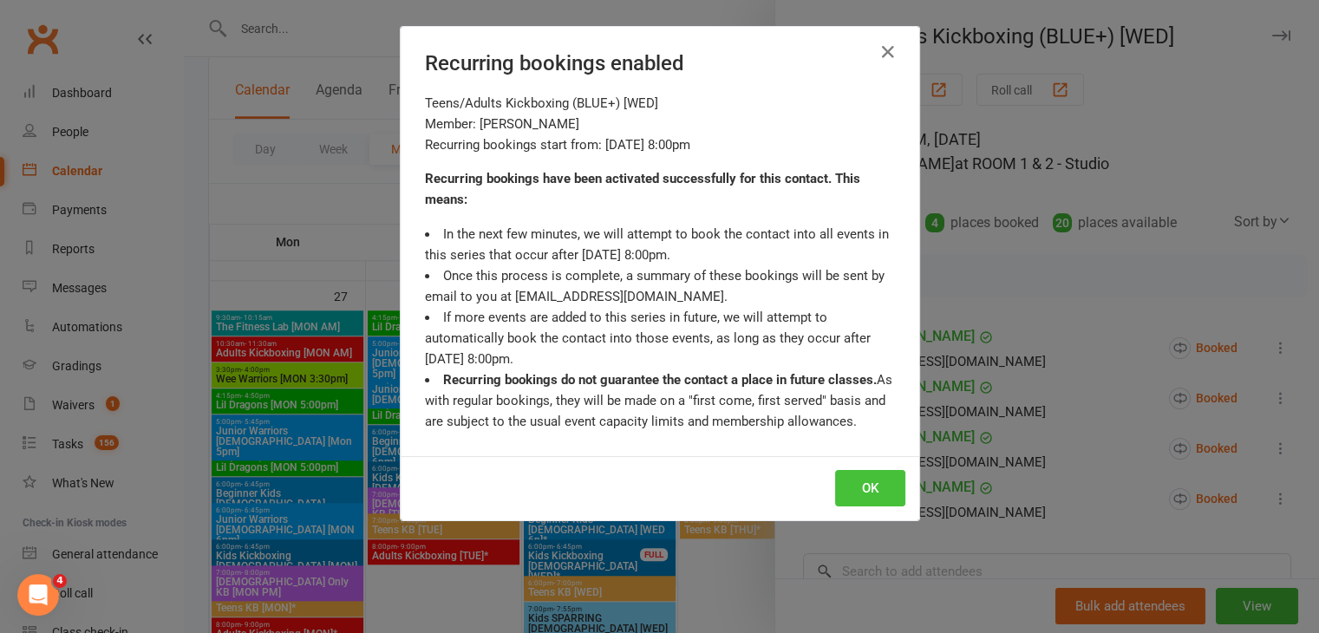
click at [875, 487] on button "OK" at bounding box center [870, 488] width 70 height 36
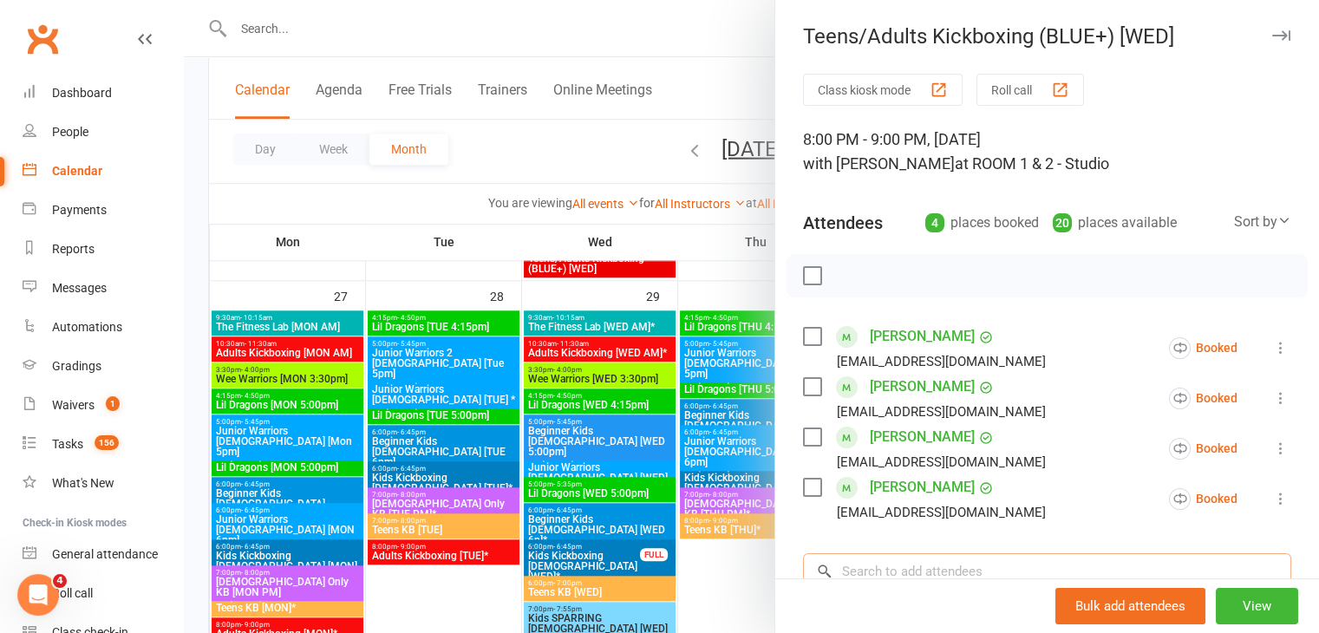
click at [845, 566] on input "search" at bounding box center [1047, 571] width 488 height 36
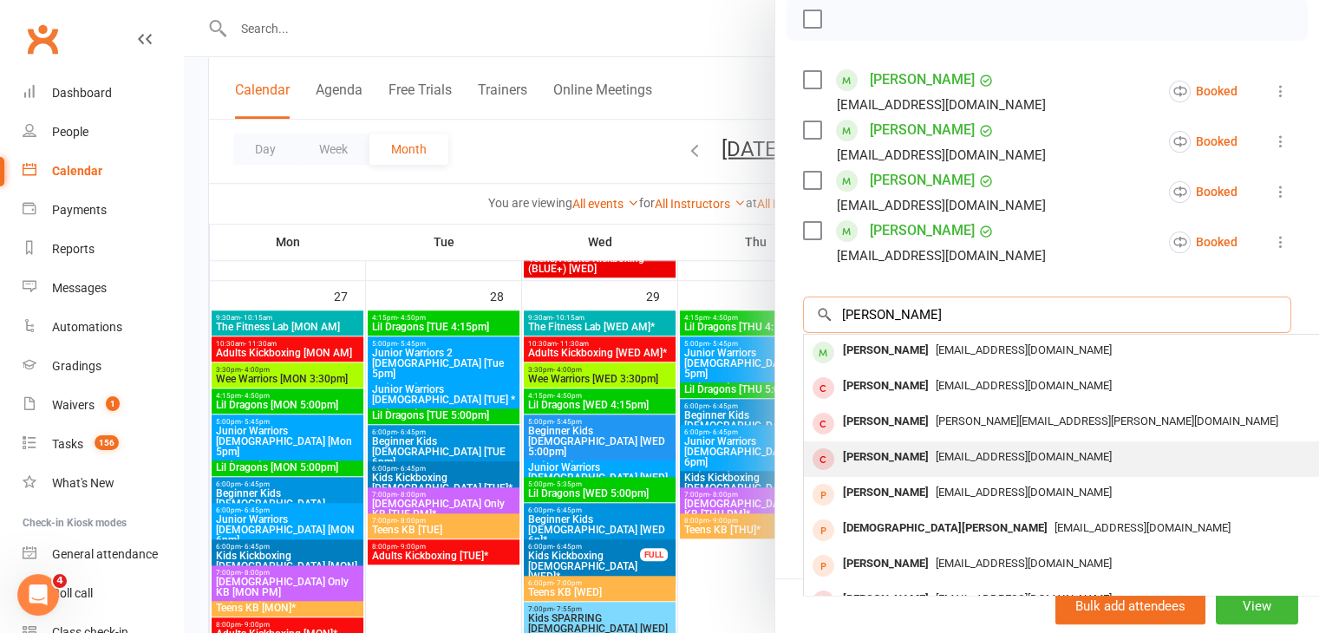
scroll to position [268, 0]
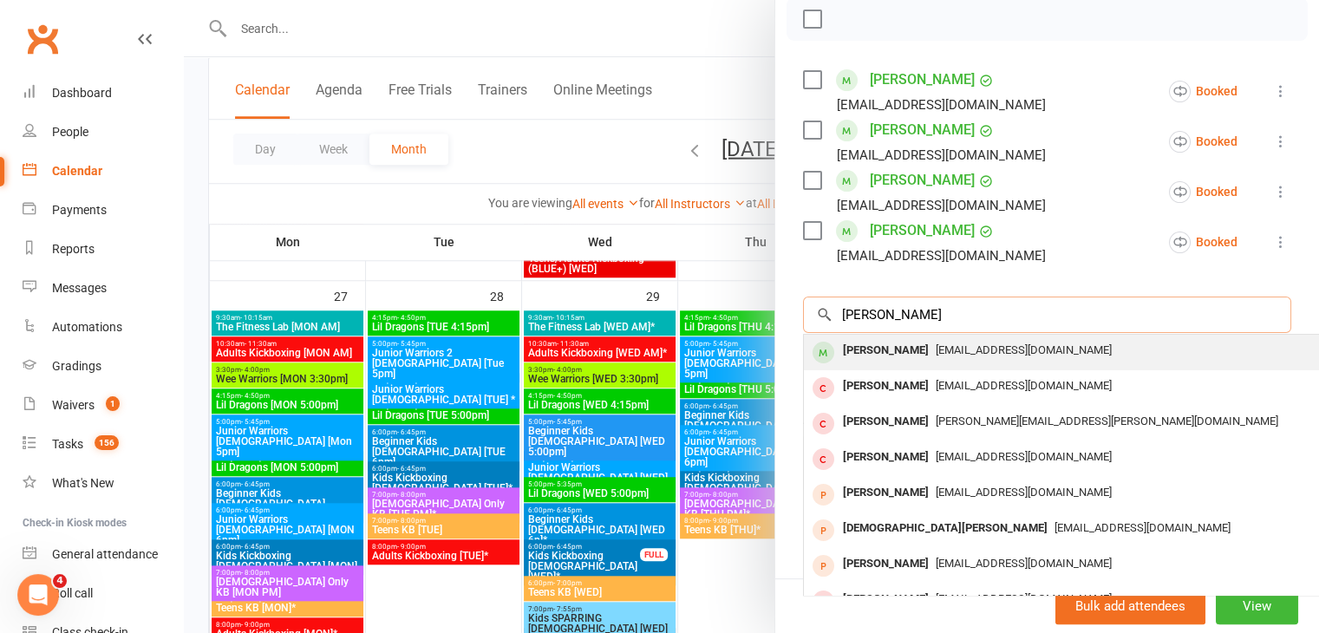
type input "[PERSON_NAME]"
click at [878, 338] on div "[PERSON_NAME]" at bounding box center [886, 350] width 100 height 25
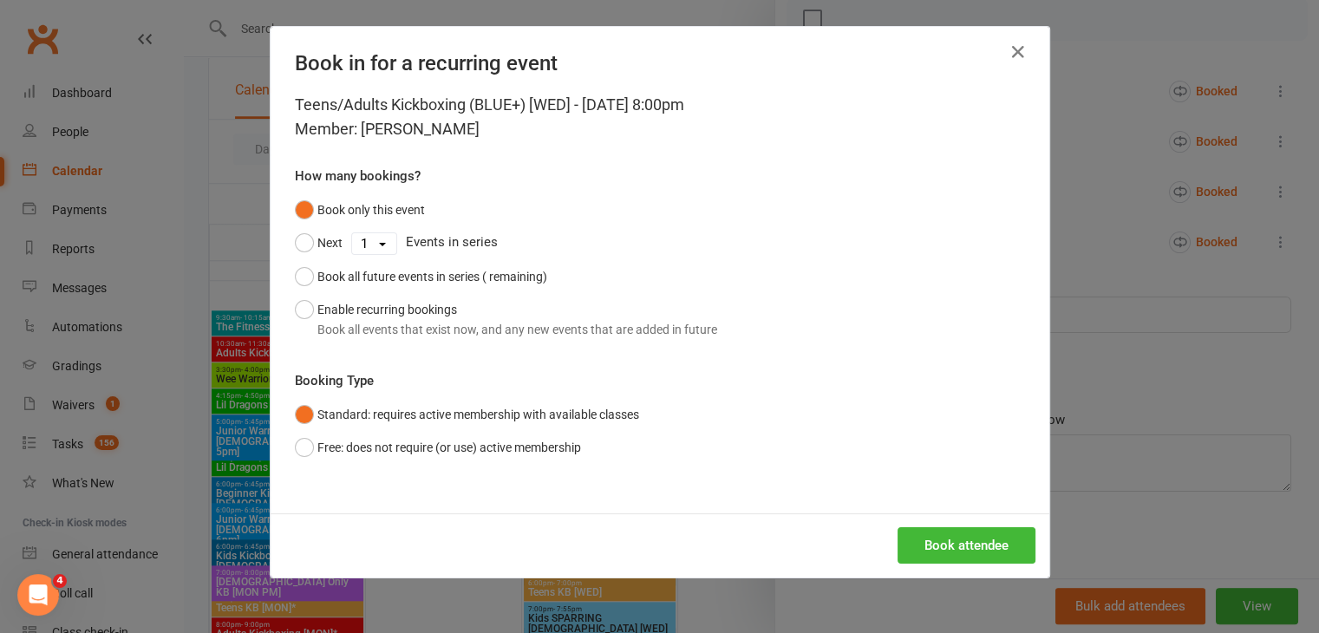
scroll to position [255, 0]
click at [471, 312] on button "Enable recurring bookings Book all events that exist now, and any new events th…" at bounding box center [506, 319] width 422 height 53
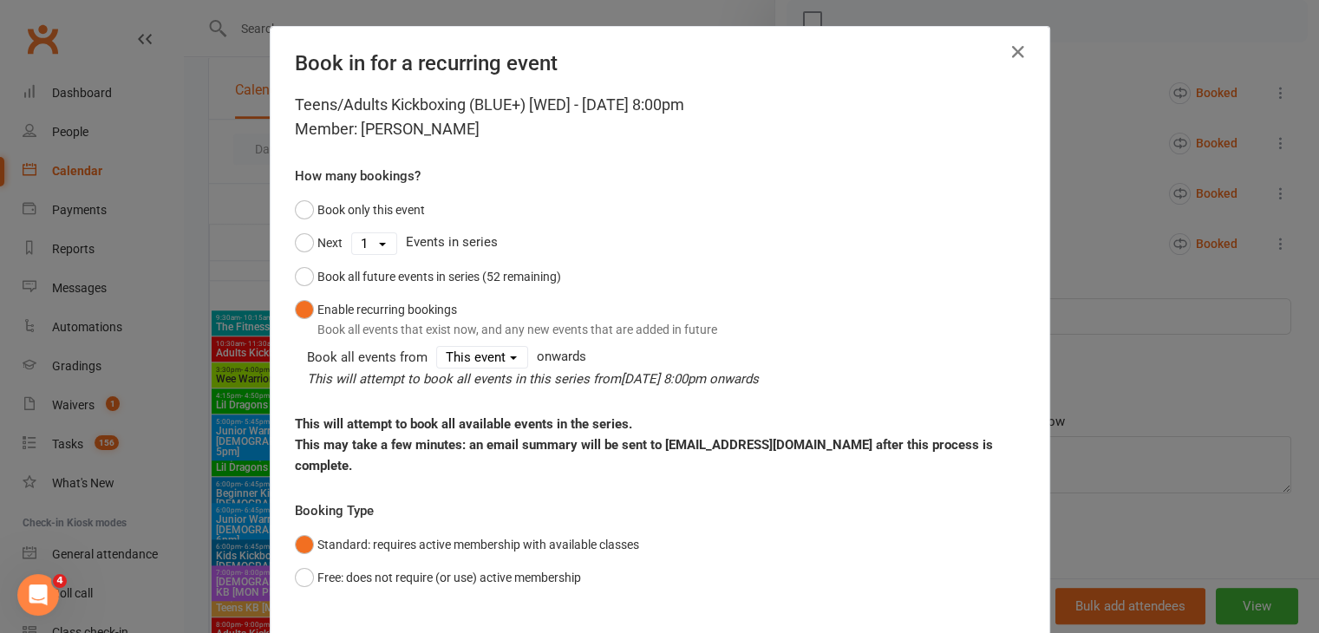
scroll to position [80, 0]
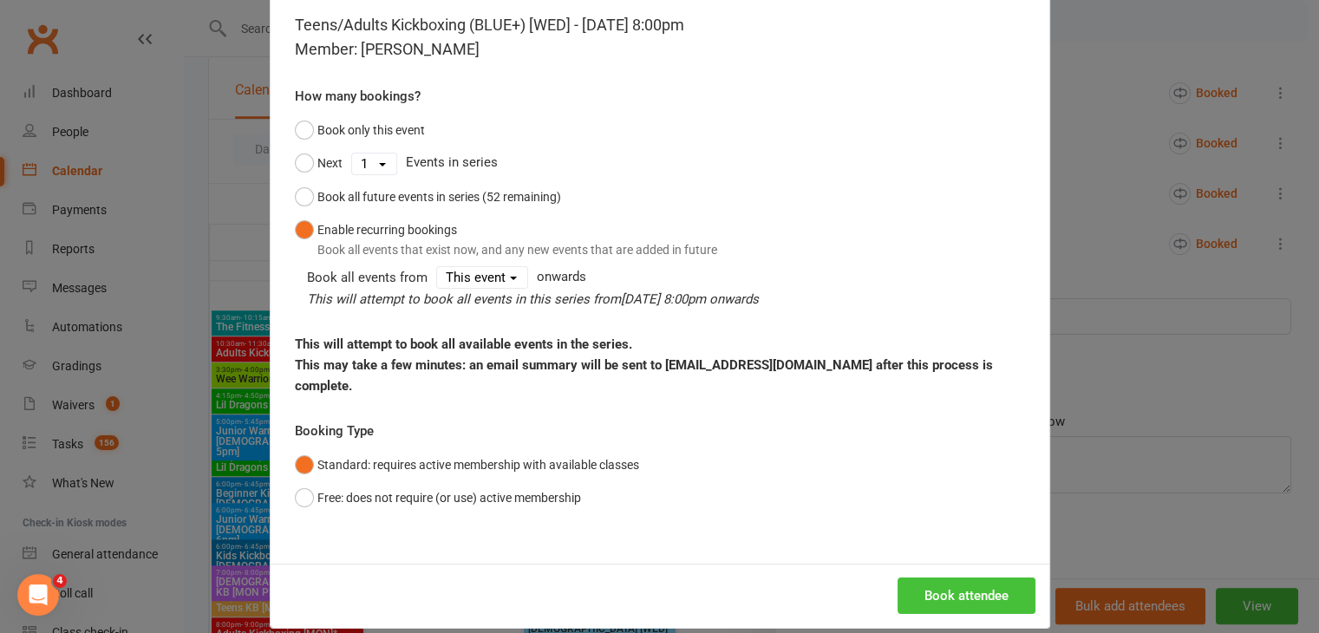
click at [940, 578] on button "Book attendee" at bounding box center [967, 596] width 138 height 36
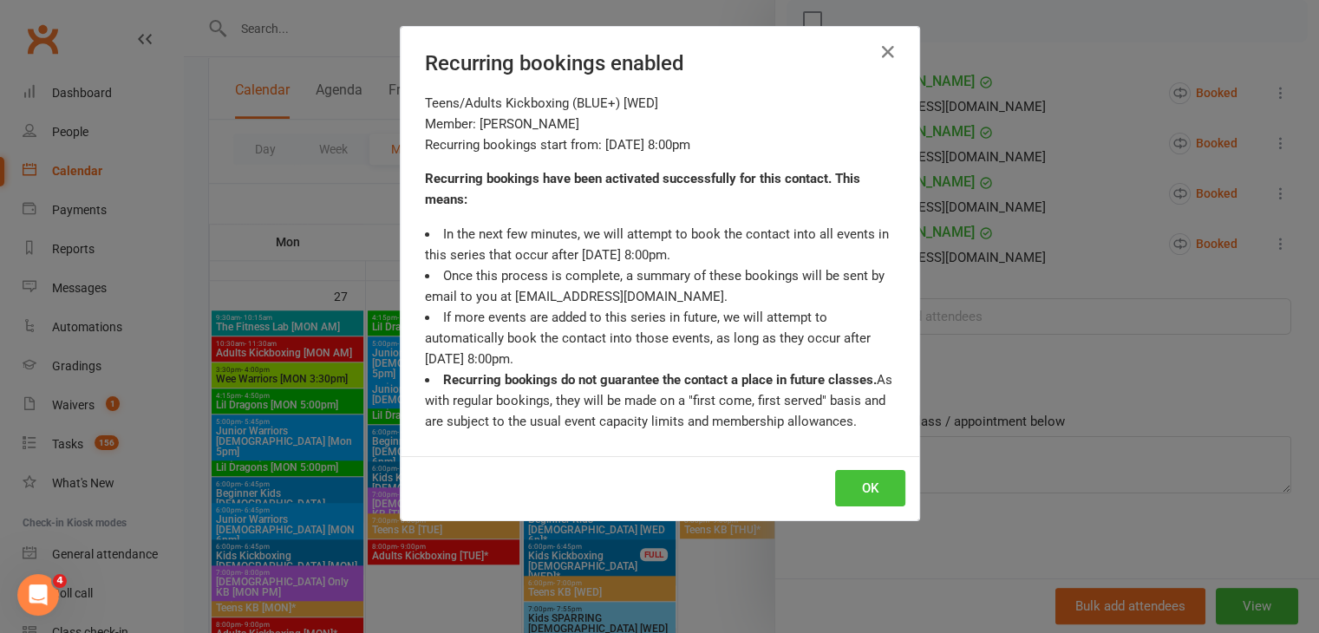
scroll to position [268, 0]
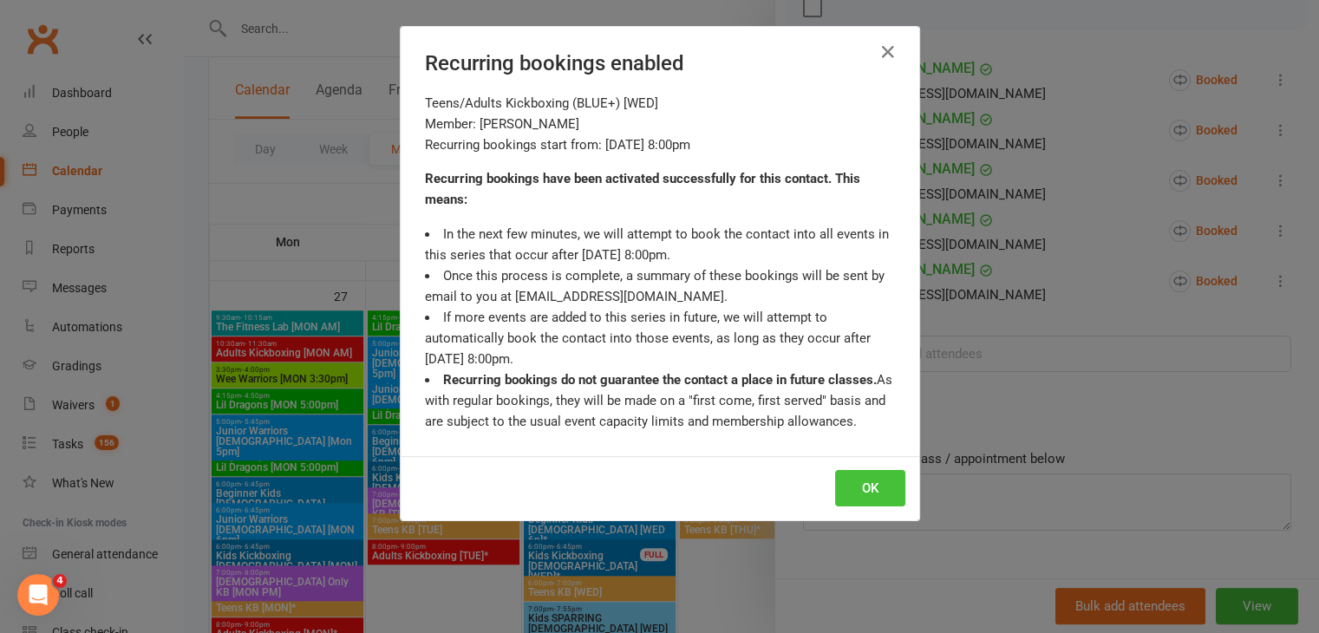
click at [868, 476] on button "OK" at bounding box center [870, 488] width 70 height 36
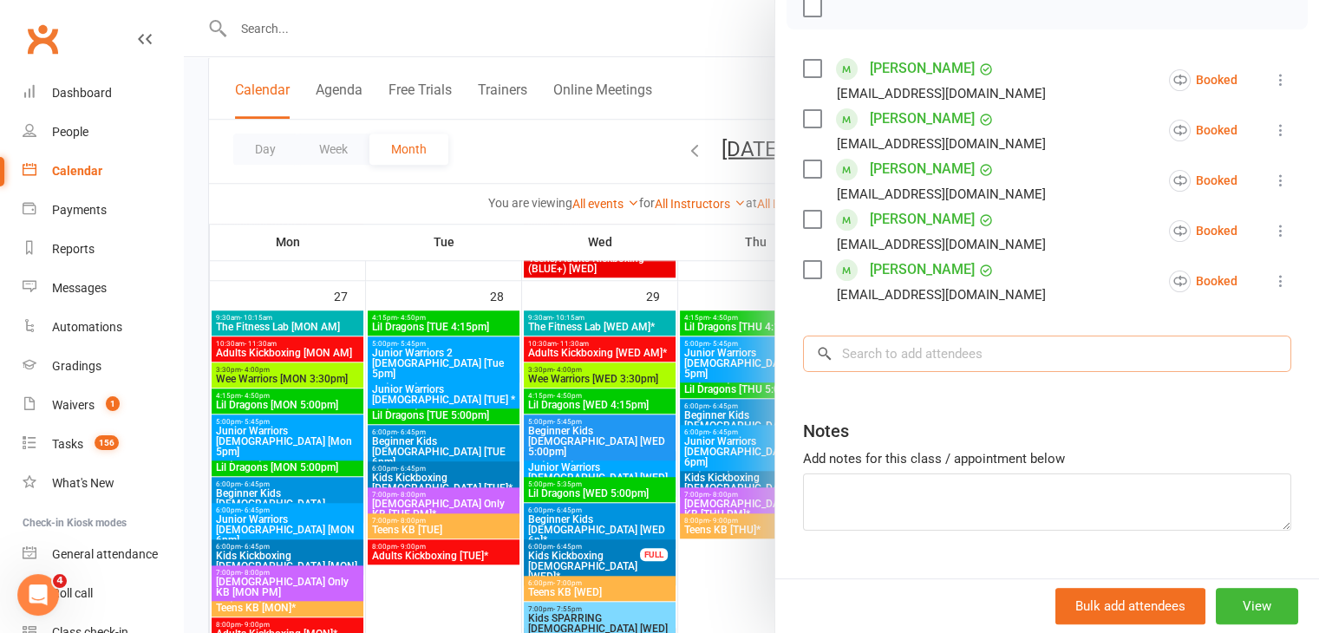
click at [912, 355] on input "search" at bounding box center [1047, 354] width 488 height 36
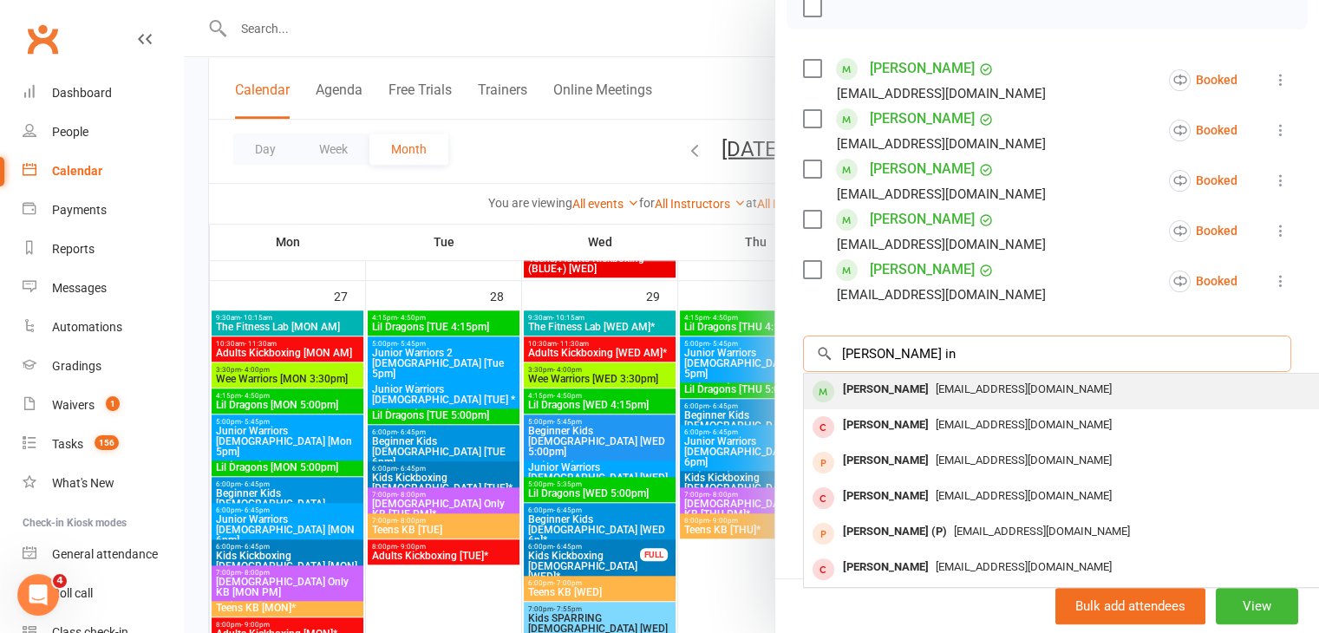
type input "[PERSON_NAME] in"
click at [872, 389] on div "[PERSON_NAME]" at bounding box center [886, 389] width 100 height 25
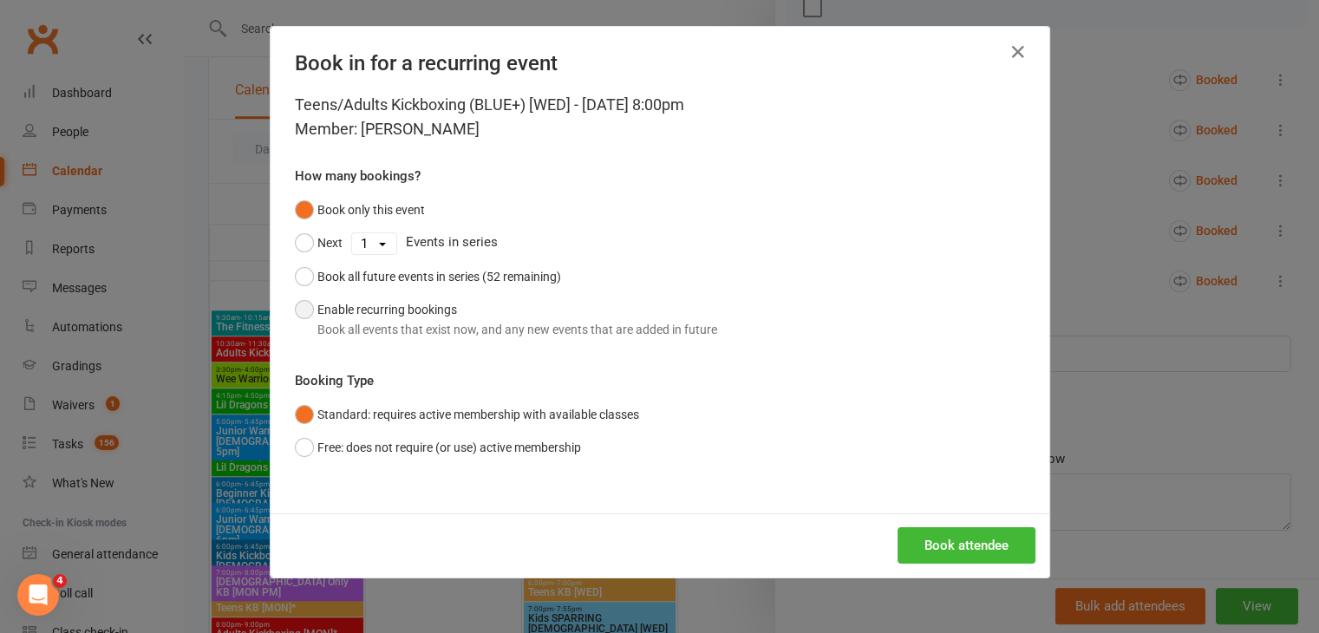
click at [496, 321] on div "Book all events that exist now, and any new events that are added in future" at bounding box center [517, 329] width 400 height 19
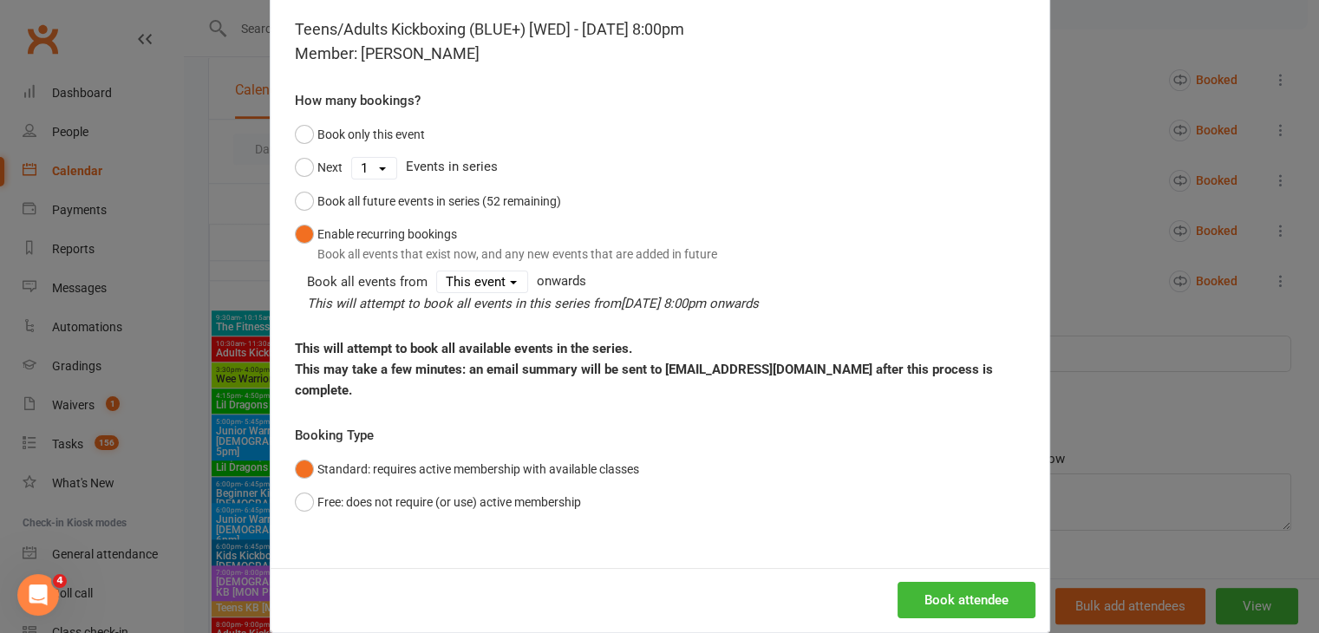
scroll to position [80, 0]
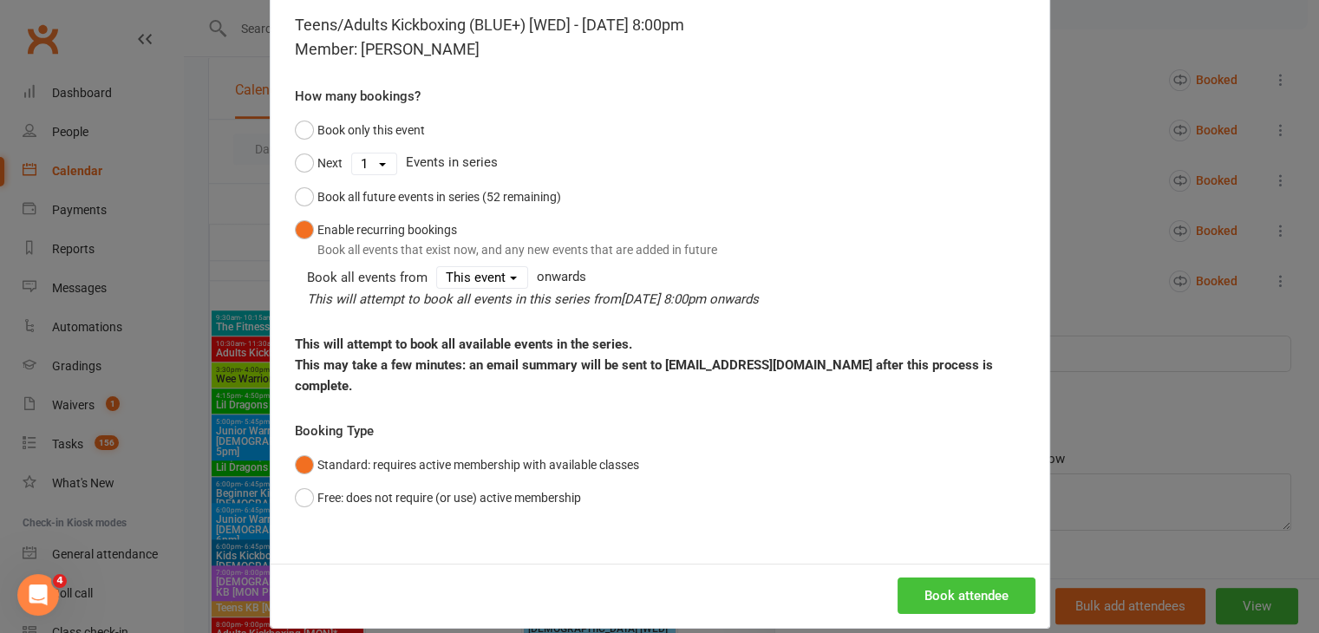
click at [944, 578] on button "Book attendee" at bounding box center [967, 596] width 138 height 36
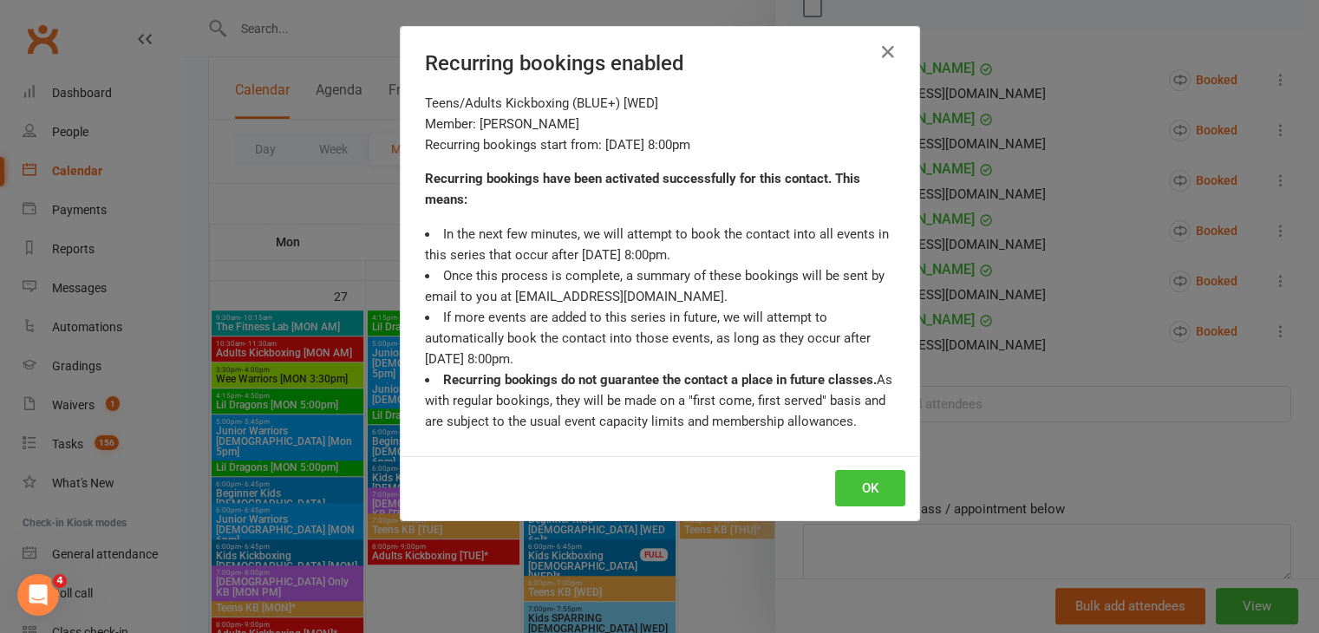
click at [868, 473] on button "OK" at bounding box center [870, 488] width 70 height 36
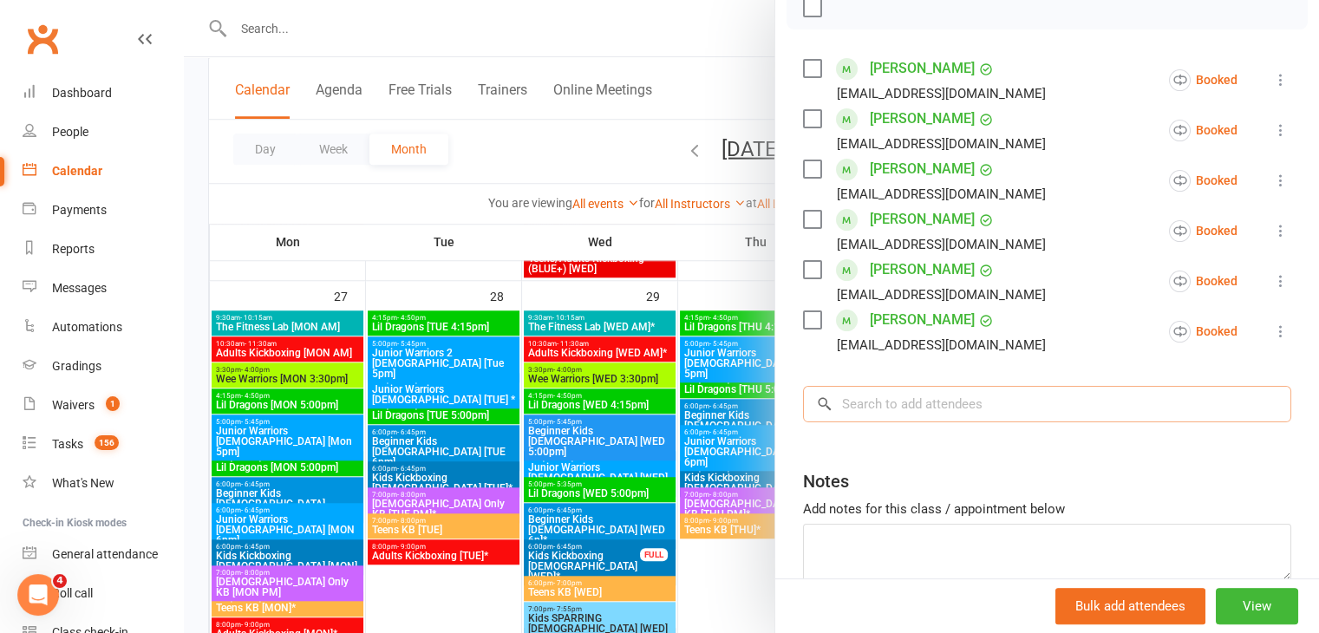
click at [888, 400] on input "search" at bounding box center [1047, 404] width 488 height 36
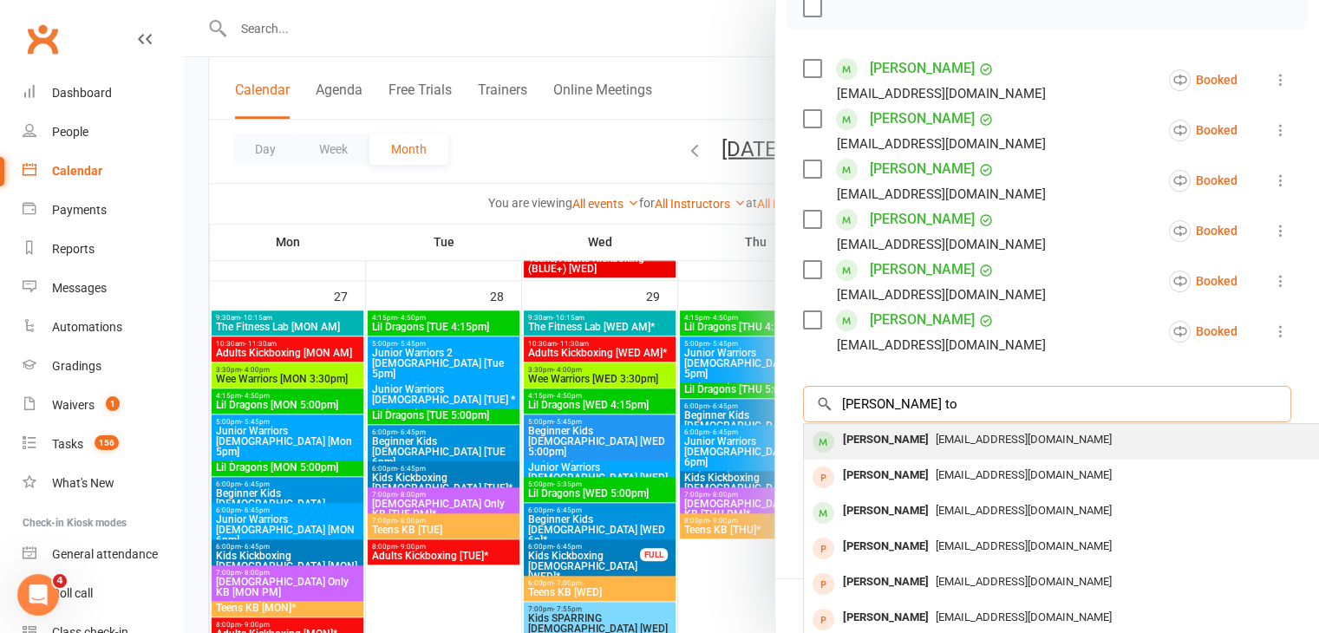
type input "[PERSON_NAME] to"
click at [853, 438] on div "[PERSON_NAME]" at bounding box center [886, 440] width 100 height 25
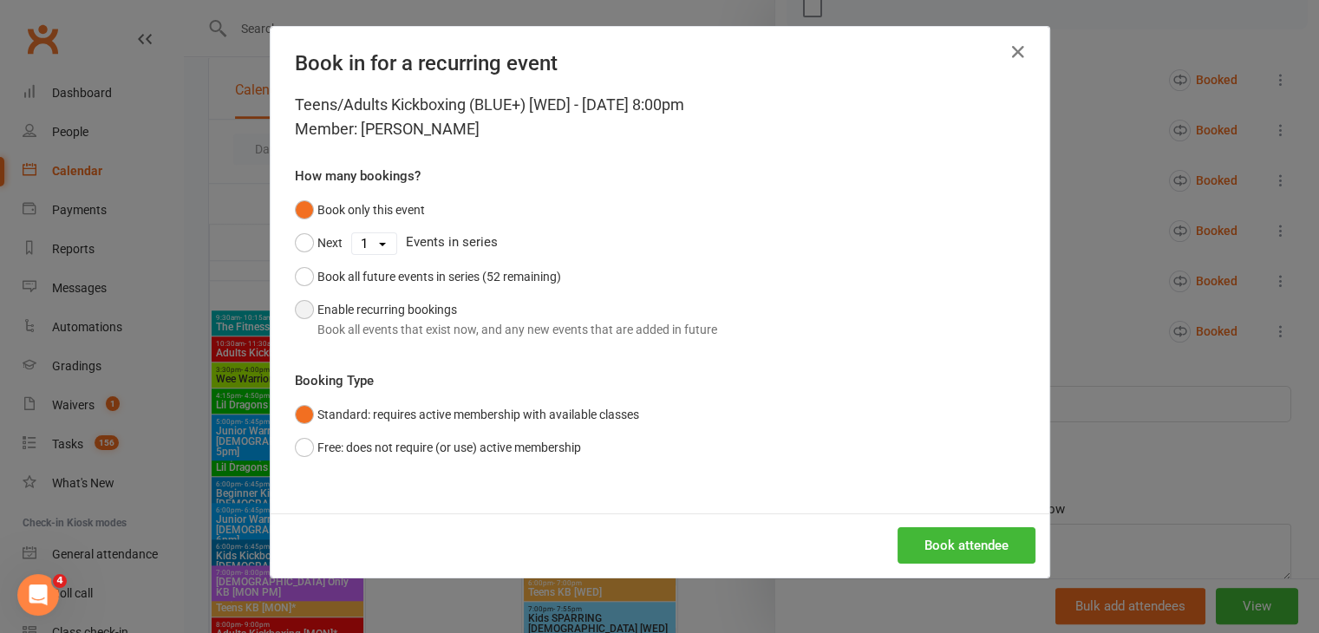
drag, startPoint x: 405, startPoint y: 314, endPoint x: 424, endPoint y: 323, distance: 21.0
click at [406, 314] on button "Enable recurring bookings Book all events that exist now, and any new events th…" at bounding box center [506, 319] width 422 height 53
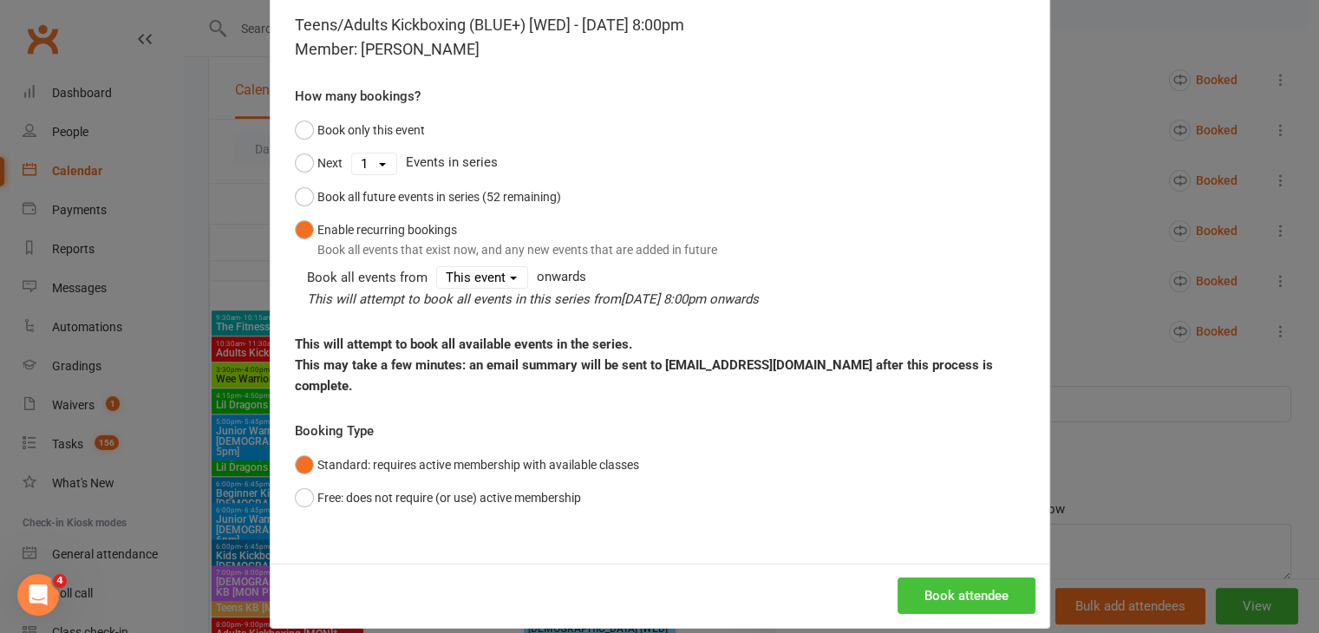
click at [931, 578] on button "Book attendee" at bounding box center [967, 596] width 138 height 36
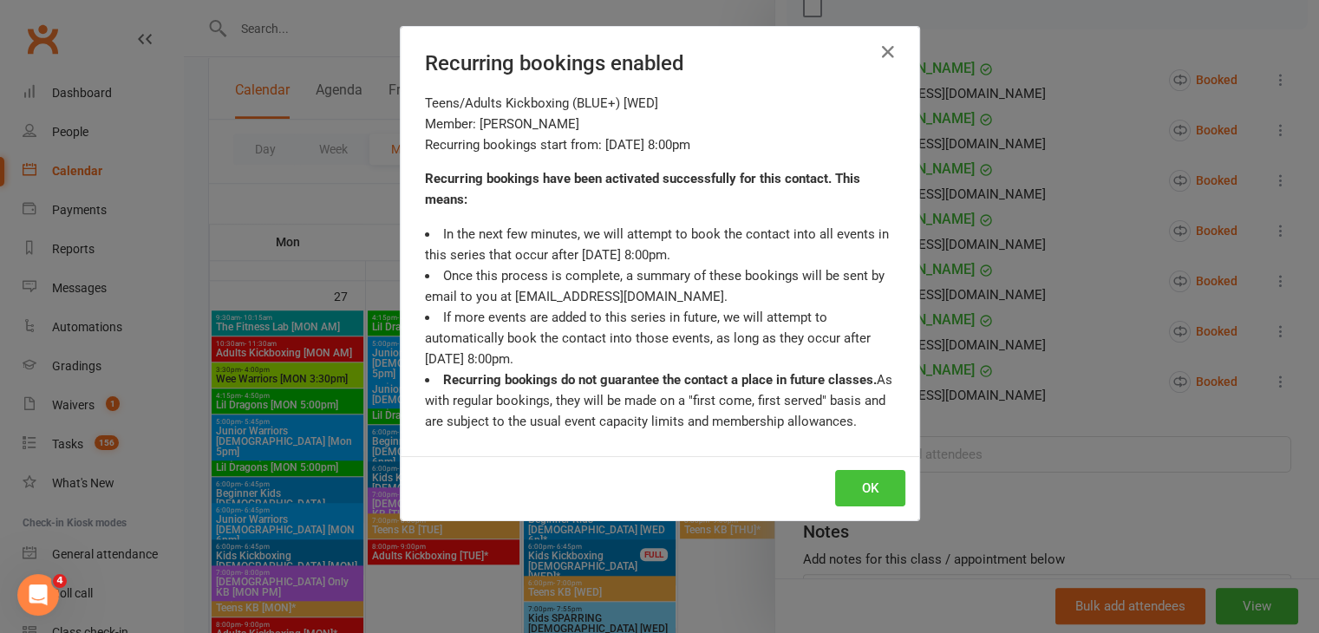
click at [866, 483] on button "OK" at bounding box center [870, 488] width 70 height 36
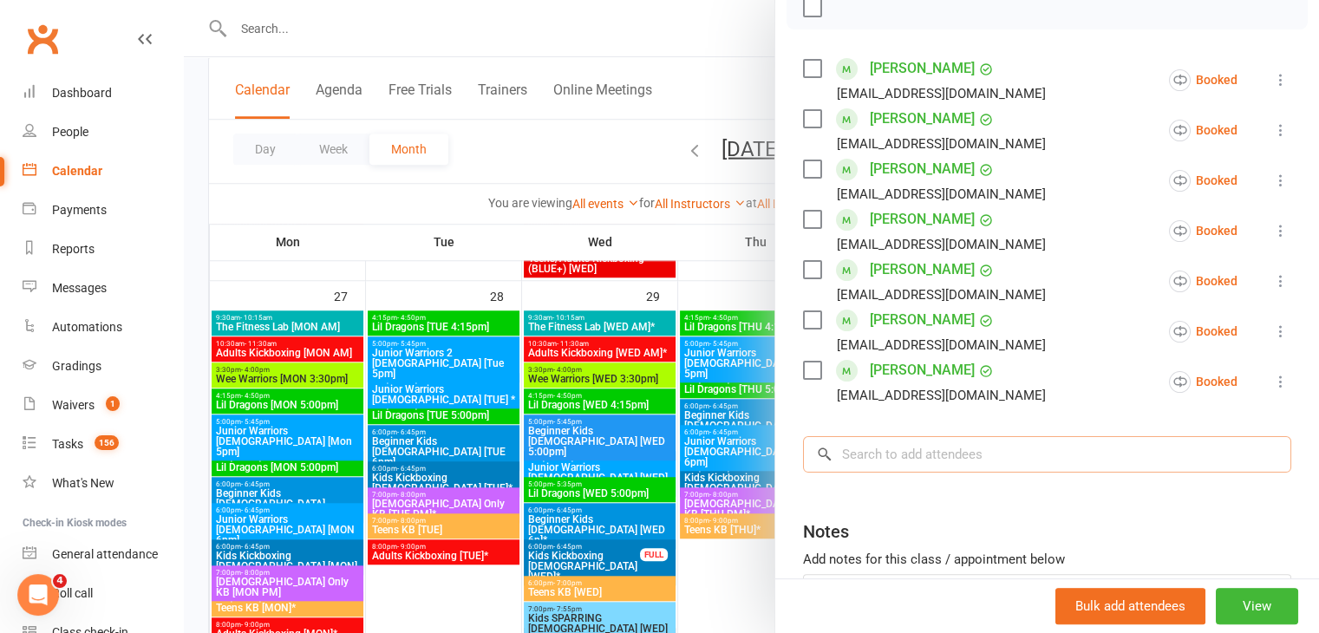
click at [903, 448] on input "search" at bounding box center [1047, 454] width 488 height 36
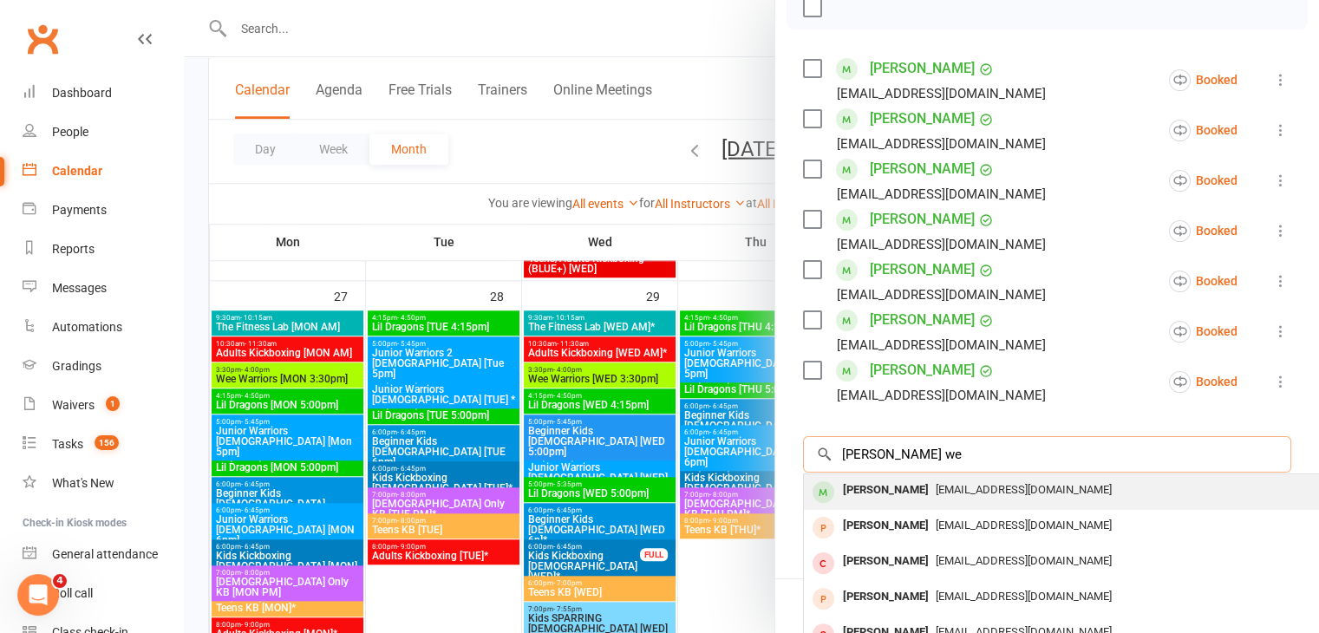
type input "[PERSON_NAME] we"
click at [858, 492] on div "[PERSON_NAME]" at bounding box center [886, 490] width 100 height 25
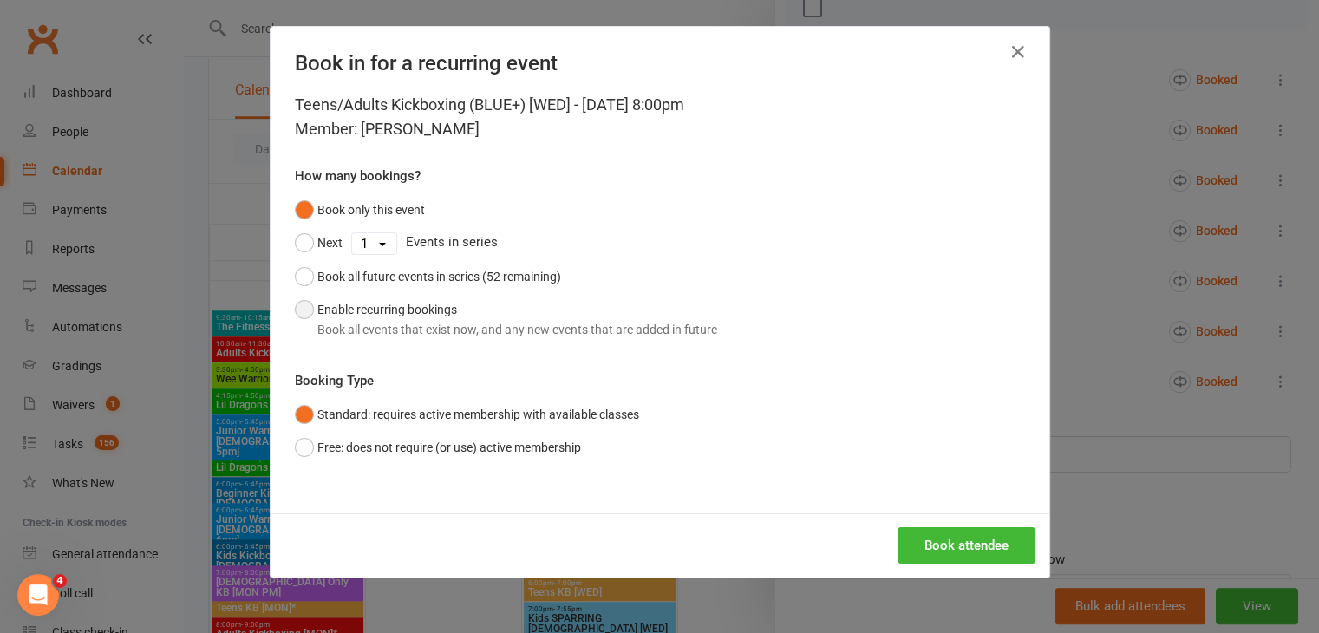
click at [475, 327] on div "Book all events that exist now, and any new events that are added in future" at bounding box center [517, 329] width 400 height 19
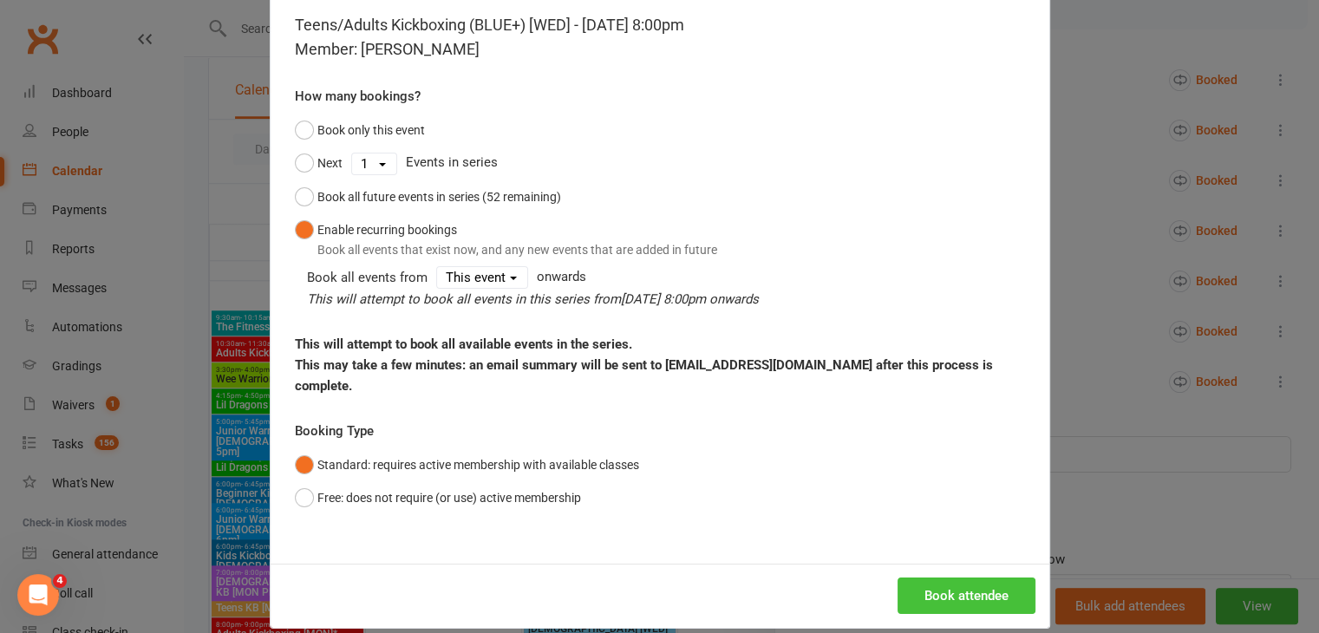
click at [935, 578] on button "Book attendee" at bounding box center [967, 596] width 138 height 36
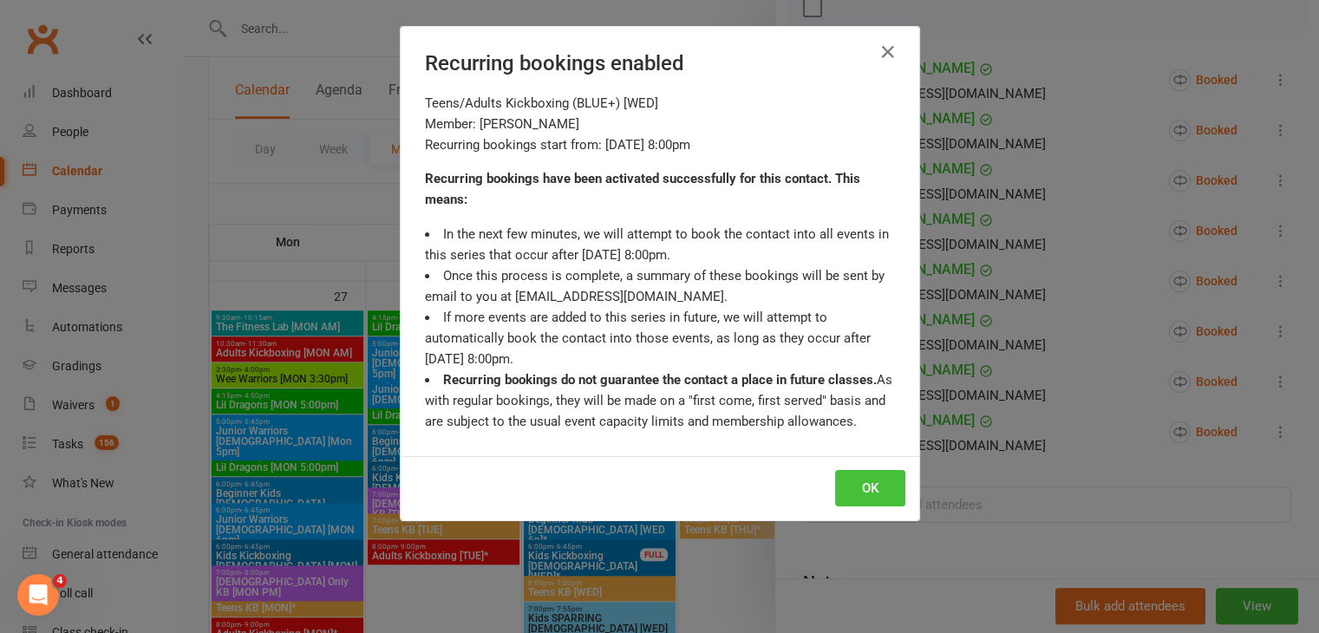
click at [864, 477] on button "OK" at bounding box center [870, 488] width 70 height 36
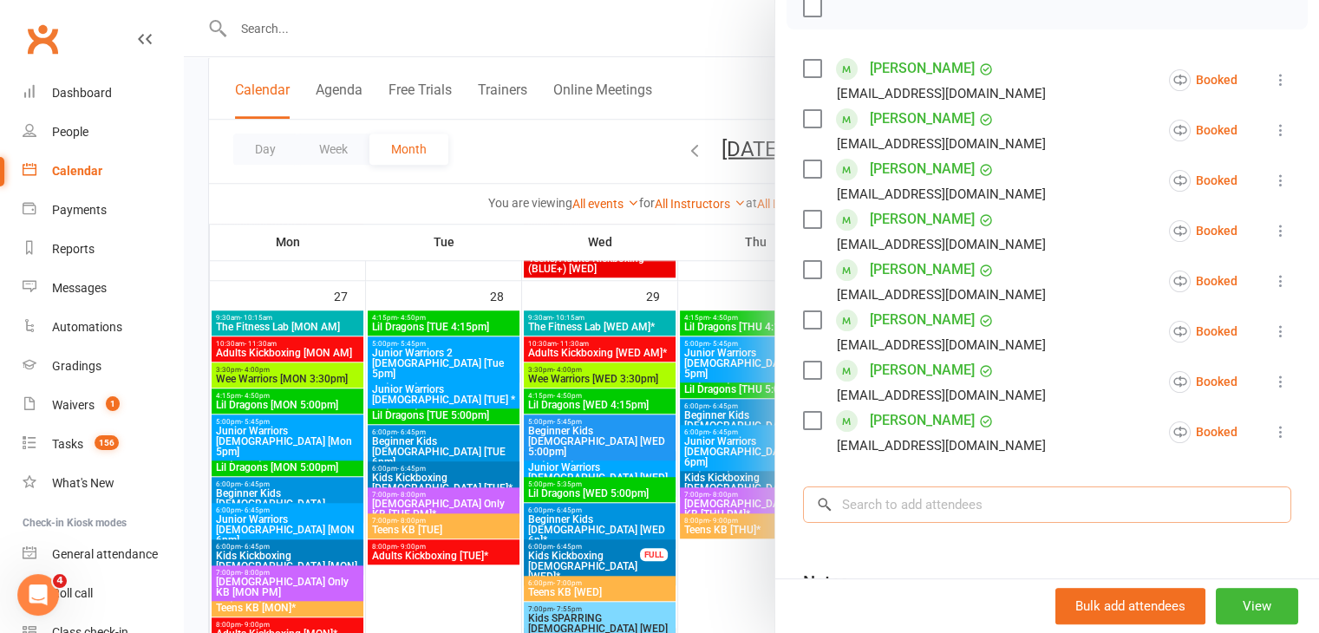
click at [892, 497] on input "search" at bounding box center [1047, 505] width 488 height 36
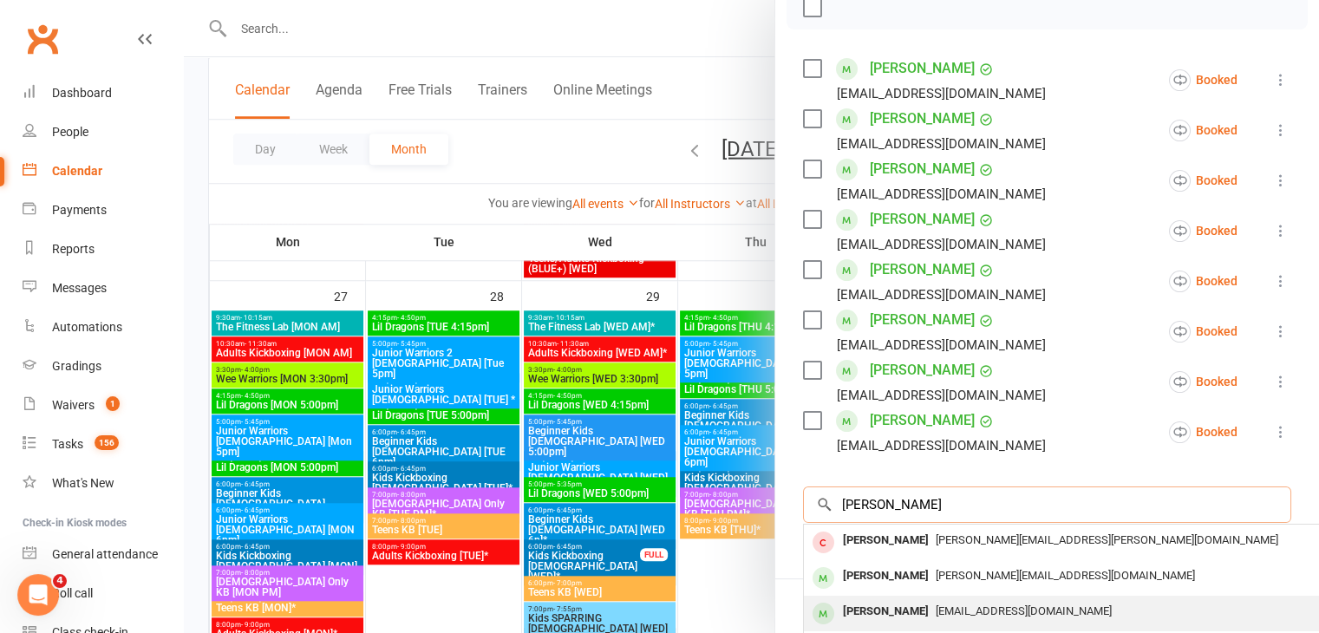
type input "[PERSON_NAME]"
click at [867, 610] on div "[PERSON_NAME]" at bounding box center [886, 611] width 100 height 25
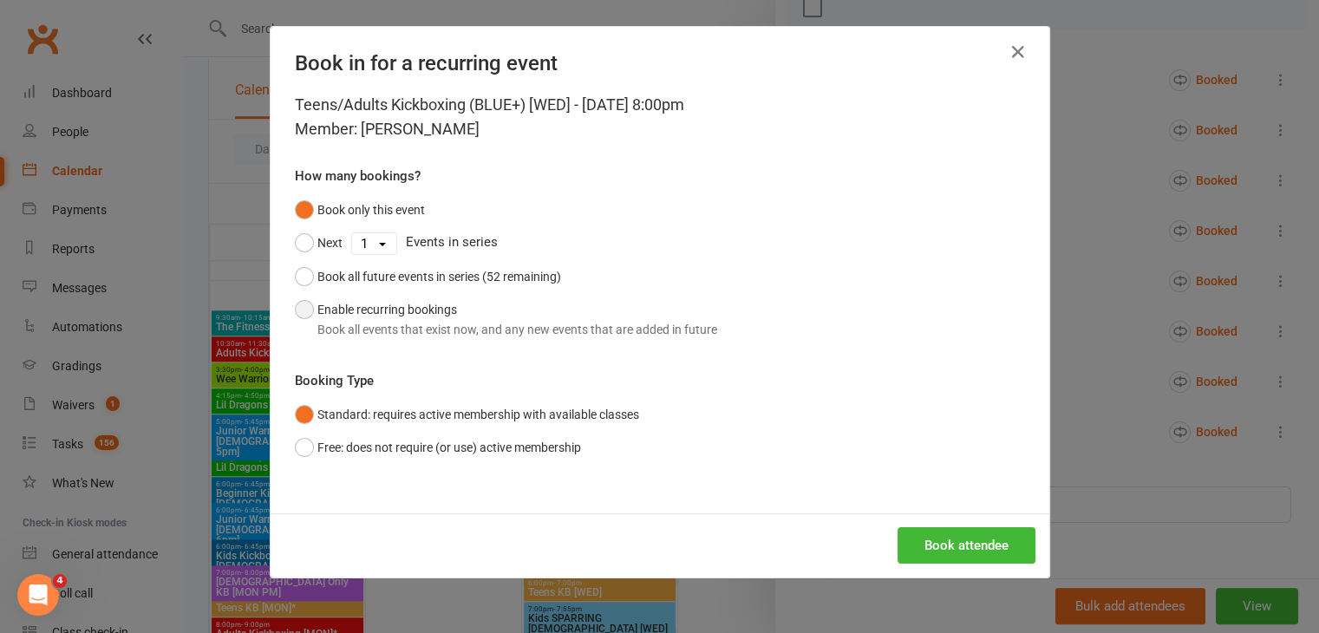
click at [508, 334] on div "Book all events that exist now, and any new events that are added in future" at bounding box center [517, 329] width 400 height 19
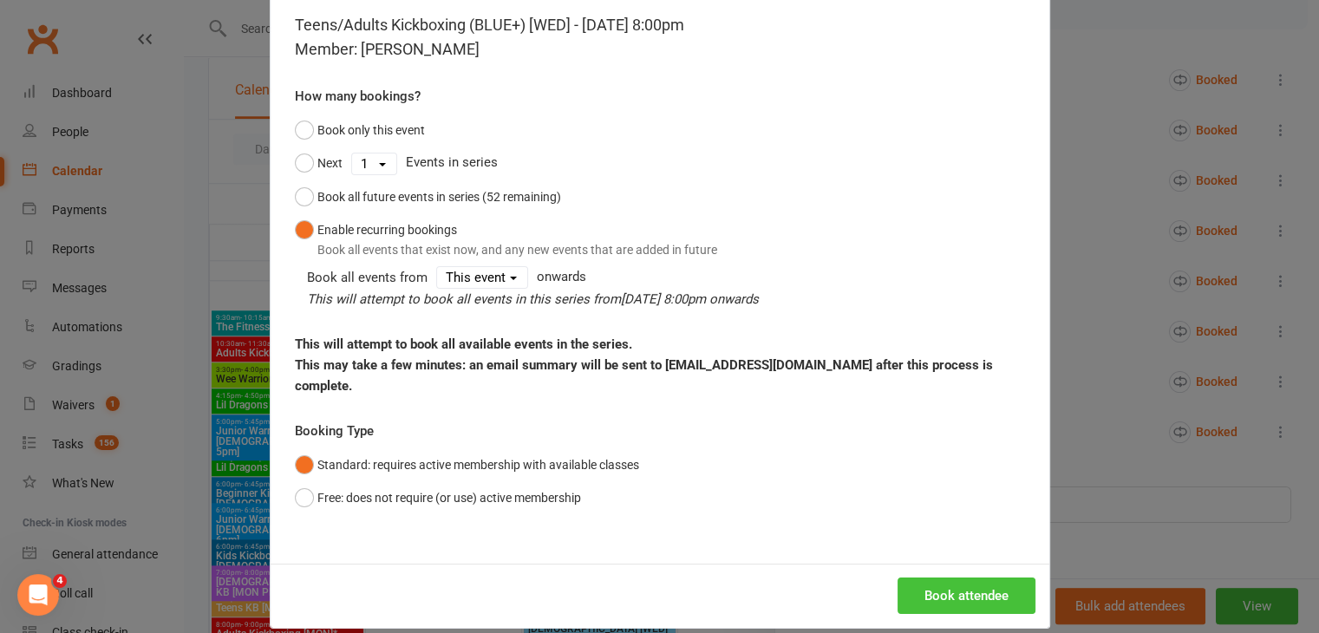
click at [961, 578] on button "Book attendee" at bounding box center [967, 596] width 138 height 36
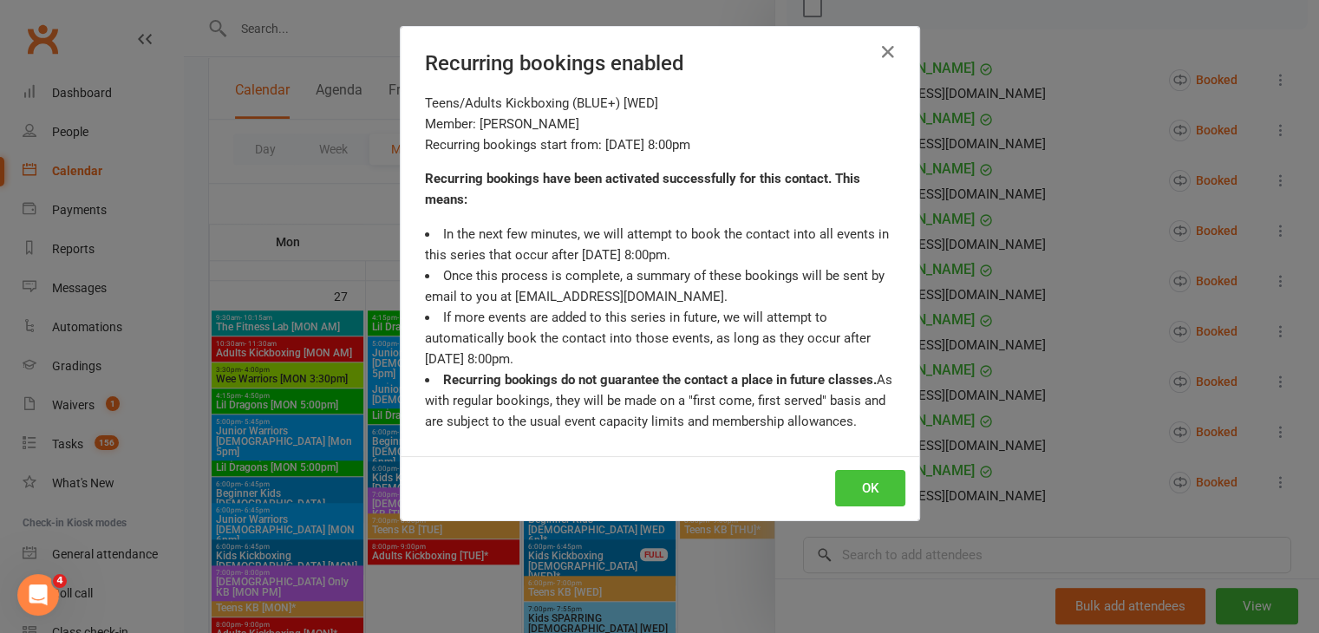
click at [881, 485] on button "OK" at bounding box center [870, 488] width 70 height 36
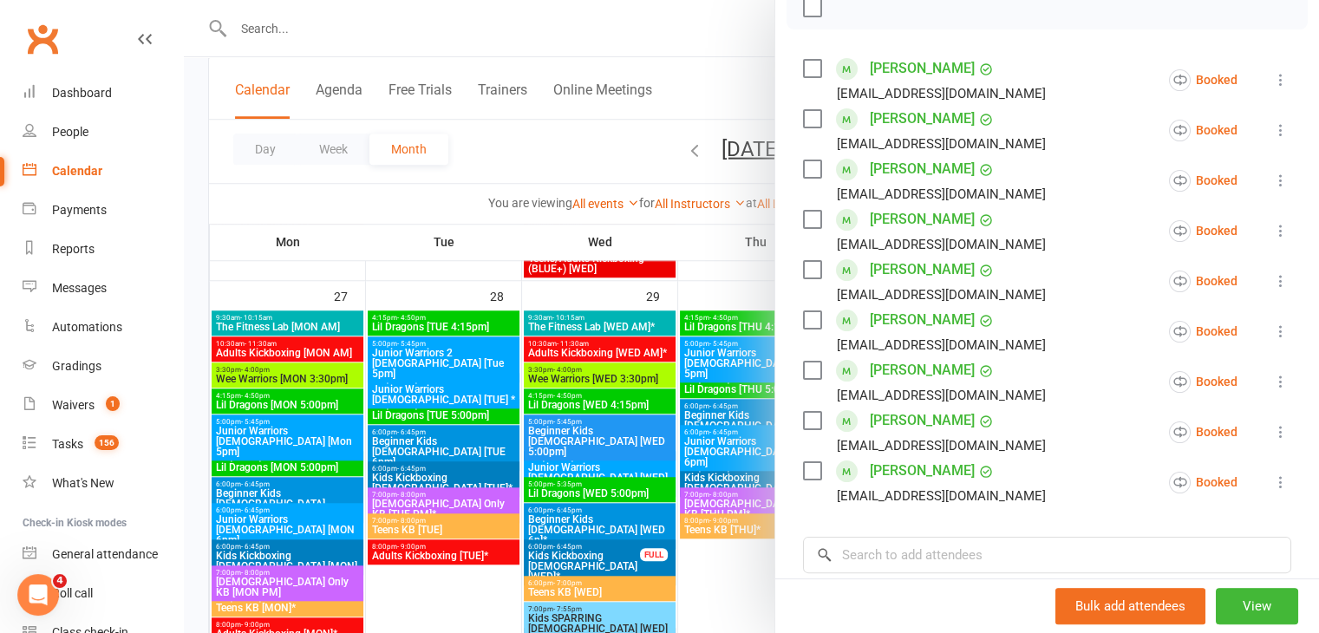
scroll to position [355, 0]
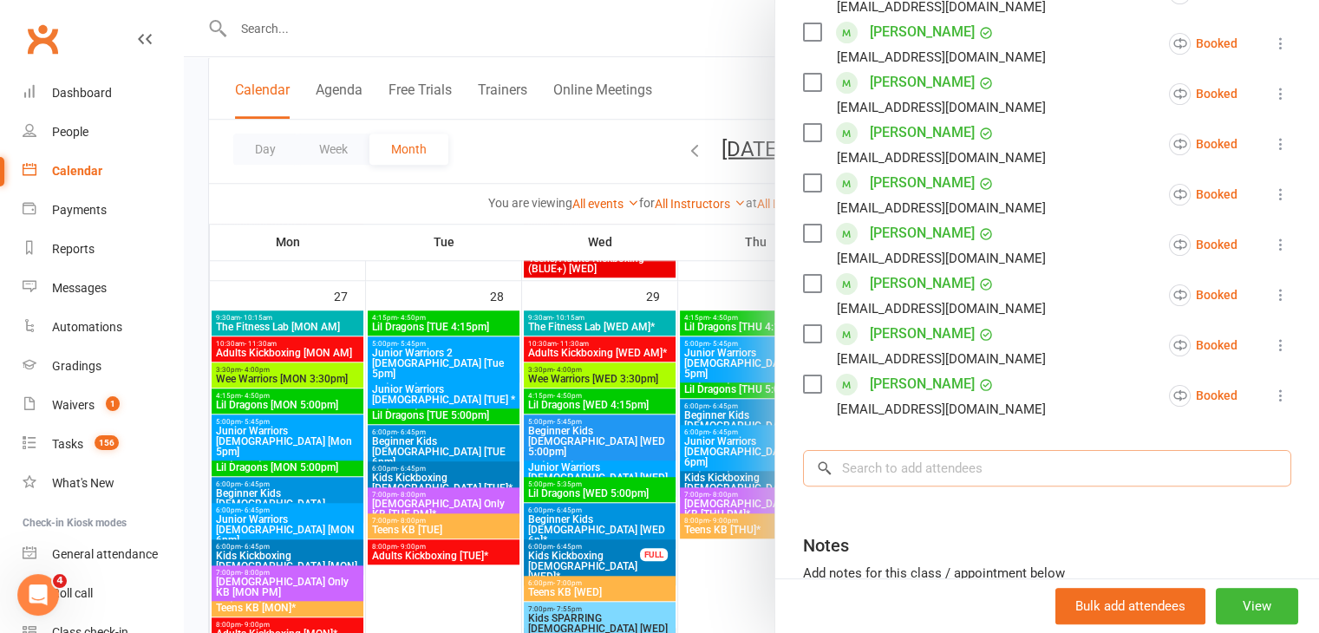
click at [864, 469] on input "search" at bounding box center [1047, 468] width 488 height 36
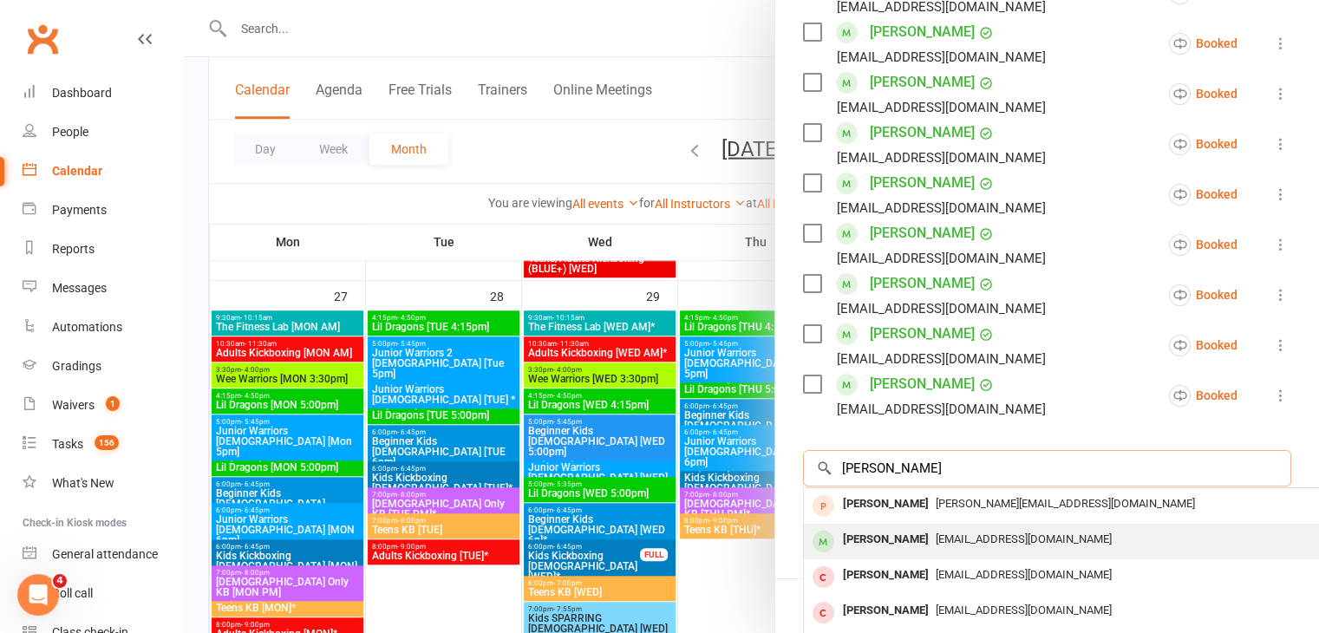
type input "[PERSON_NAME]"
click at [850, 537] on div "[PERSON_NAME]" at bounding box center [886, 539] width 100 height 25
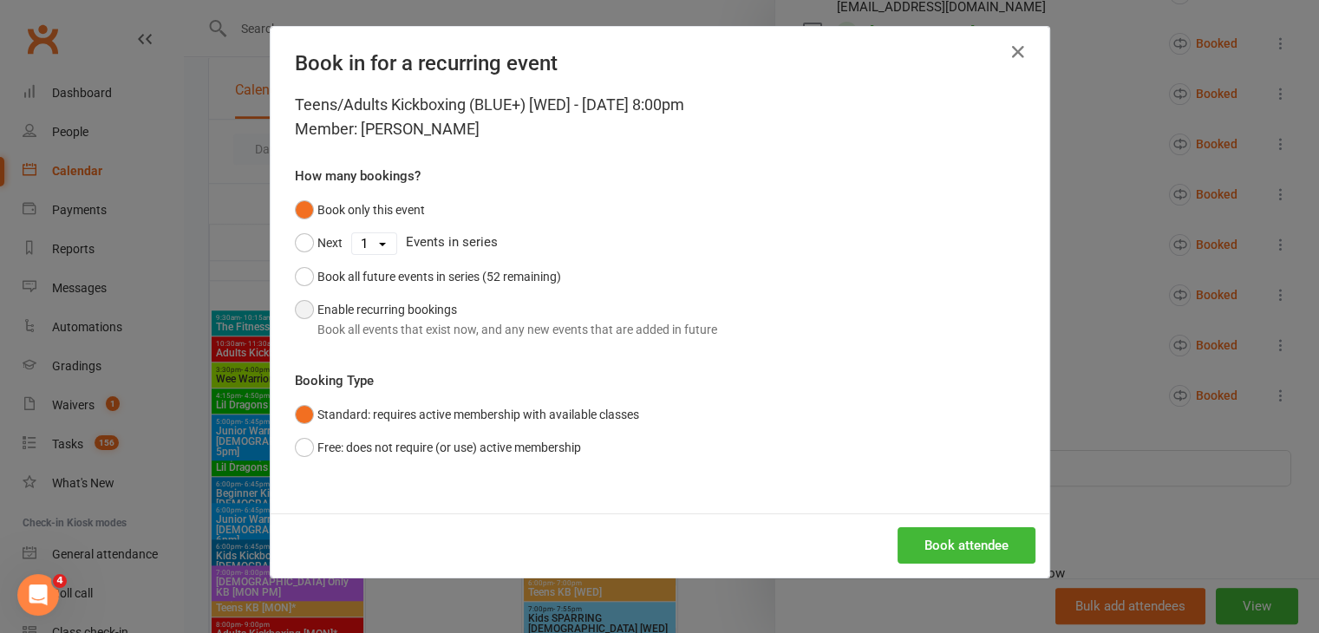
click at [494, 329] on div "Book all events that exist now, and any new events that are added in future" at bounding box center [517, 329] width 400 height 19
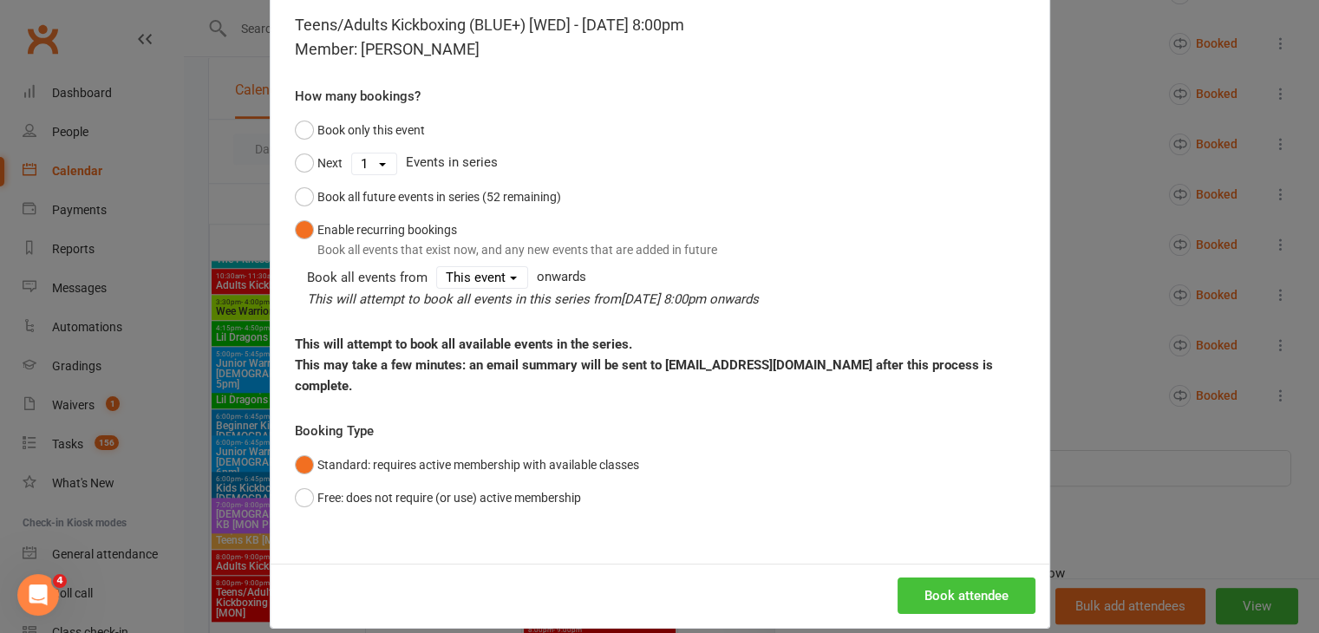
scroll to position [1561, 0]
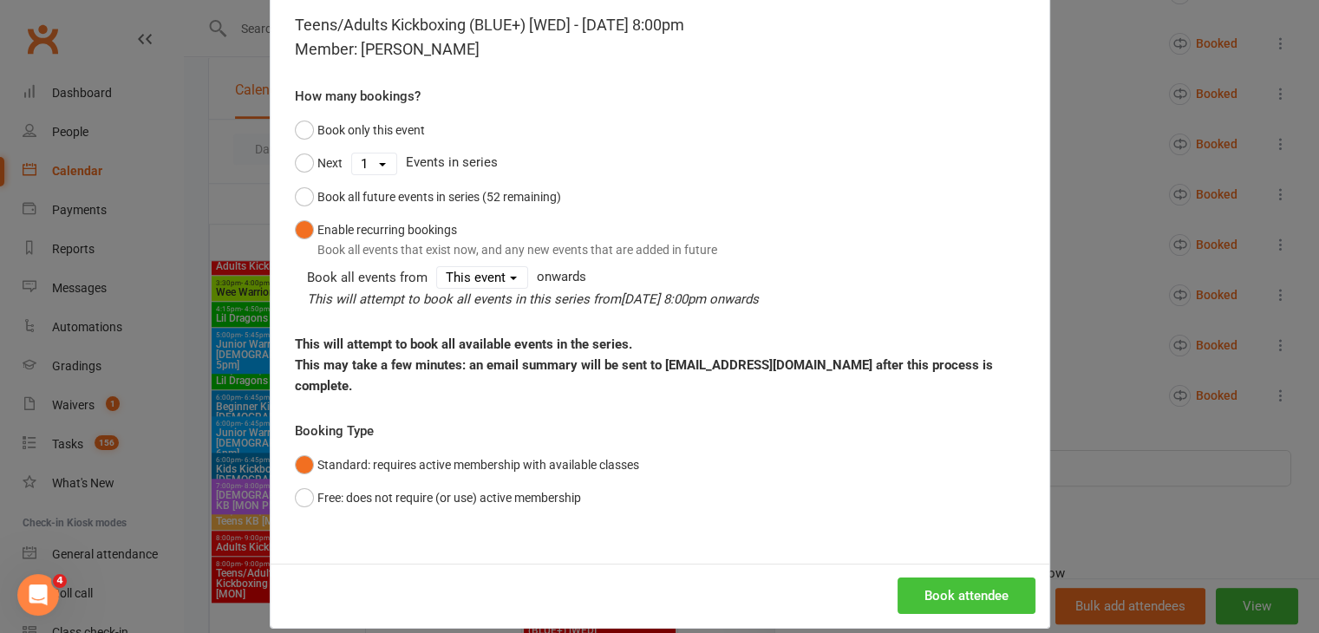
click at [947, 578] on button "Book attendee" at bounding box center [967, 596] width 138 height 36
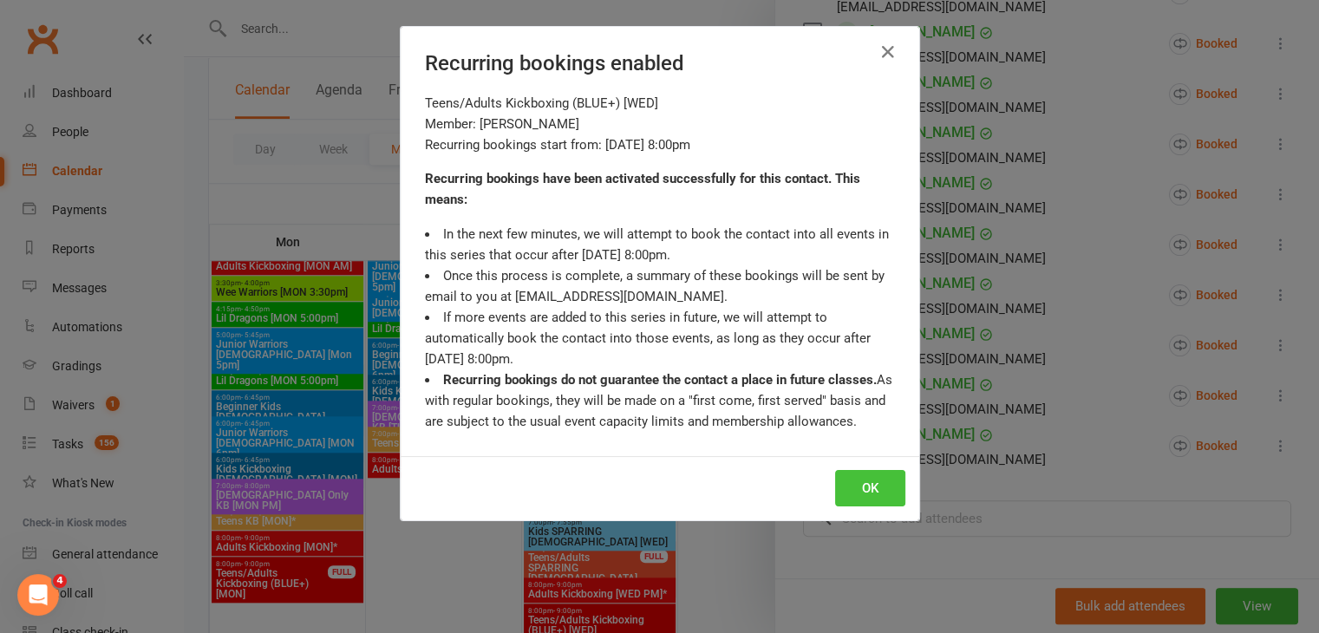
click at [855, 490] on button "OK" at bounding box center [870, 488] width 70 height 36
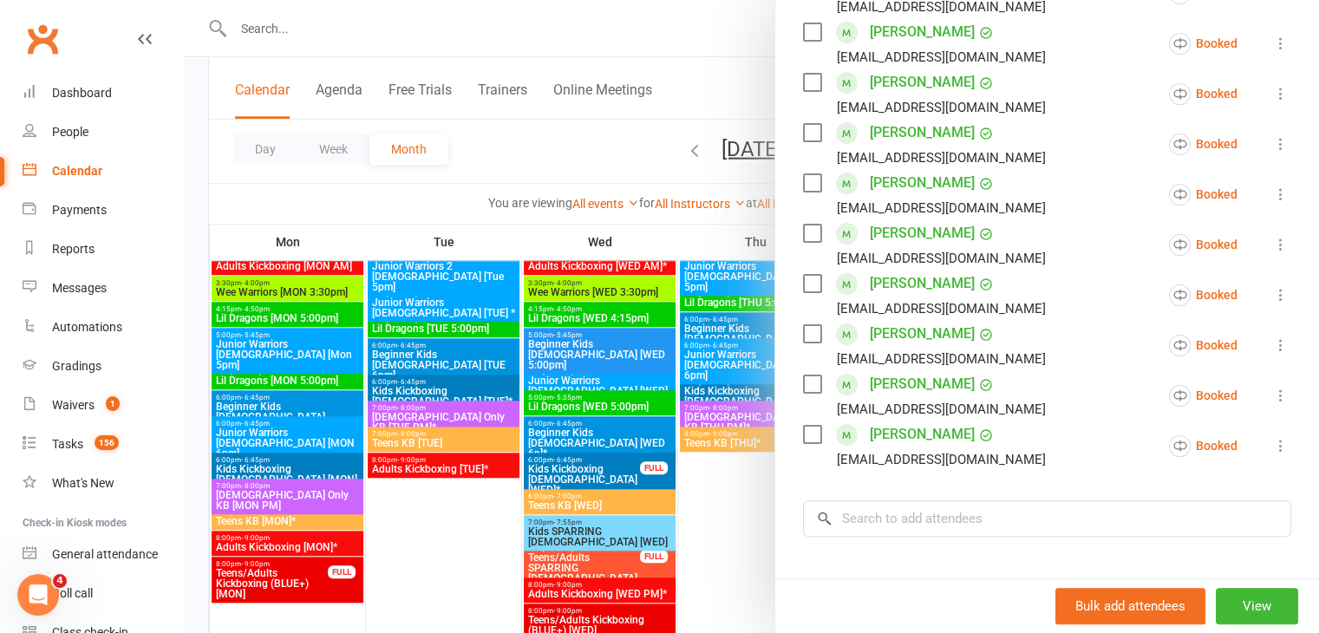
click at [697, 520] on div at bounding box center [751, 316] width 1135 height 633
